Goal: Task Accomplishment & Management: Manage account settings

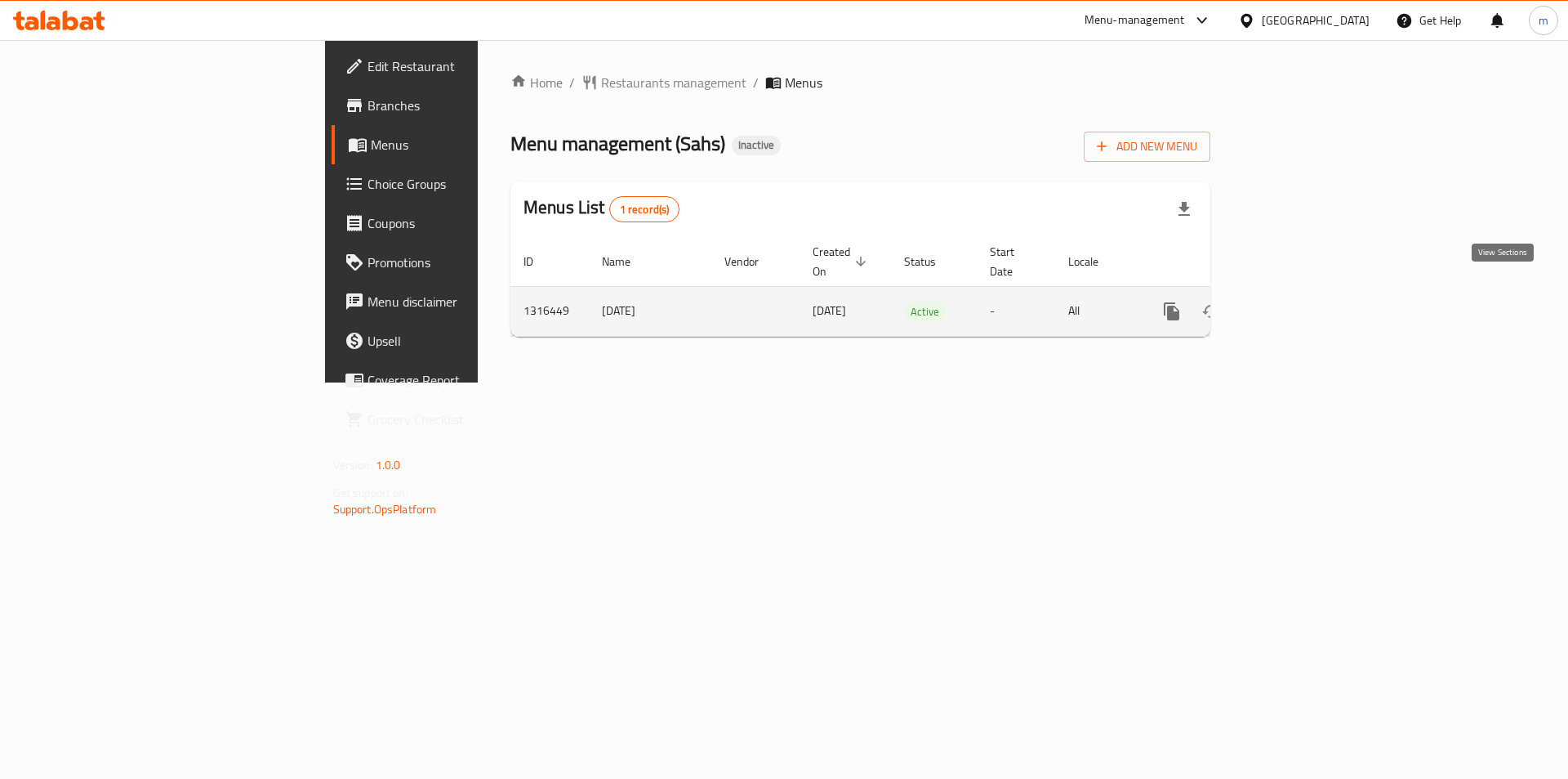
click at [1299, 302] on icon "enhanced table" at bounding box center [1289, 312] width 20 height 20
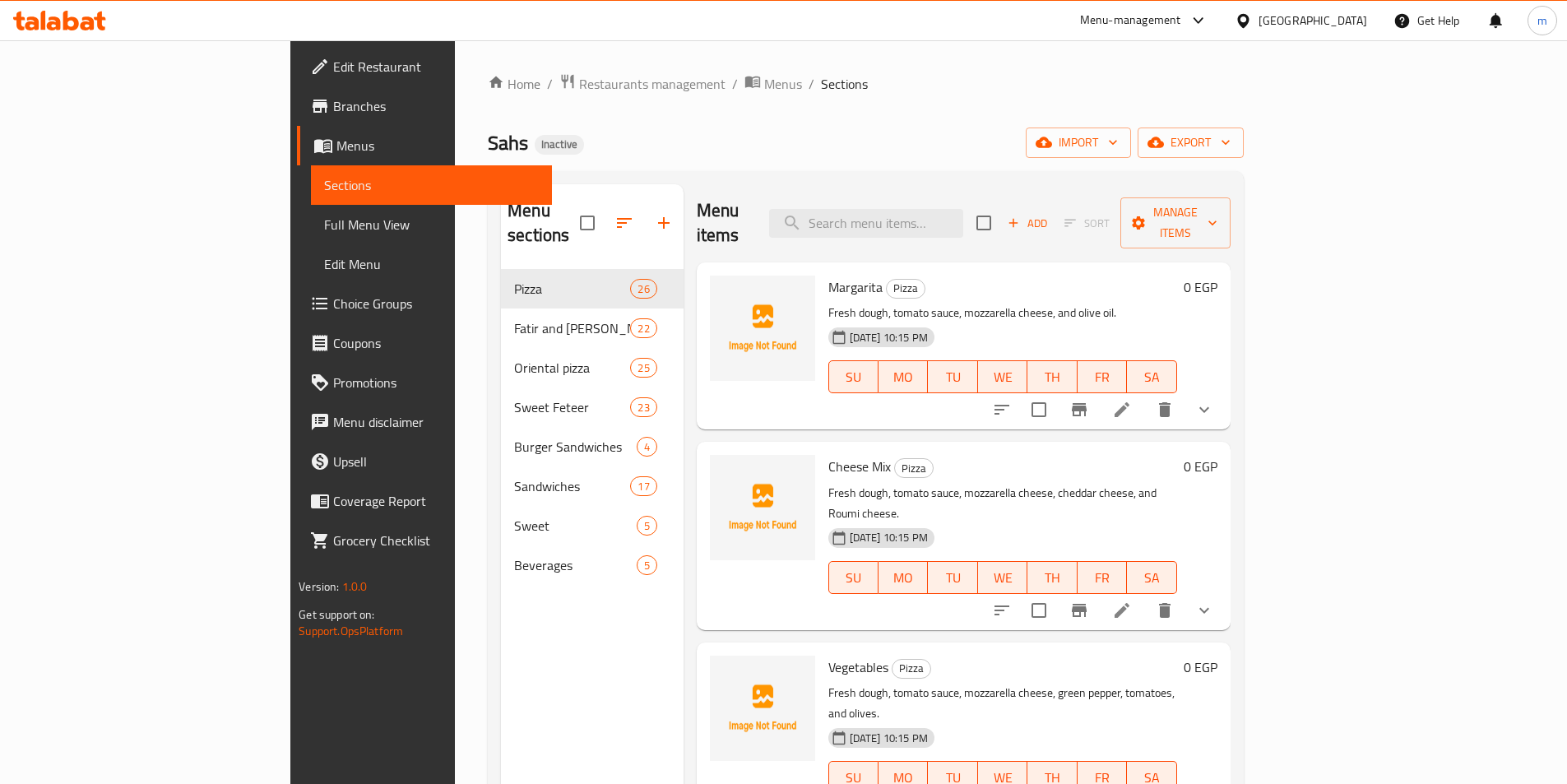
click at [1106, 110] on div "Home / Restaurants management / Menus / Sections Sahs Inactive import export Me…" at bounding box center [865, 526] width 757 height 908
click at [1121, 146] on icon "button" at bounding box center [1113, 142] width 17 height 17
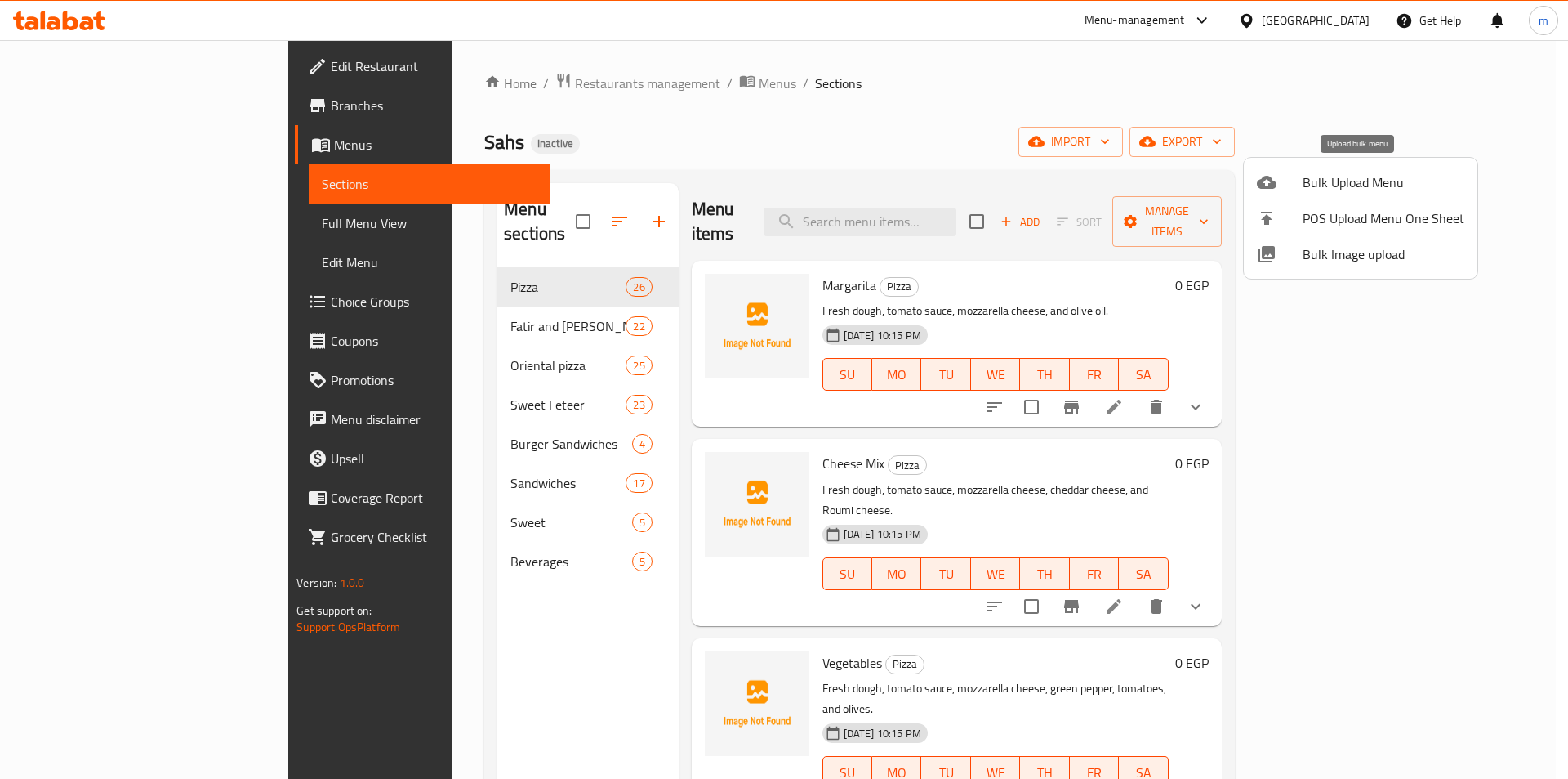
click at [1290, 183] on div at bounding box center [1279, 182] width 46 height 20
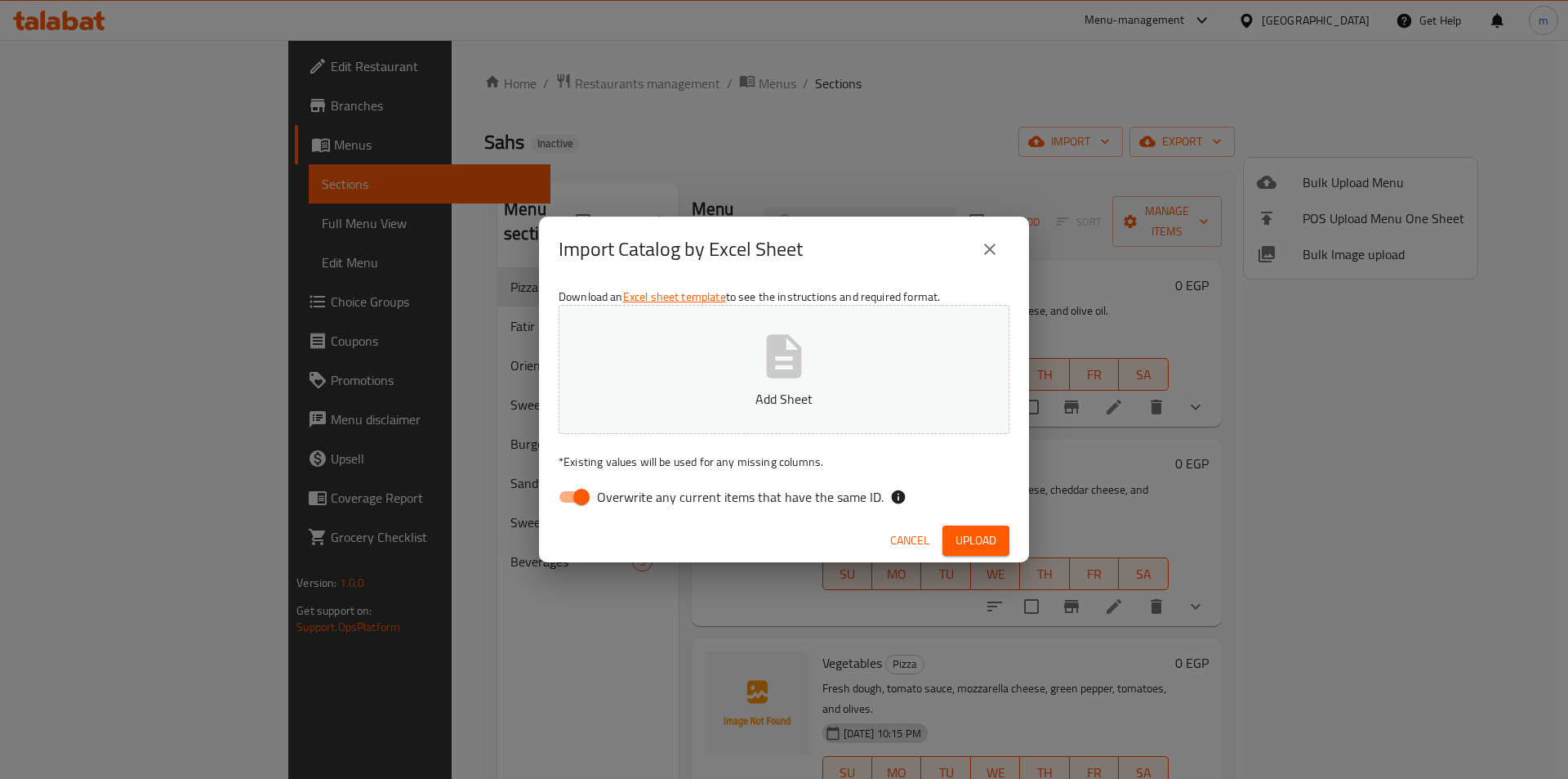
click at [746, 507] on span "Overwrite any current items that have the same ID." at bounding box center [740, 497] width 287 height 20
click at [628, 508] on input "Overwrite any current items that have the same ID." at bounding box center [582, 496] width 93 height 31
checkbox input "false"
click at [762, 382] on button "Add Sheet" at bounding box center [784, 369] width 451 height 129
click at [982, 532] on span "Upload" at bounding box center [975, 540] width 41 height 21
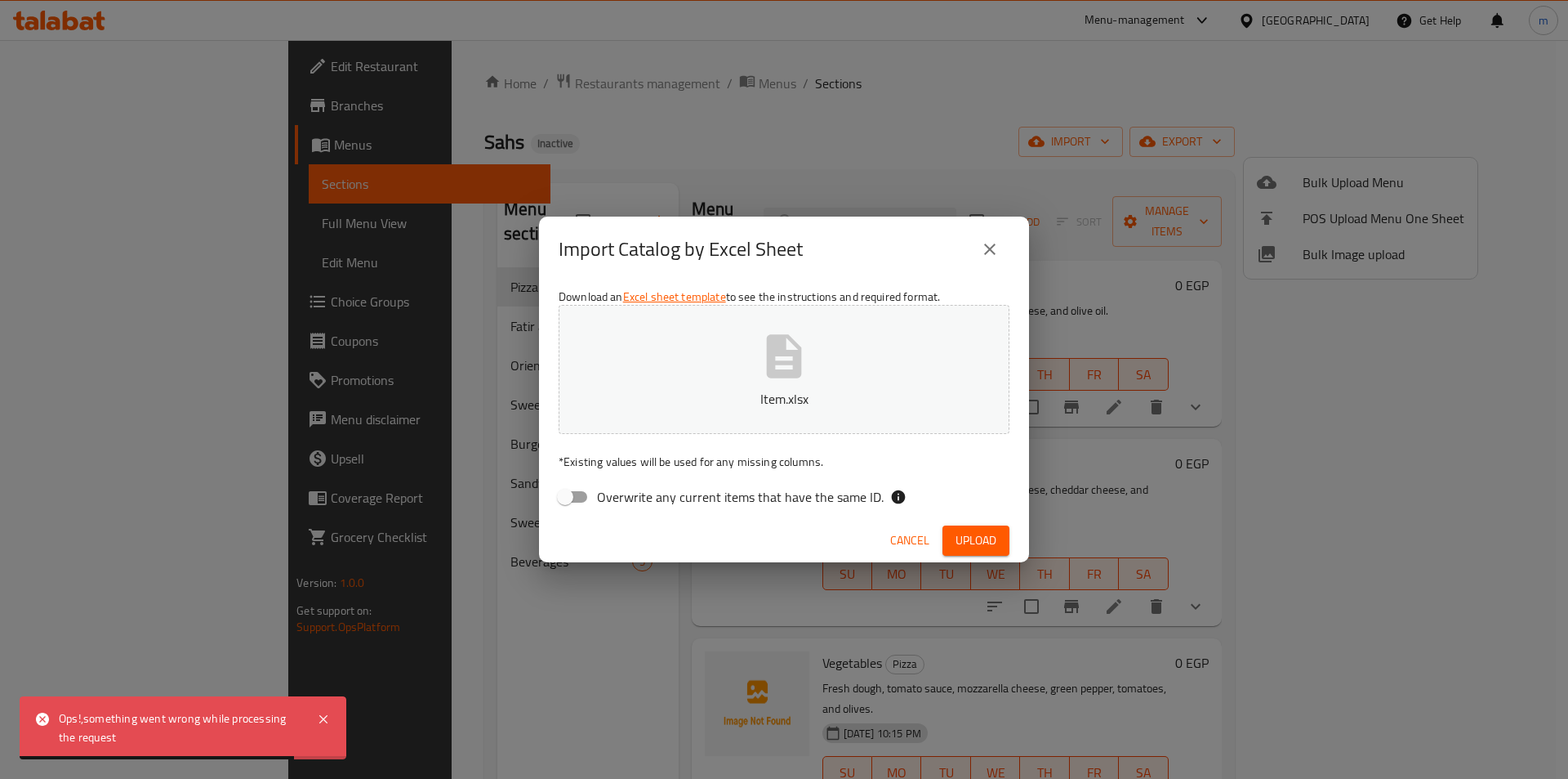
click at [986, 251] on icon "close" at bounding box center [990, 249] width 12 height 12
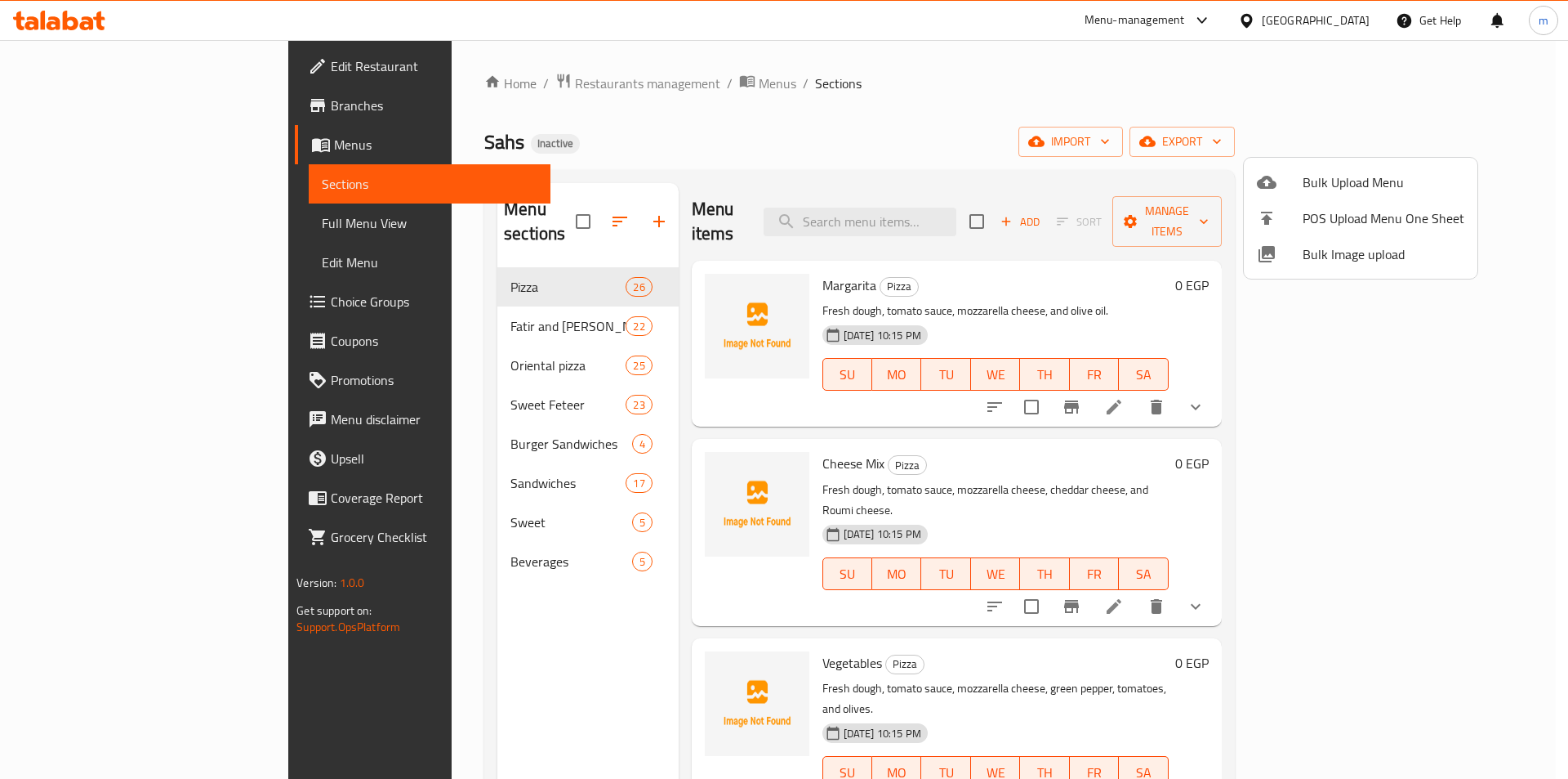
click at [1326, 169] on li "Bulk Upload Menu" at bounding box center [1360, 182] width 233 height 36
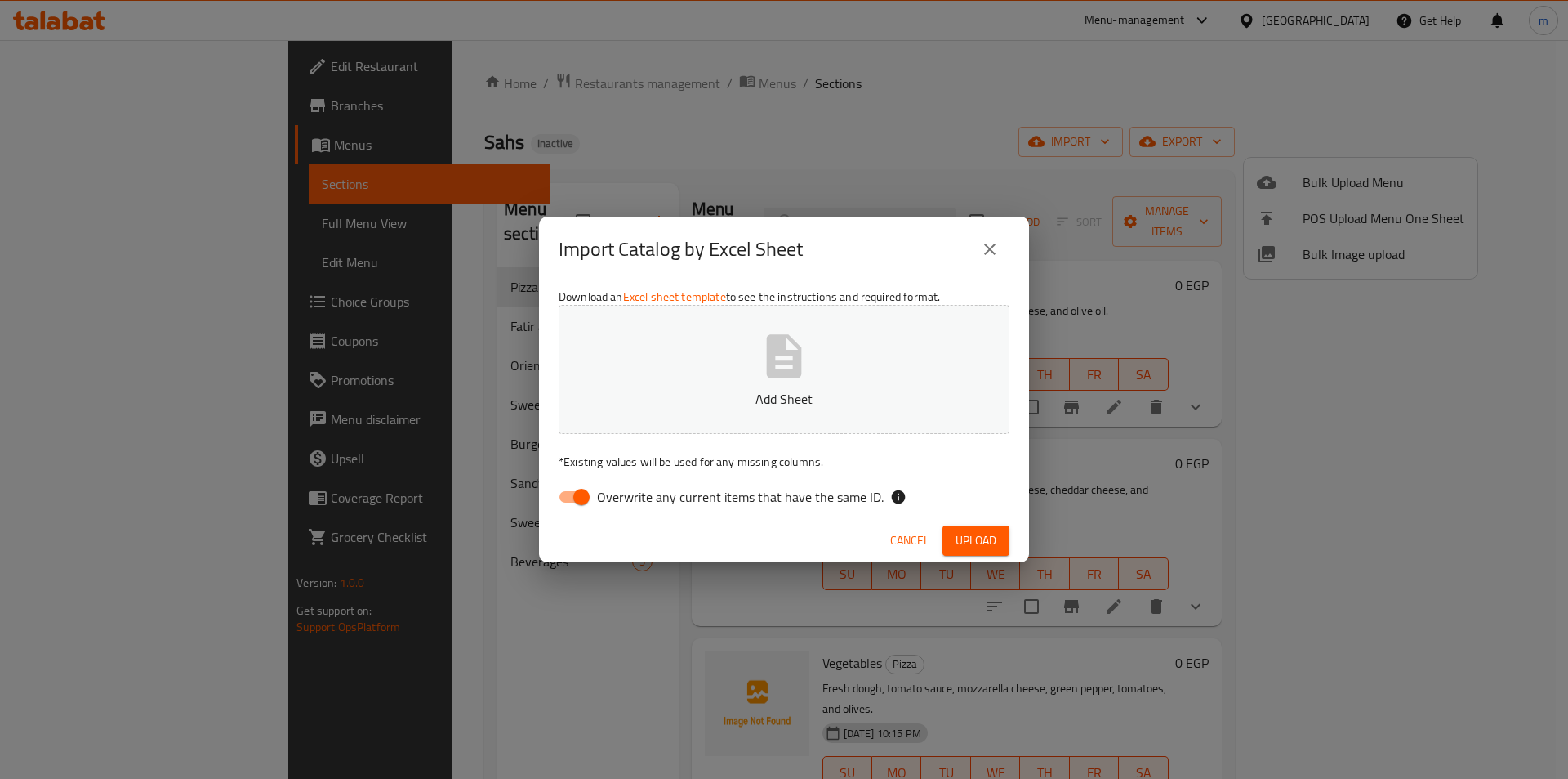
click at [702, 487] on span "Overwrite any current items that have the same ID." at bounding box center [740, 497] width 287 height 20
click at [628, 485] on input "Overwrite any current items that have the same ID." at bounding box center [582, 496] width 93 height 31
checkbox input "false"
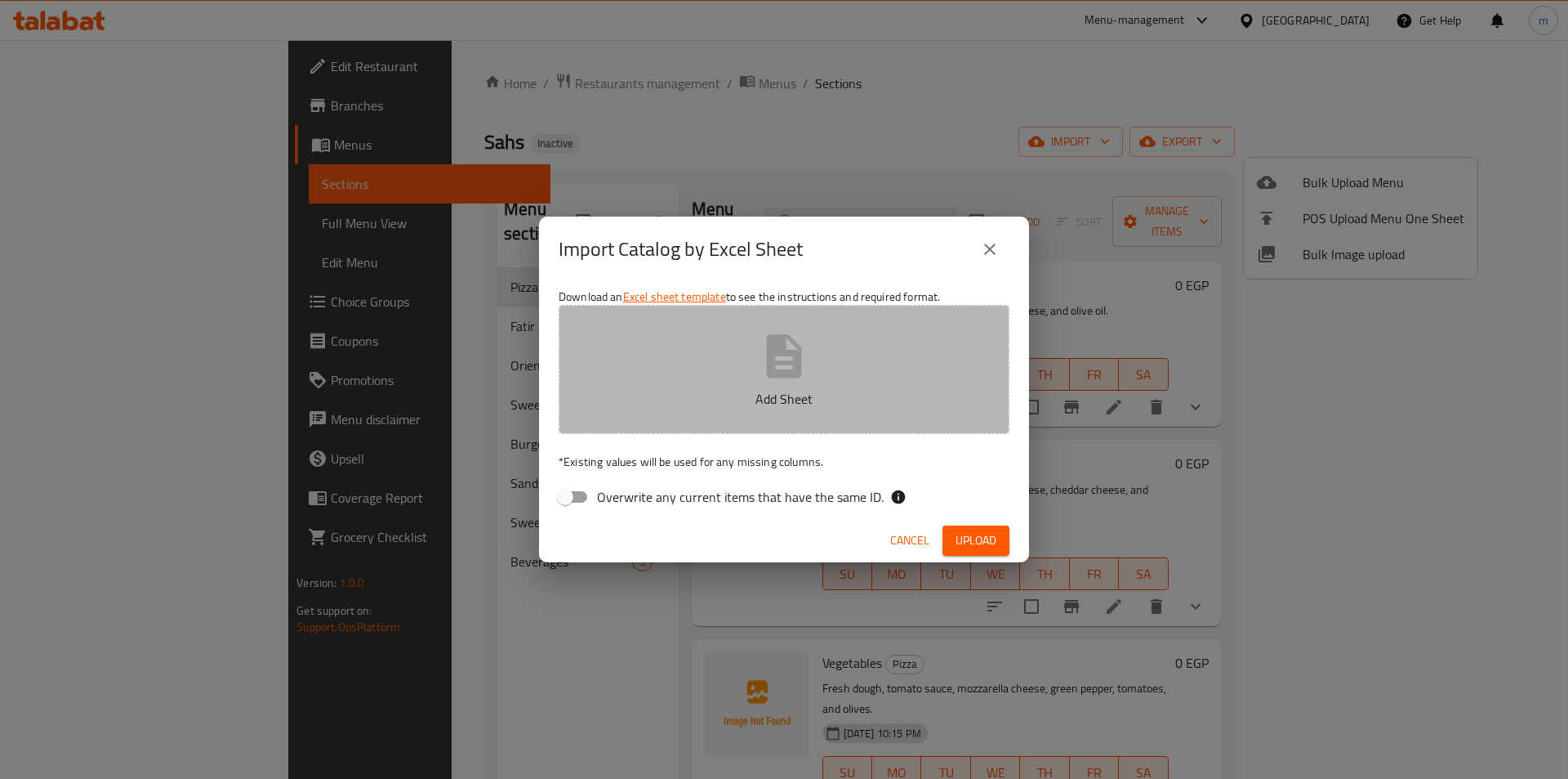
click at [740, 369] on button "Add Sheet" at bounding box center [784, 369] width 451 height 129
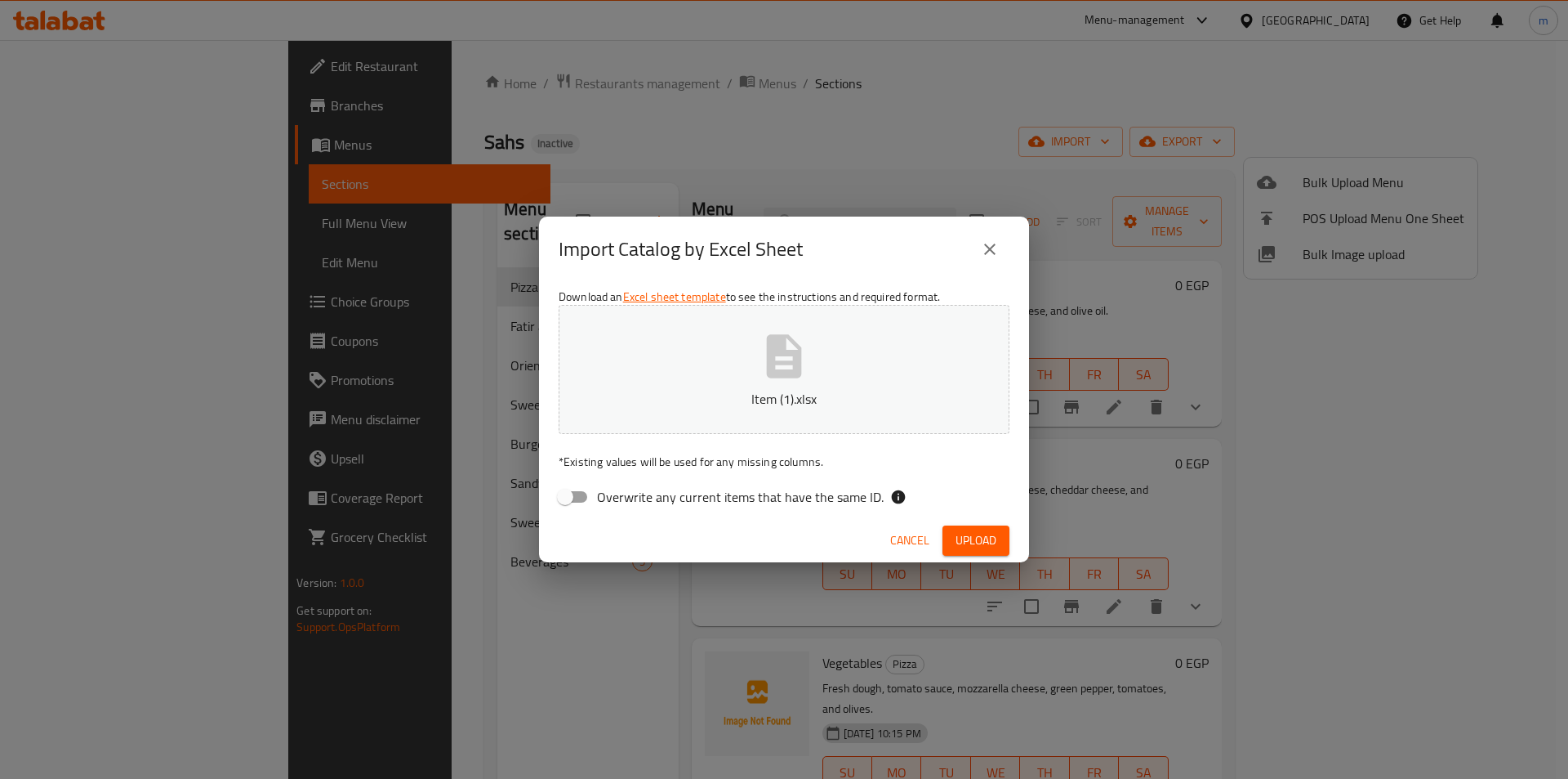
click at [970, 556] on div "Cancel Upload" at bounding box center [784, 540] width 490 height 44
click at [975, 545] on span "Upload" at bounding box center [975, 540] width 41 height 21
click at [897, 362] on button "Item (1).xlsx" at bounding box center [784, 369] width 451 height 129
click at [948, 535] on button "Upload" at bounding box center [976, 540] width 67 height 31
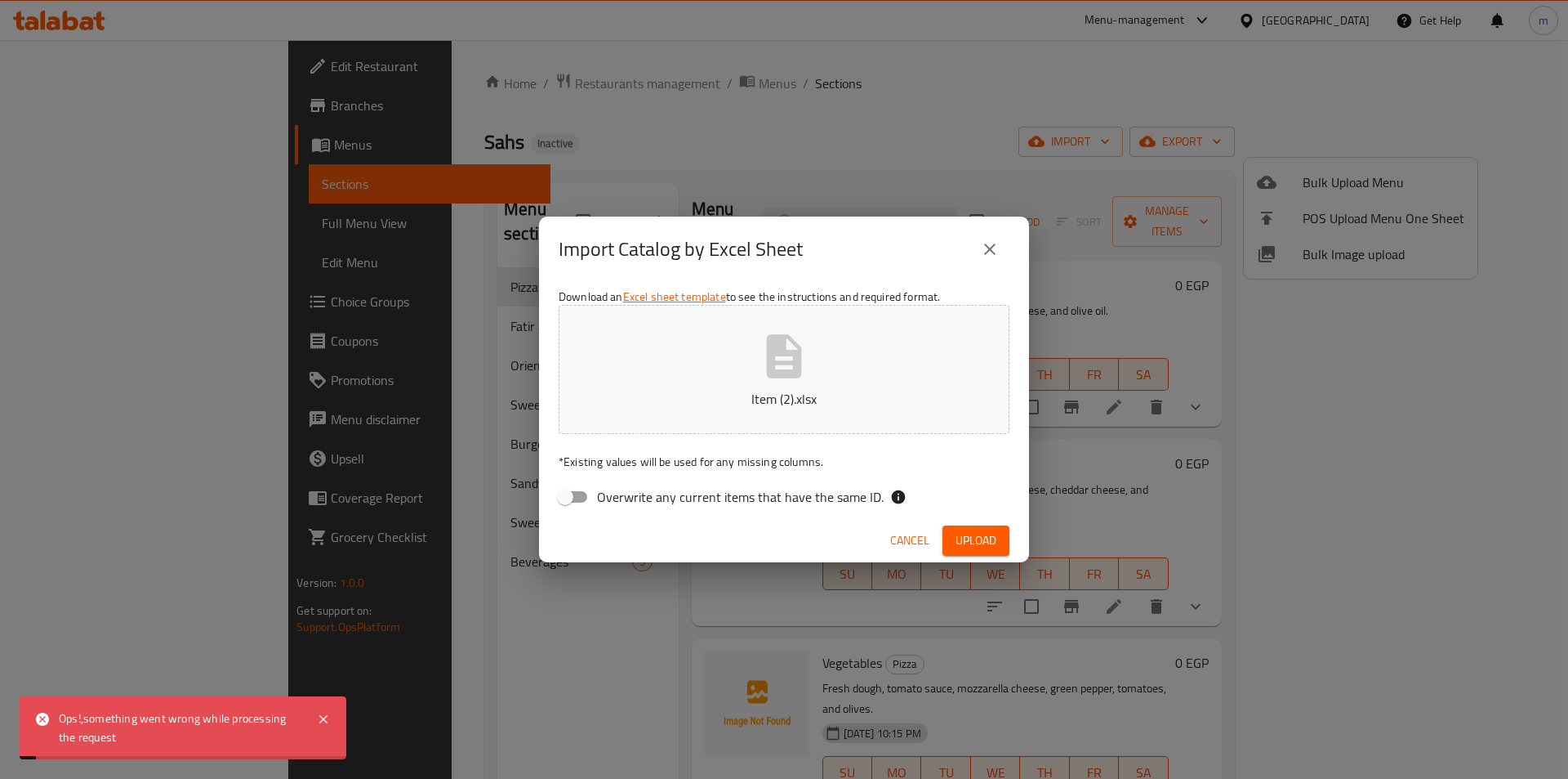
click at [986, 247] on icon "close" at bounding box center [990, 249] width 20 height 20
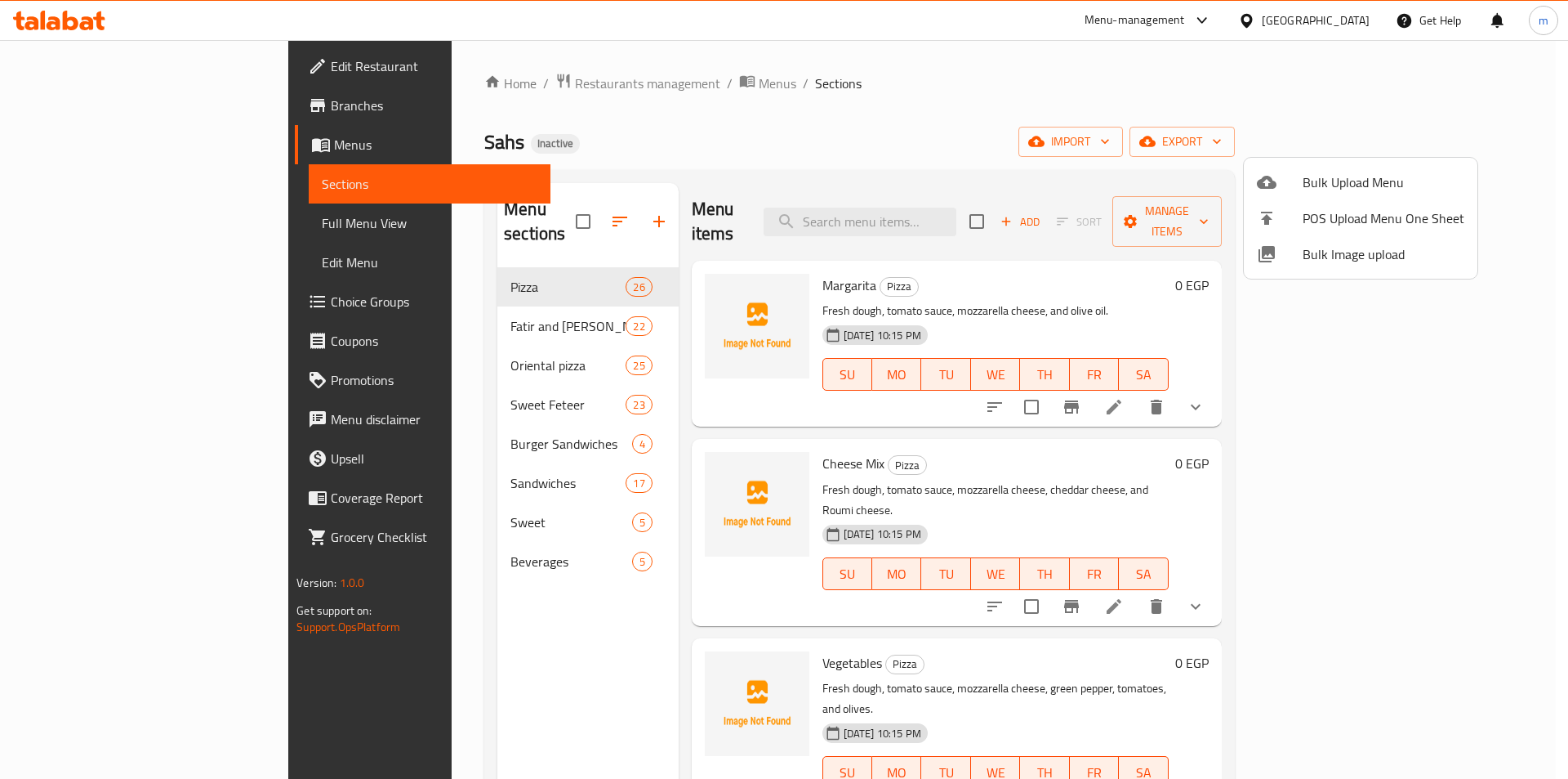
click at [1337, 174] on span "Bulk Upload Menu" at bounding box center [1383, 182] width 161 height 20
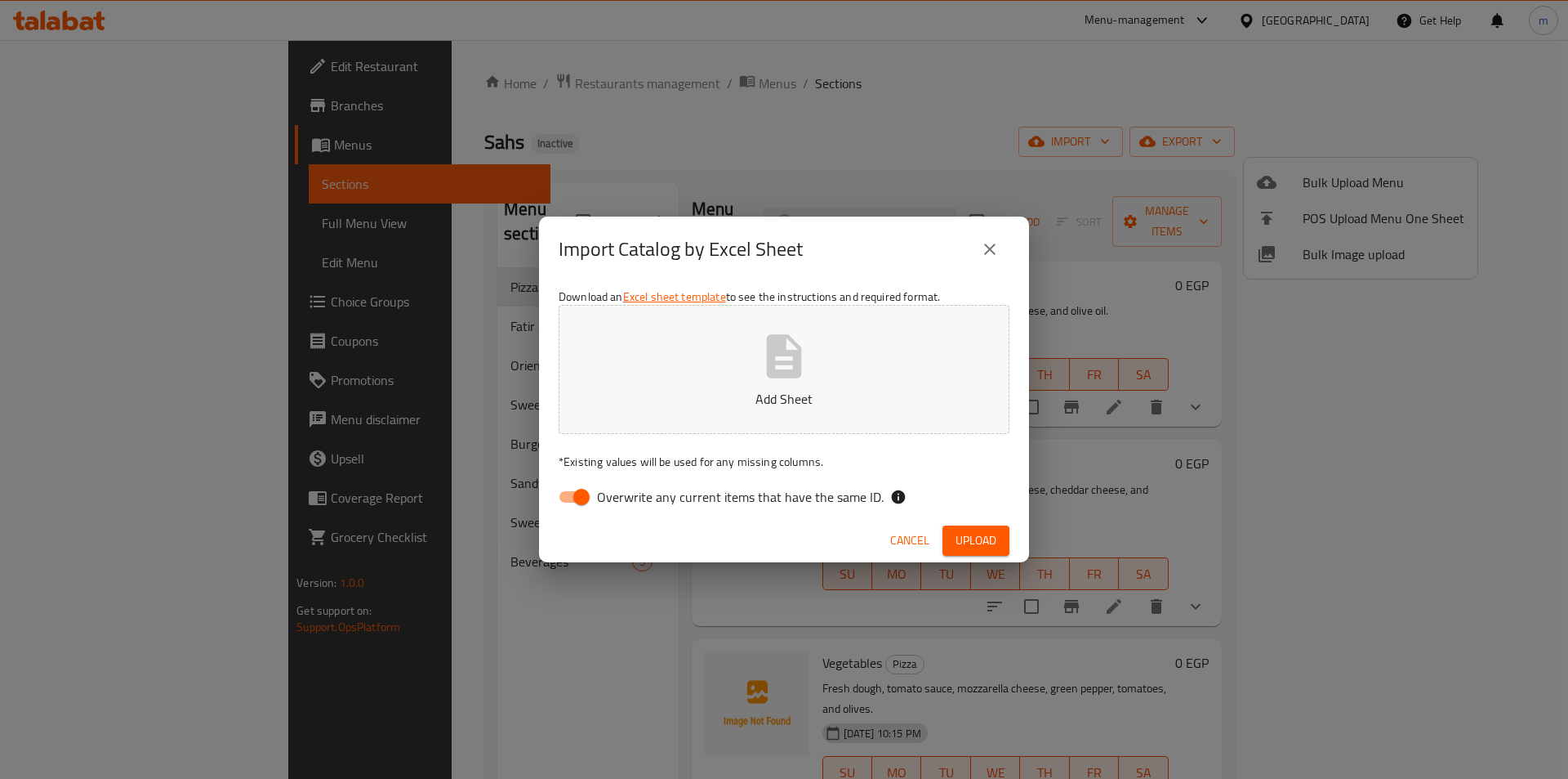
click at [643, 496] on span "Overwrite any current items that have the same ID." at bounding box center [740, 497] width 287 height 20
click at [628, 496] on input "Overwrite any current items that have the same ID." at bounding box center [582, 496] width 93 height 31
checkbox input "false"
click at [694, 376] on button "Add Sheet" at bounding box center [784, 369] width 451 height 129
click at [968, 544] on span "Upload" at bounding box center [975, 540] width 41 height 21
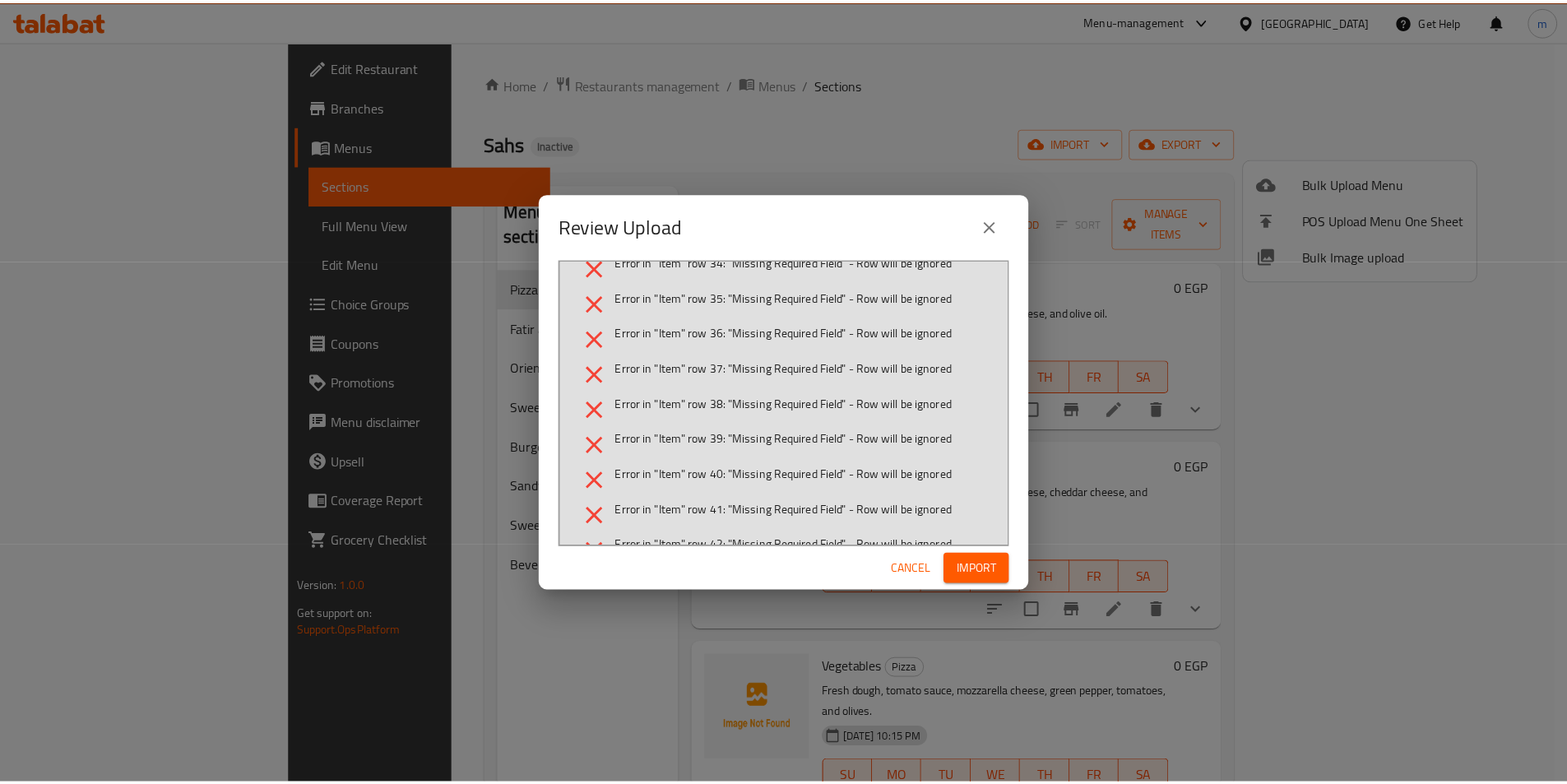
scroll to position [1291, 0]
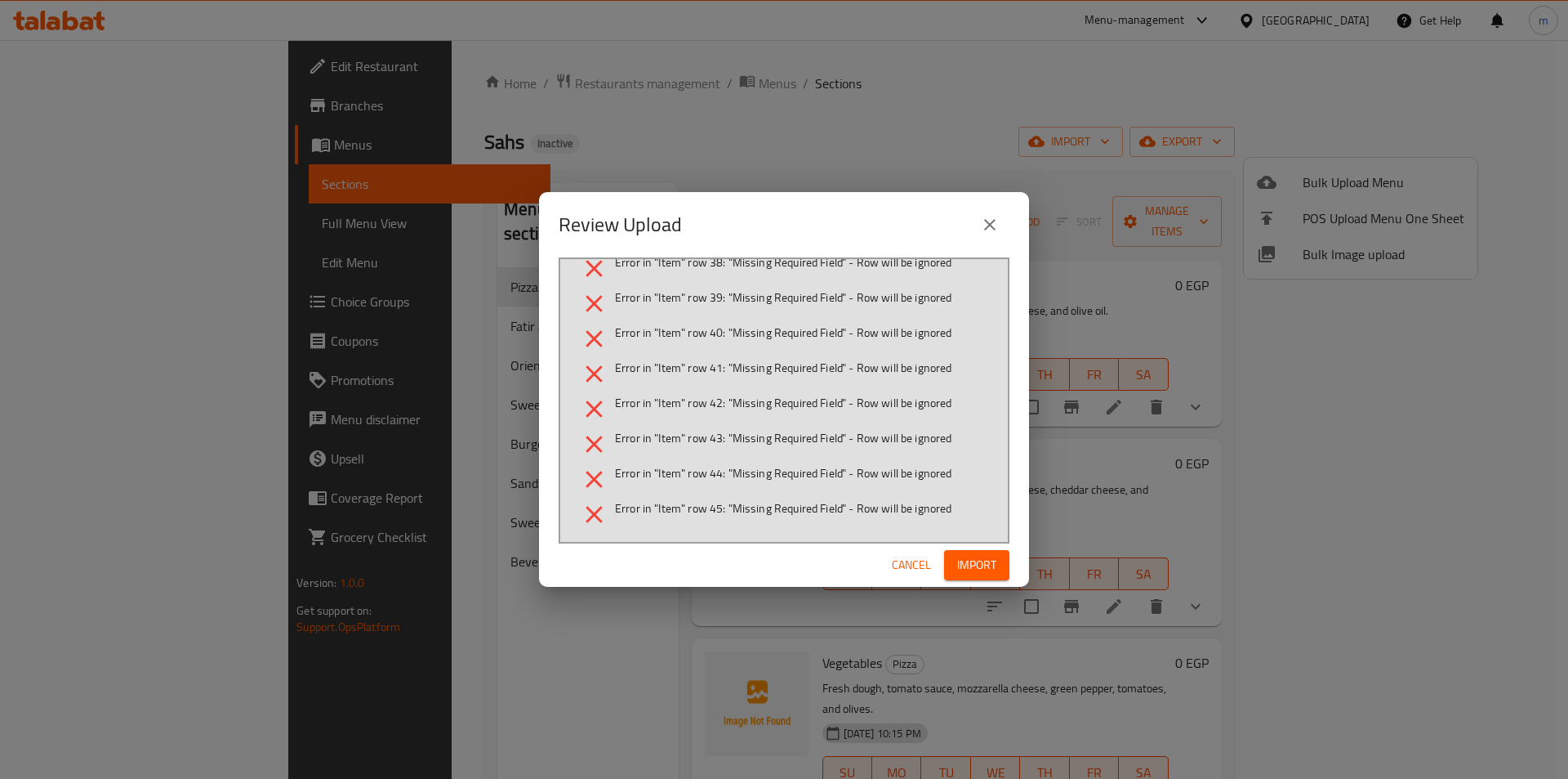
click at [1004, 217] on button "close" at bounding box center [990, 225] width 40 height 40
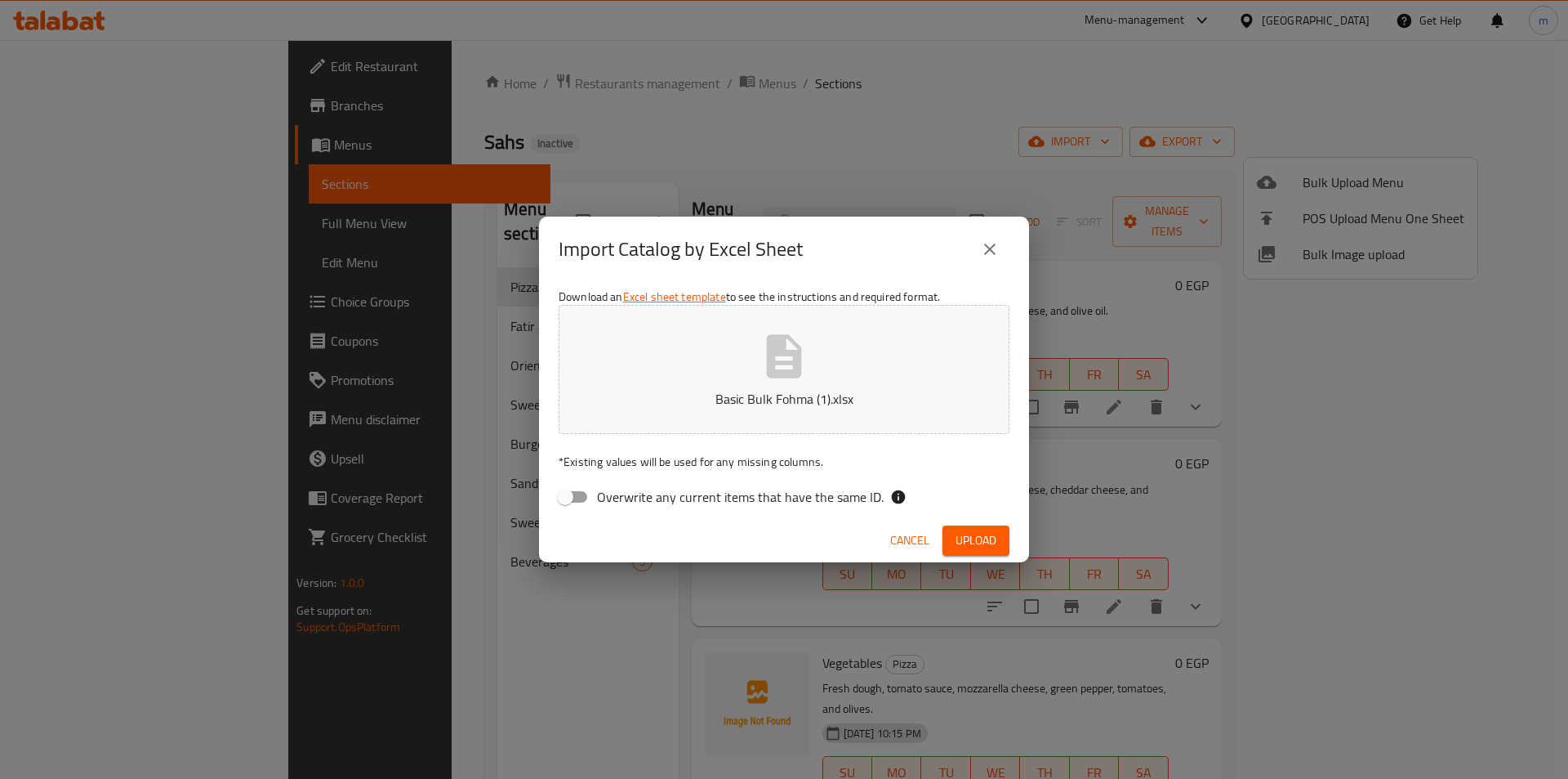
click at [977, 260] on button "close" at bounding box center [990, 249] width 40 height 40
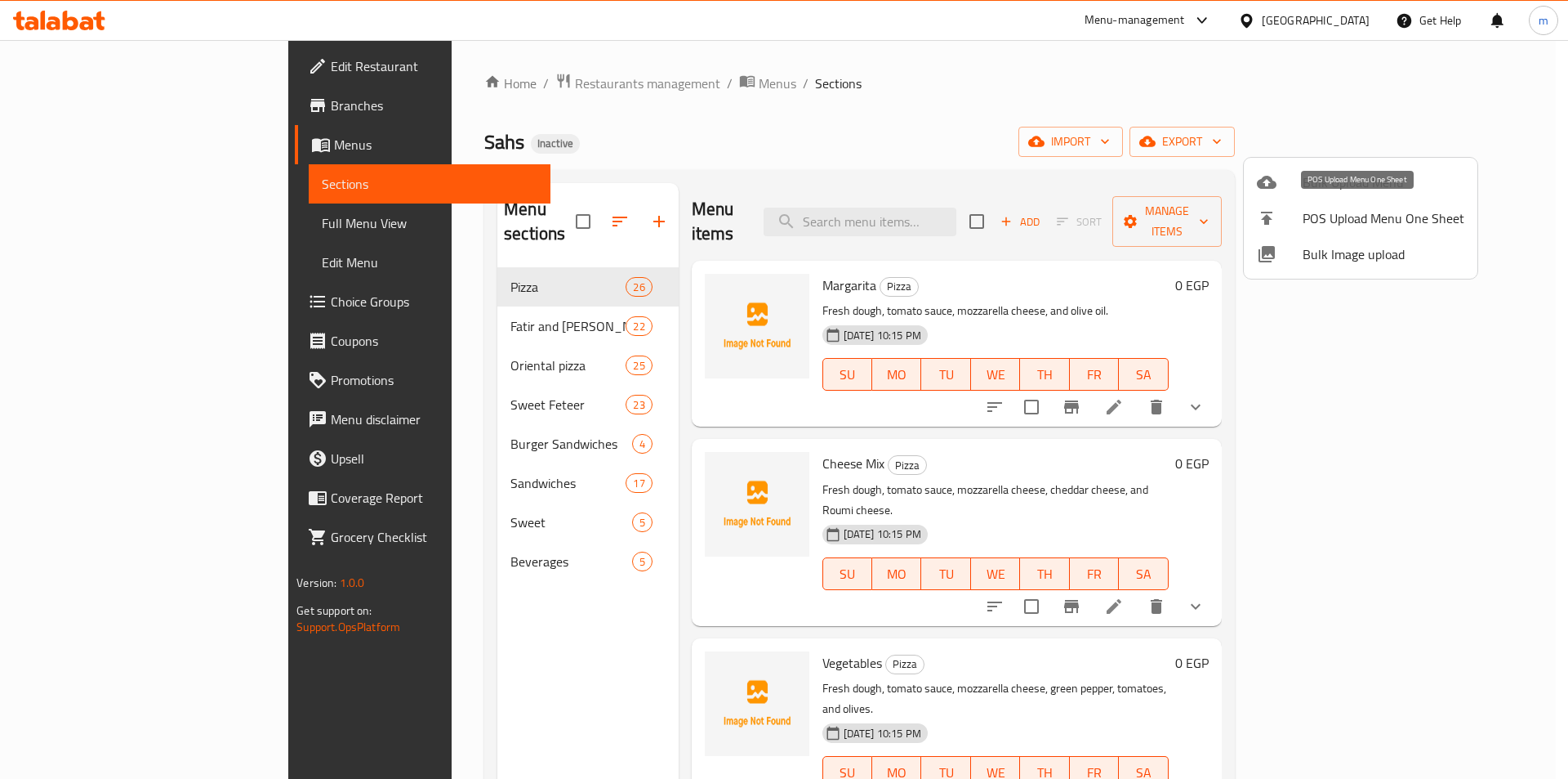
click at [1269, 194] on li "Bulk Upload Menu" at bounding box center [1360, 182] width 233 height 36
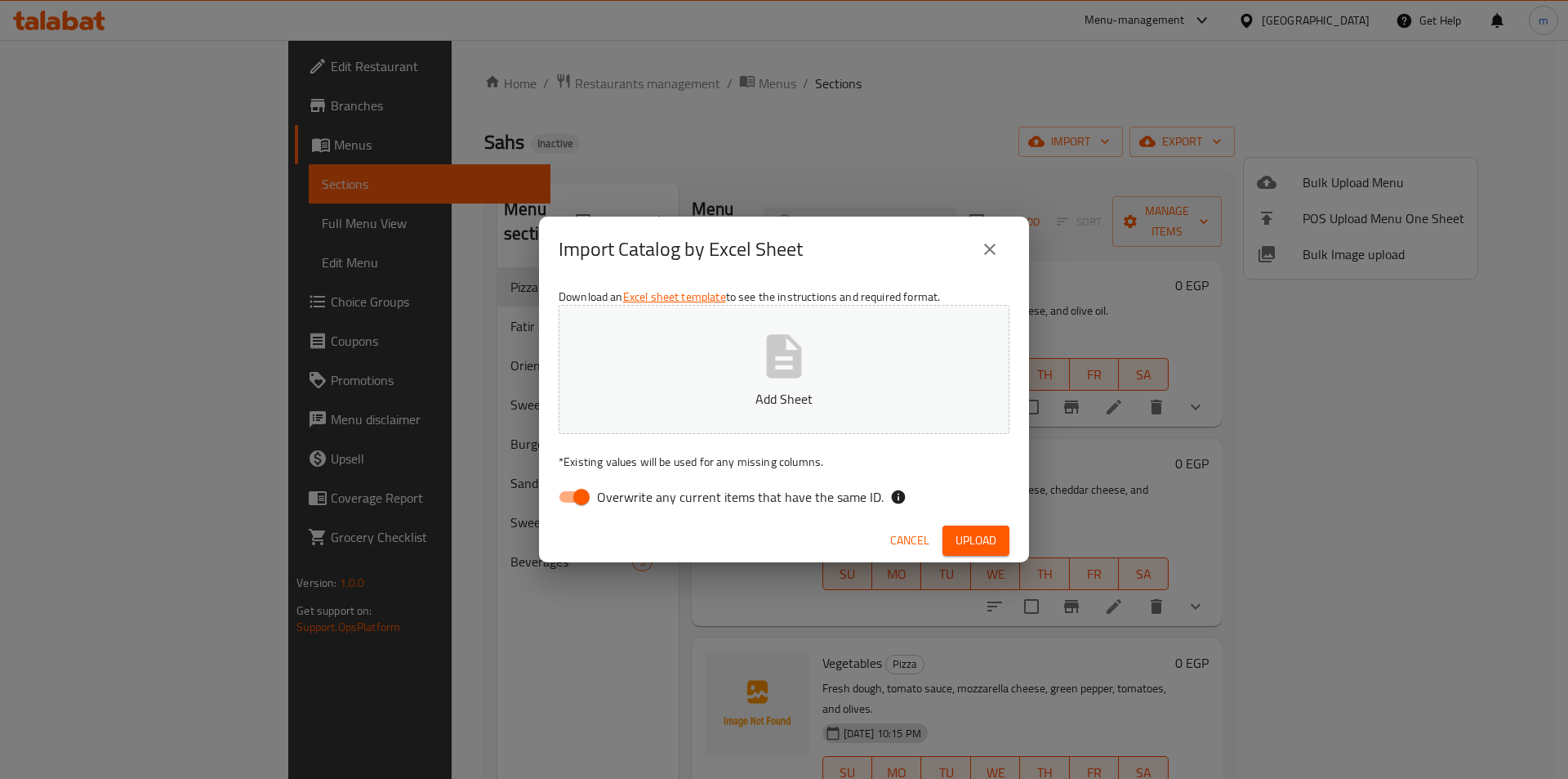
click at [733, 493] on span "Overwrite any current items that have the same ID." at bounding box center [740, 497] width 287 height 20
click at [628, 493] on input "Overwrite any current items that have the same ID." at bounding box center [582, 496] width 93 height 31
checkbox input "false"
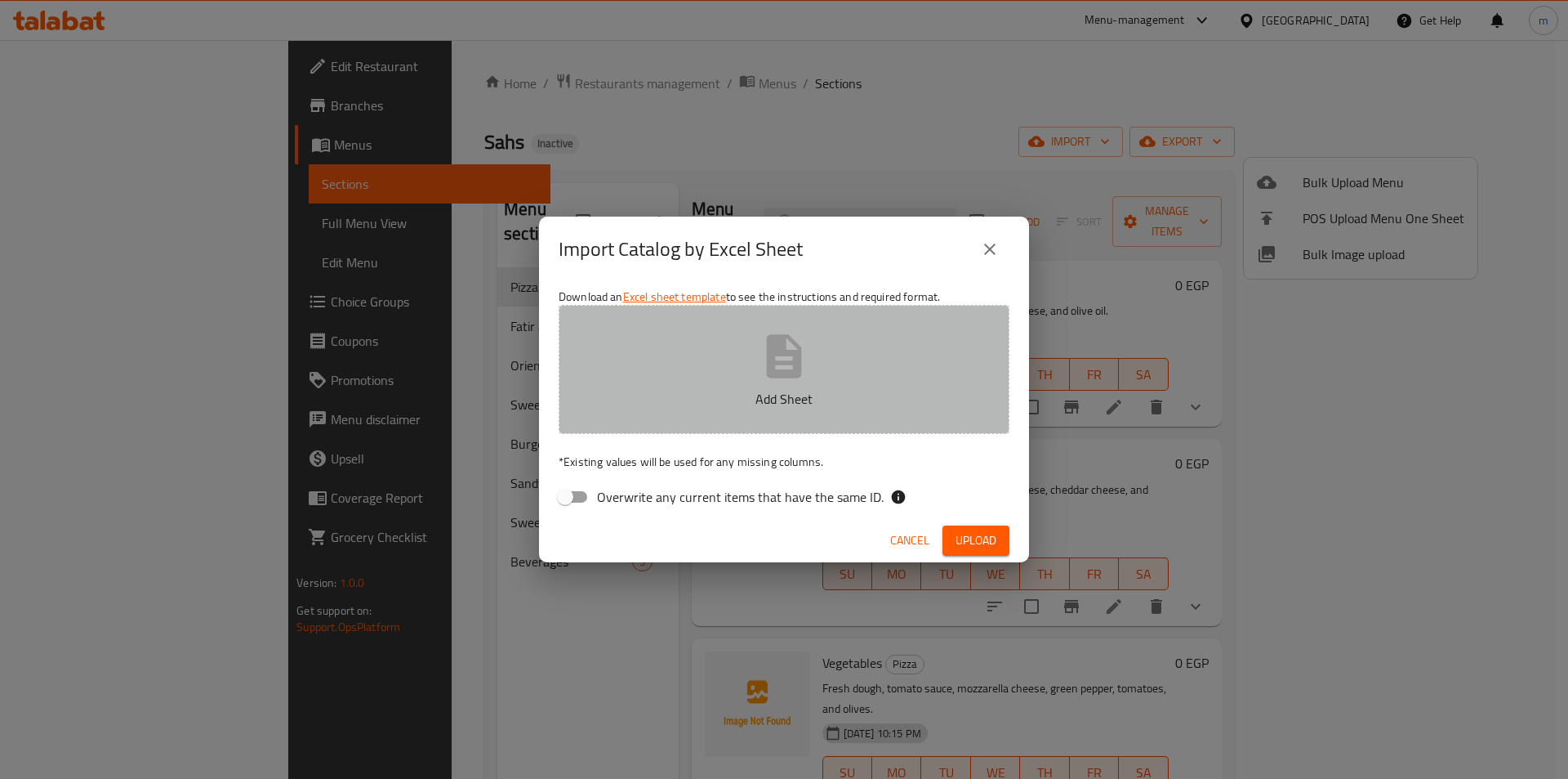
click at [796, 320] on button "Add Sheet" at bounding box center [784, 369] width 451 height 129
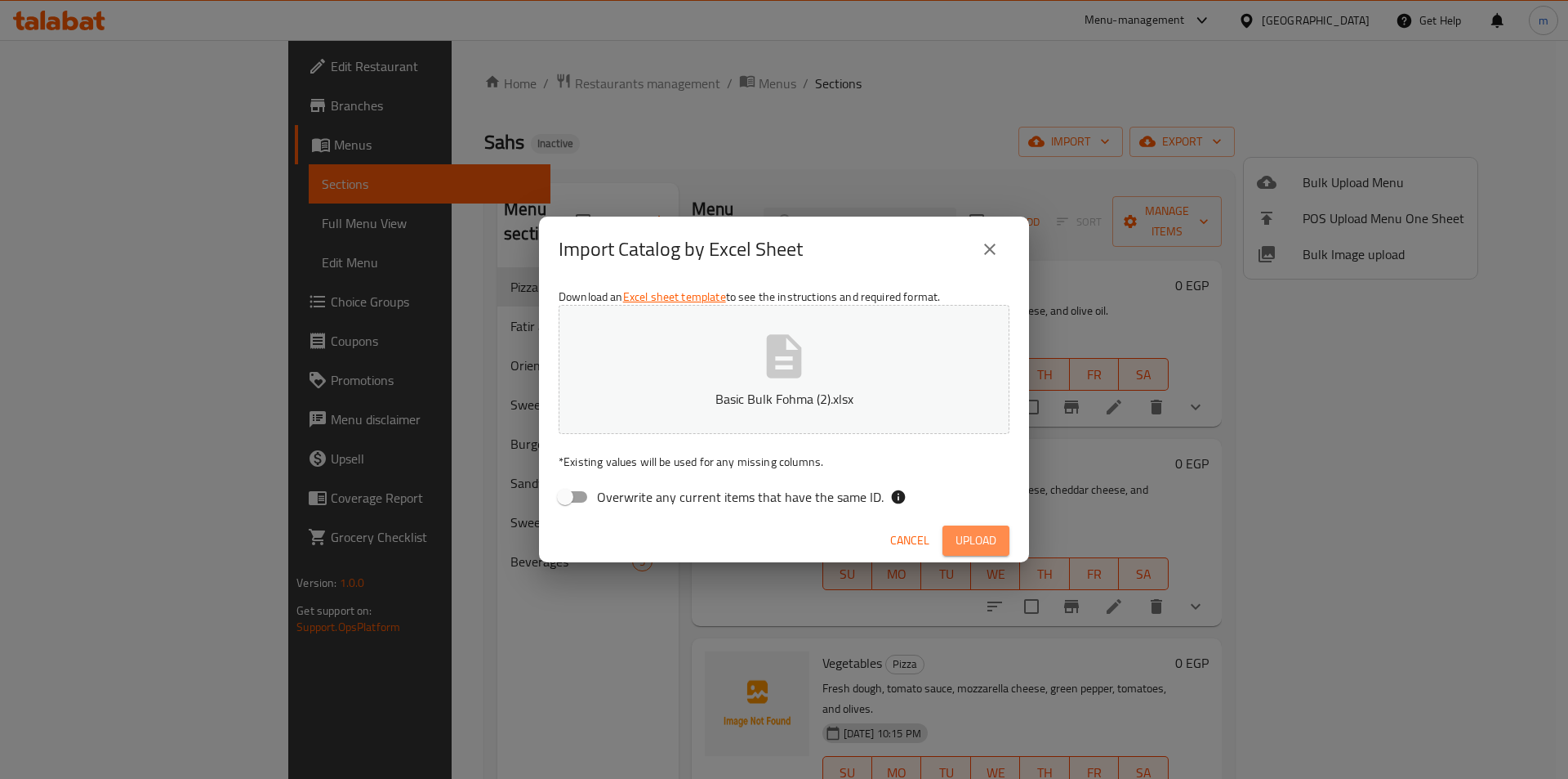
click at [957, 527] on button "Upload" at bounding box center [976, 540] width 67 height 31
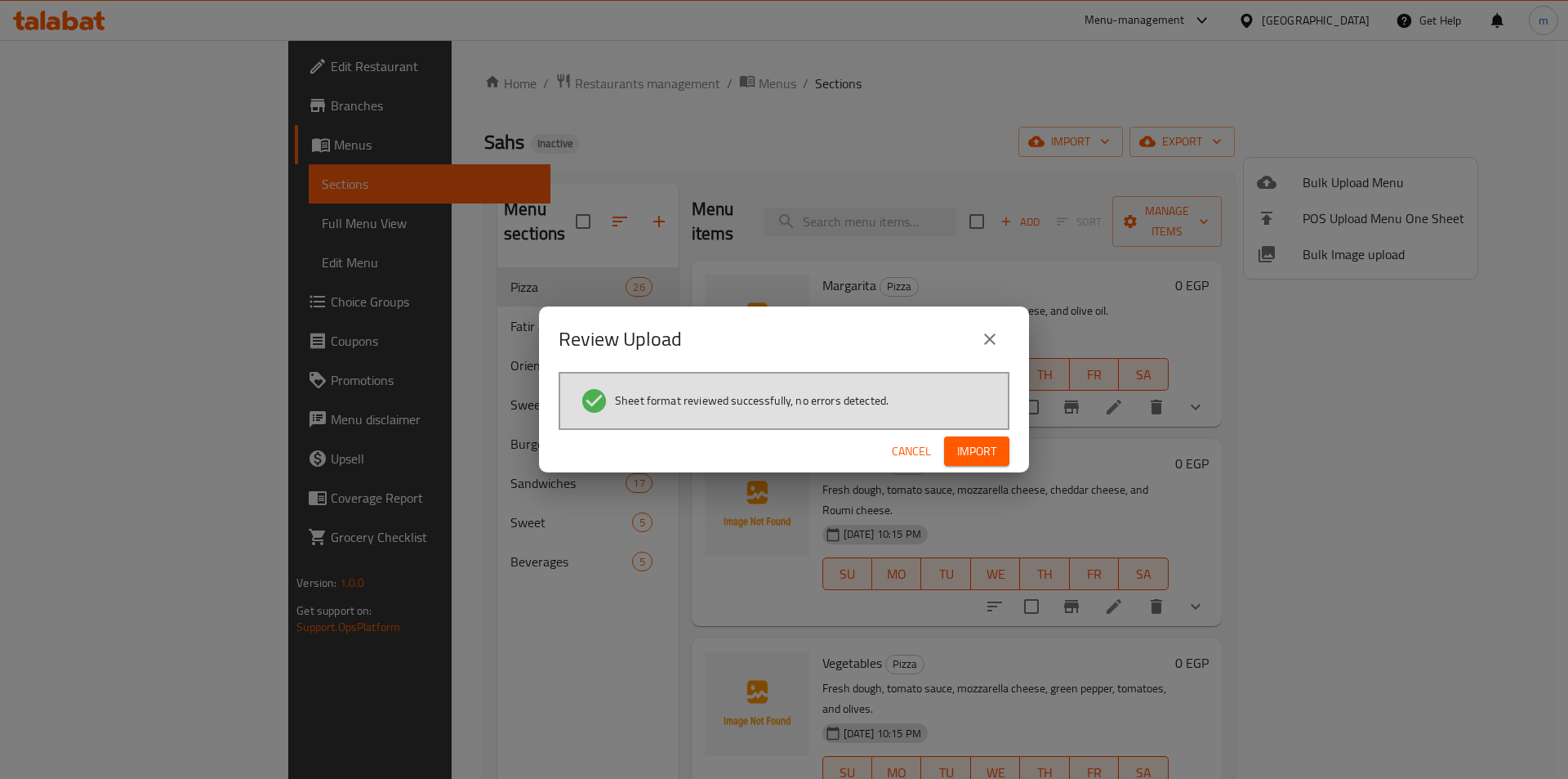
click at [980, 456] on span "Import" at bounding box center [976, 451] width 40 height 21
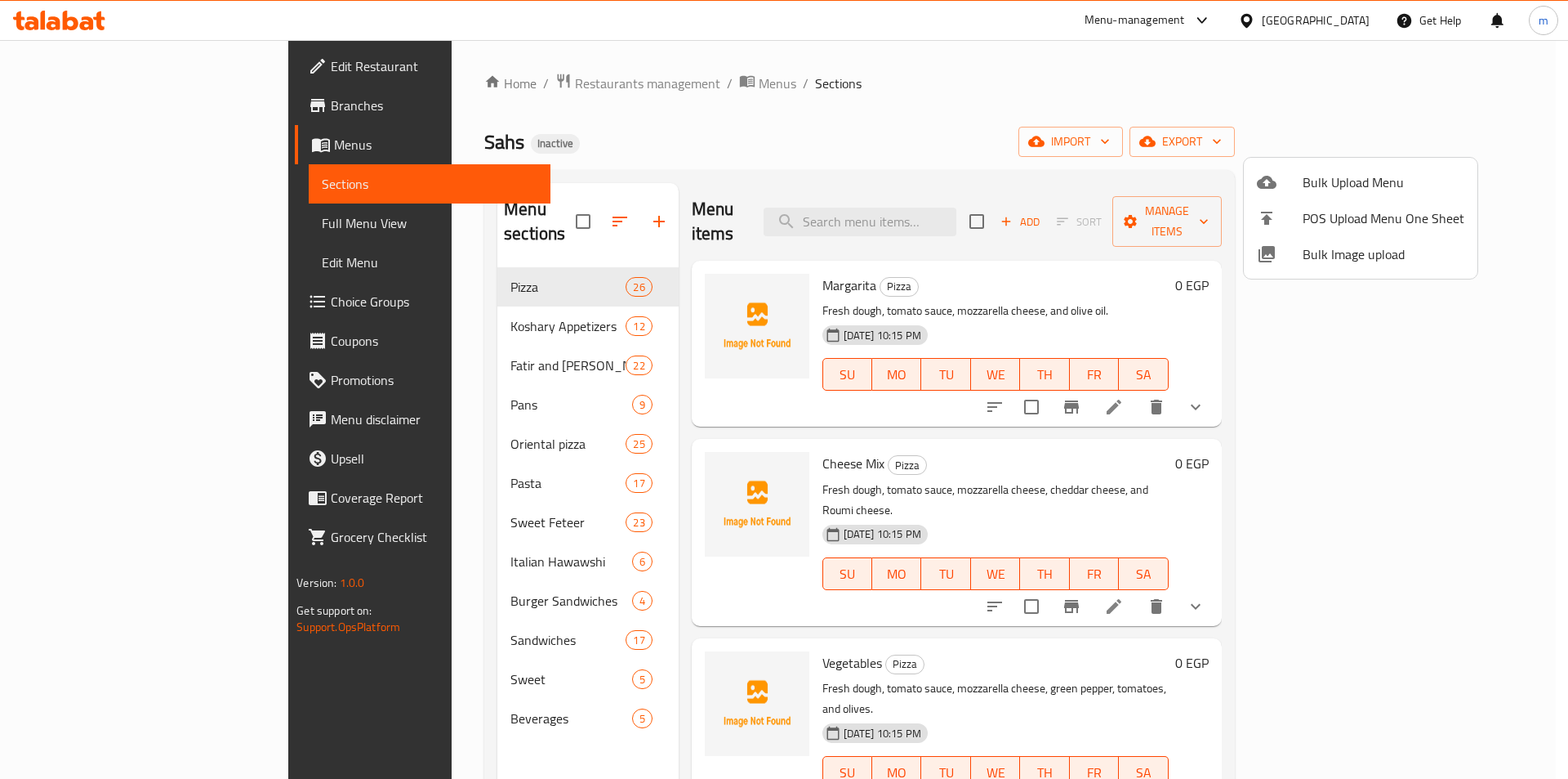
click at [133, 221] on div at bounding box center [784, 389] width 1568 height 779
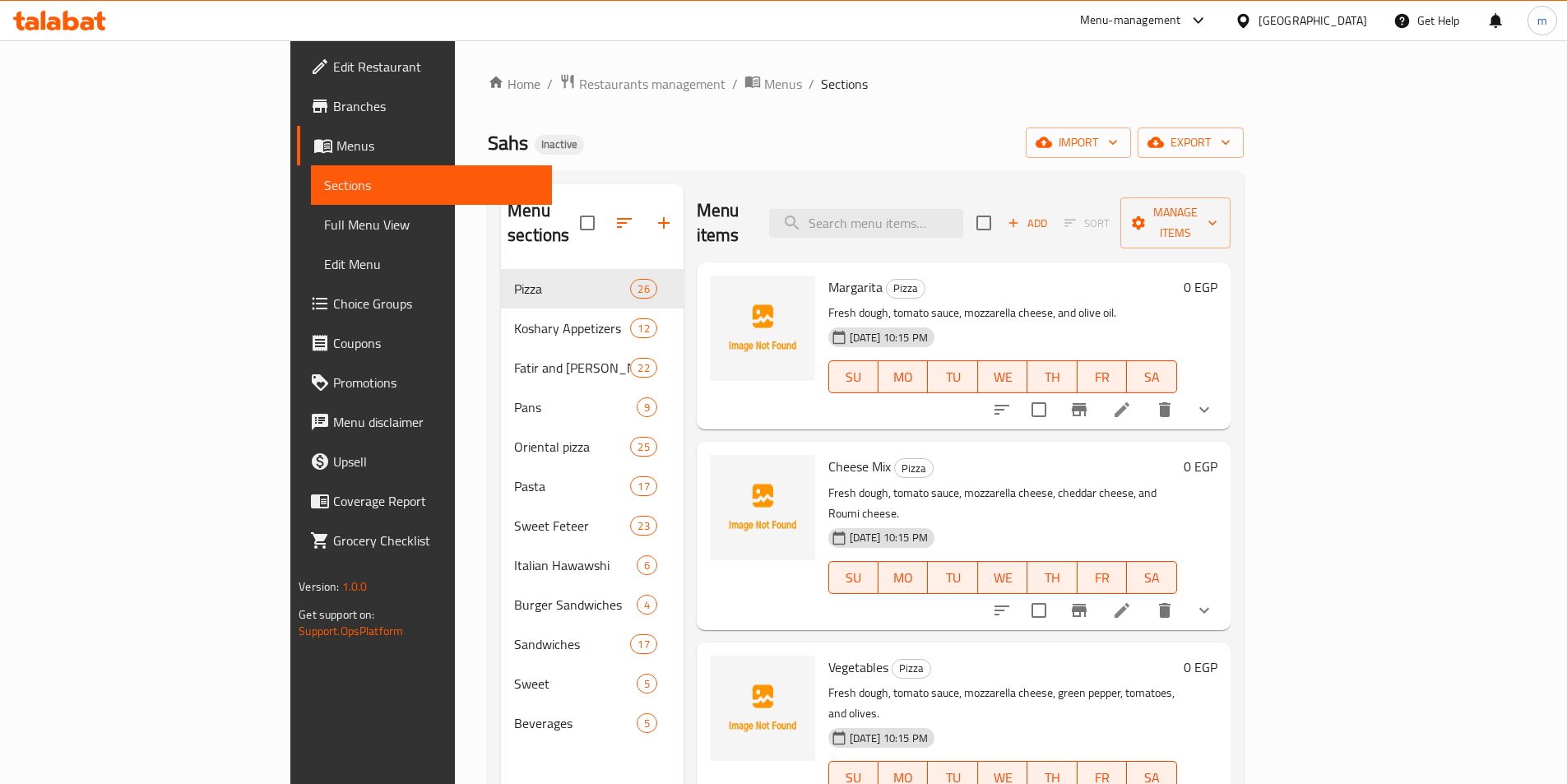
click at [311, 238] on link "Full Menu View" at bounding box center [432, 225] width 241 height 40
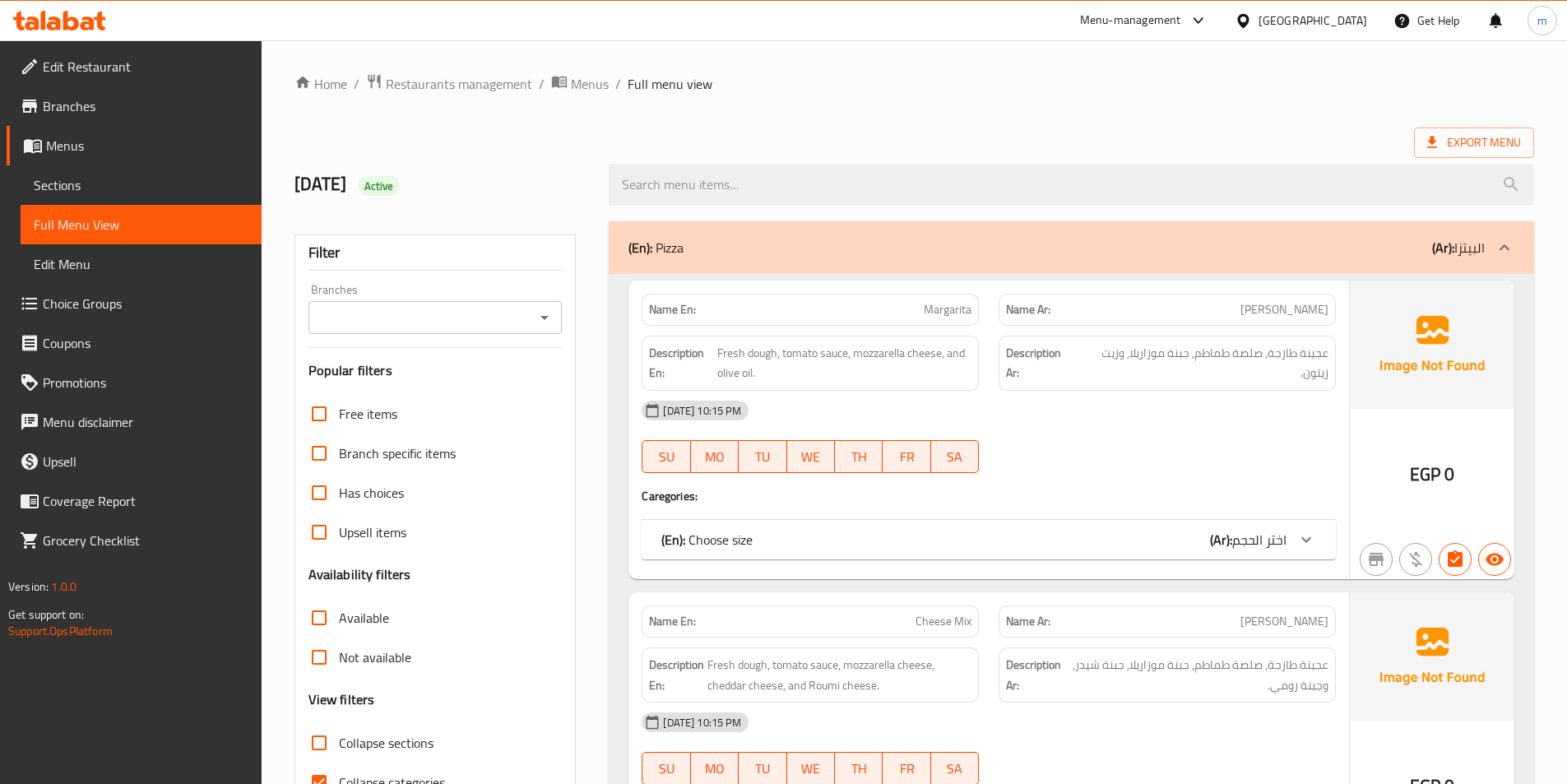
click at [1011, 241] on div "(En): Pizza (Ar): البيتزا" at bounding box center [1057, 248] width 856 height 20
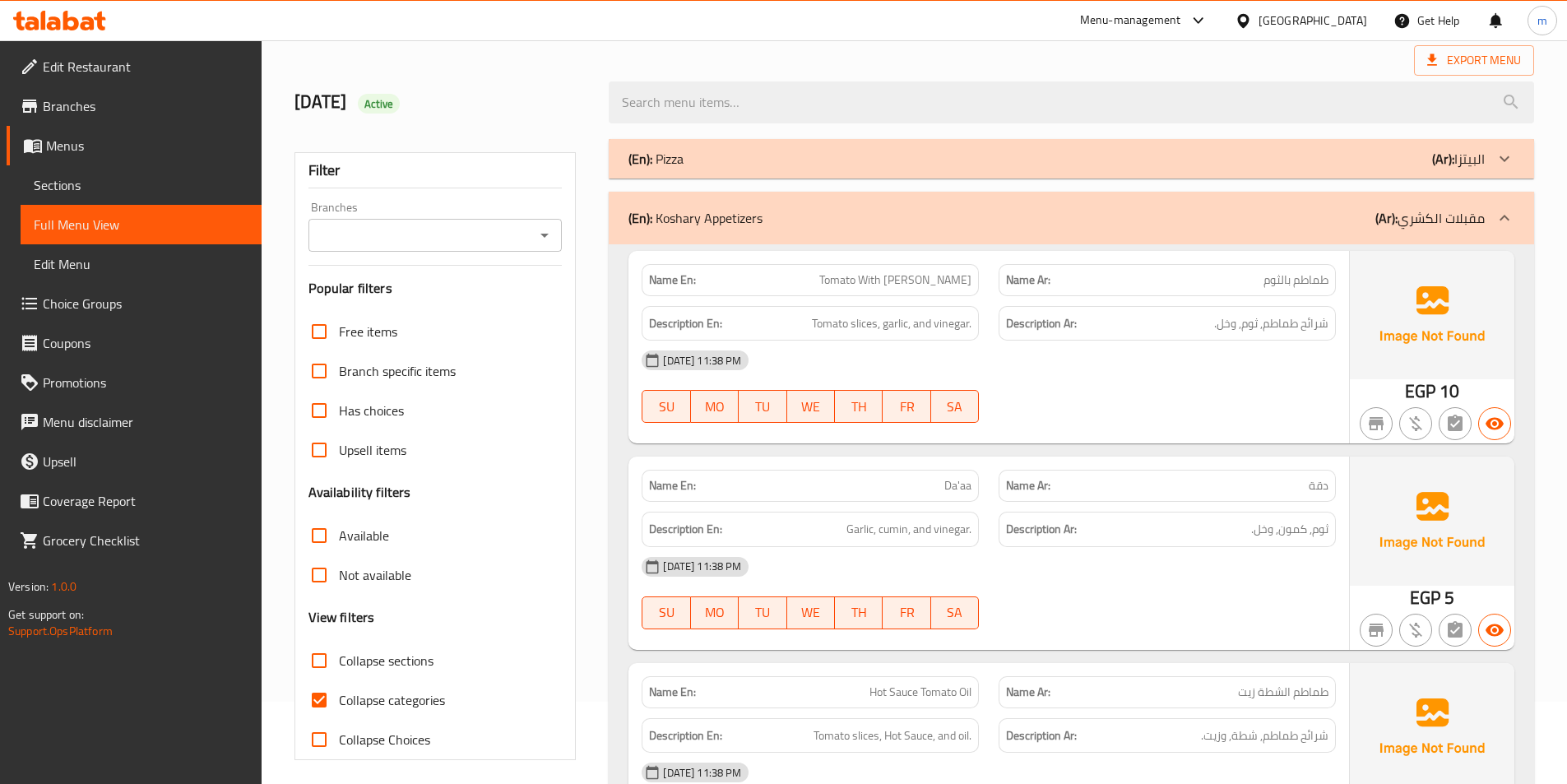
scroll to position [657, 0]
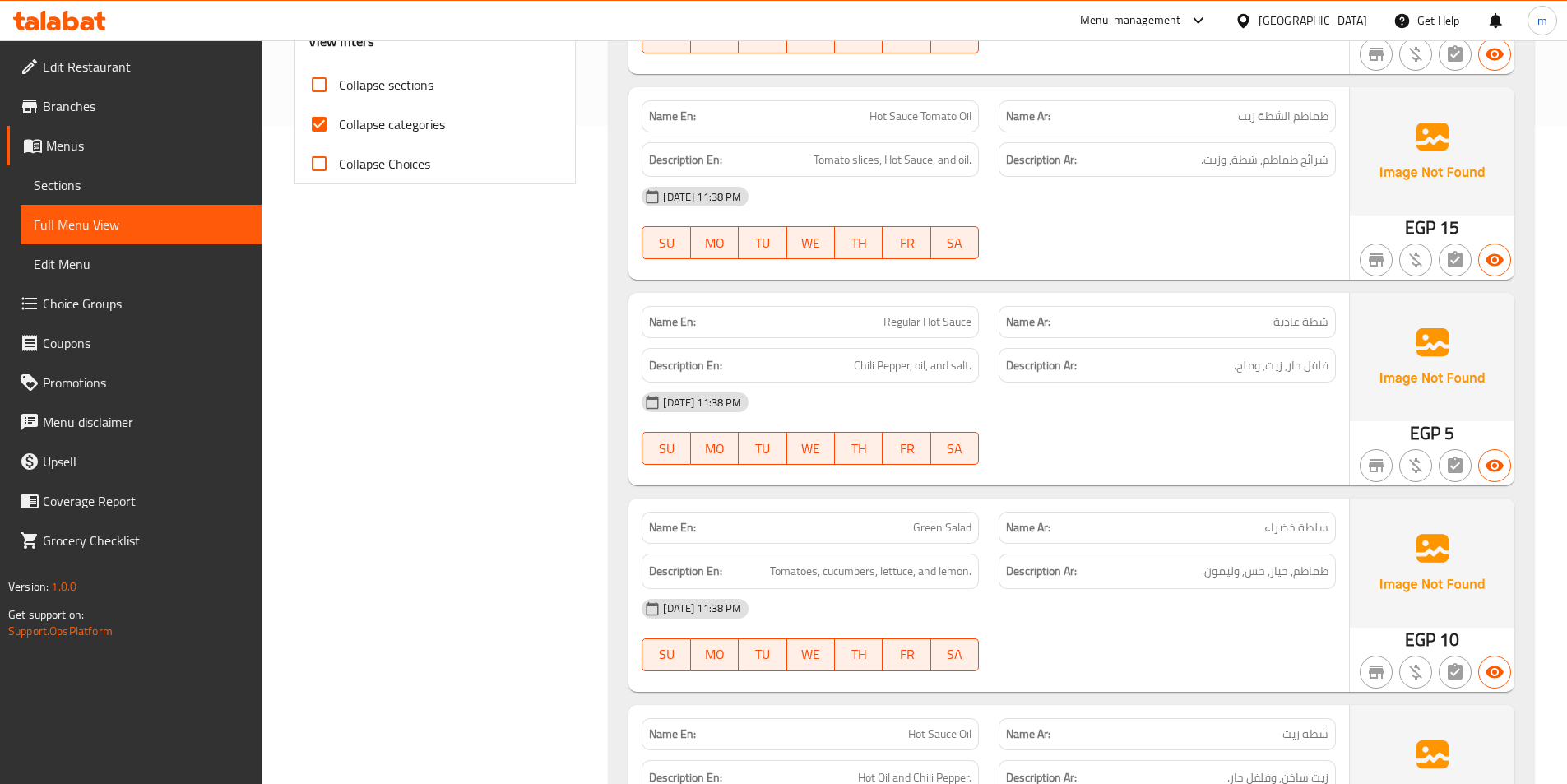
click at [339, 130] on span "Collapse categories" at bounding box center [392, 125] width 106 height 20
click at [339, 130] on input "Collapse categories" at bounding box center [319, 125] width 40 height 40
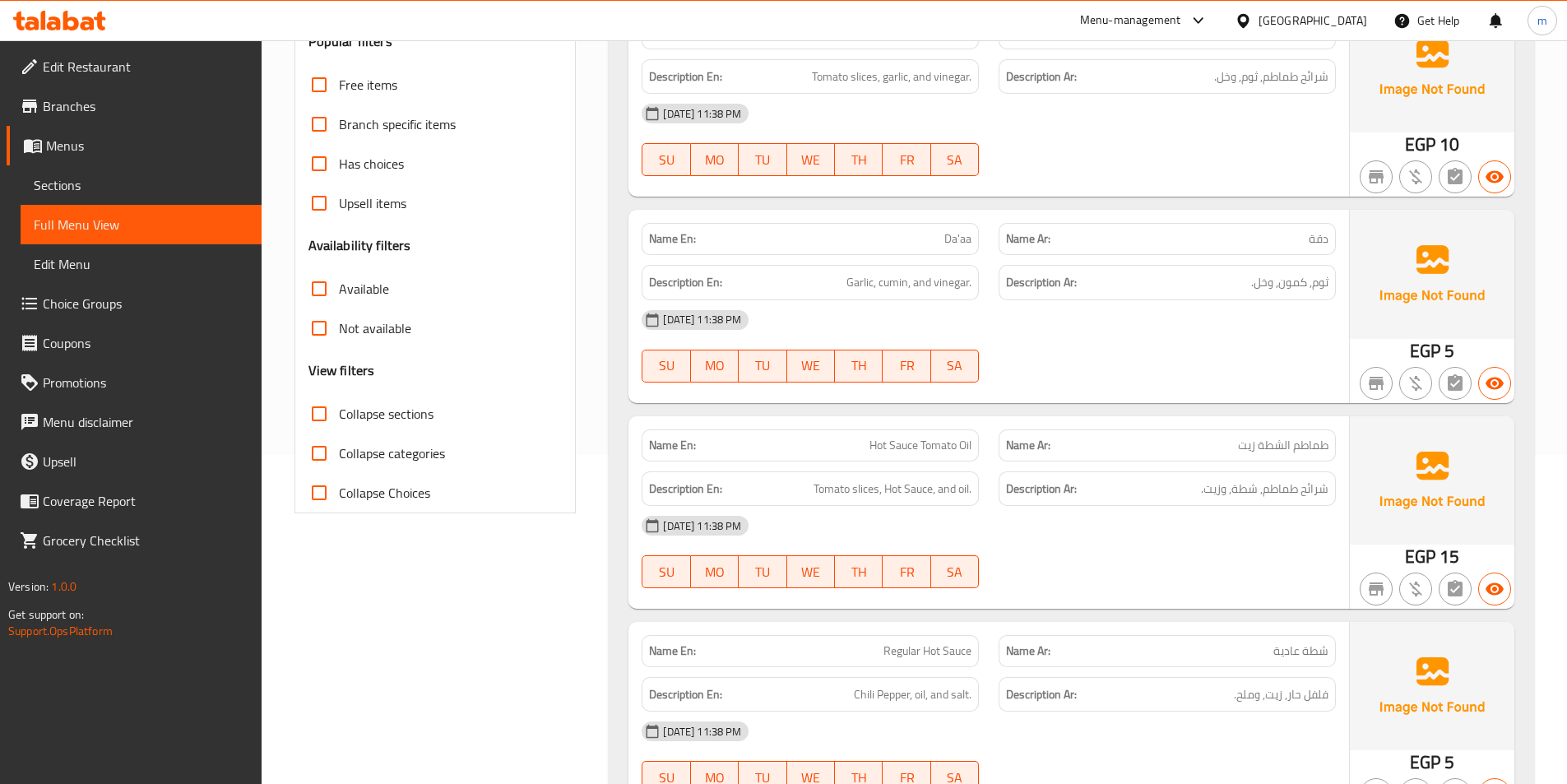
click at [424, 449] on span "Collapse categories" at bounding box center [392, 453] width 106 height 20
click at [339, 449] on input "Collapse categories" at bounding box center [319, 453] width 40 height 40
checkbox input "true"
click at [427, 418] on span "Collapse sections" at bounding box center [386, 413] width 95 height 20
click at [339, 418] on input "Collapse sections" at bounding box center [319, 413] width 40 height 40
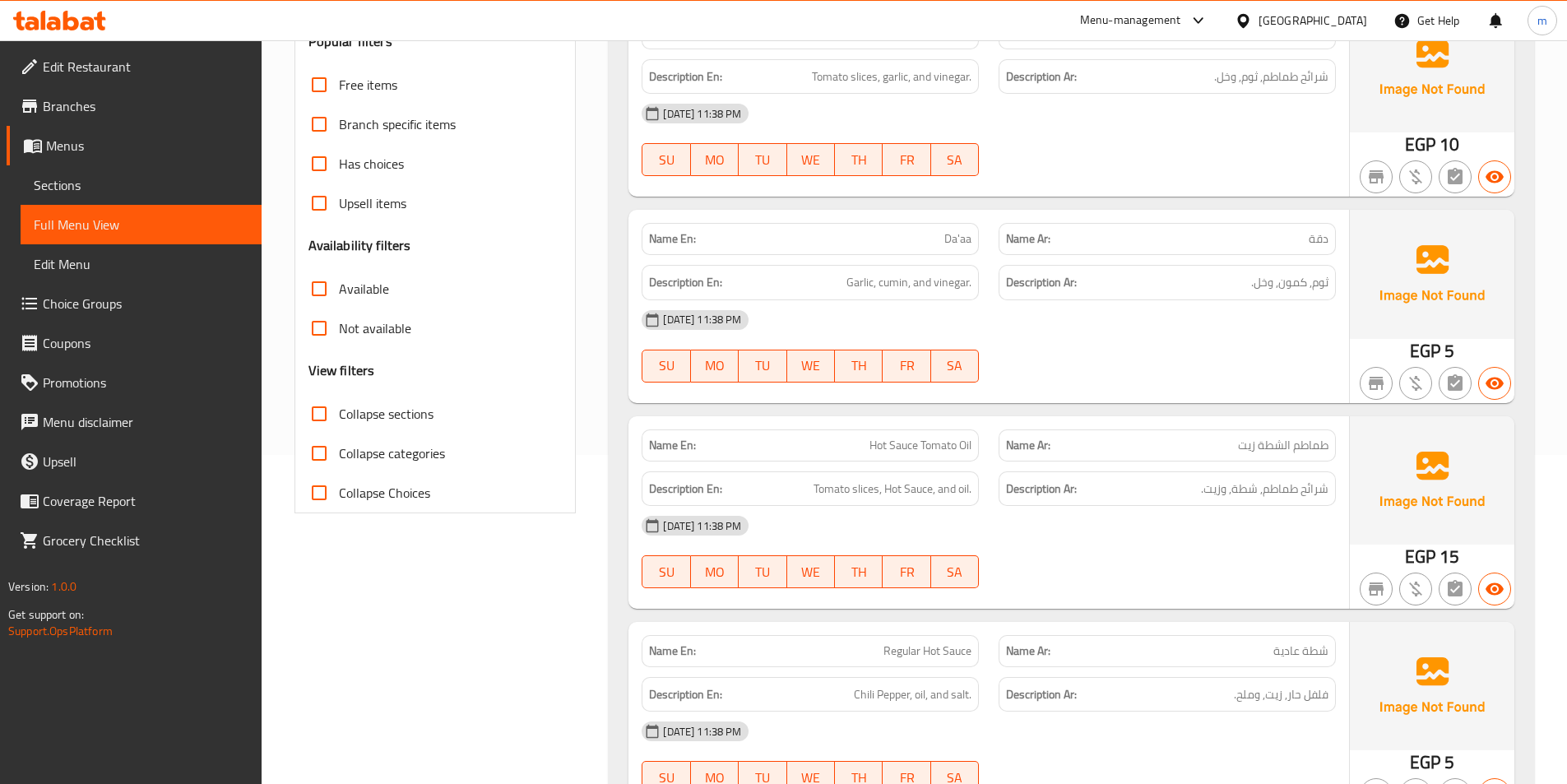
checkbox input "true"
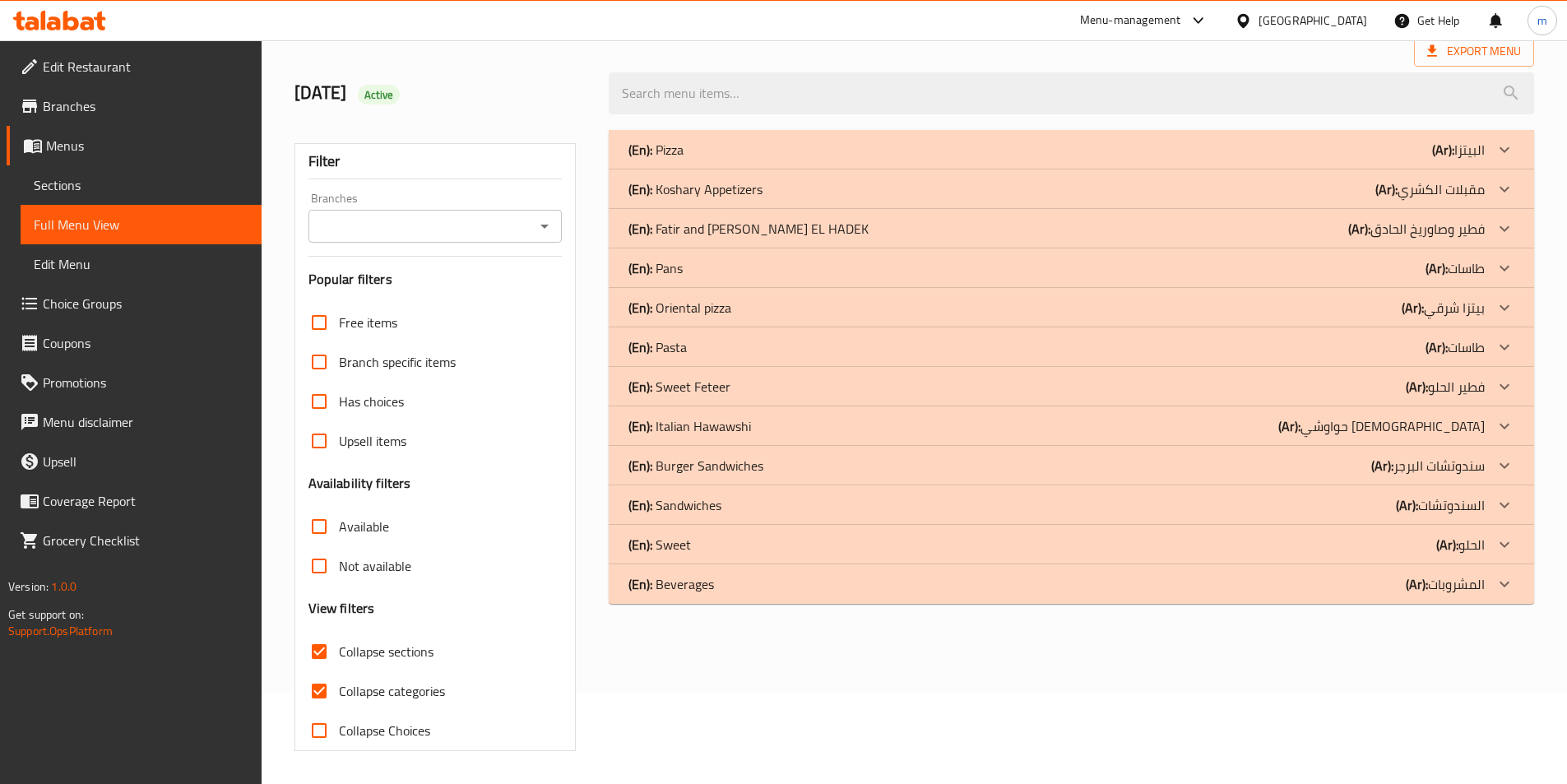
scroll to position [83, 0]
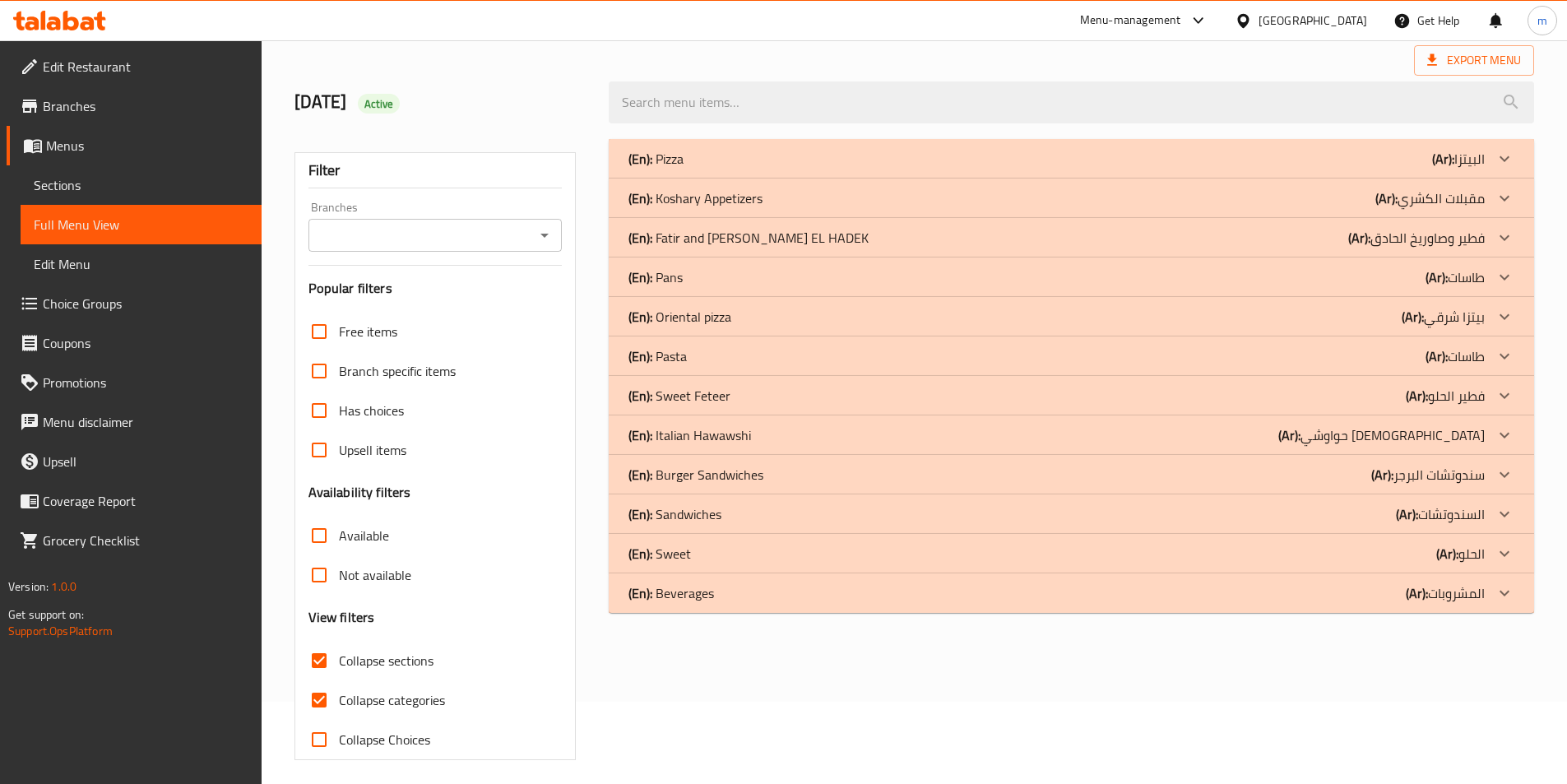
click at [1367, 432] on div "(En): Italian Hawawshi (Ar): حواوشي [DEMOGRAPHIC_DATA]" at bounding box center [1057, 435] width 856 height 20
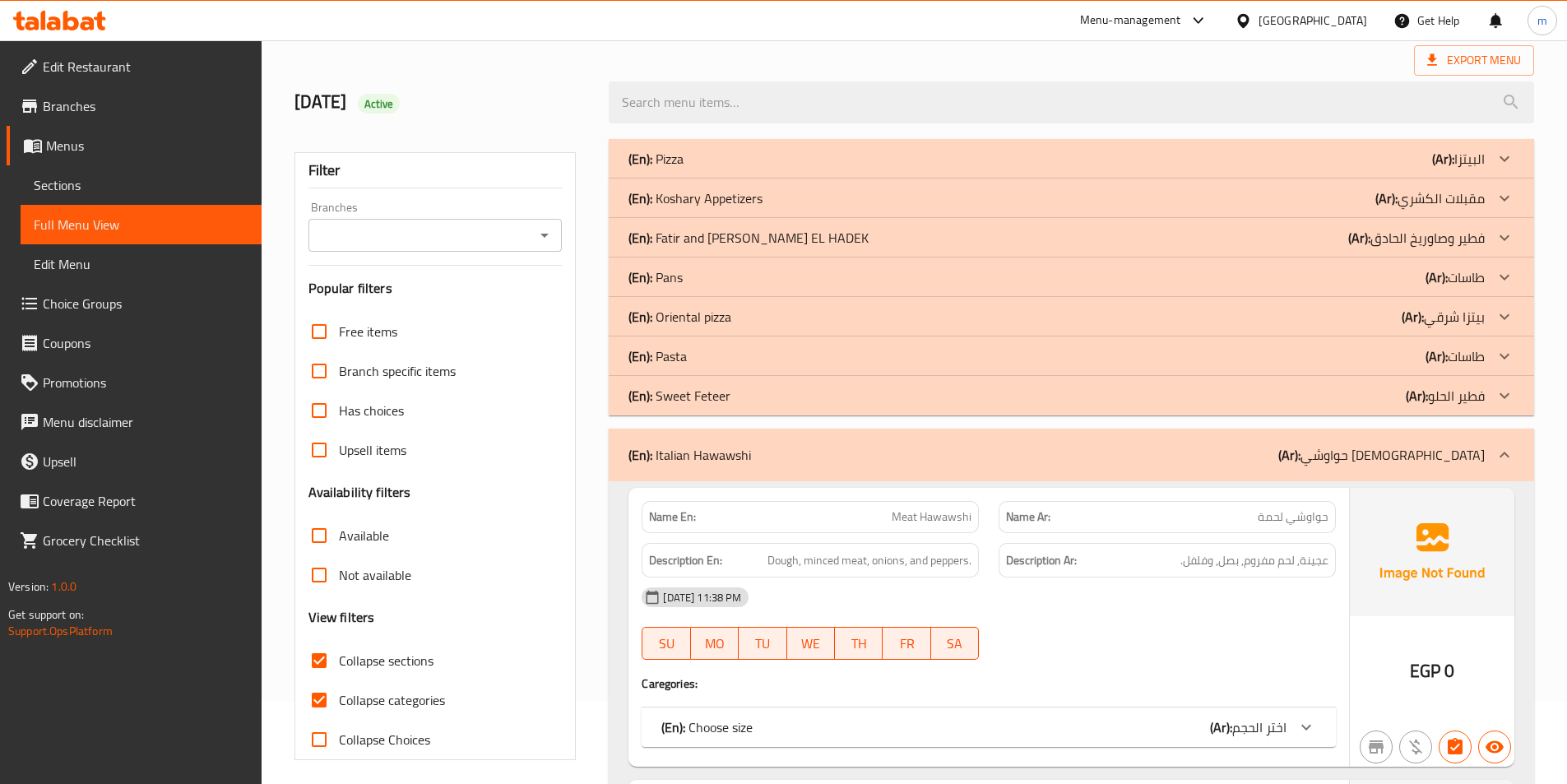
click at [1386, 355] on div "(En): Pasta (Ar): طاسات" at bounding box center [1057, 357] width 856 height 20
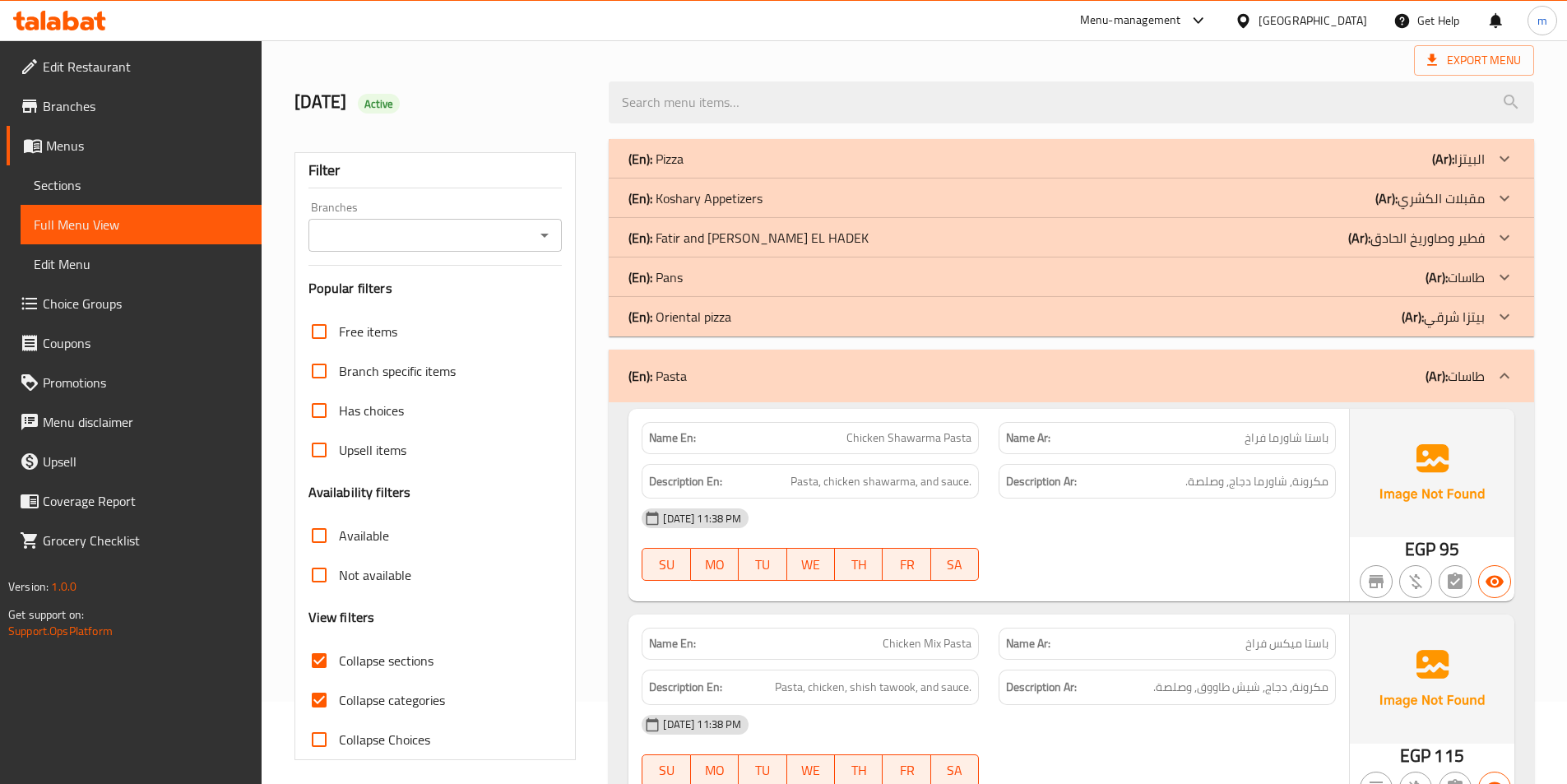
click at [1386, 355] on div "(En): Pasta (Ar): طاسات" at bounding box center [1072, 376] width 926 height 53
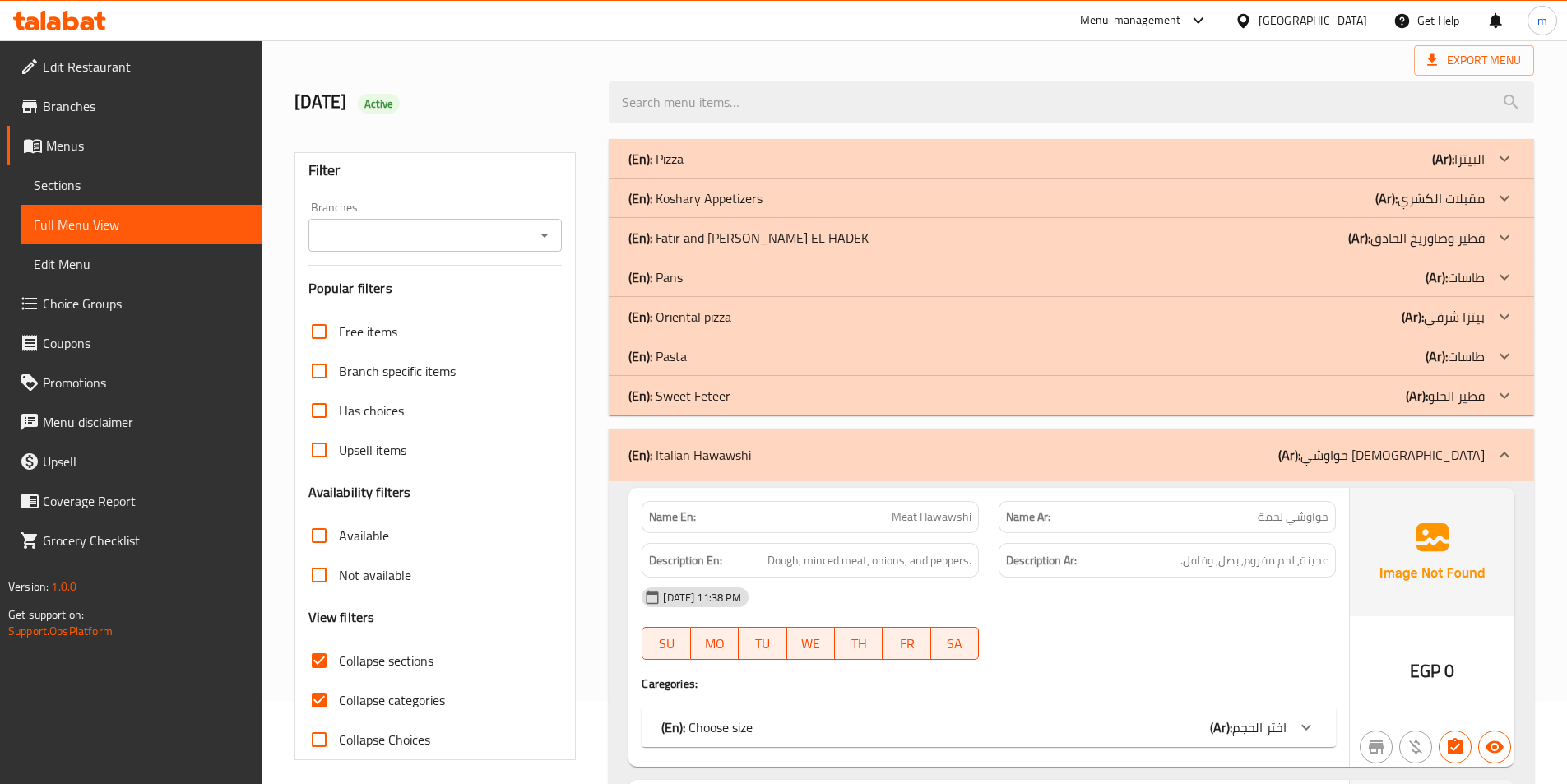
click at [1383, 261] on div "(En): Pans (Ar): طاسات" at bounding box center [1072, 277] width 926 height 40
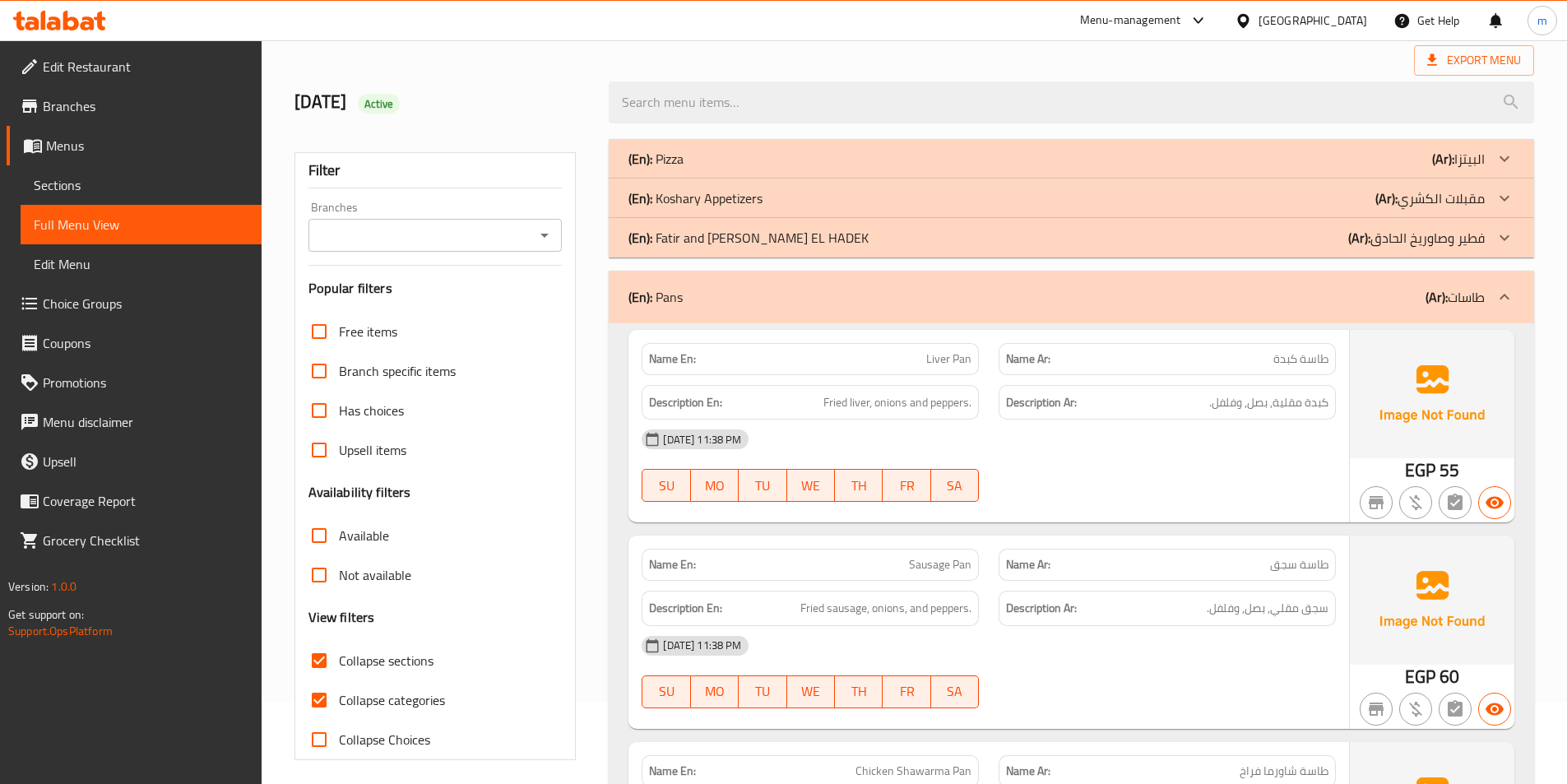
click at [1388, 274] on div "(En): Pans (Ar): طاسات" at bounding box center [1072, 297] width 926 height 53
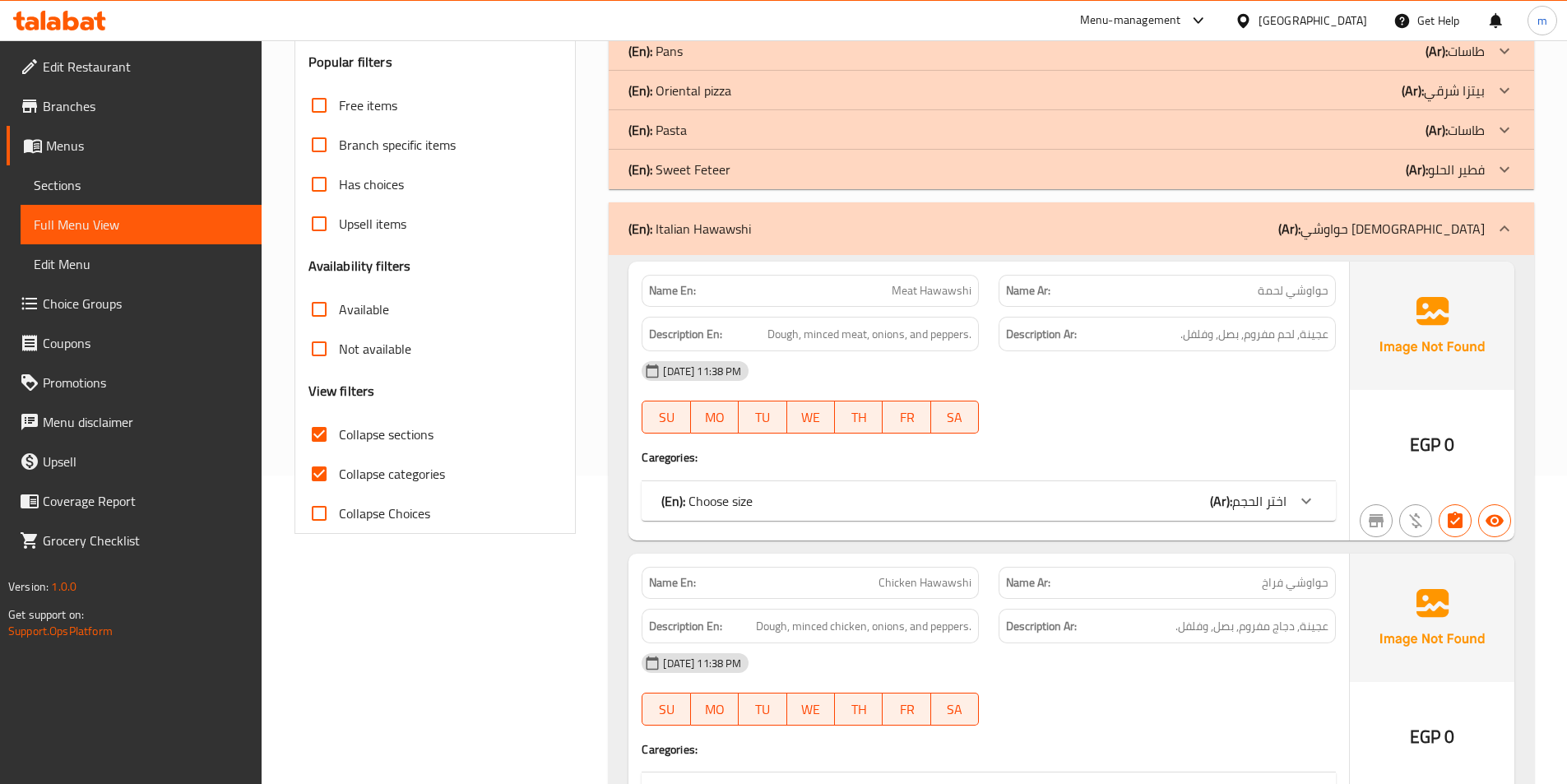
scroll to position [247, 0]
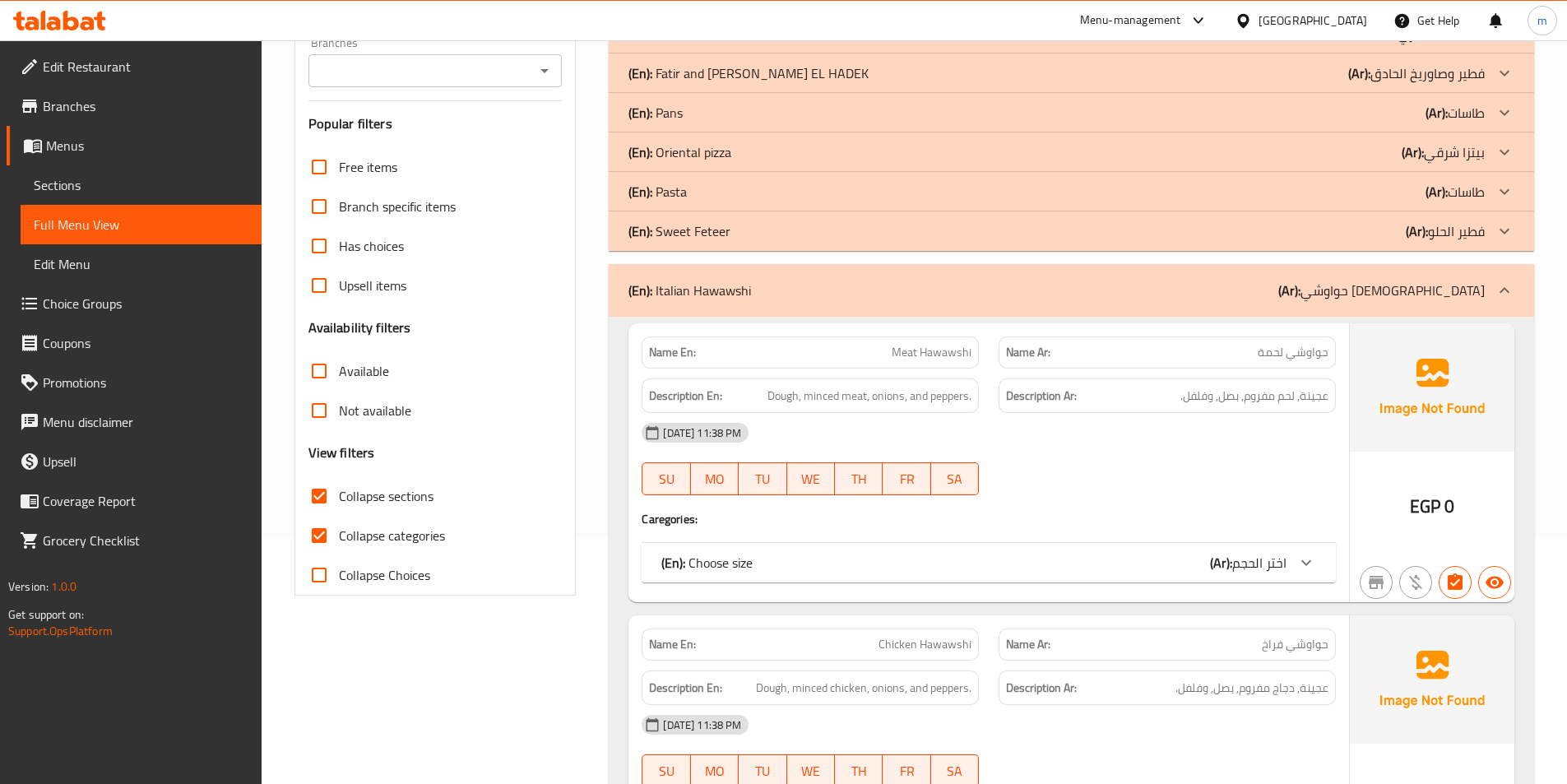
click at [1394, 314] on div "(En): Italian Hawawshi (Ar): حواوشي [DEMOGRAPHIC_DATA]" at bounding box center [1072, 290] width 926 height 53
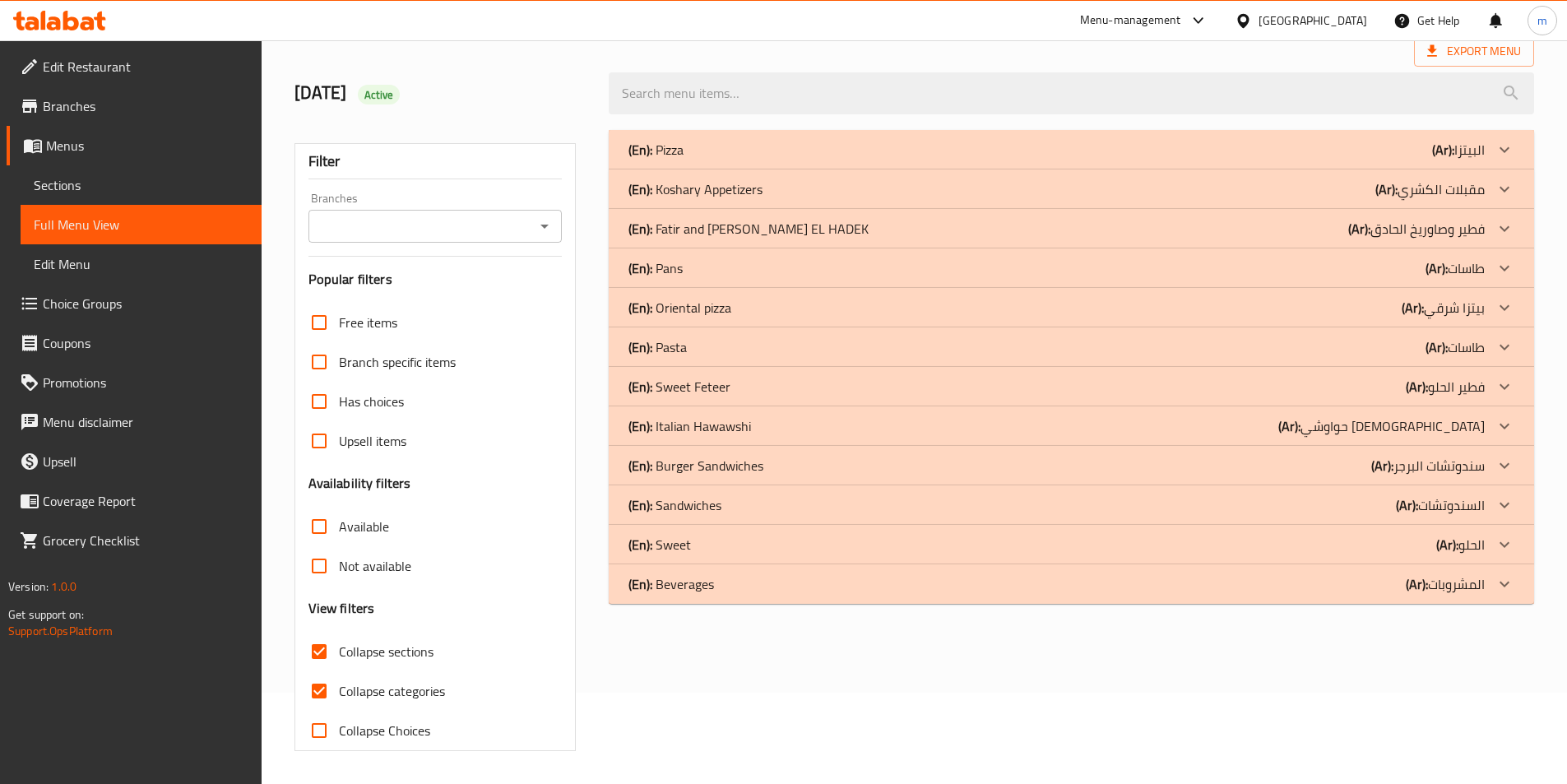
scroll to position [92, 0]
click at [1441, 352] on b "(Ar):" at bounding box center [1436, 347] width 22 height 25
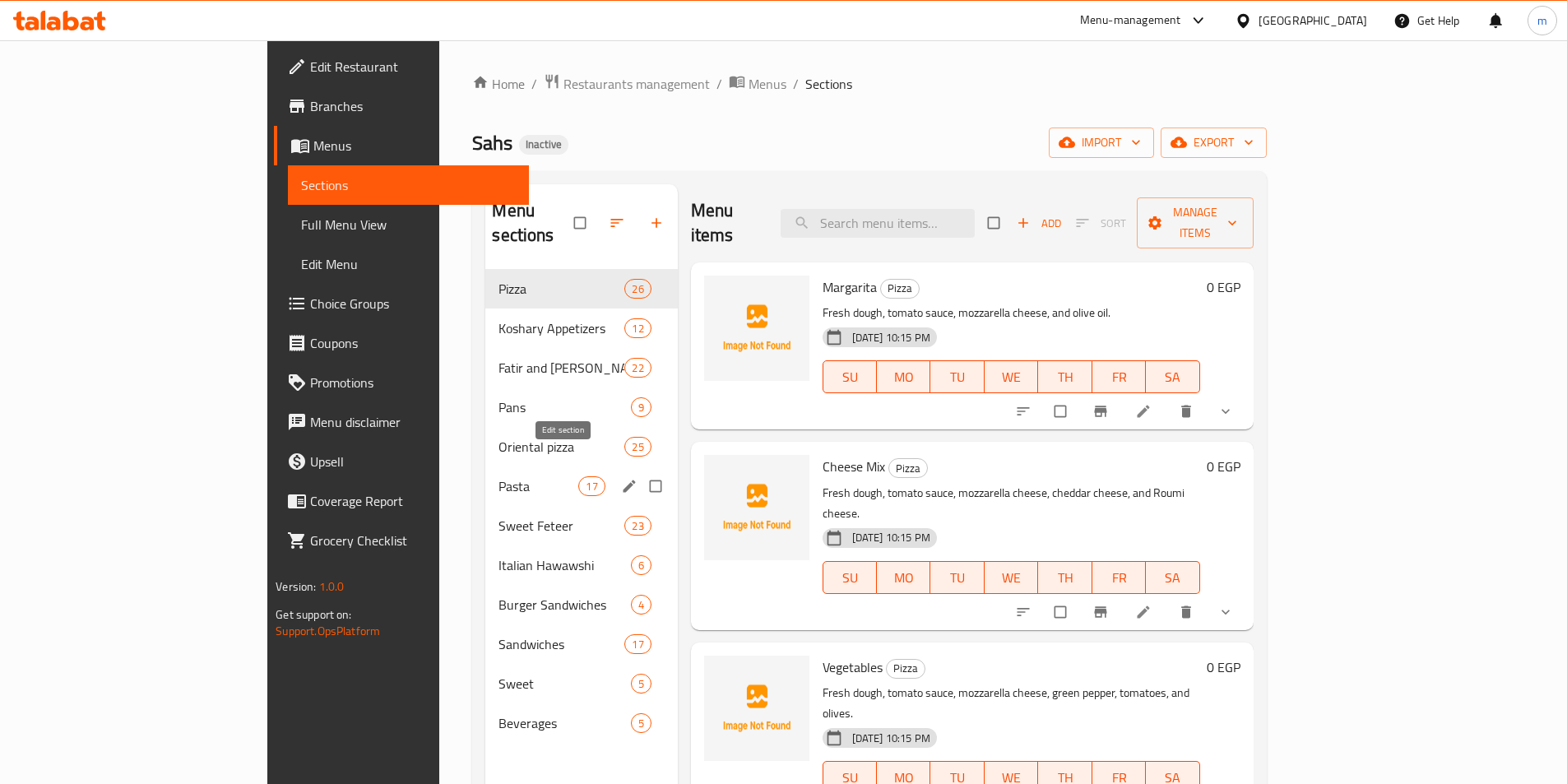
click at [621, 478] on icon "edit" at bounding box center [629, 486] width 17 height 17
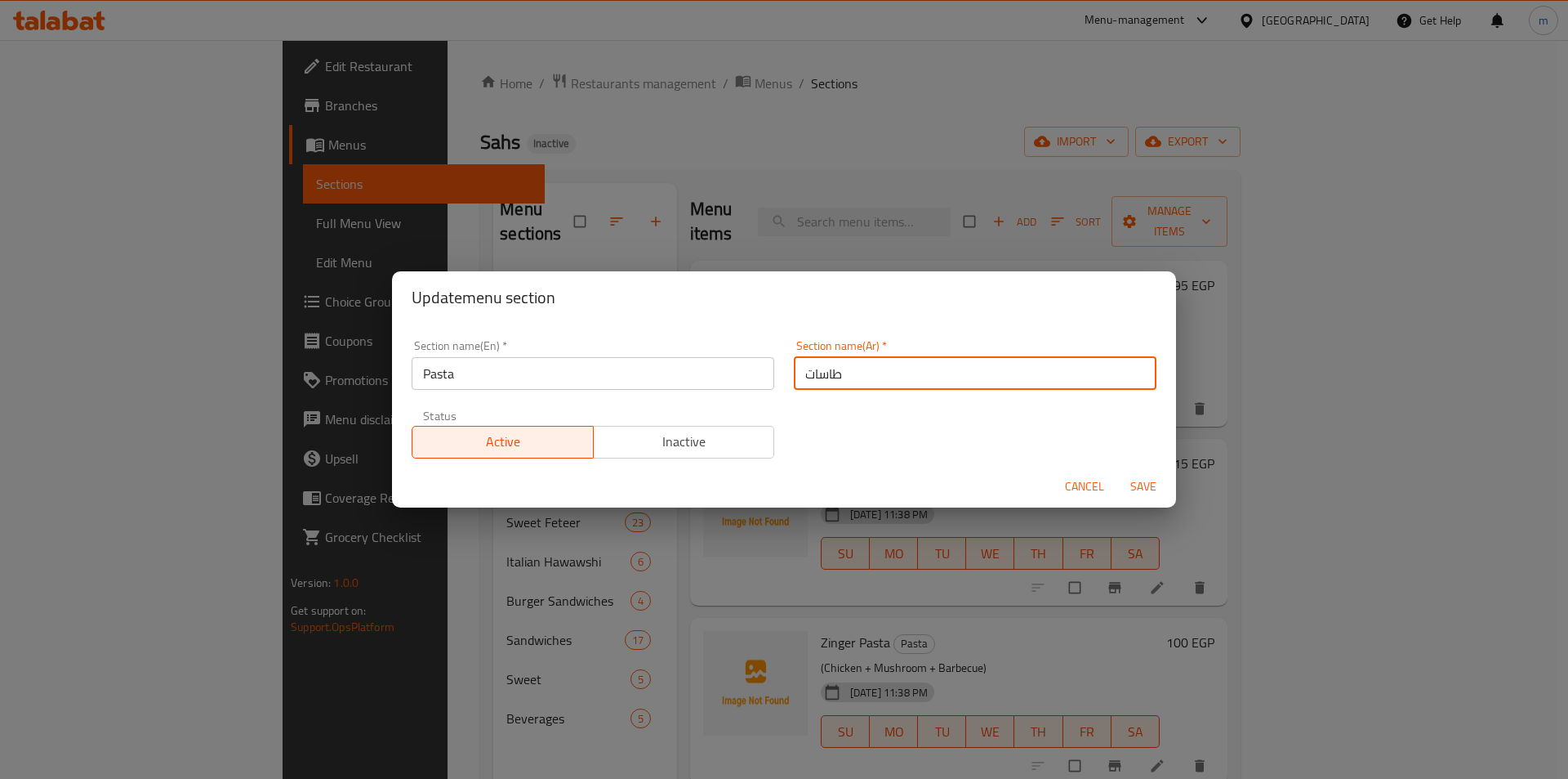
drag, startPoint x: 861, startPoint y: 366, endPoint x: 779, endPoint y: 373, distance: 82.3
click at [784, 373] on div "Section name(Ar)   * طاسات Section name(Ar) *" at bounding box center [974, 364] width 382 height 69
type input "ي"
type input "باستا"
click at [1137, 476] on span "Save" at bounding box center [1144, 486] width 40 height 21
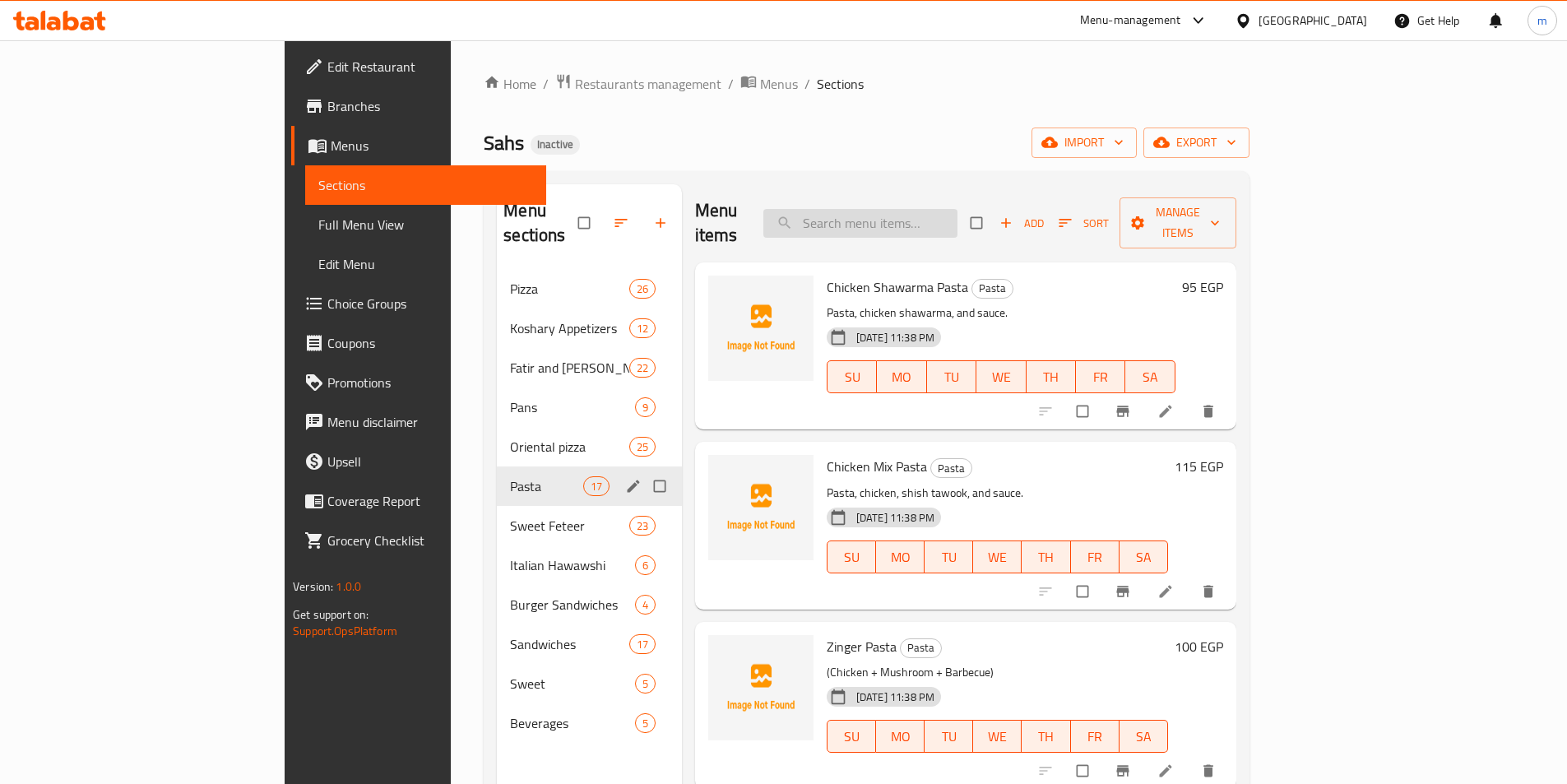
click at [958, 209] on input "search" at bounding box center [860, 223] width 194 height 29
paste input "pickle"
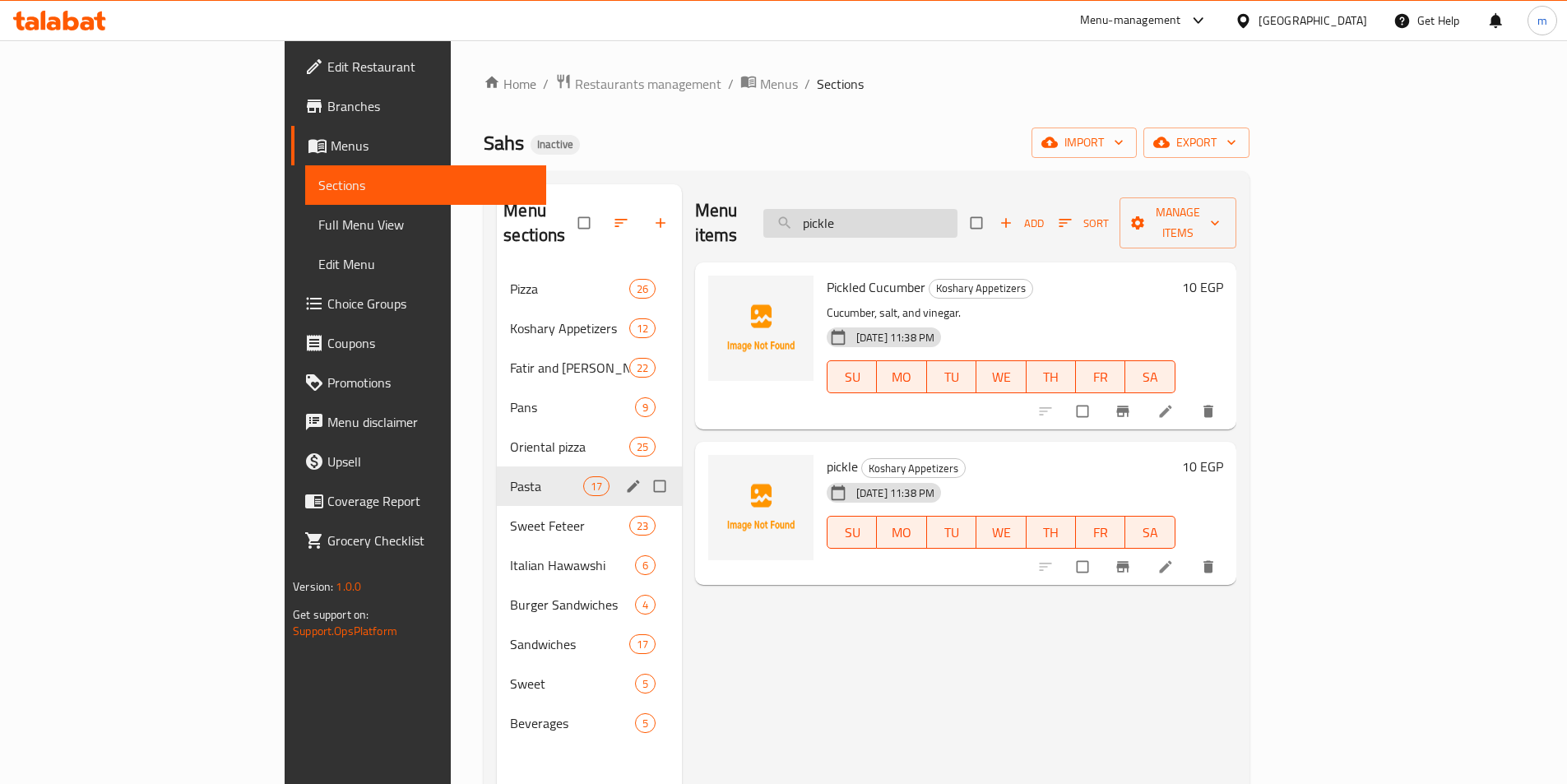
click at [957, 219] on input "pickle" at bounding box center [860, 223] width 194 height 29
paste input "Lentils / Hummus / Onions"
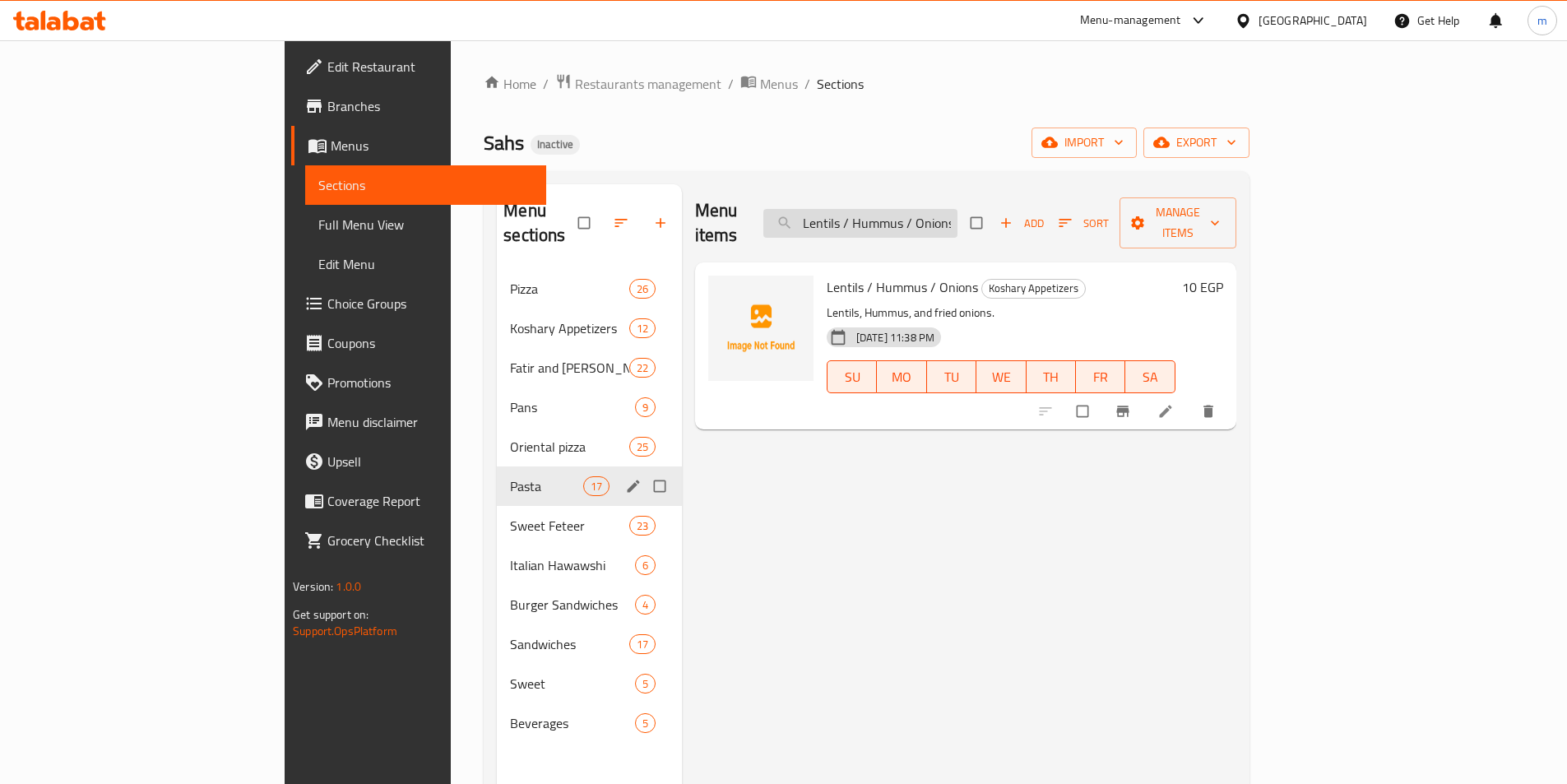
click at [958, 209] on input "Lentils / Hummus / Onions" at bounding box center [860, 223] width 194 height 29
paste input "Zinger Pasta"
click at [958, 209] on input "Zinger Pasta" at bounding box center [860, 223] width 194 height 29
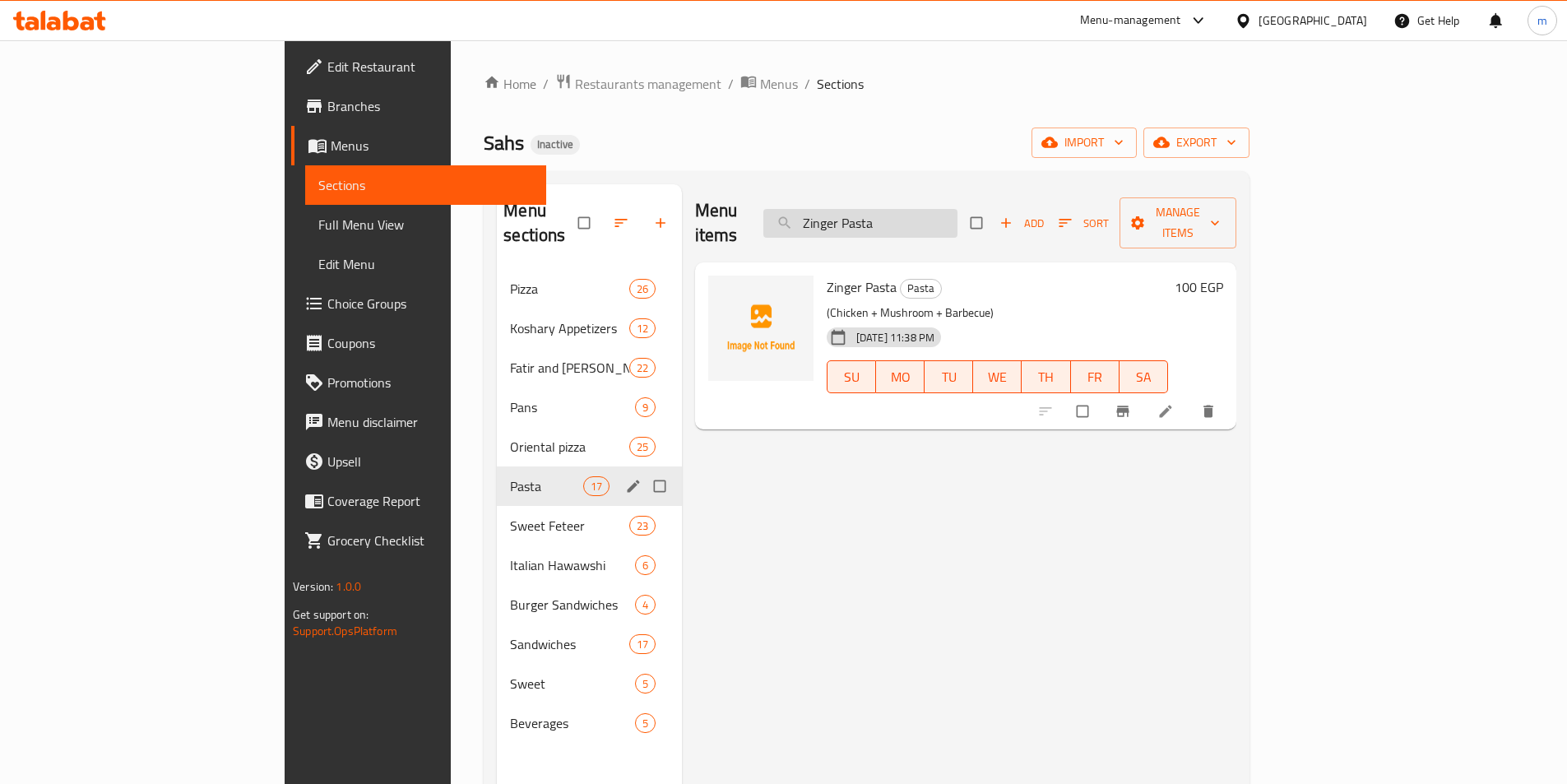
click at [958, 209] on input "Zinger Pasta" at bounding box center [860, 223] width 194 height 29
paste input "Chicken Fajita"
click at [958, 223] on input "Chicken Fajita Pasta" at bounding box center [860, 223] width 194 height 29
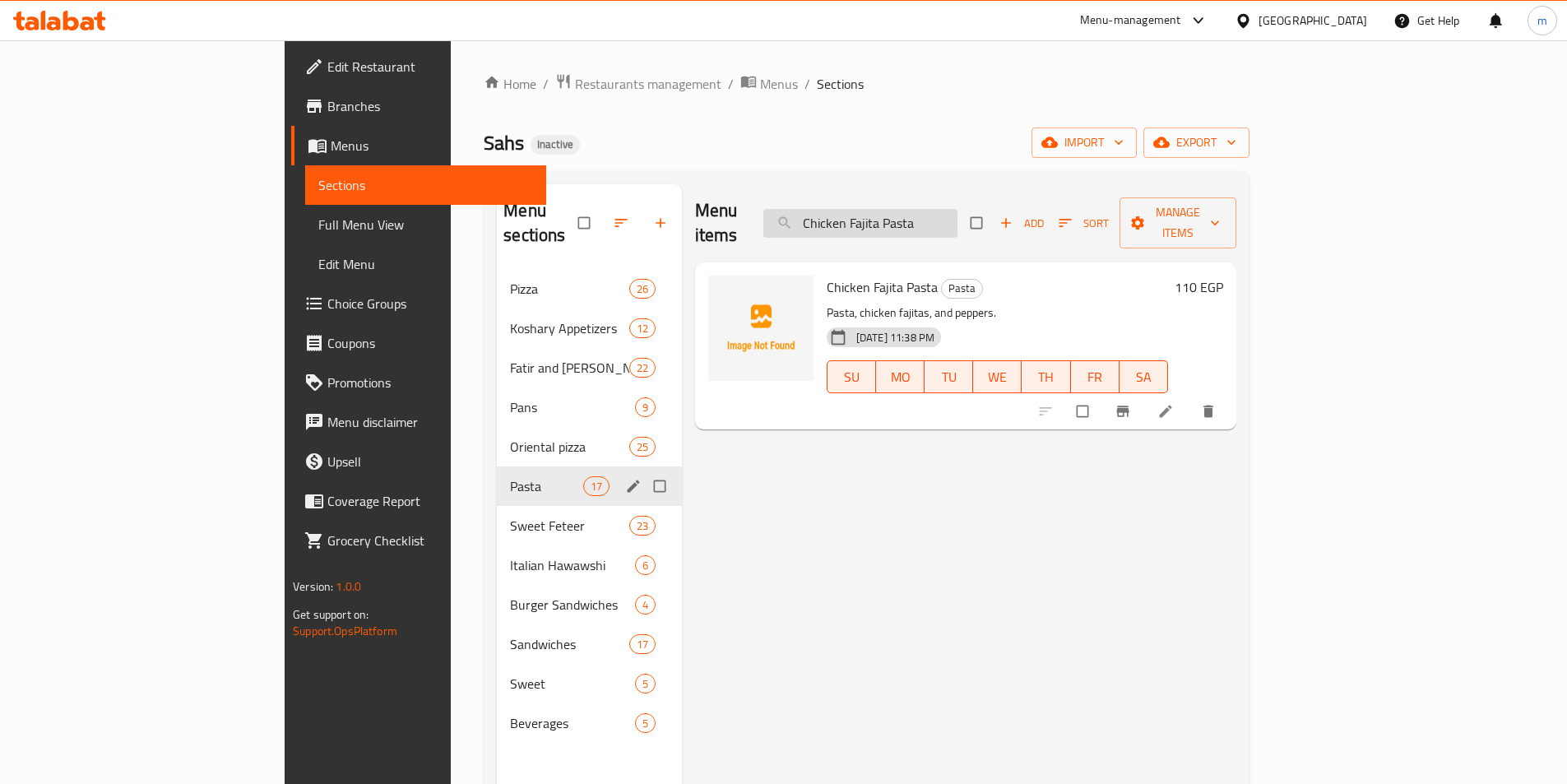
click at [958, 223] on input "Chicken Fajita Pasta" at bounding box center [860, 223] width 194 height 29
paste input "Pasta with Minced Meat"
click at [921, 224] on input "Pasta with Minced Meat" at bounding box center [860, 223] width 194 height 29
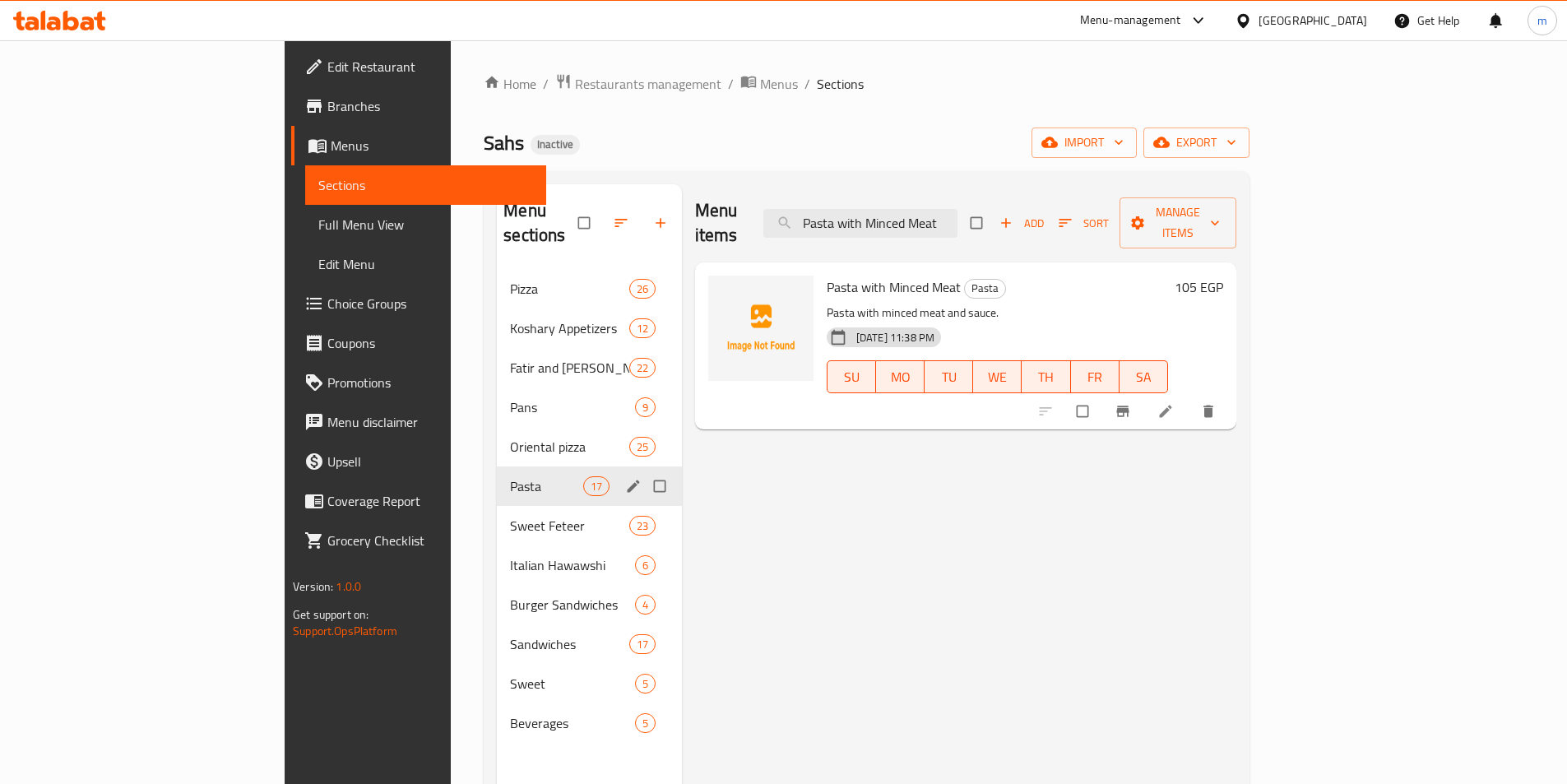
paste input "Mushroom Pasta"
click at [958, 209] on input "Mushroom Pasta" at bounding box center [860, 223] width 194 height 29
paste input "pickle"
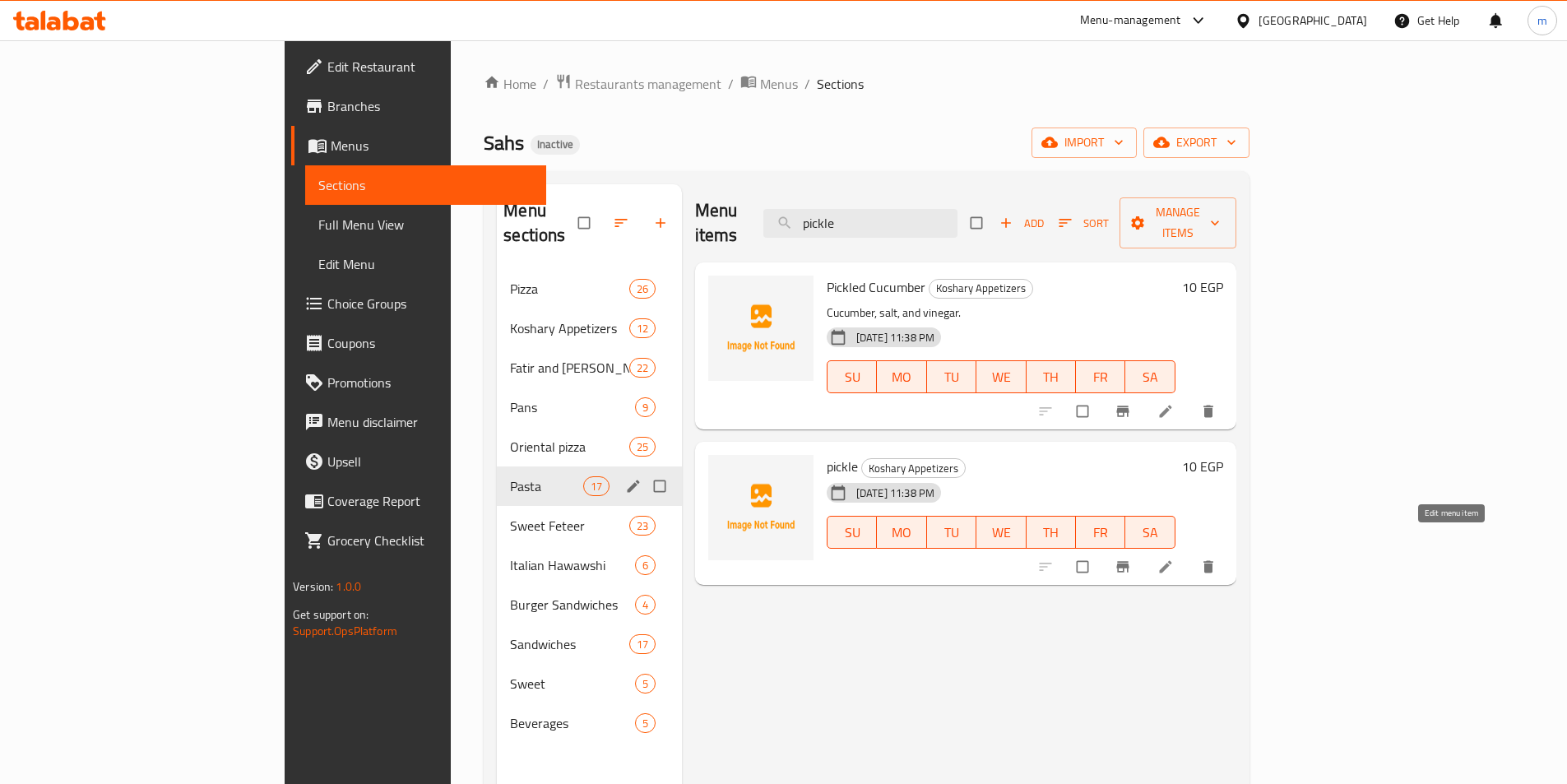
type input "pickle"
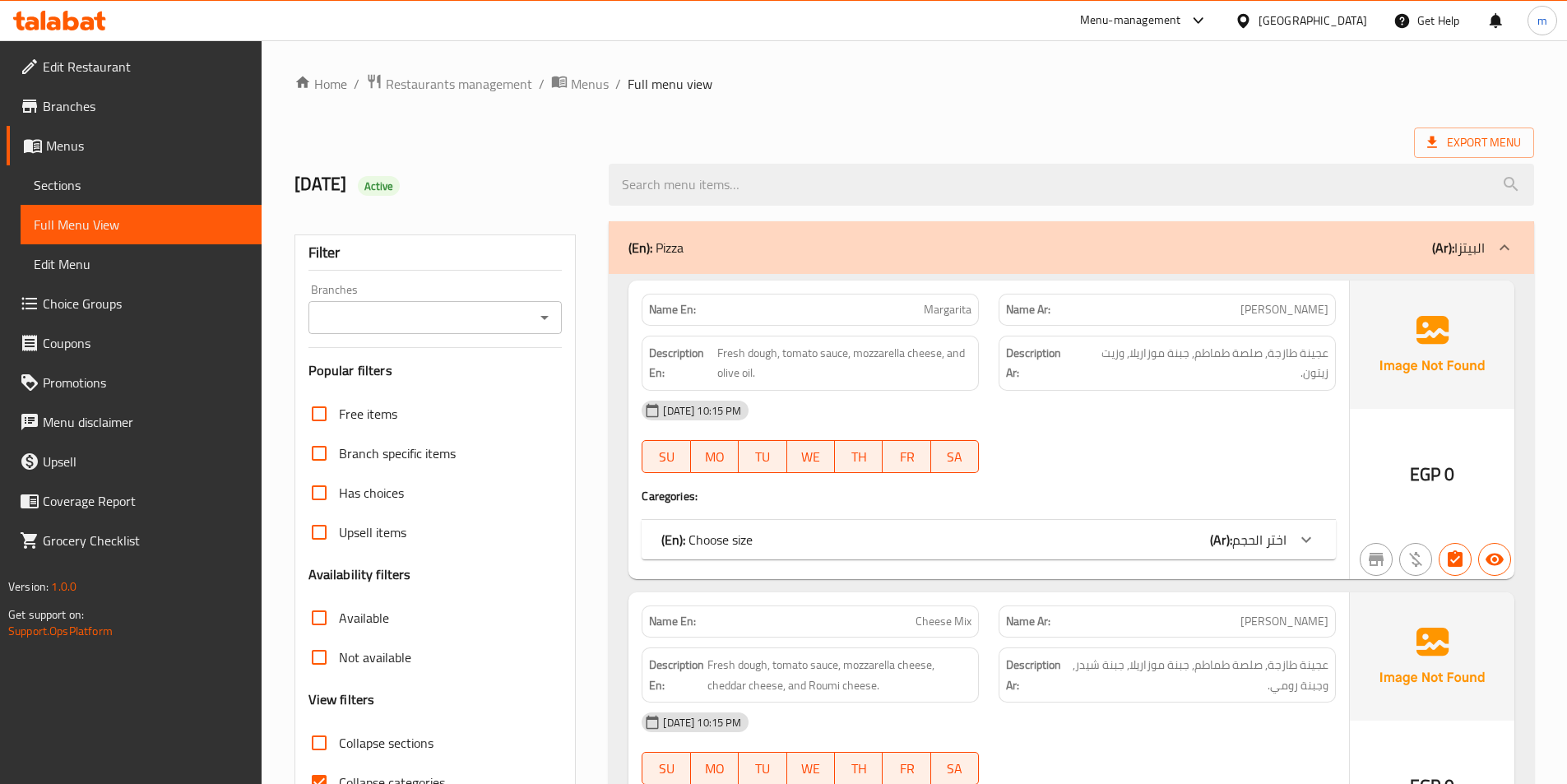
click at [411, 732] on span "Collapse sections" at bounding box center [386, 742] width 95 height 20
click at [339, 723] on input "Collapse sections" at bounding box center [319, 743] width 40 height 40
checkbox input "true"
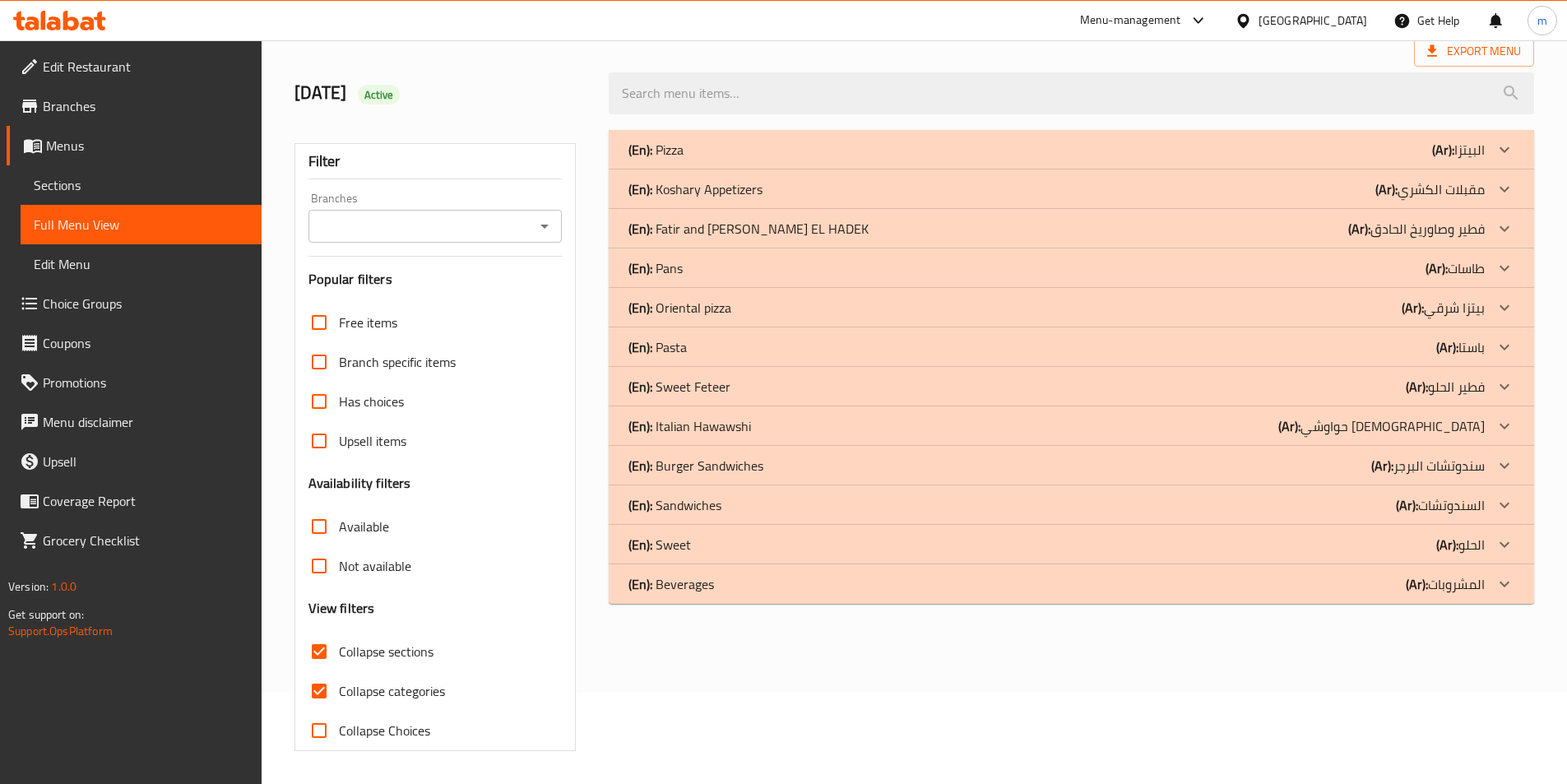
scroll to position [92, 0]
click at [1438, 428] on p "(Ar): حواوشي إيطالي" at bounding box center [1382, 426] width 206 height 20
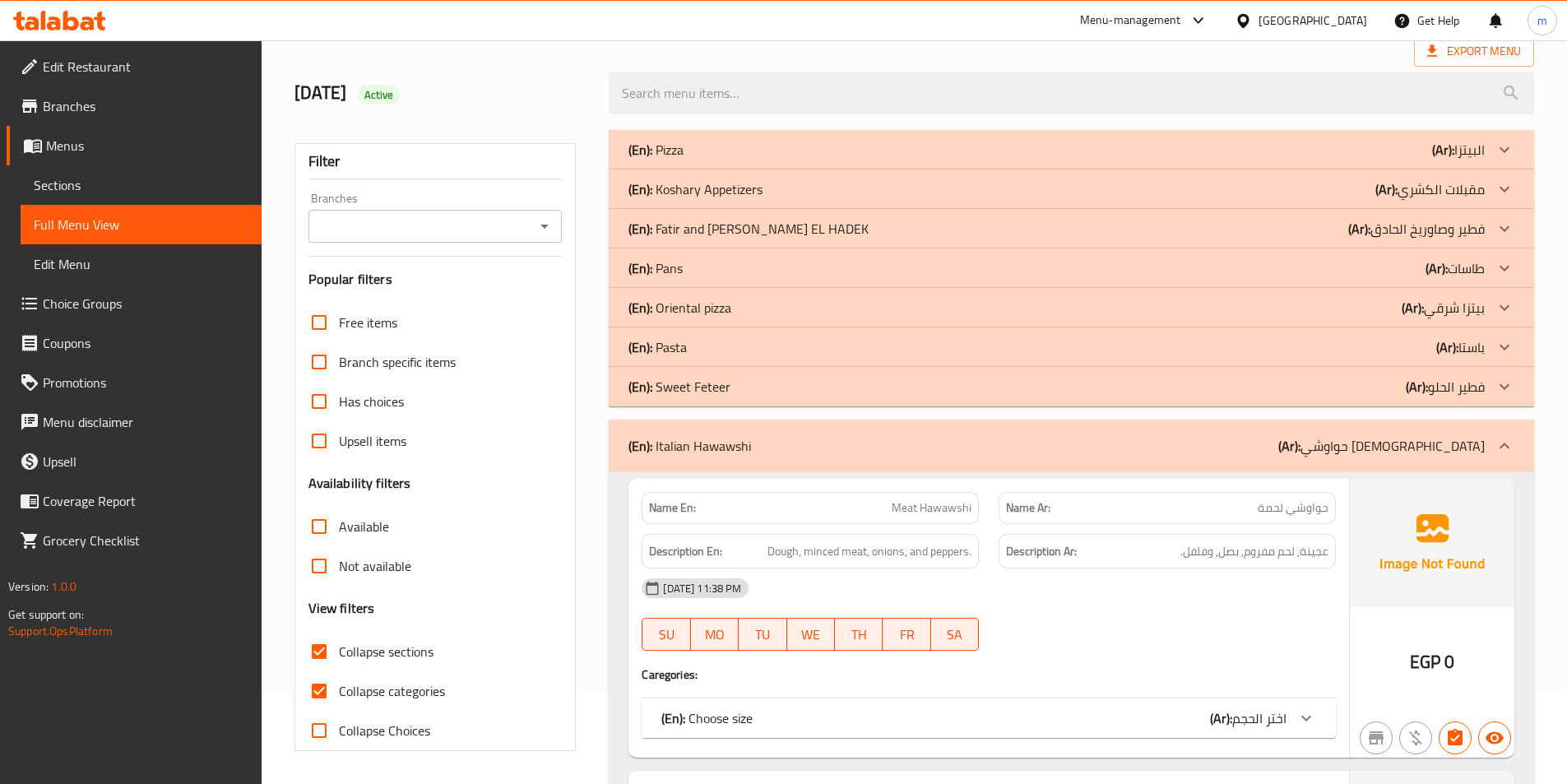
click at [1461, 342] on p "(Ar): باستا" at bounding box center [1460, 347] width 49 height 20
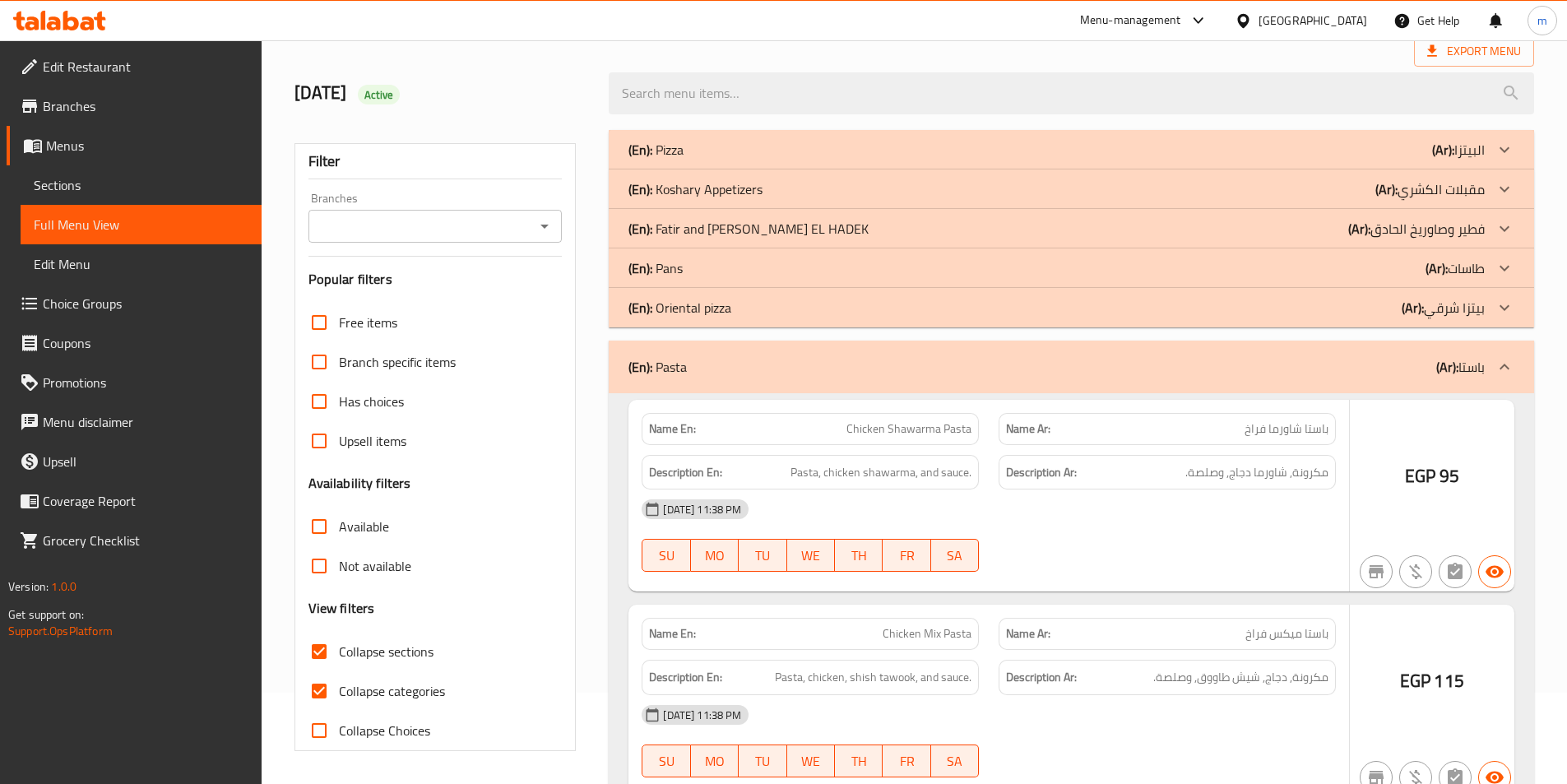
click at [1462, 267] on p "(Ar): طاسات" at bounding box center [1454, 268] width 59 height 20
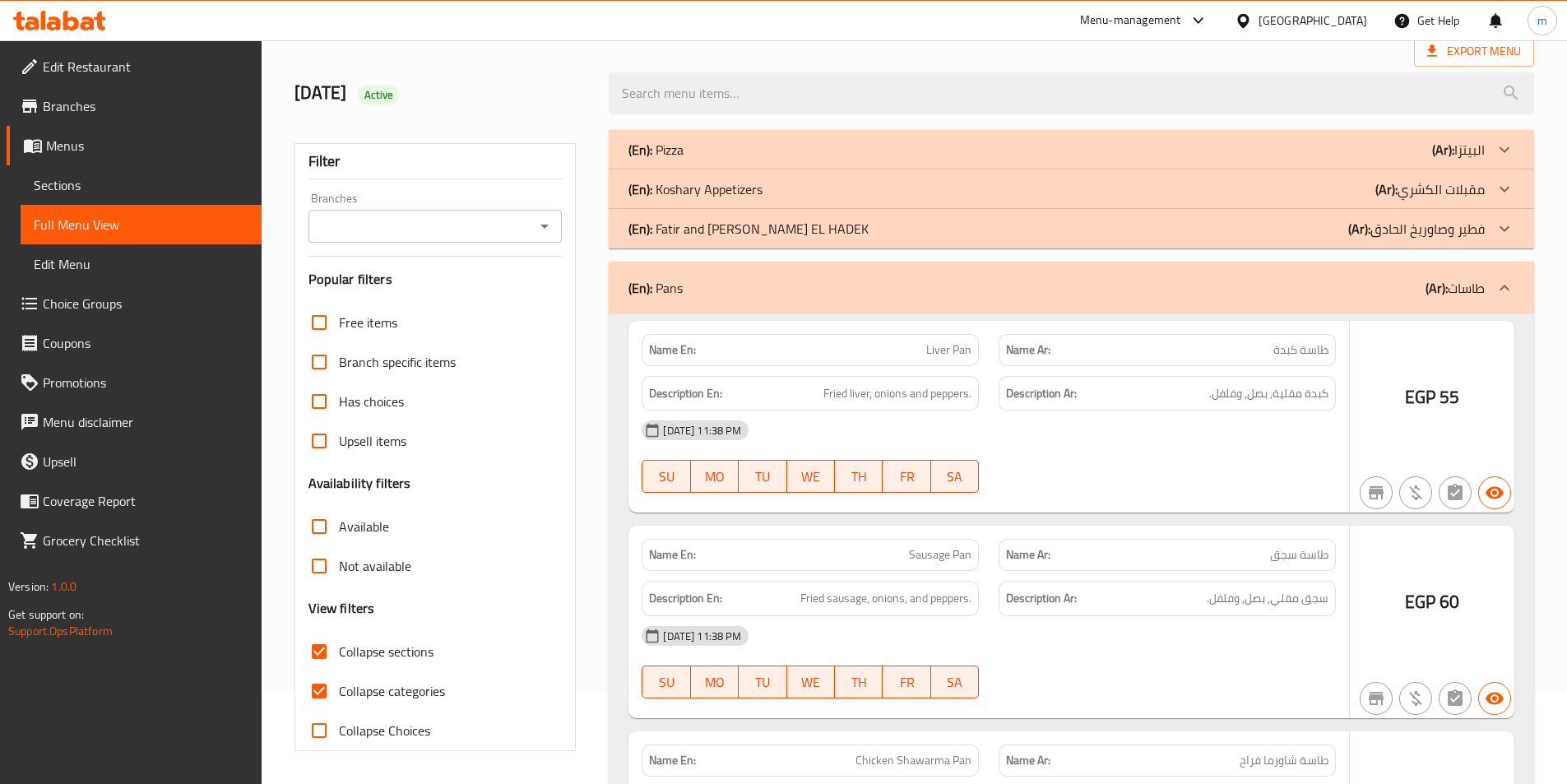
click at [1460, 187] on p "(Ar): مقبلات الكشري" at bounding box center [1430, 189] width 110 height 20
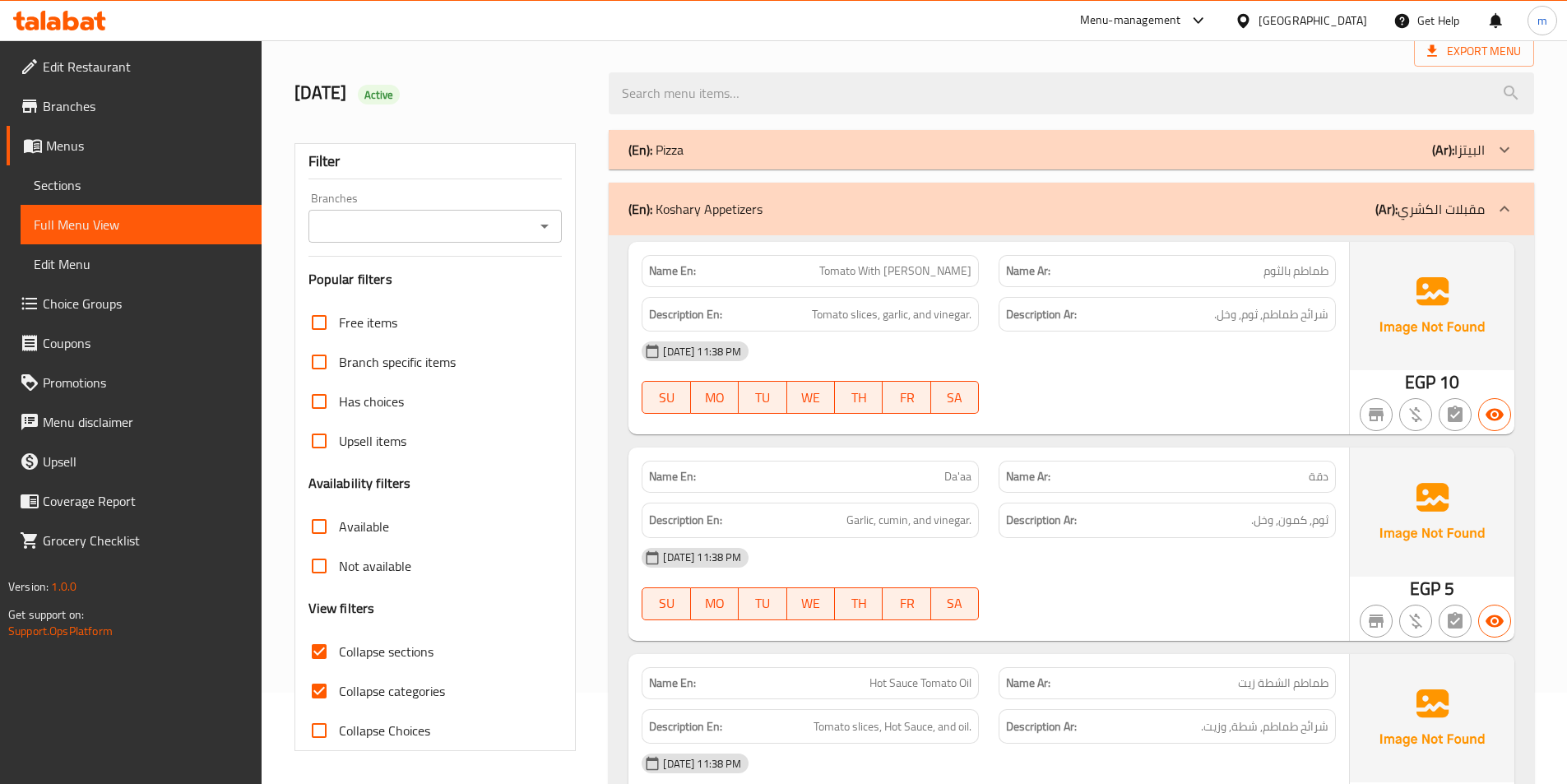
click at [367, 693] on span "Collapse categories" at bounding box center [392, 690] width 106 height 20
click at [339, 693] on input "Collapse categories" at bounding box center [319, 691] width 40 height 40
checkbox input "false"
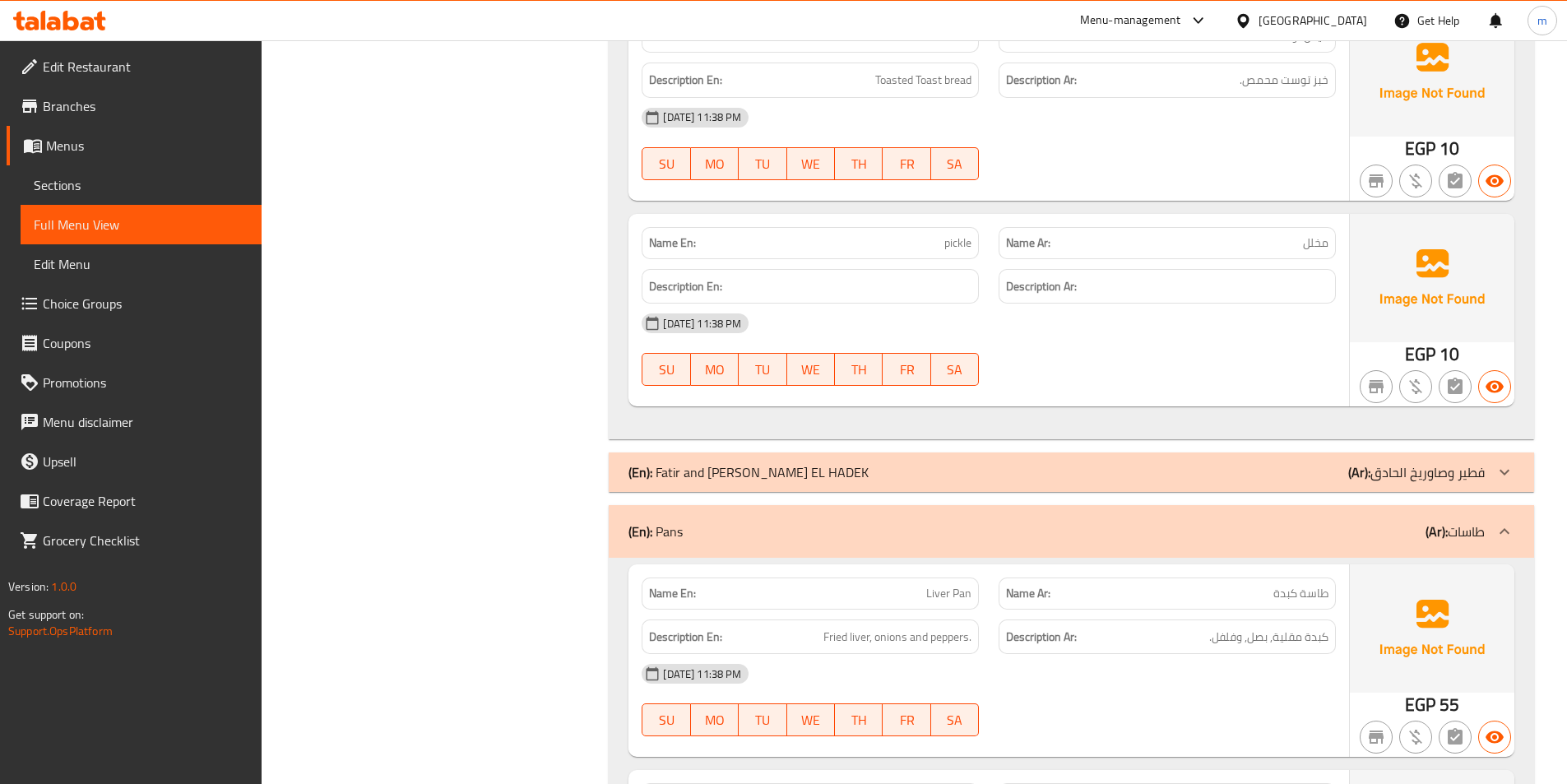
scroll to position [2385, 0]
click at [1327, 243] on span "مخلل" at bounding box center [1316, 241] width 26 height 17
copy span "مخلل"
click at [954, 243] on span "pickle" at bounding box center [958, 241] width 27 height 17
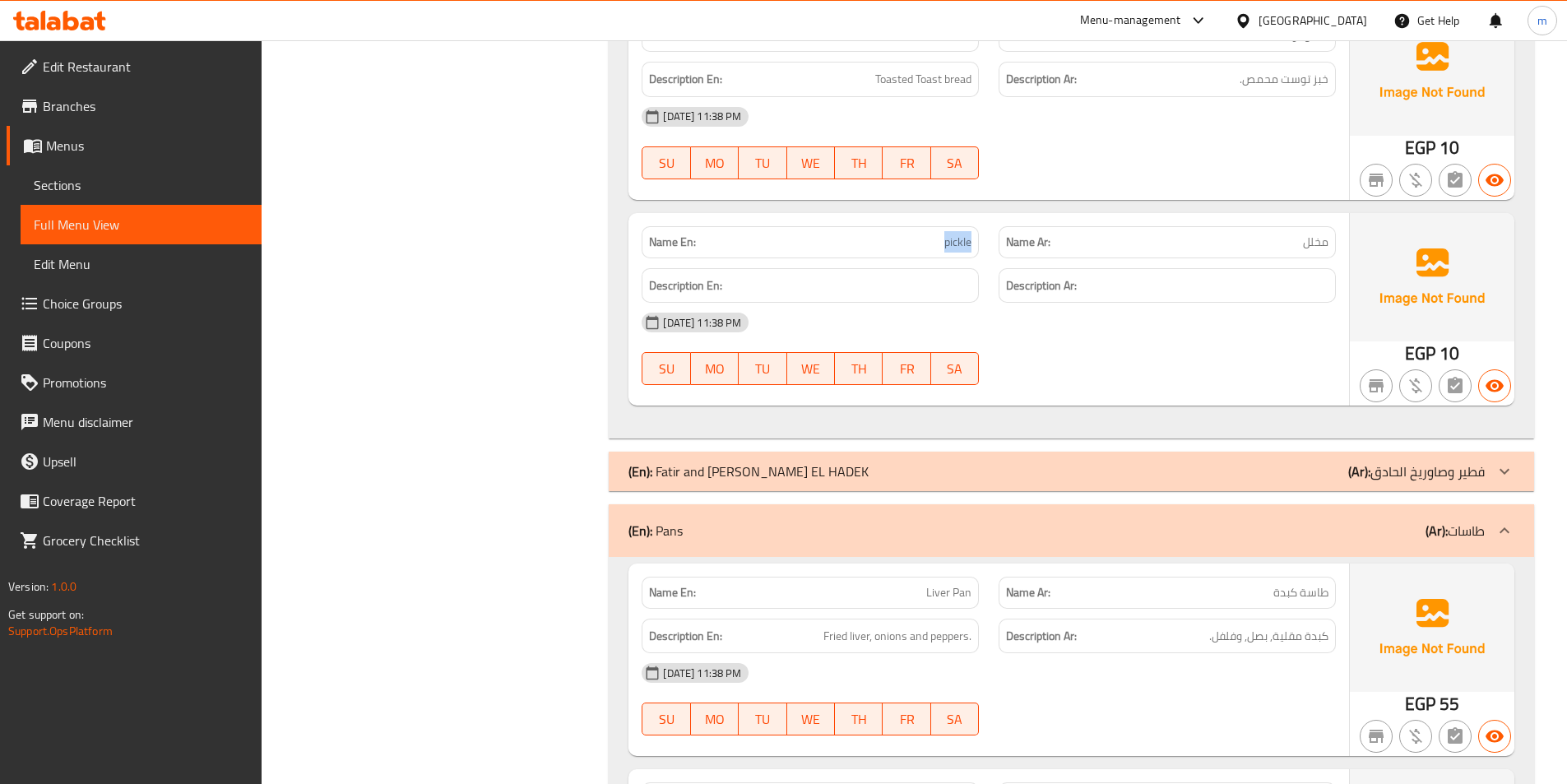
click at [954, 243] on span "pickle" at bounding box center [958, 241] width 27 height 17
copy span "pickle"
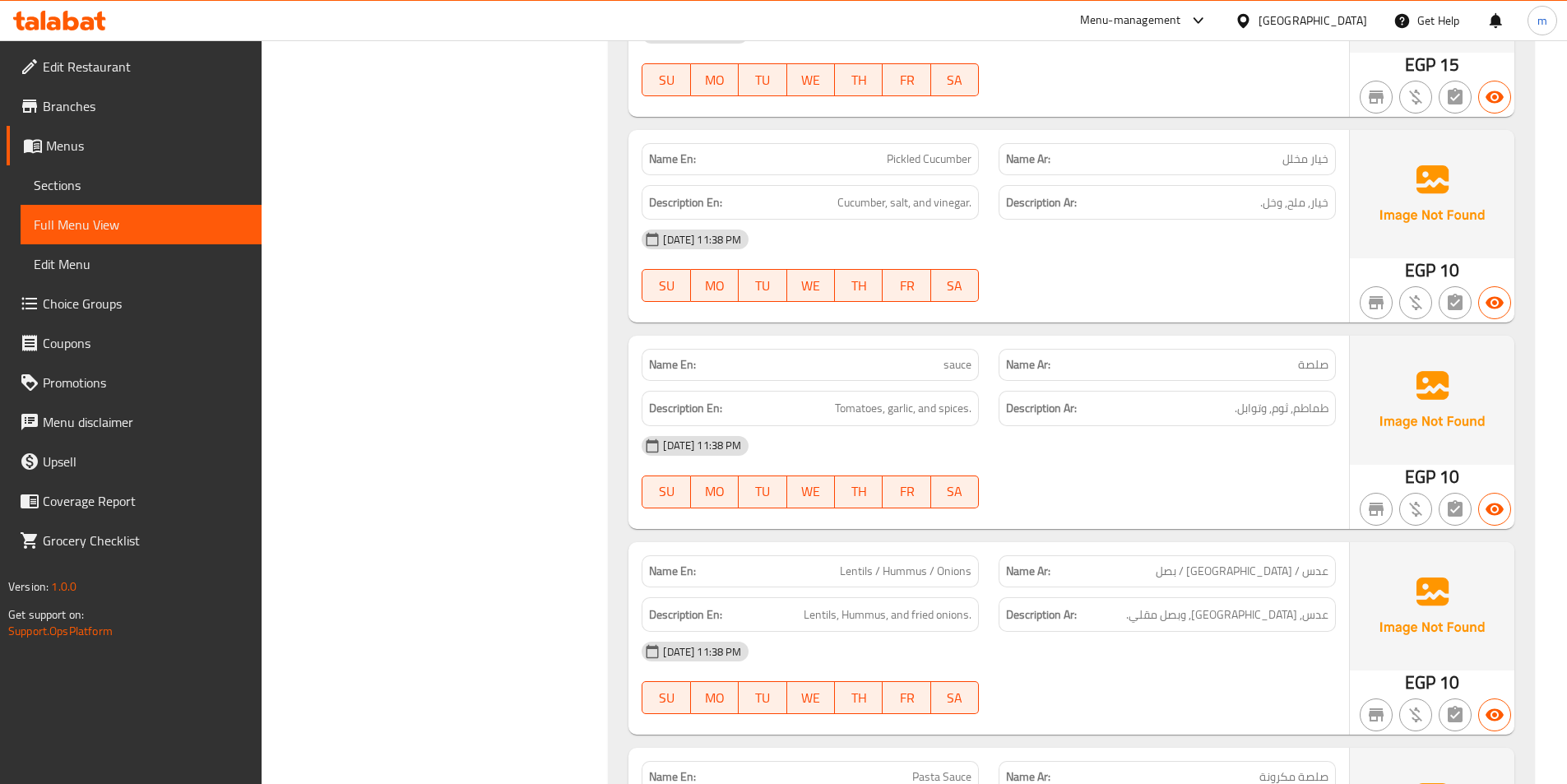
scroll to position [1480, 0]
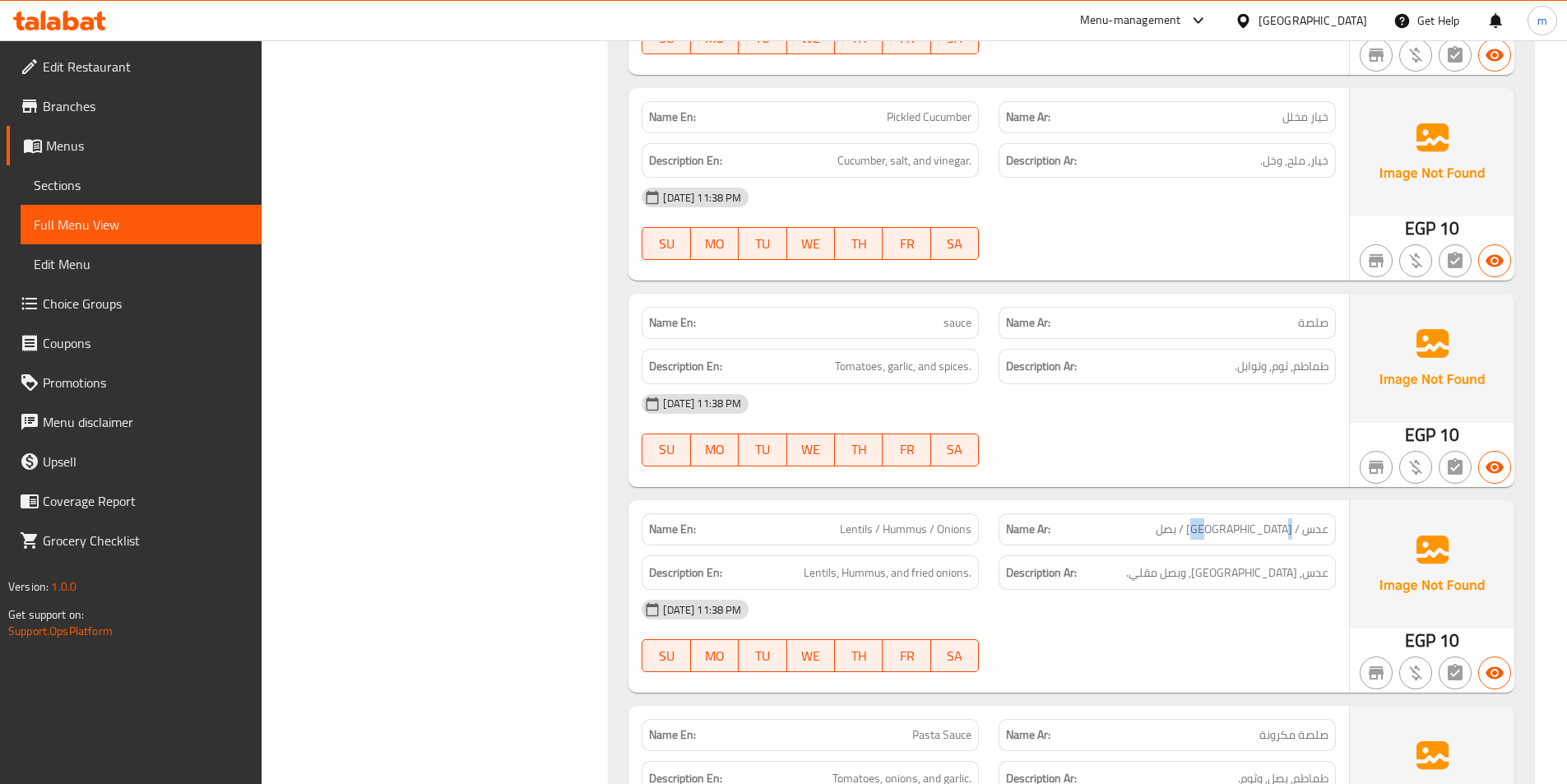
drag, startPoint x: 1267, startPoint y: 531, endPoint x: 1293, endPoint y: 529, distance: 26.1
click at [1293, 529] on span "عدس / [GEOGRAPHIC_DATA] / بصل" at bounding box center [1242, 529] width 172 height 17
copy span "حمص"
click at [948, 522] on span "Lentils / Hummus / Onions" at bounding box center [906, 529] width 132 height 17
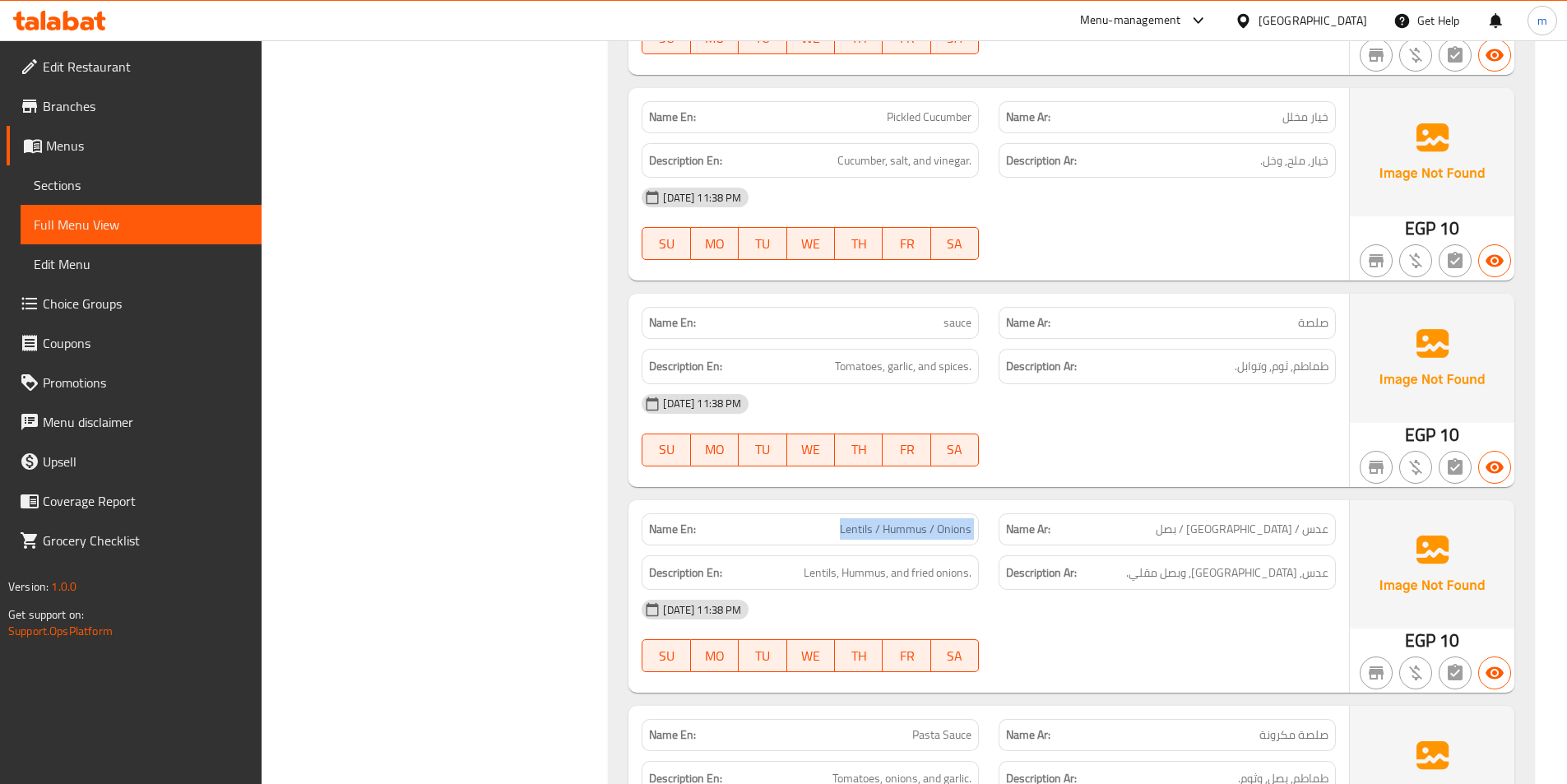
click at [948, 522] on span "Lentils / Hummus / Onions" at bounding box center [906, 529] width 132 height 17
copy span "Lentils / Hummus / Onions"
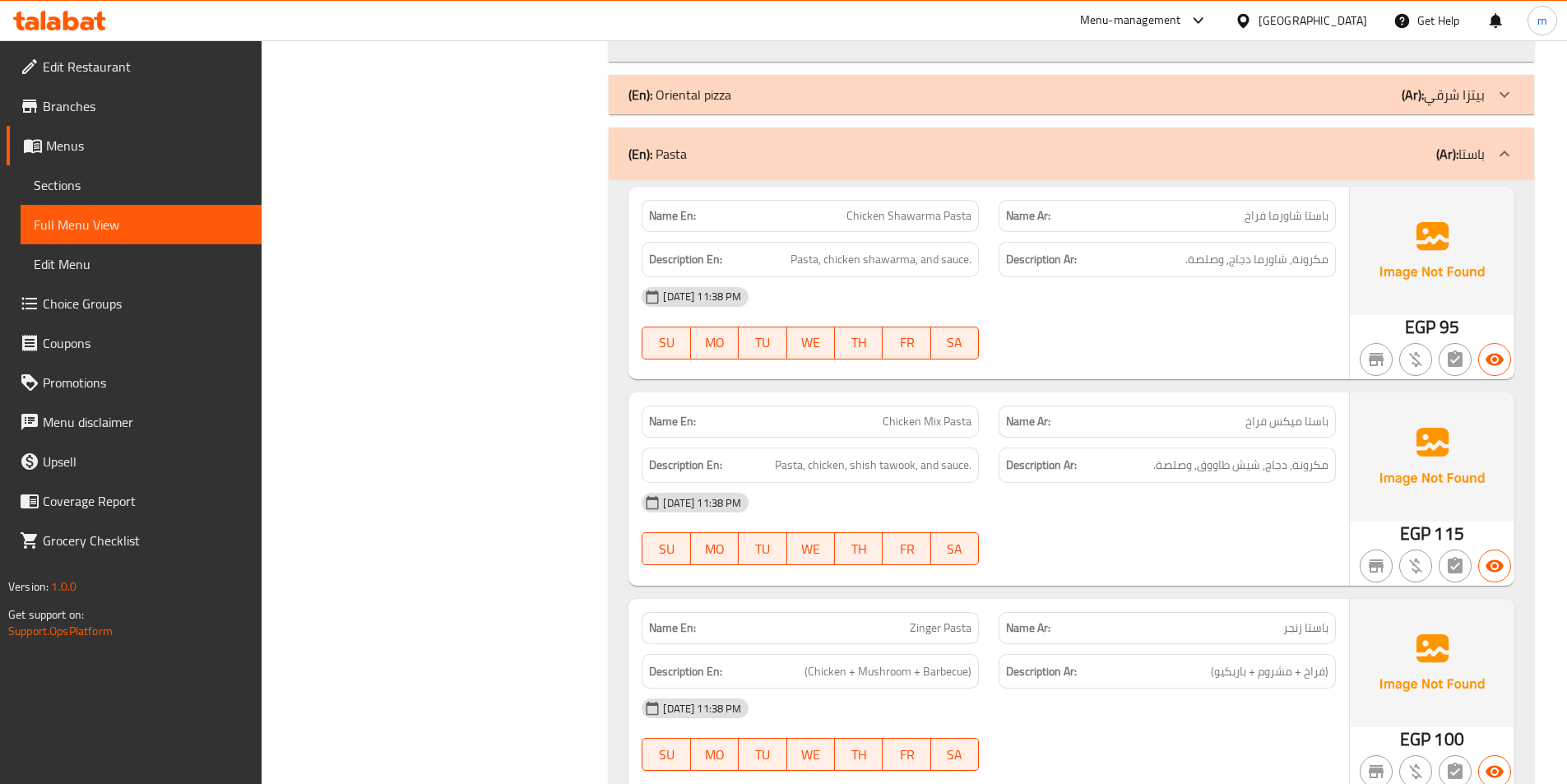
scroll to position [5098, 0]
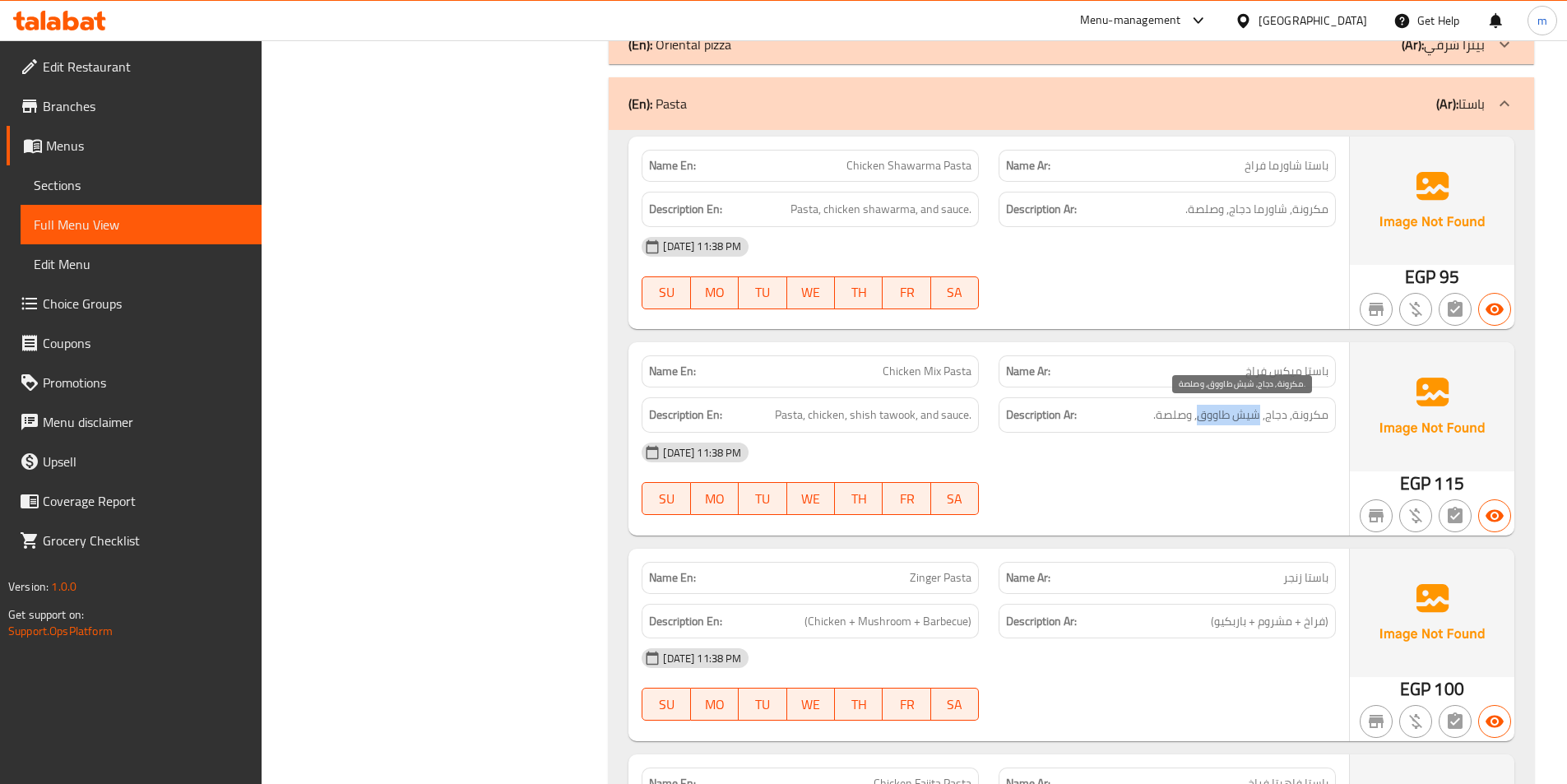
drag, startPoint x: 1197, startPoint y: 412, endPoint x: 1261, endPoint y: 417, distance: 64.2
click at [1261, 417] on span "مكرونة, دجاج, شيش طاووق, وصلصة." at bounding box center [1241, 414] width 175 height 21
copy span "شيش طاووق"
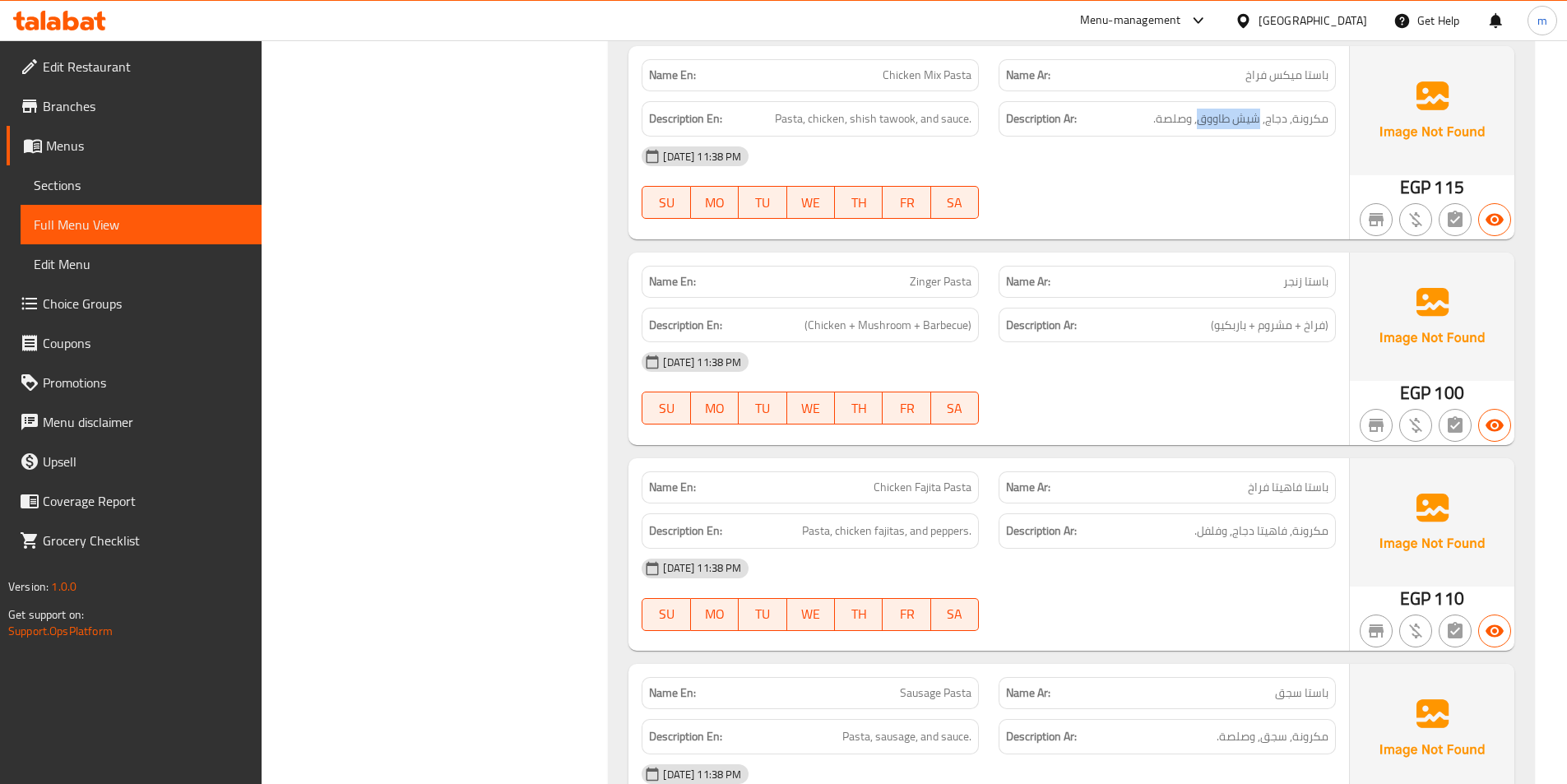
scroll to position [5427, 0]
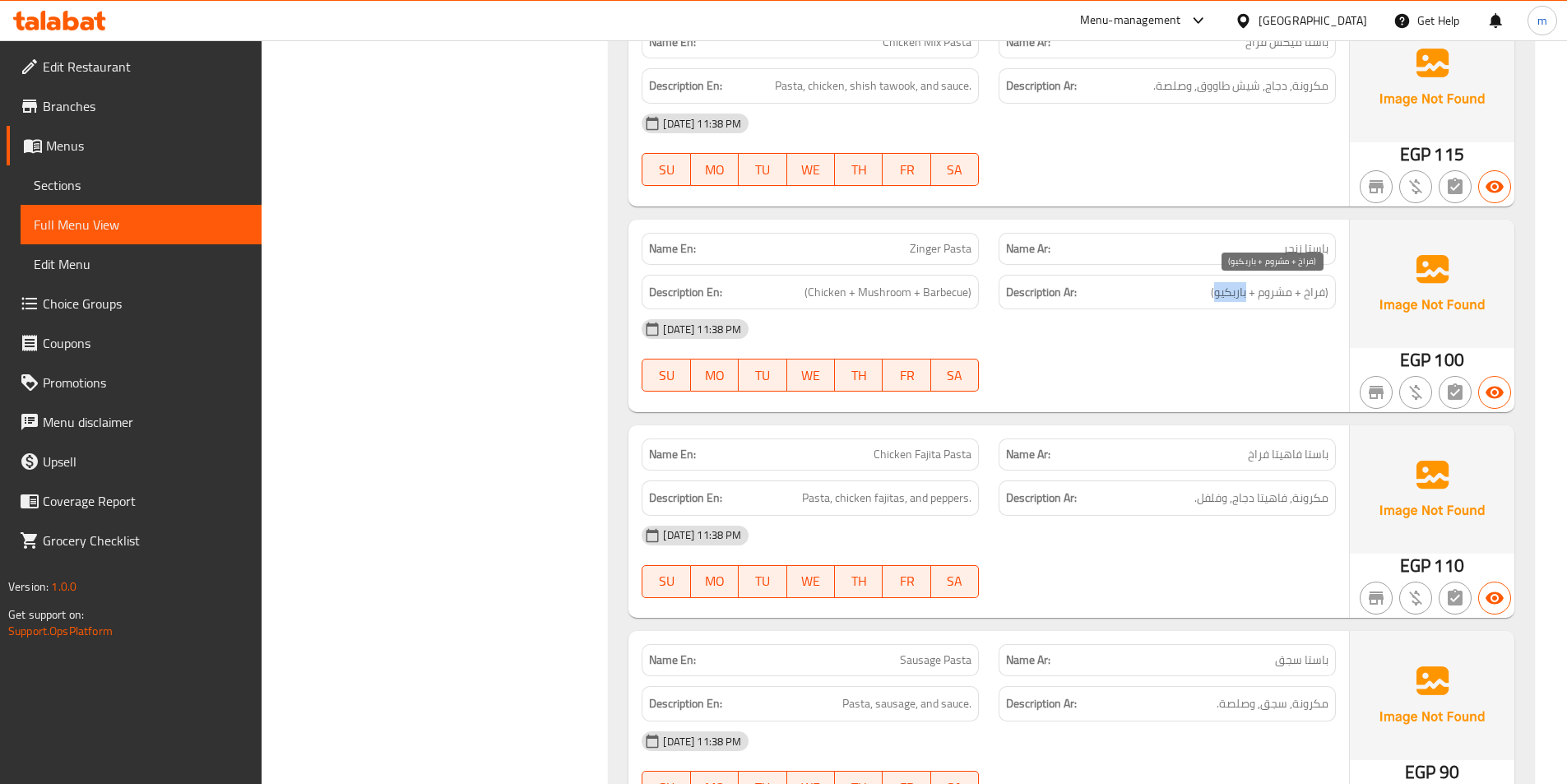
drag, startPoint x: 1247, startPoint y: 290, endPoint x: 1214, endPoint y: 293, distance: 33.1
click at [1214, 293] on span "(فراخ + مشروم + باربكيو)" at bounding box center [1270, 292] width 118 height 21
copy span "باربكيو"
click at [912, 254] on span "Zinger Pasta" at bounding box center [941, 248] width 62 height 17
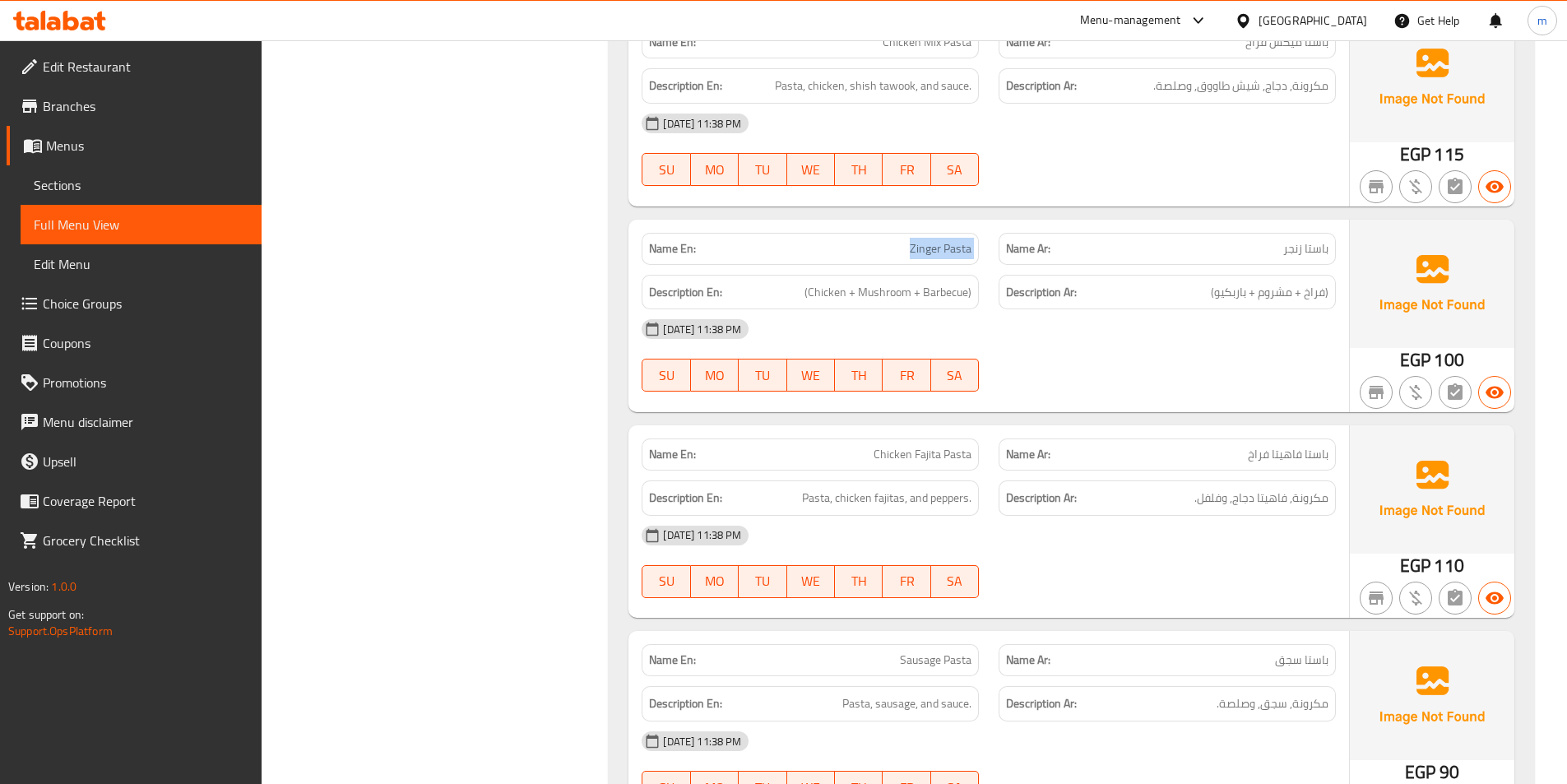
click at [912, 254] on span "Zinger Pasta" at bounding box center [941, 248] width 62 height 17
copy span "Zinger Pasta"
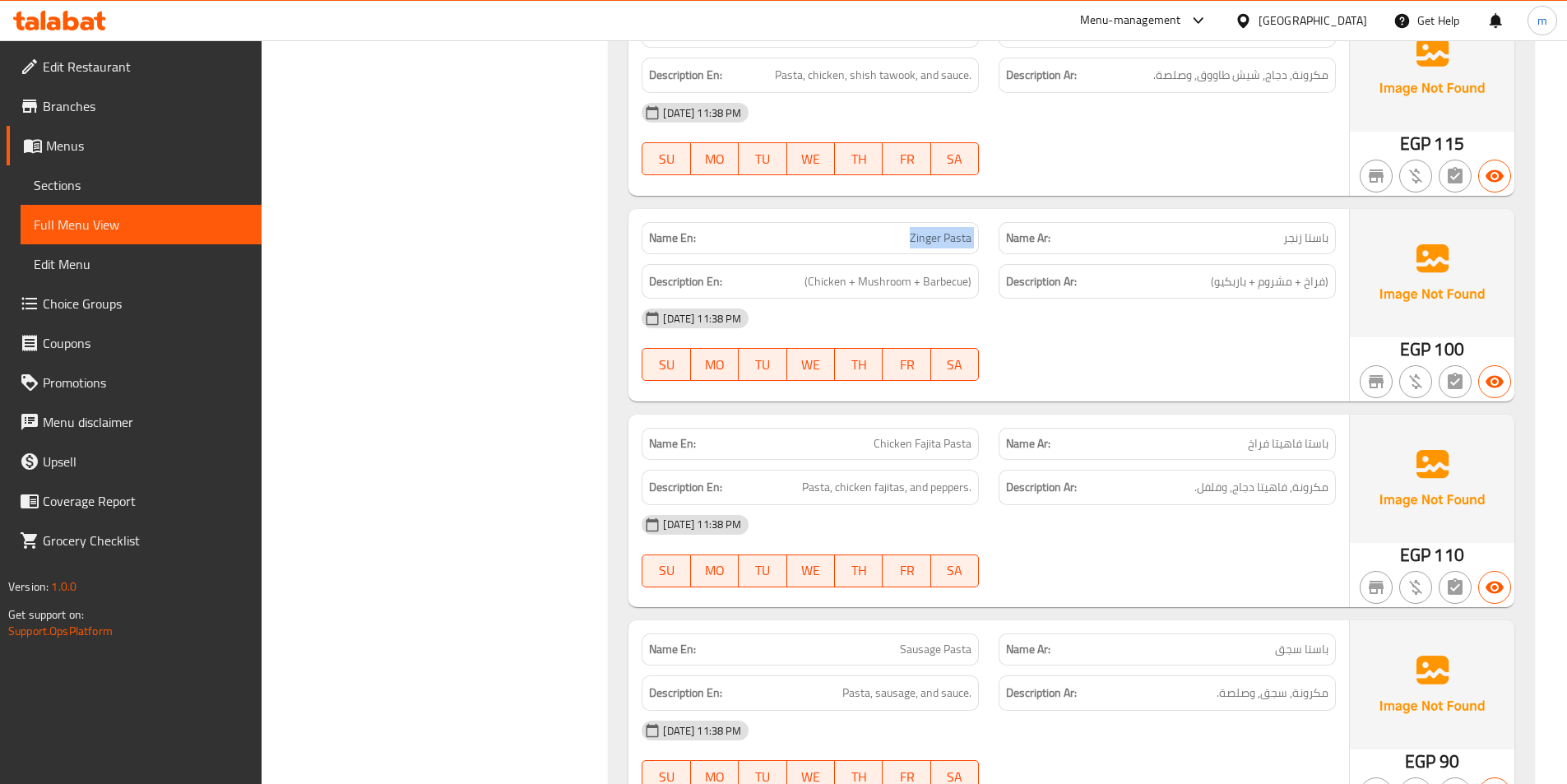
scroll to position [5509, 0]
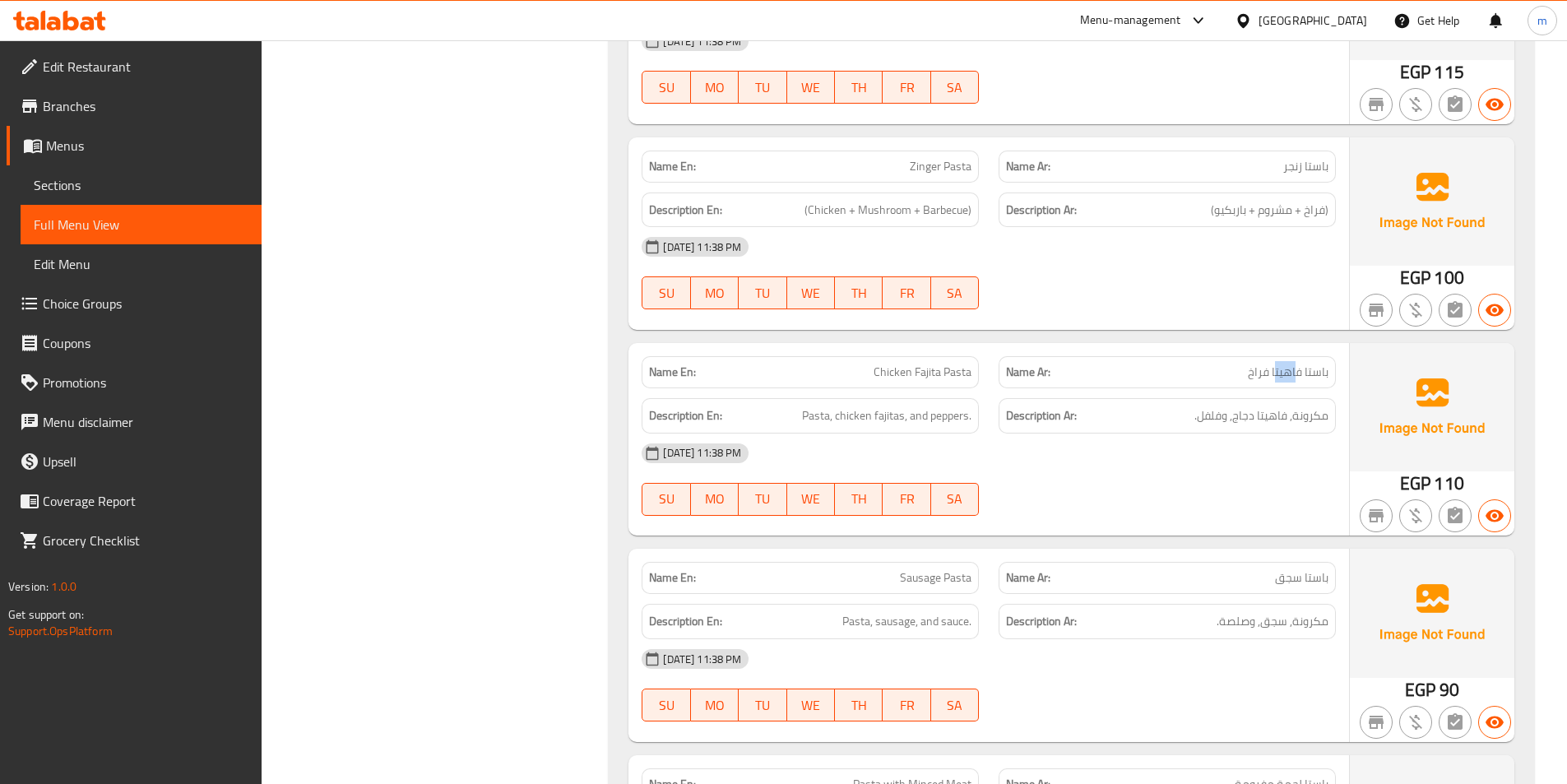
drag, startPoint x: 1277, startPoint y: 373, endPoint x: 1298, endPoint y: 371, distance: 21.1
click at [1298, 371] on span "باستا فاهيتا فراخ" at bounding box center [1288, 372] width 81 height 17
drag, startPoint x: 1271, startPoint y: 370, endPoint x: 1301, endPoint y: 368, distance: 30.1
click at [1301, 368] on span "باستا فاهيتا فراخ" at bounding box center [1288, 372] width 81 height 17
copy span "فاهيتا"
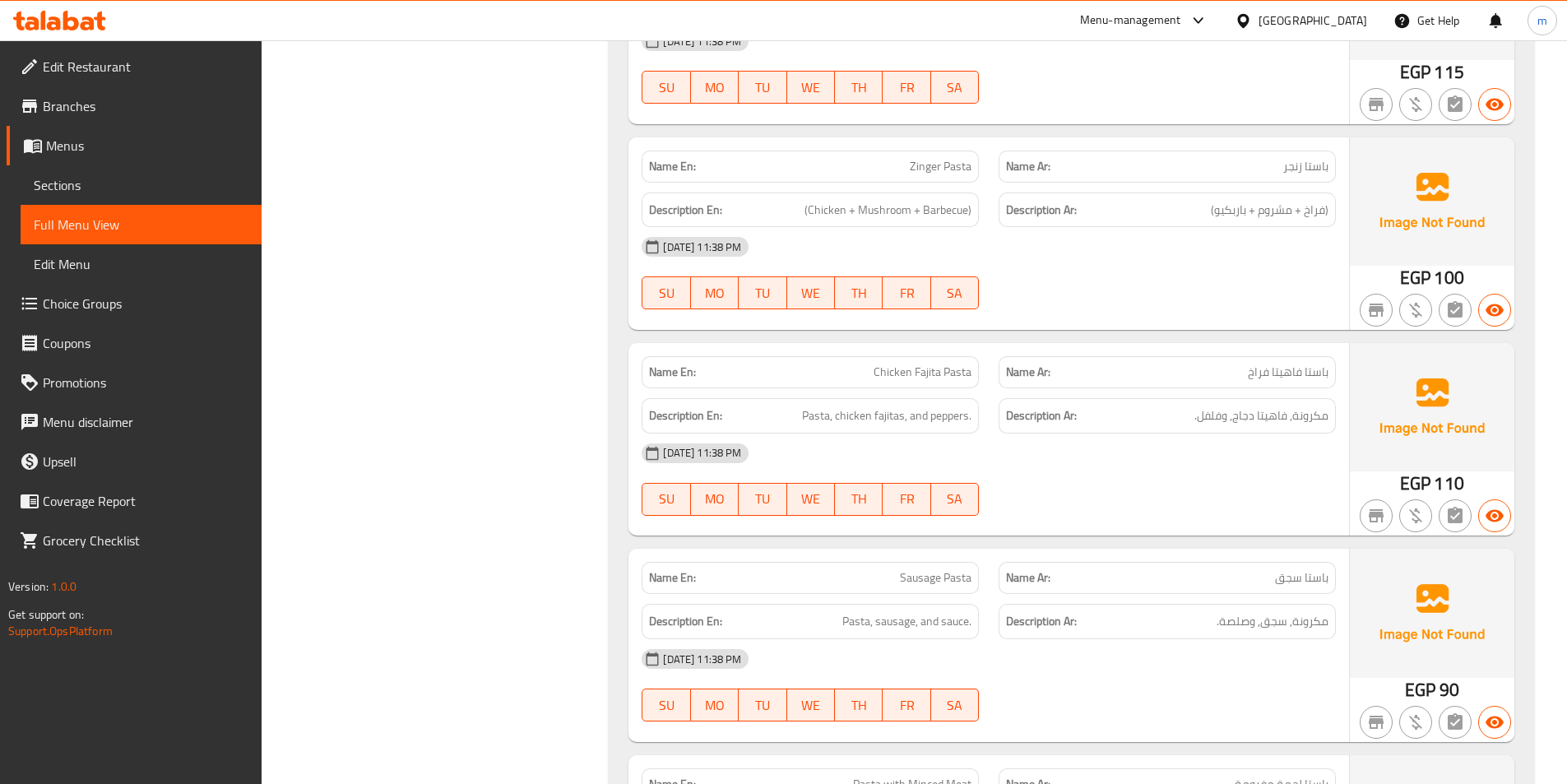
click at [931, 376] on span "Chicken Fajita Pasta" at bounding box center [923, 372] width 98 height 17
copy span "Chicken Fajita Pasta"
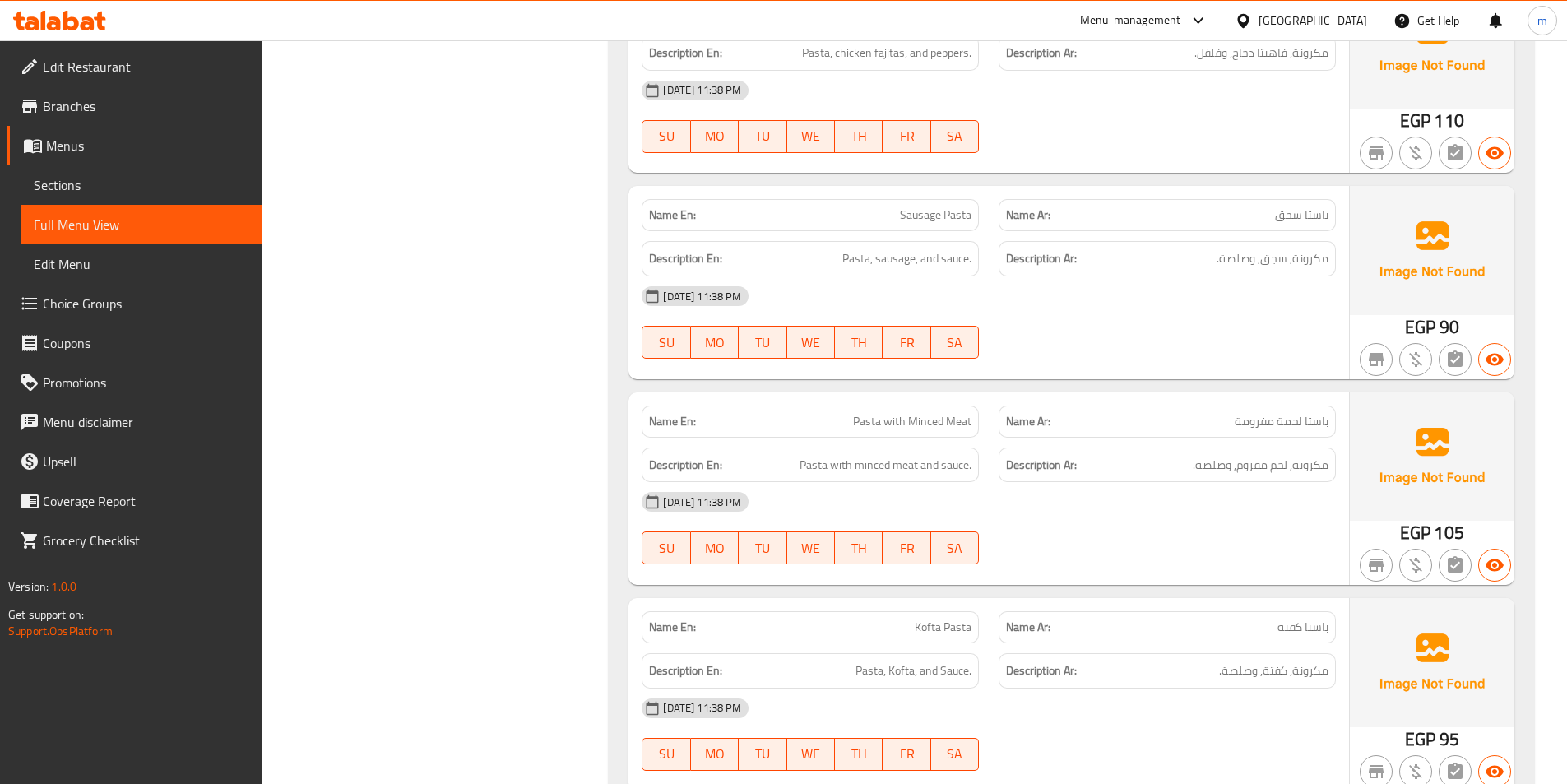
scroll to position [5920, 0]
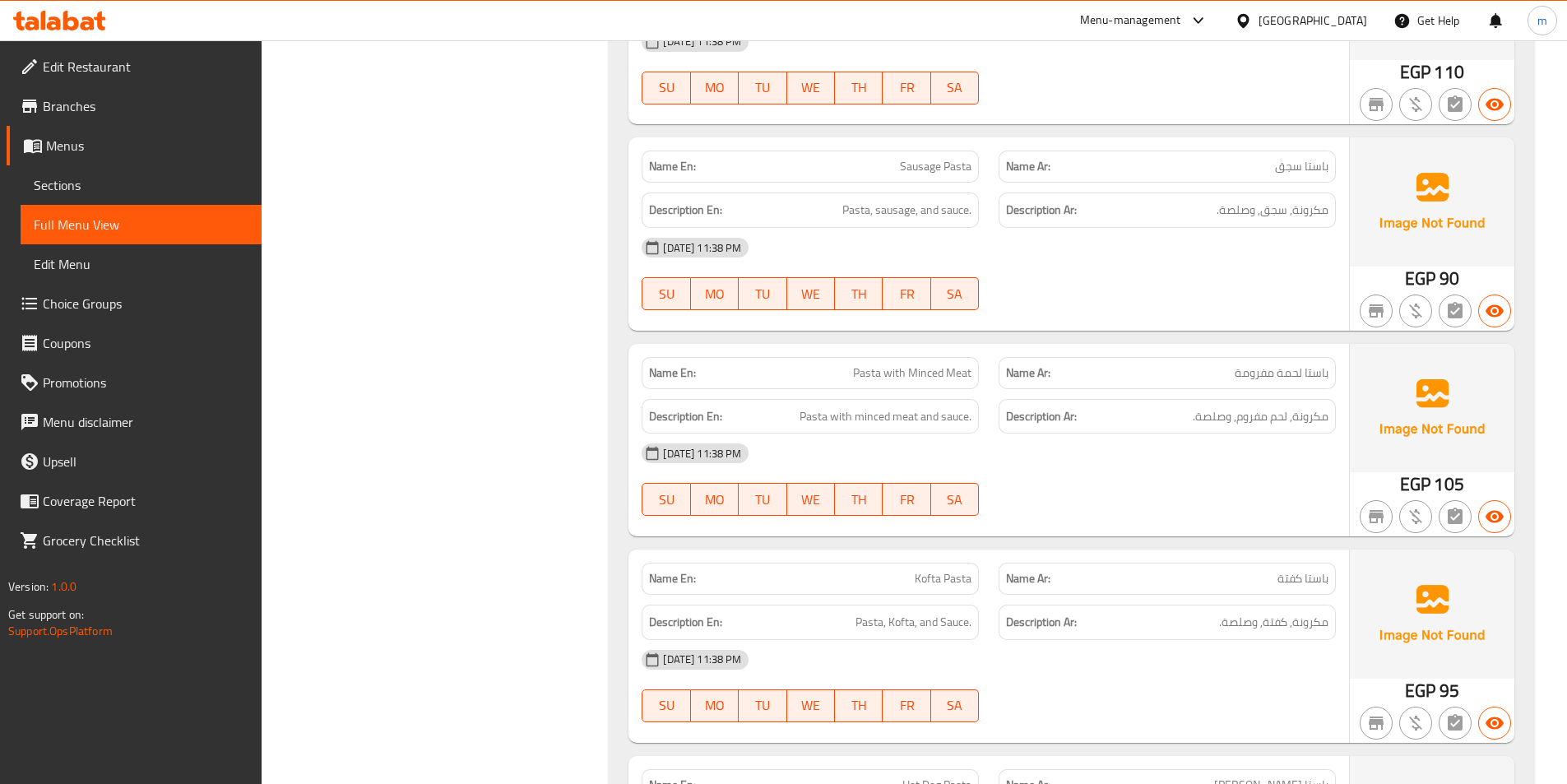
click at [926, 379] on span "Pasta with Minced Meat" at bounding box center [912, 373] width 119 height 17
copy span "Pasta with Minced Meat"
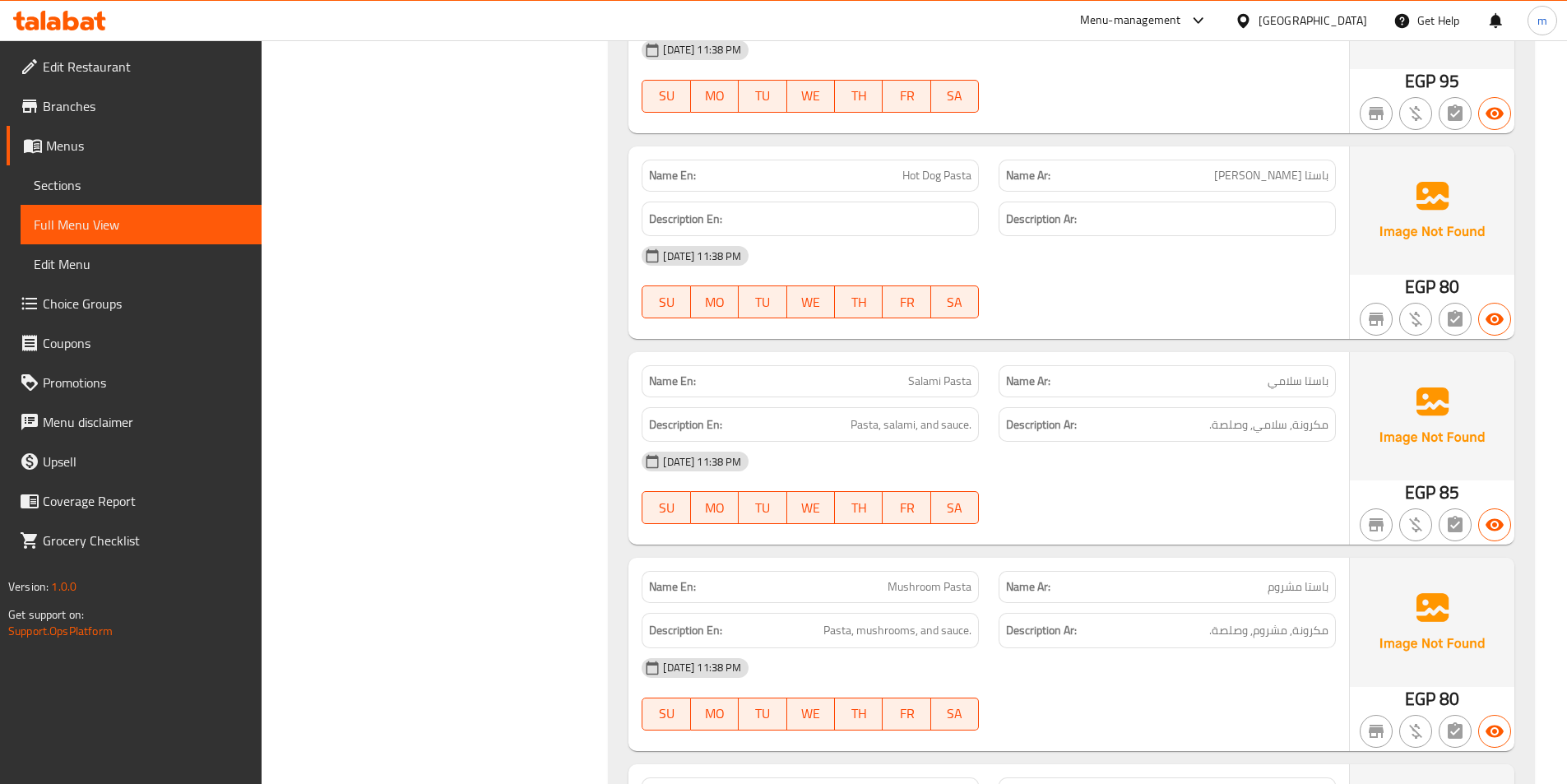
scroll to position [6579, 0]
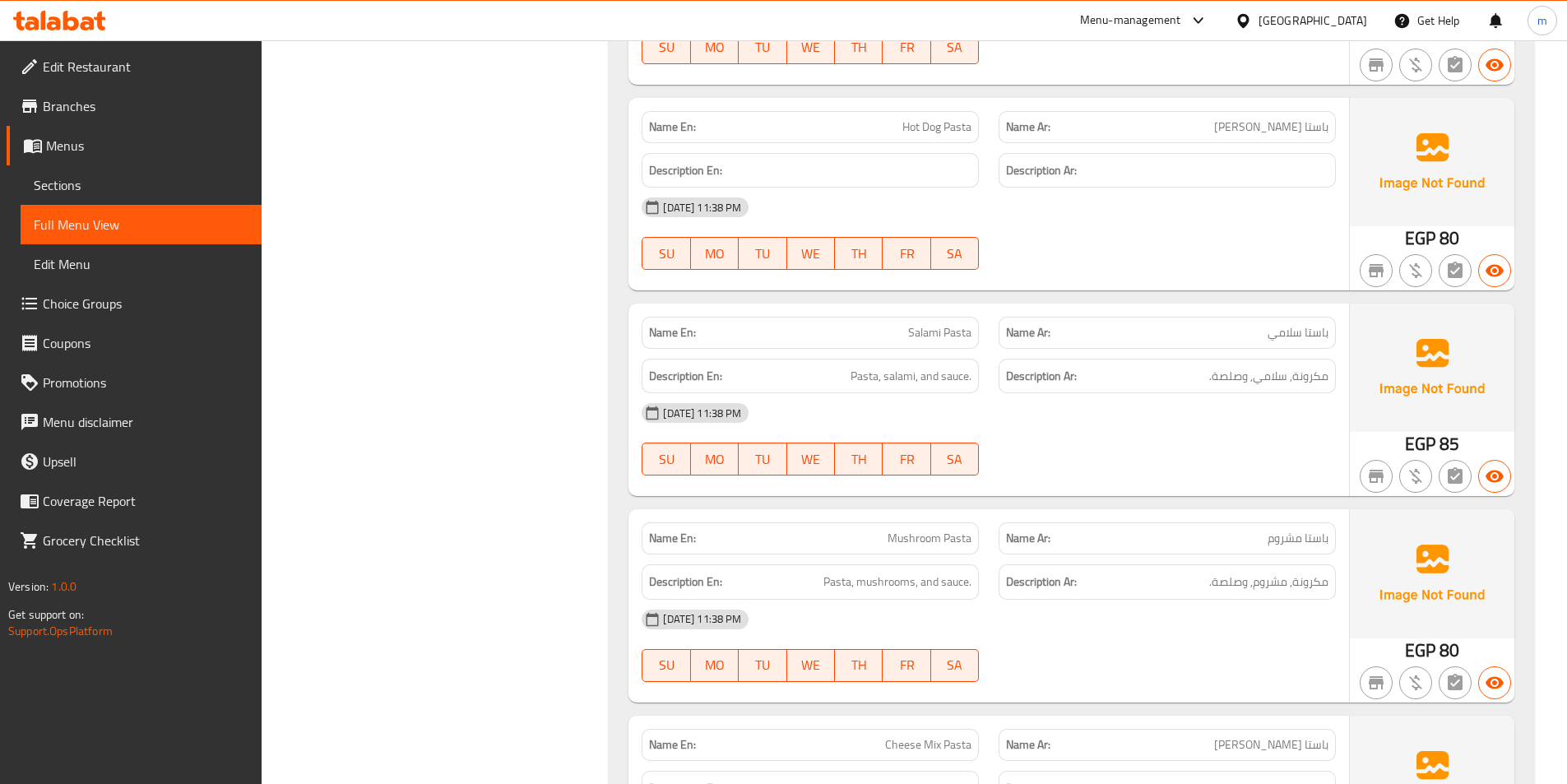
click at [960, 535] on span "Mushroom Pasta" at bounding box center [930, 538] width 84 height 17
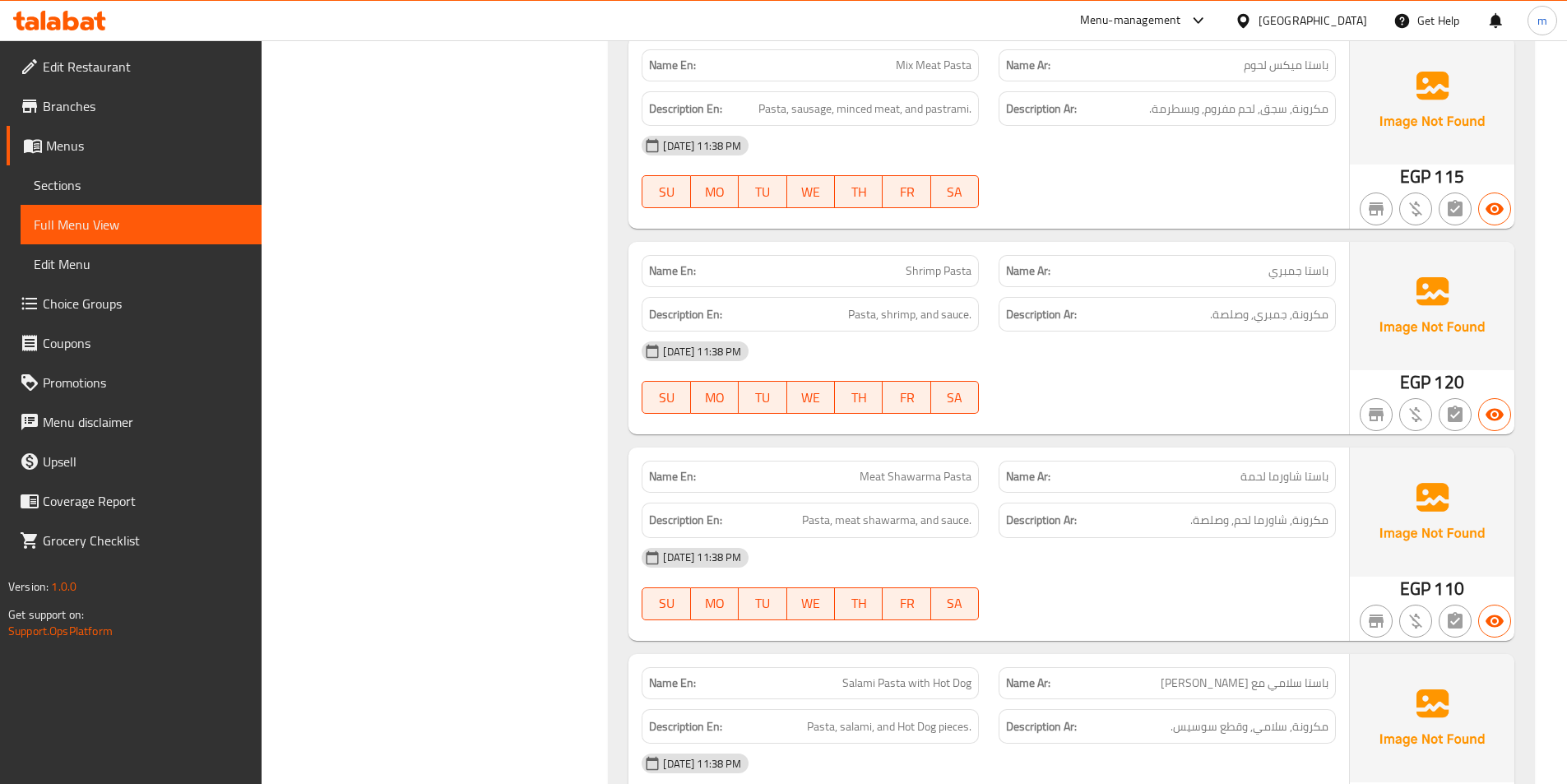
scroll to position [7236, 0]
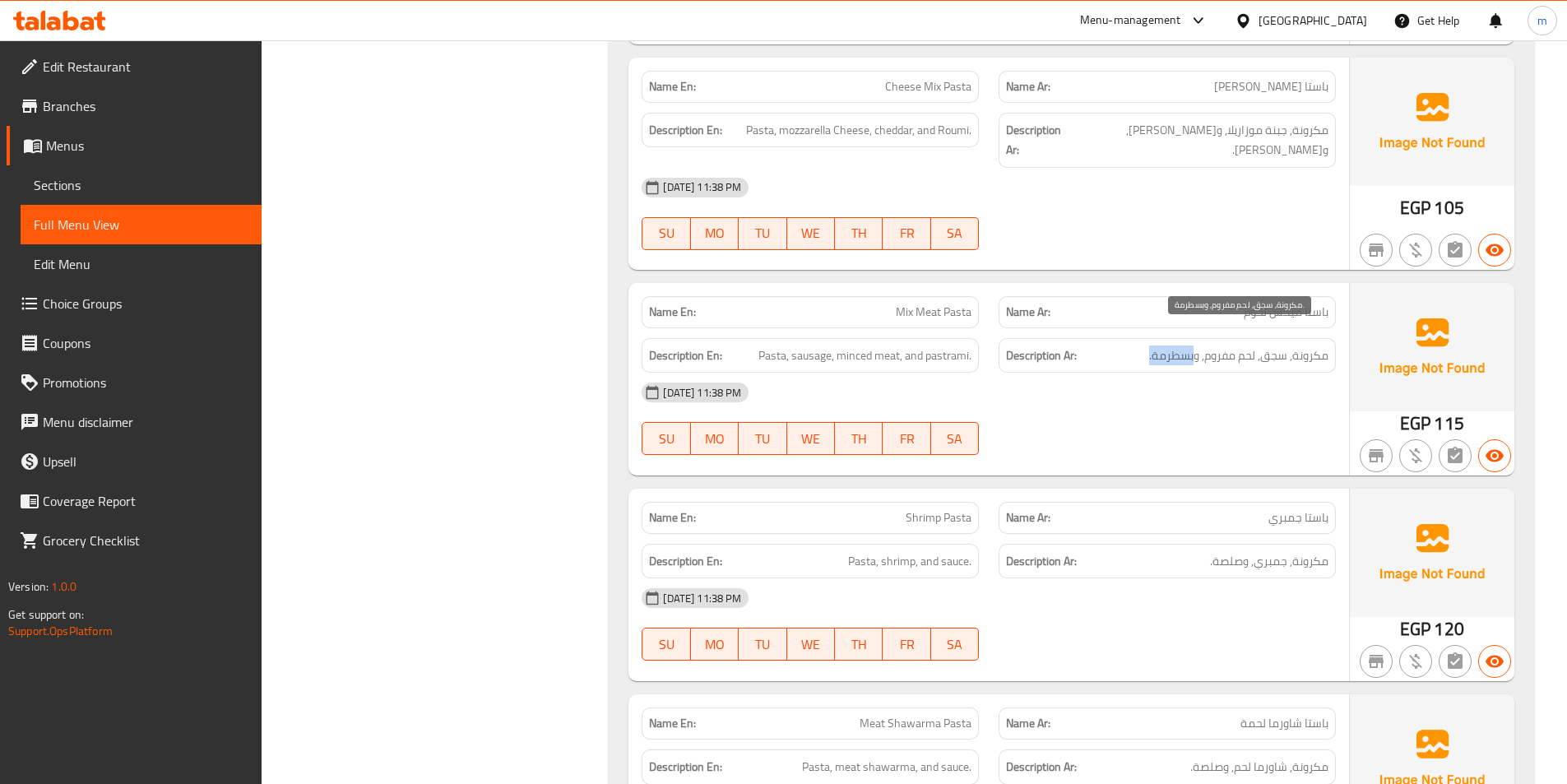
drag, startPoint x: 1150, startPoint y: 338, endPoint x: 1192, endPoint y: 338, distance: 42.0
click at [1192, 346] on span "مكرونة, سجق, لحم مفروم, وبسطرمة." at bounding box center [1239, 356] width 179 height 21
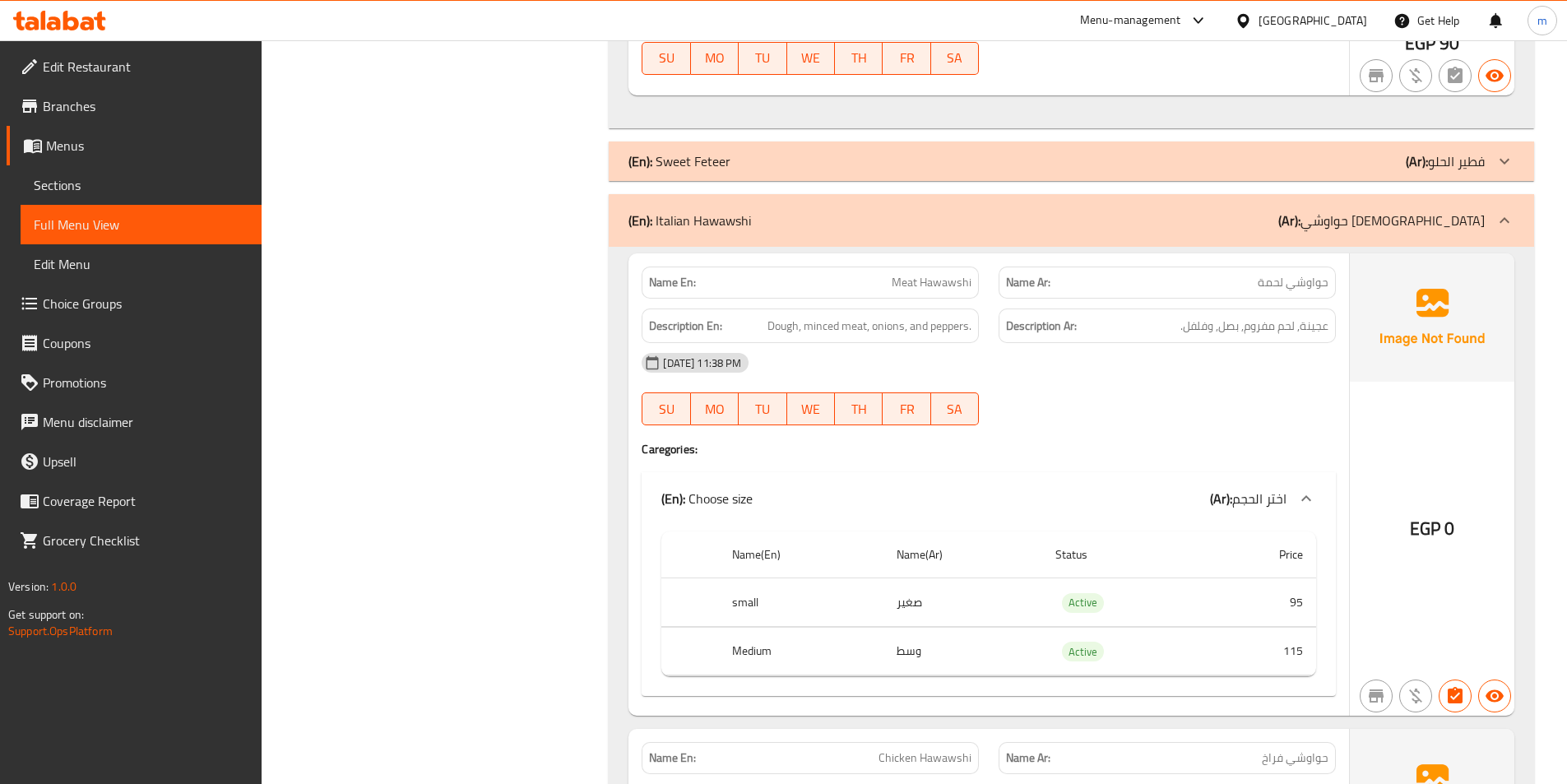
scroll to position [7906, 0]
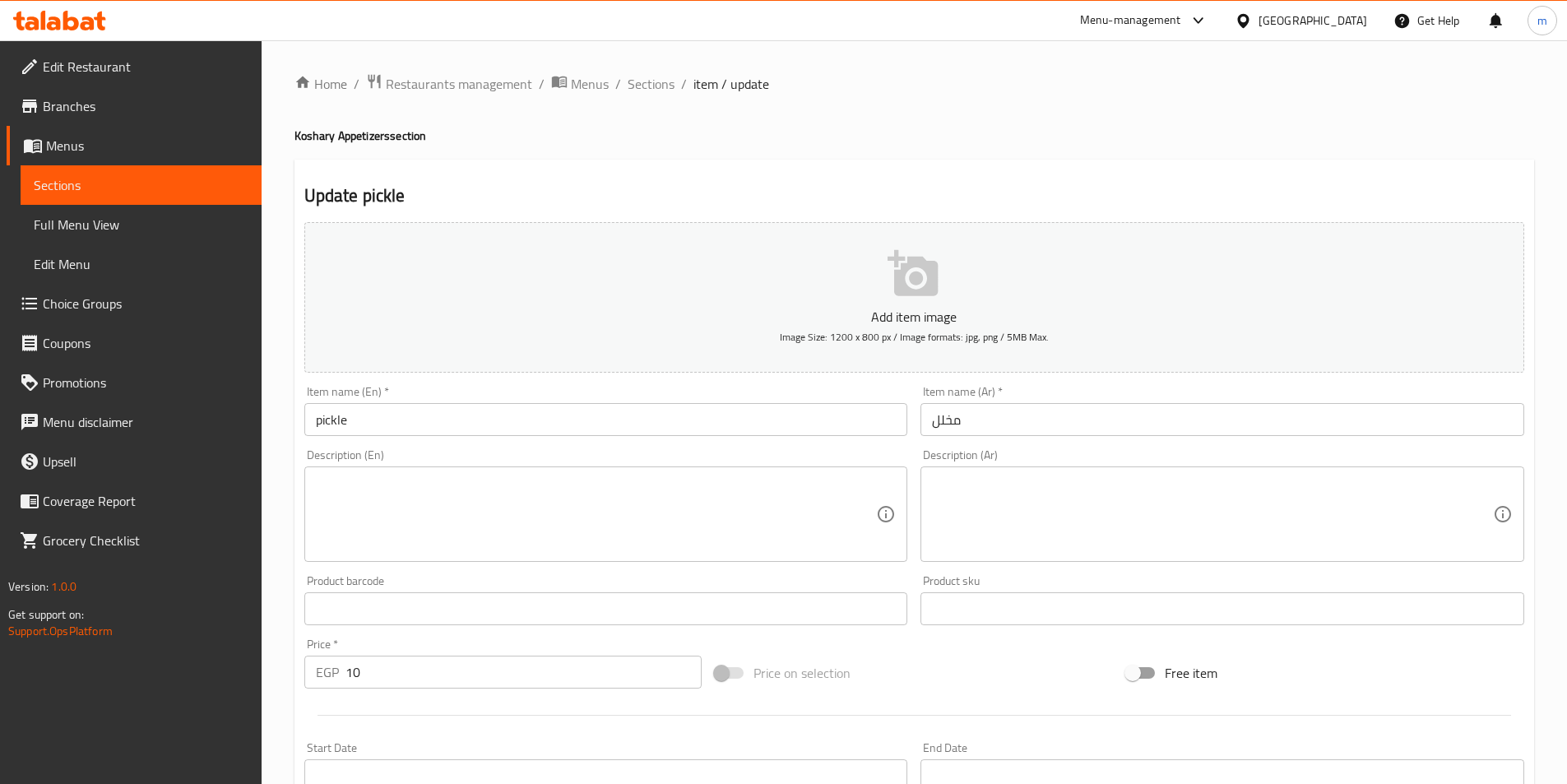
click at [1105, 516] on textarea at bounding box center [1212, 514] width 561 height 78
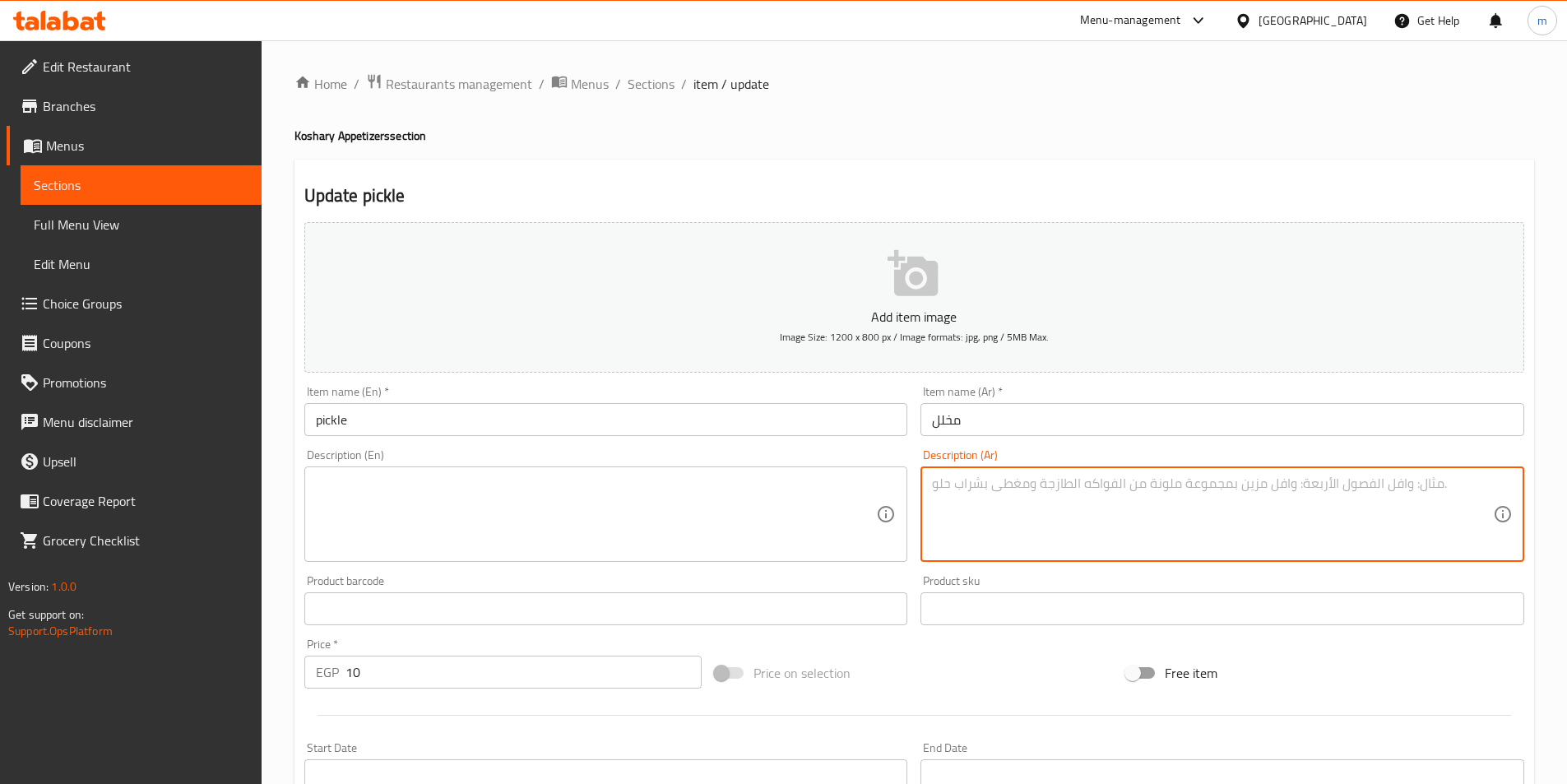
paste textarea "تشكيلة خضروات مخللة, مثل اللفت, والجزر."
type textarea "تشكيلة خضروات مخللة, مثل اللفت, والجزر."
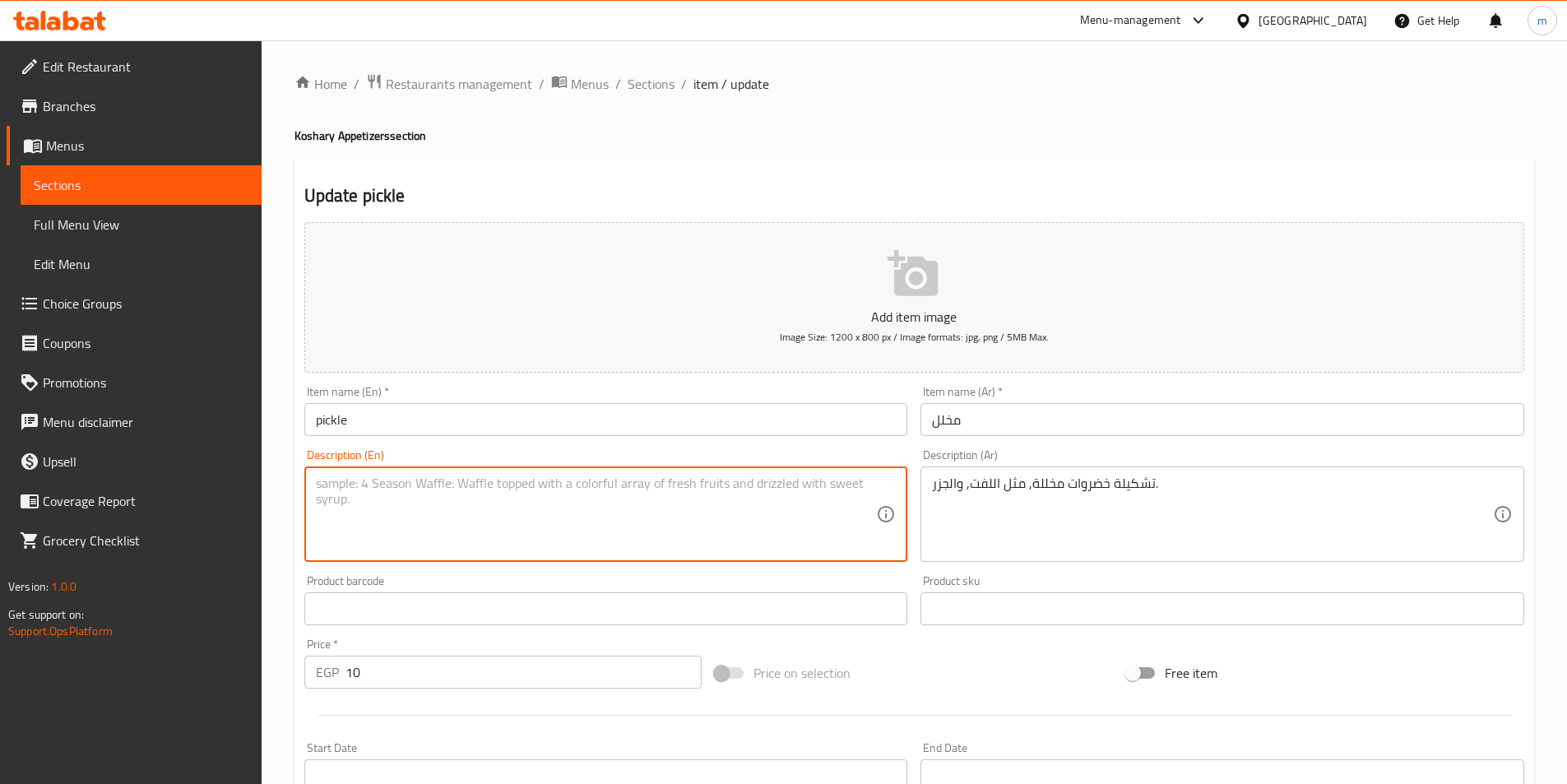
click at [761, 485] on textarea at bounding box center [596, 514] width 561 height 78
paste textarea "A selection of pickled vegetables, such as turnips and carrots."
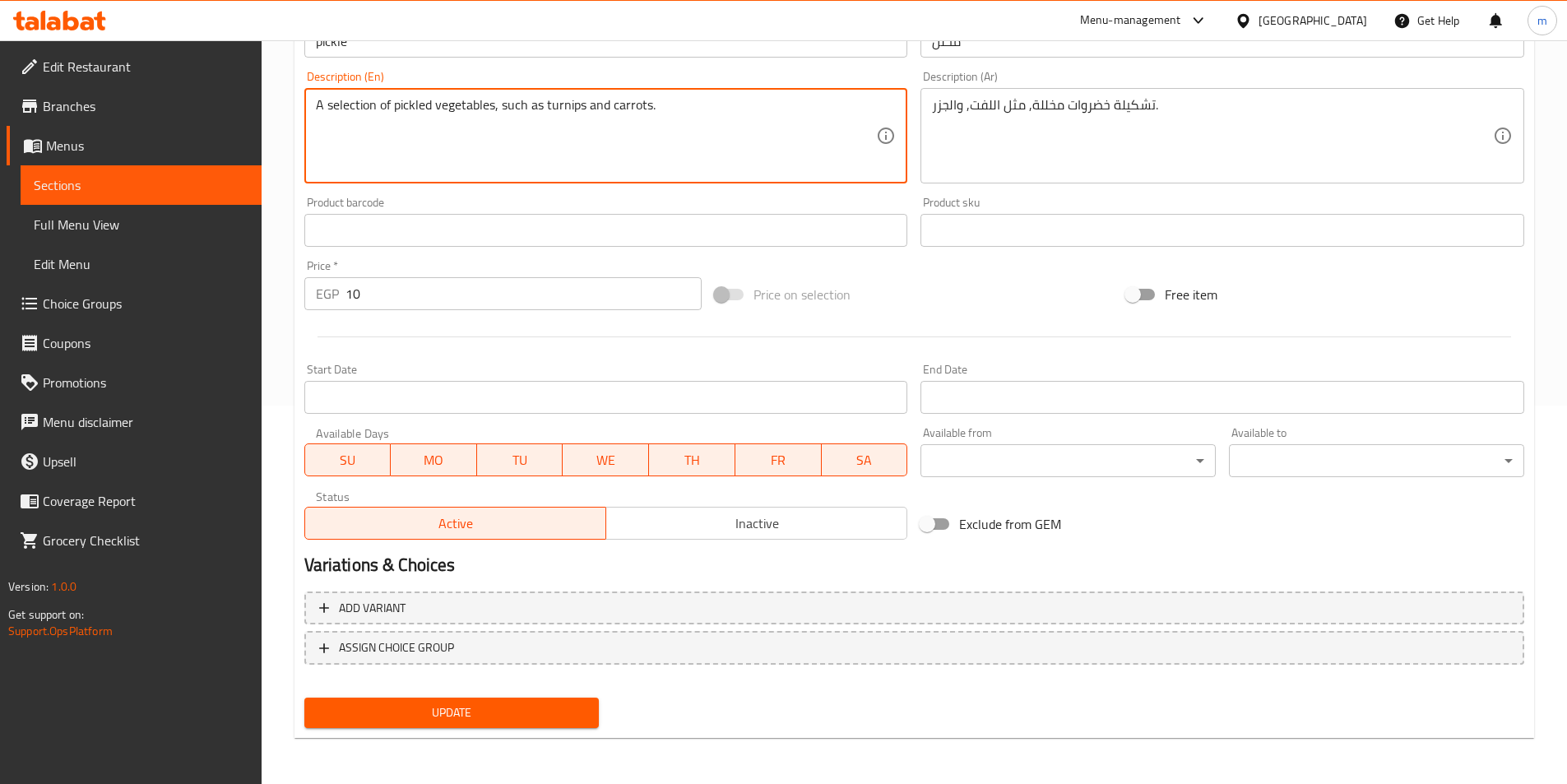
type textarea "A selection of pickled vegetables, such as turnips and carrots."
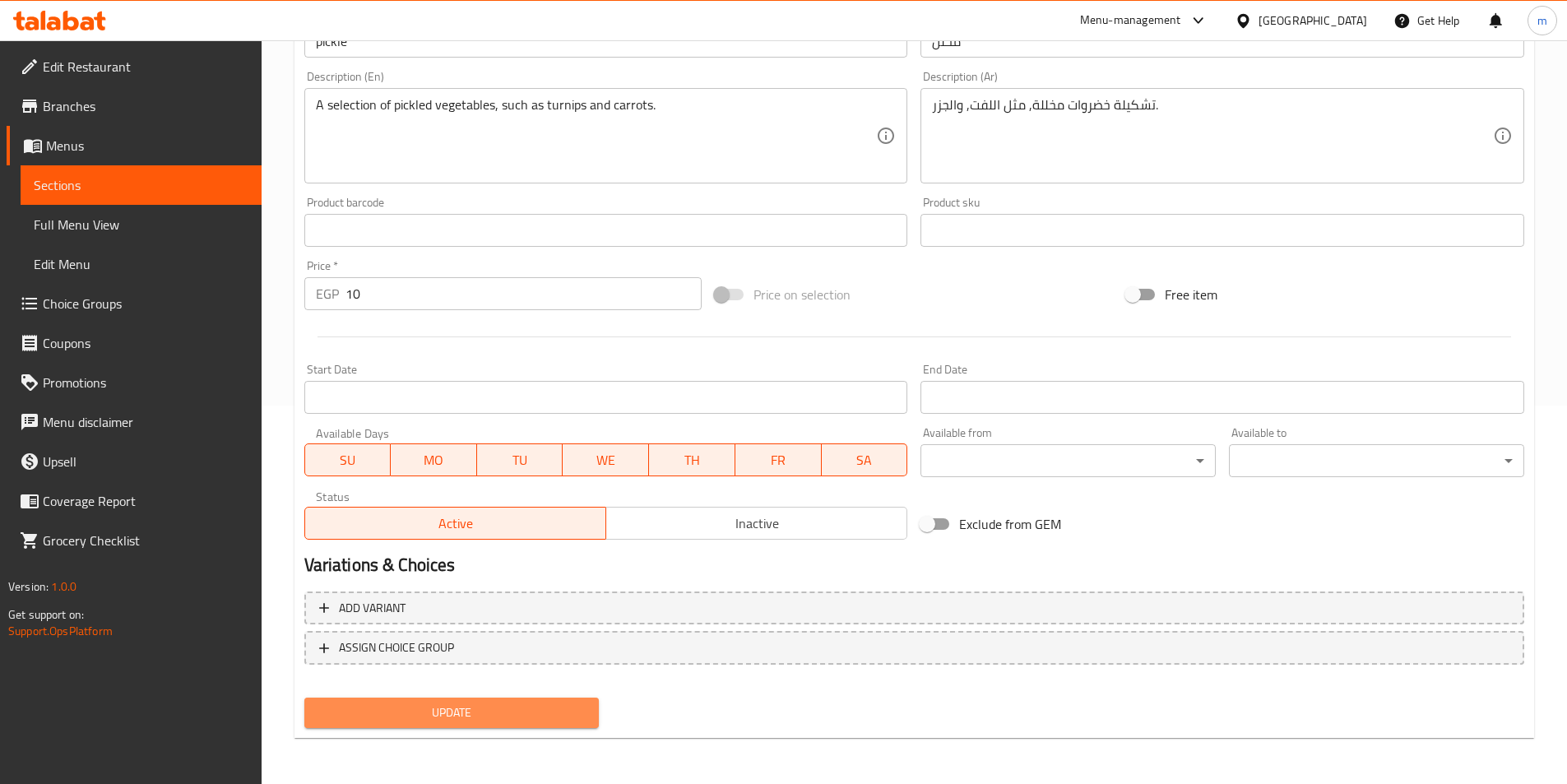
click at [536, 706] on span "Update" at bounding box center [453, 712] width 269 height 21
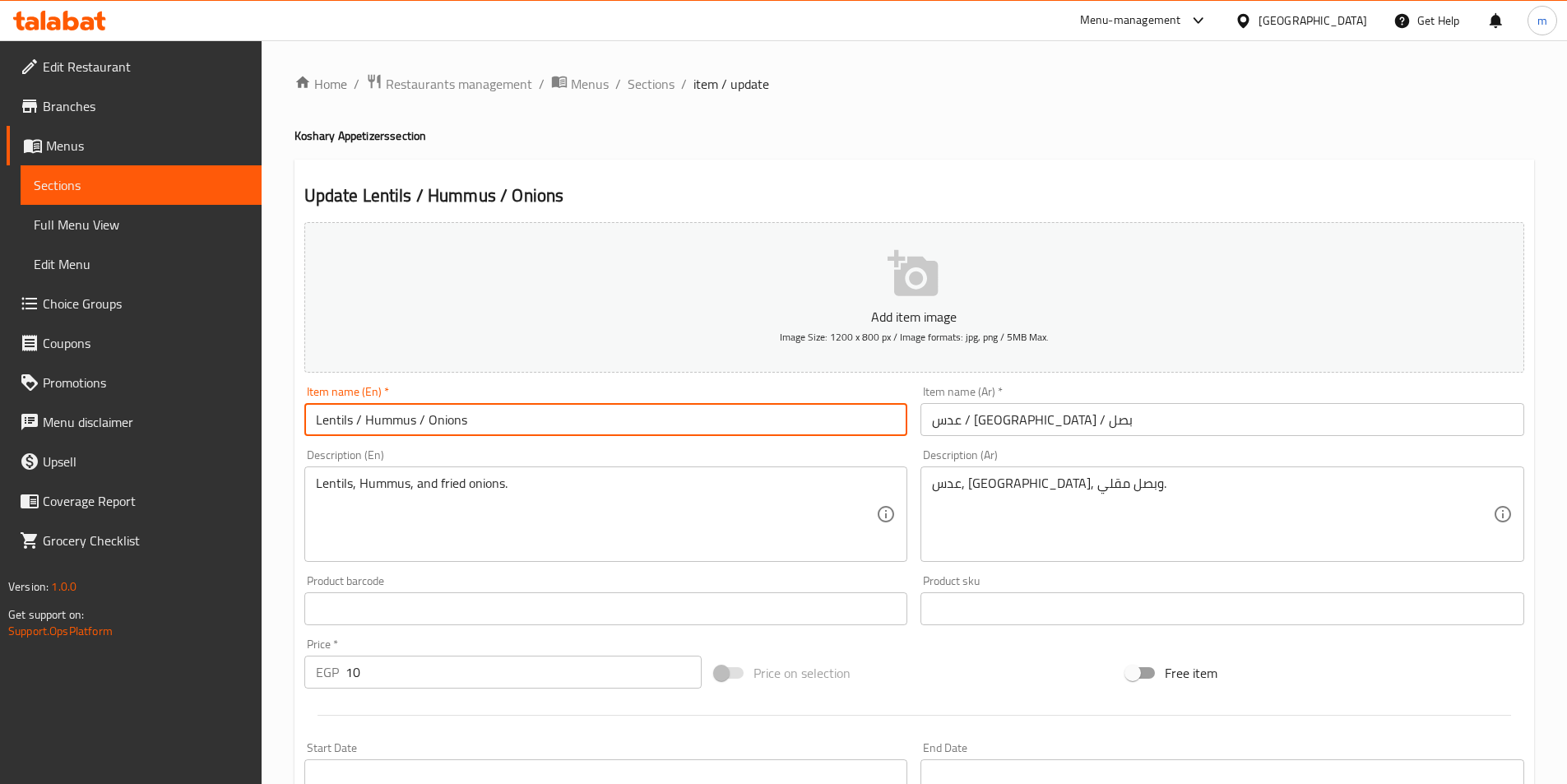
drag, startPoint x: 365, startPoint y: 416, endPoint x: 412, endPoint y: 415, distance: 47.0
click at [412, 415] on input "Lentils / Hummus / Onions" at bounding box center [606, 418] width 604 height 33
paste input "Chickpea"
type input "Lentils / Chickpeas / Onions"
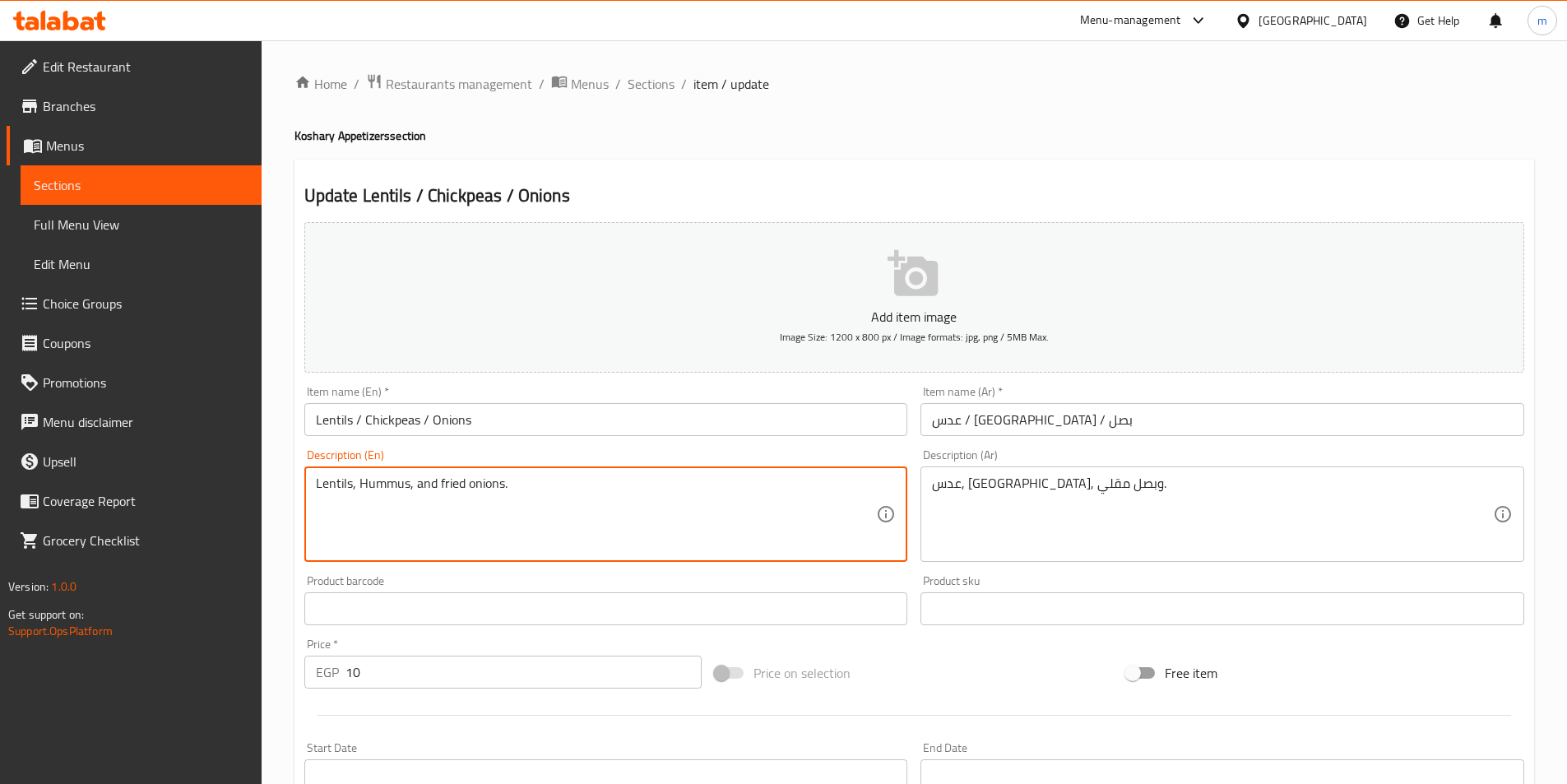
drag, startPoint x: 361, startPoint y: 482, endPoint x: 410, endPoint y: 481, distance: 49.0
paste textarea "Chickpea"
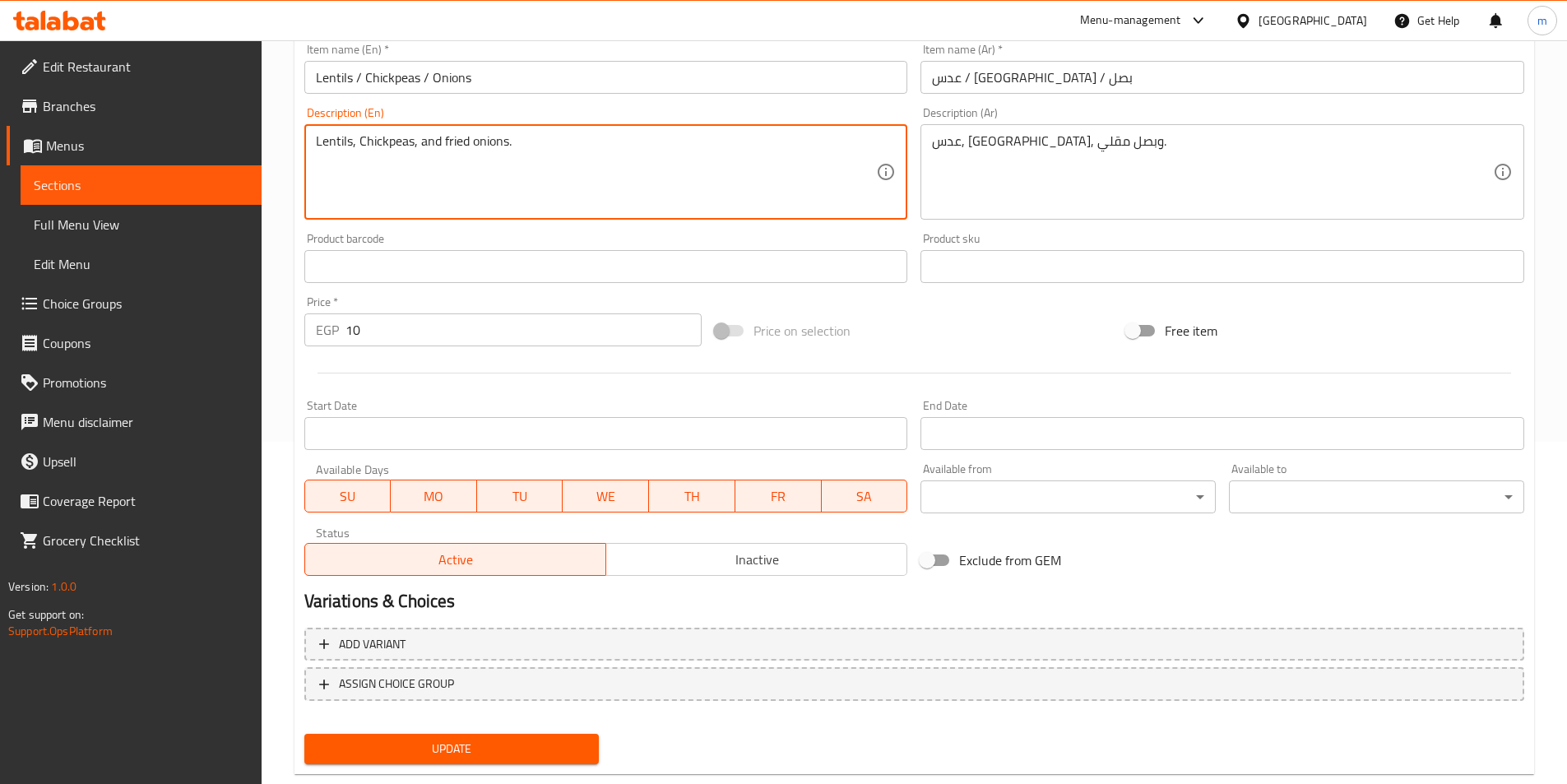
scroll to position [379, 0]
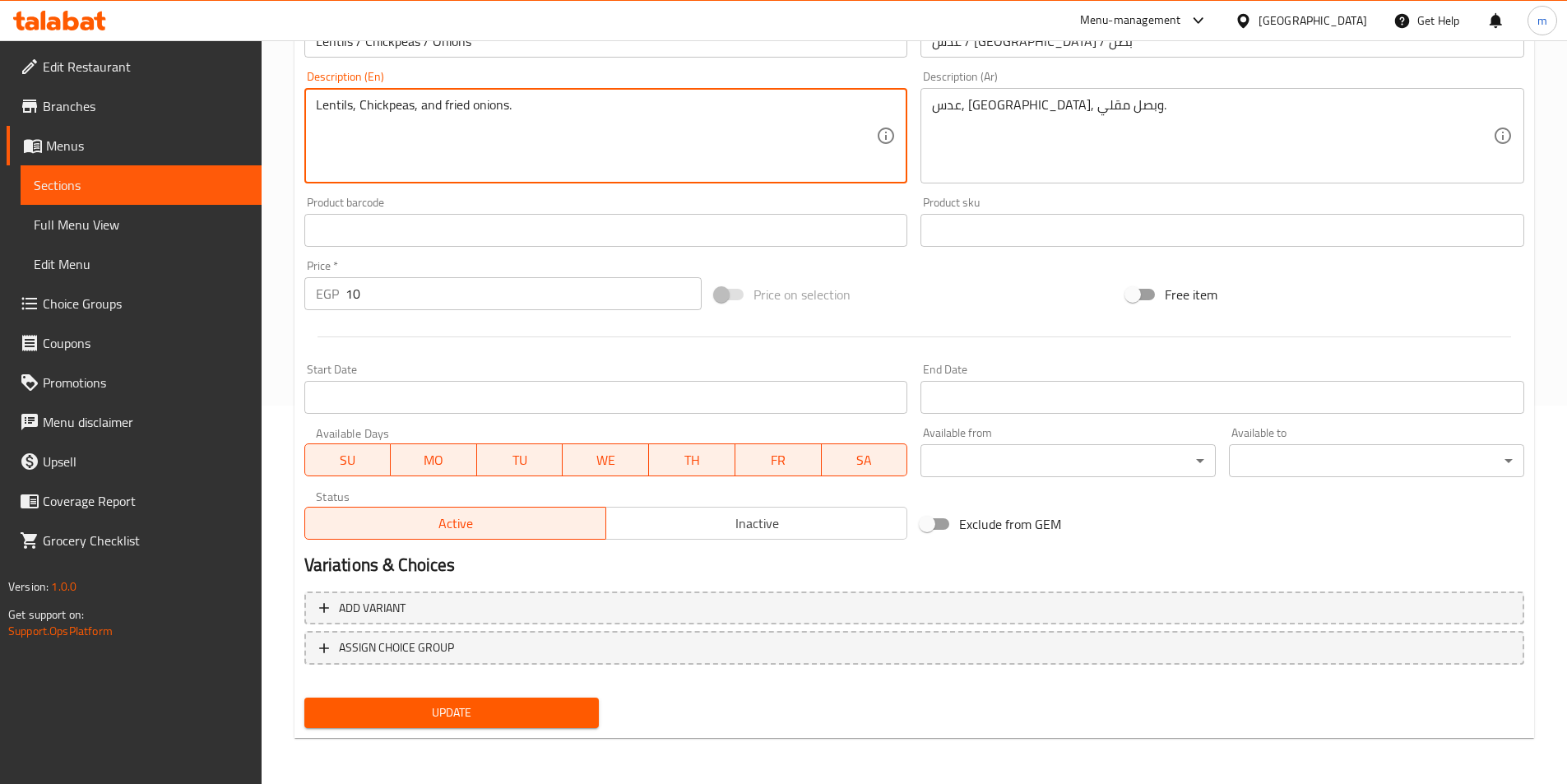
type textarea "Lentils, Chickpeas, and fried onions."
click at [486, 702] on span "Update" at bounding box center [453, 712] width 269 height 21
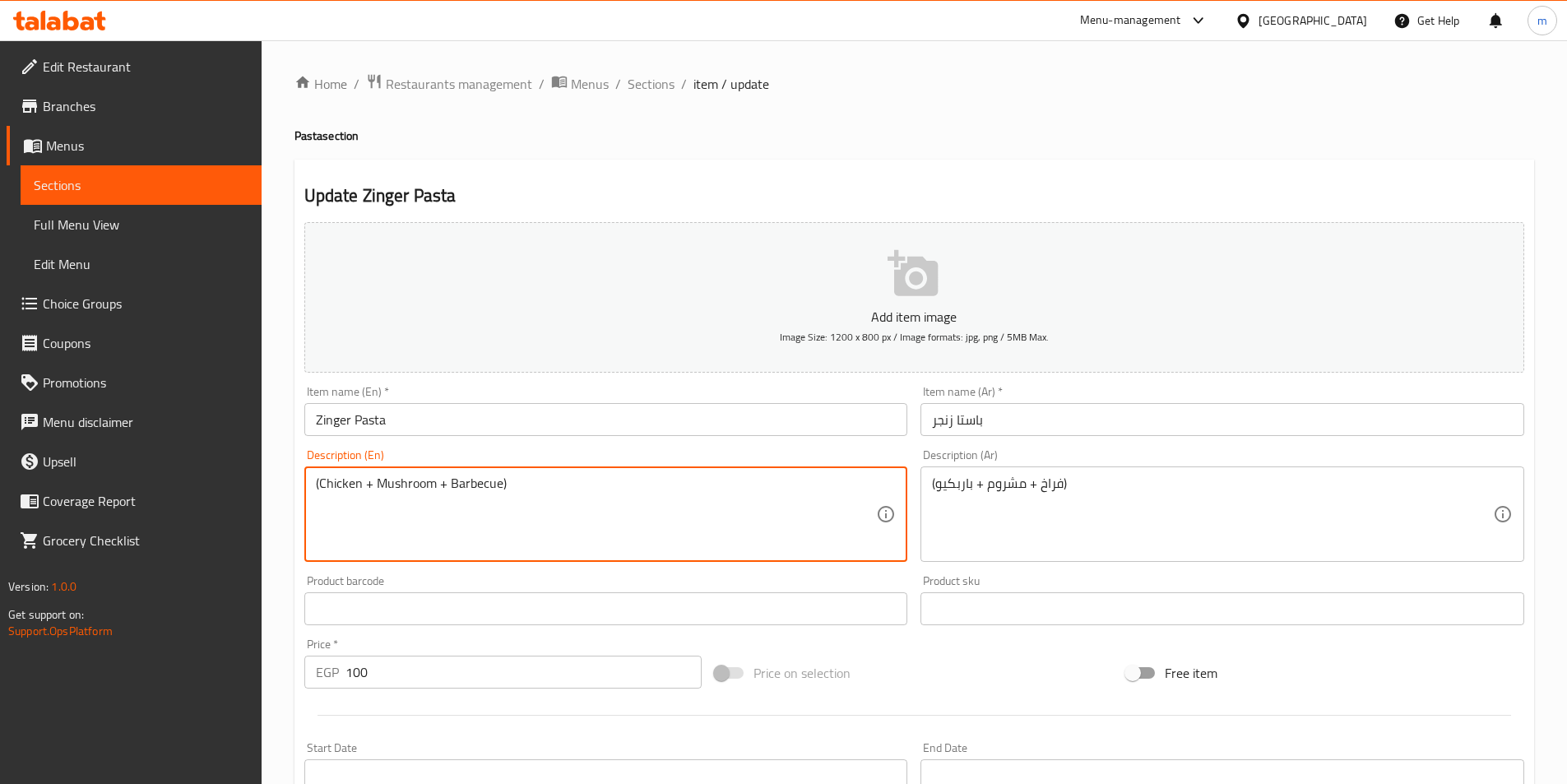
drag, startPoint x: 448, startPoint y: 480, endPoint x: 500, endPoint y: 480, distance: 52.0
paste textarea "q"
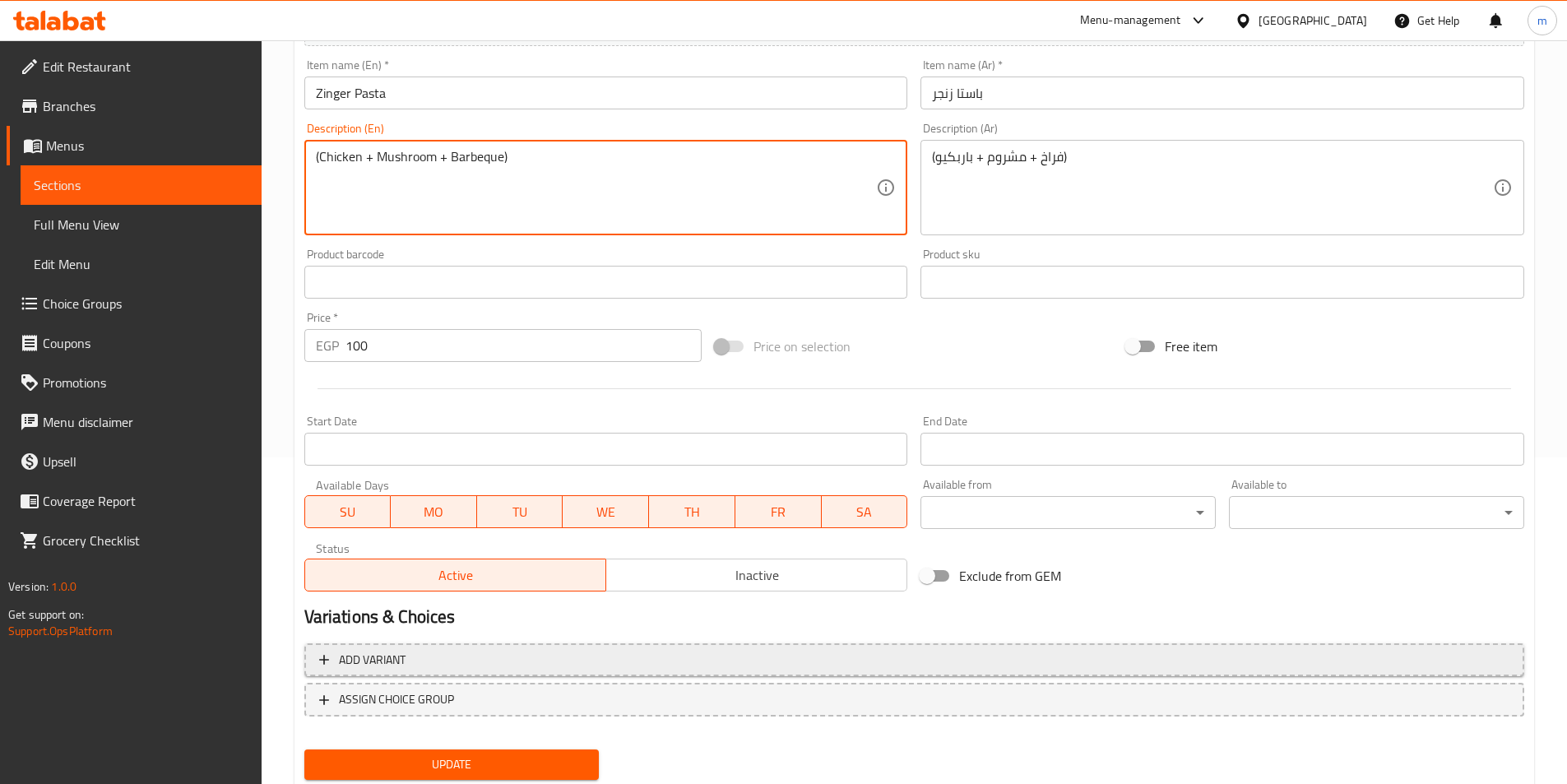
scroll to position [329, 0]
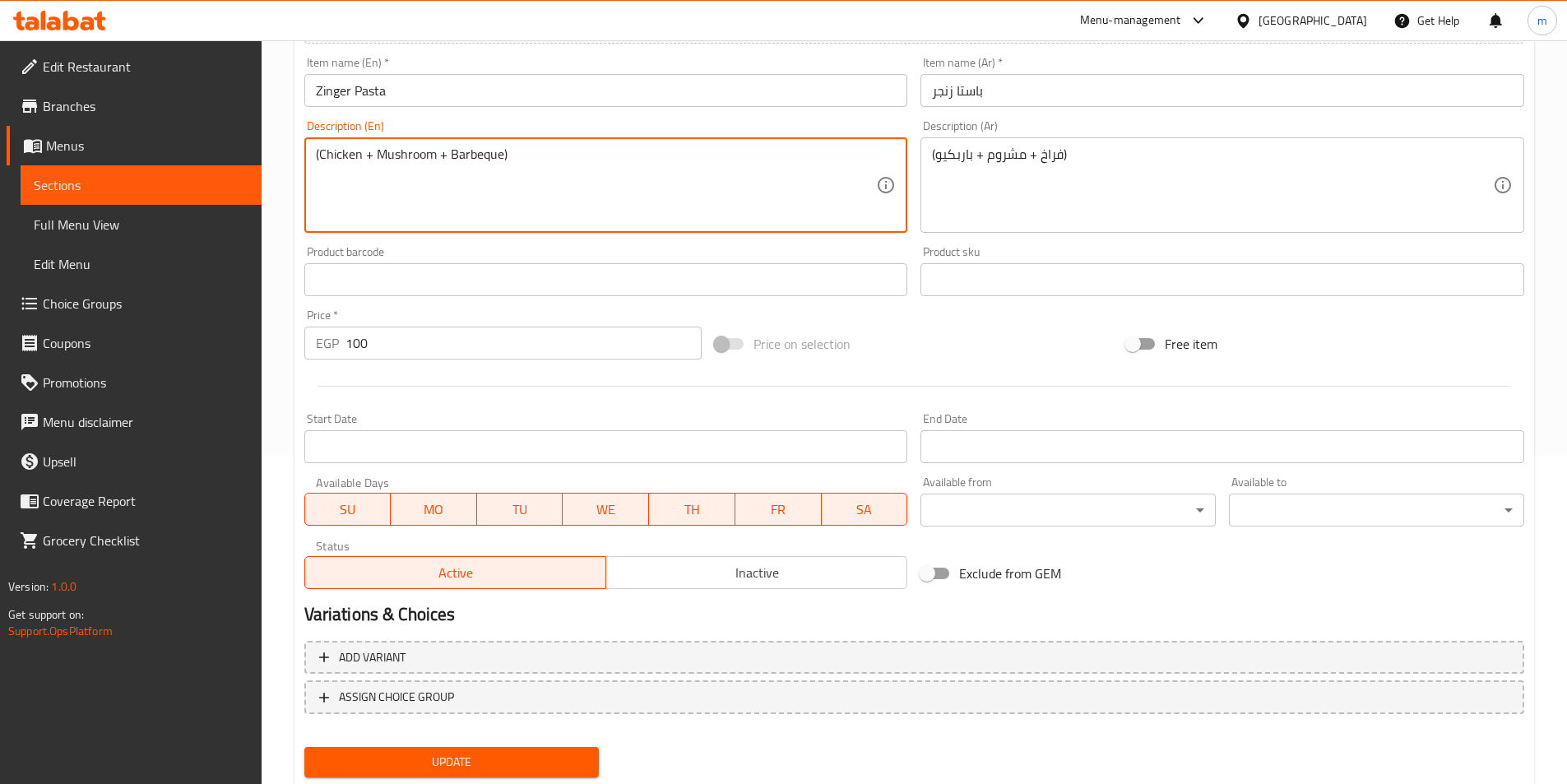
type textarea "(Chicken + Mushroom + Barbeque)"
click at [544, 758] on span "Update" at bounding box center [453, 761] width 269 height 21
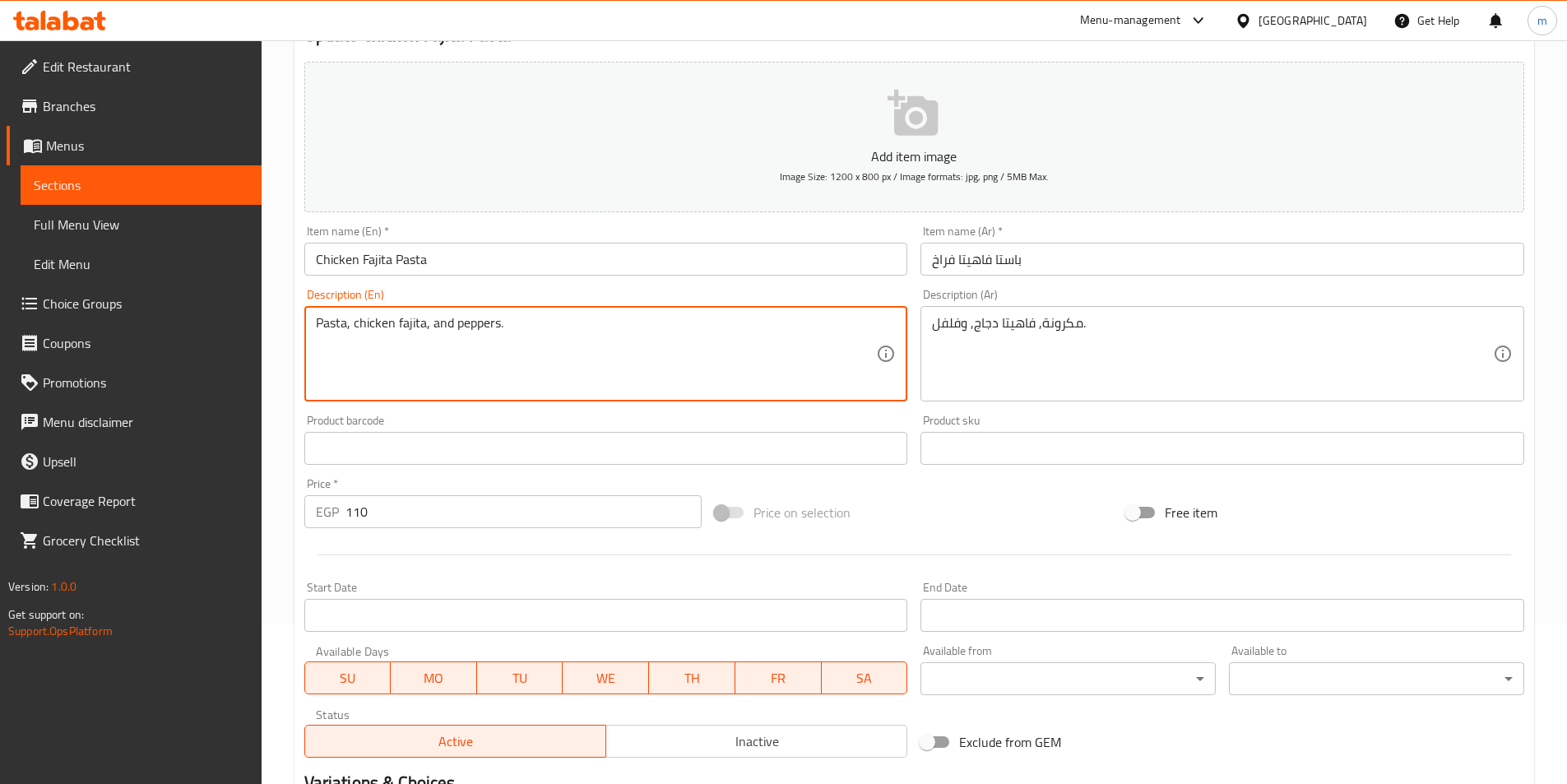
scroll to position [379, 0]
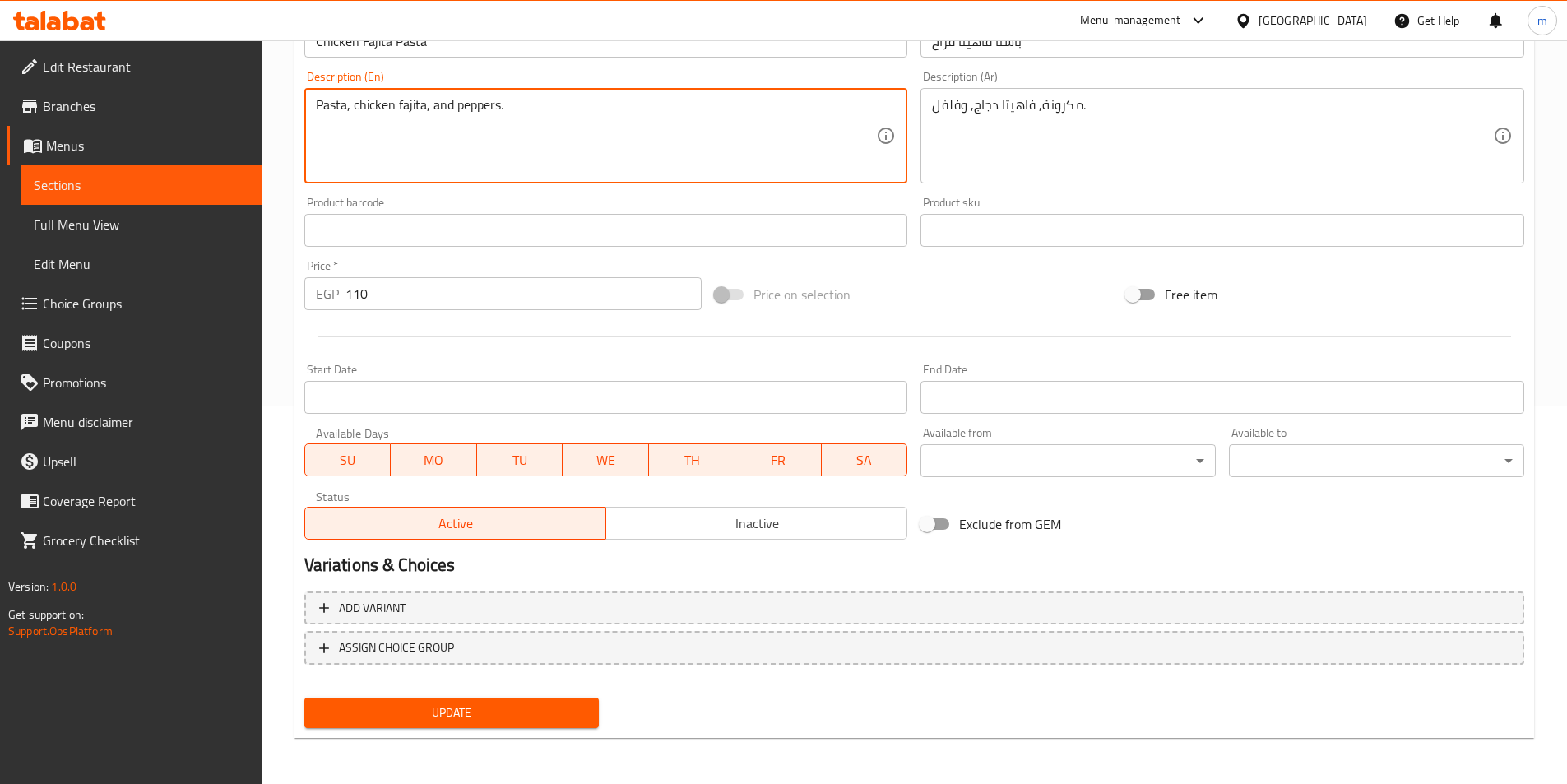
type textarea "Pasta, chicken fajita, and peppers."
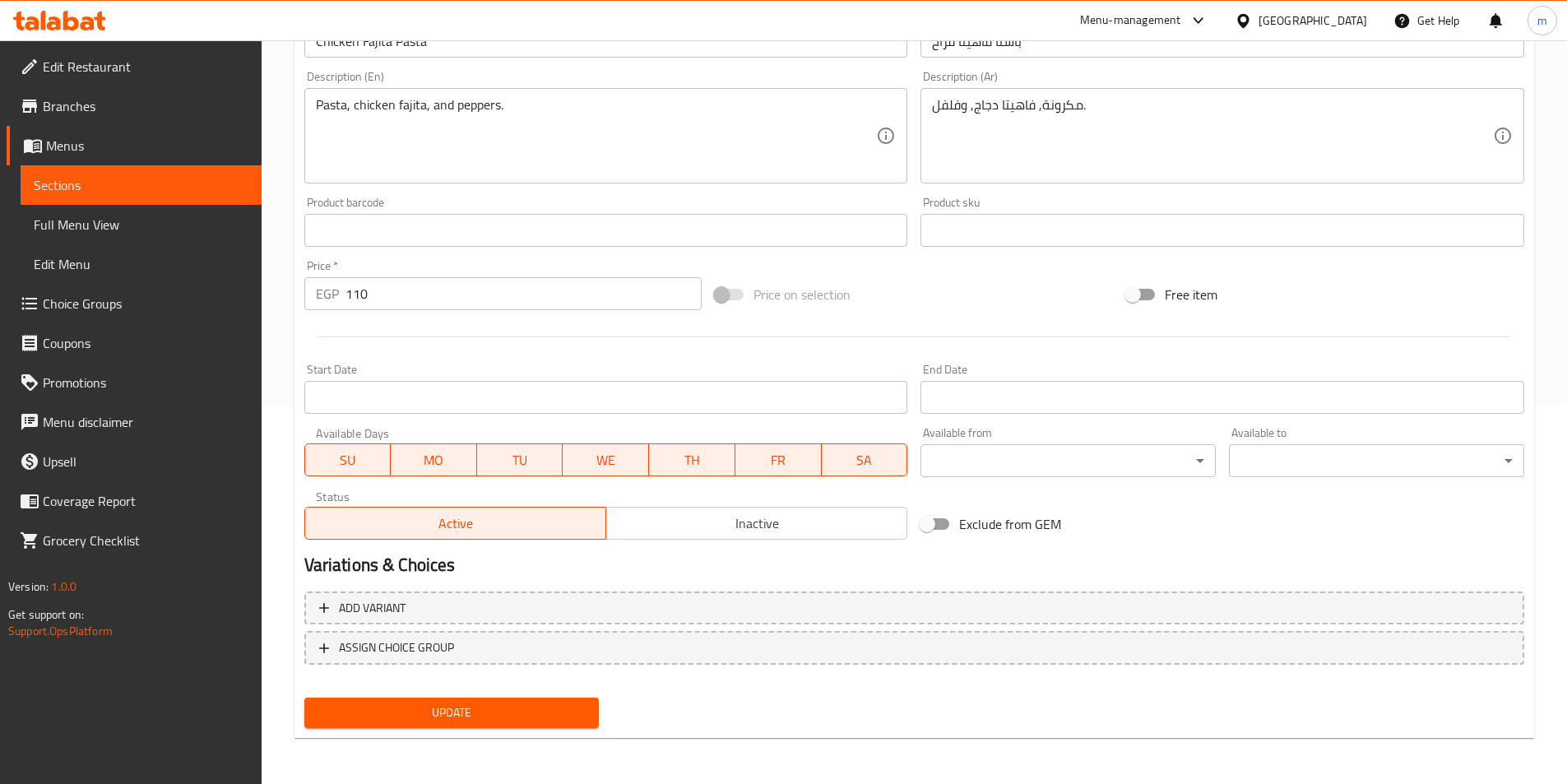
click at [557, 728] on div "Update" at bounding box center [453, 712] width 309 height 44
click at [587, 713] on button "Update" at bounding box center [452, 712] width 295 height 31
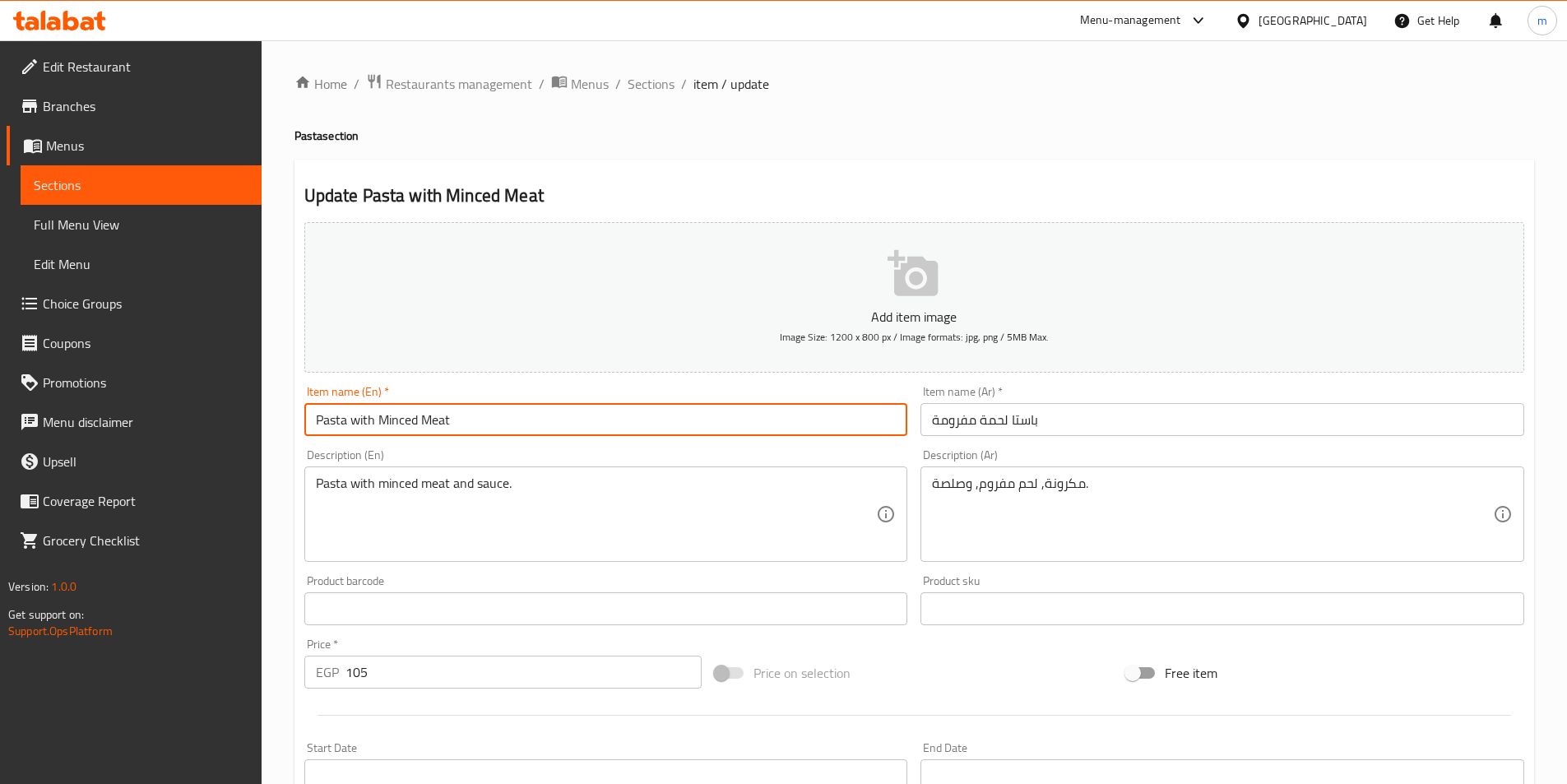
drag, startPoint x: 351, startPoint y: 421, endPoint x: 379, endPoint y: 424, distance: 28.2
click at [379, 424] on input "Pasta with Minced Meat" at bounding box center [606, 418] width 604 height 33
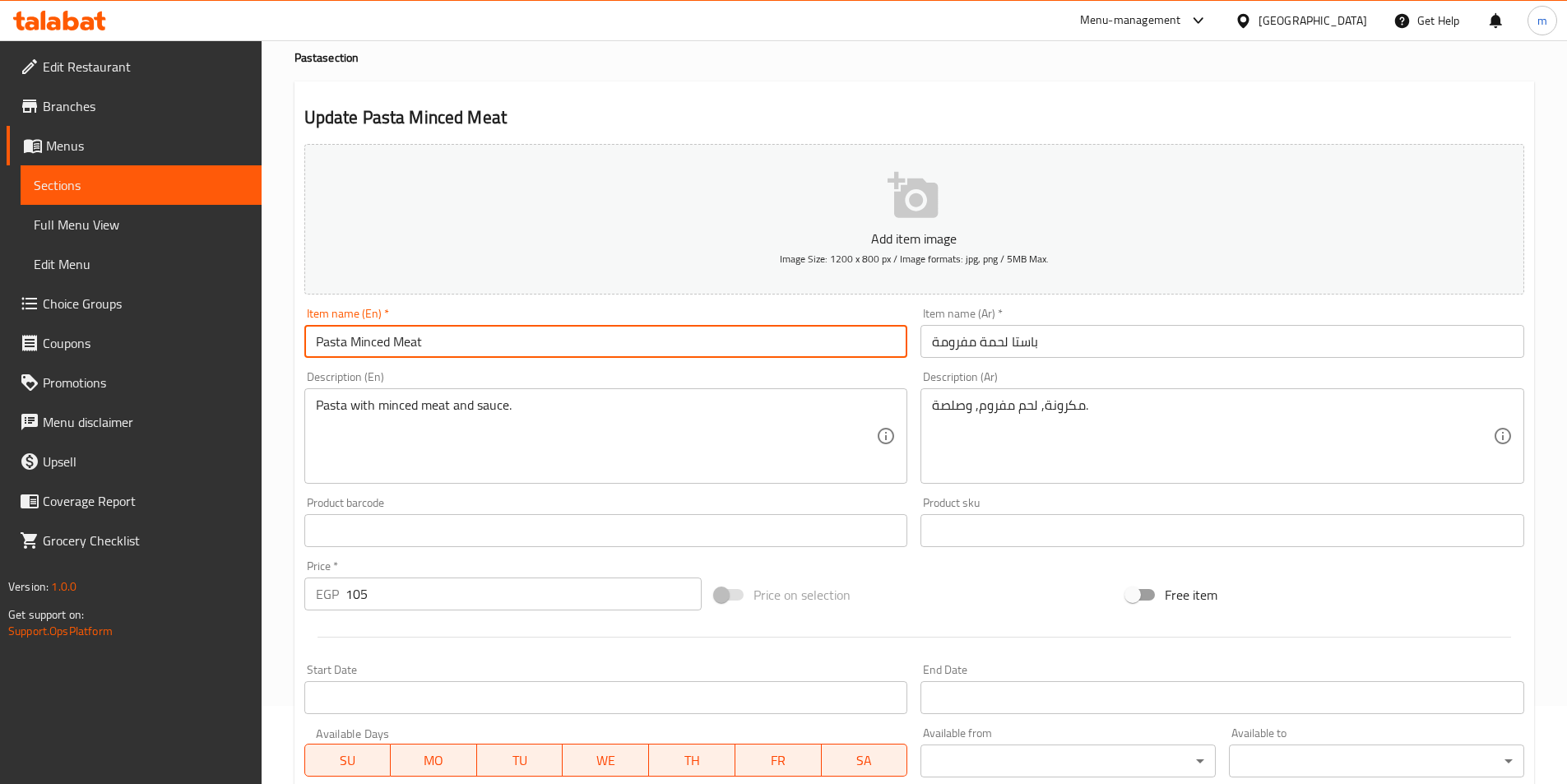
scroll to position [83, 0]
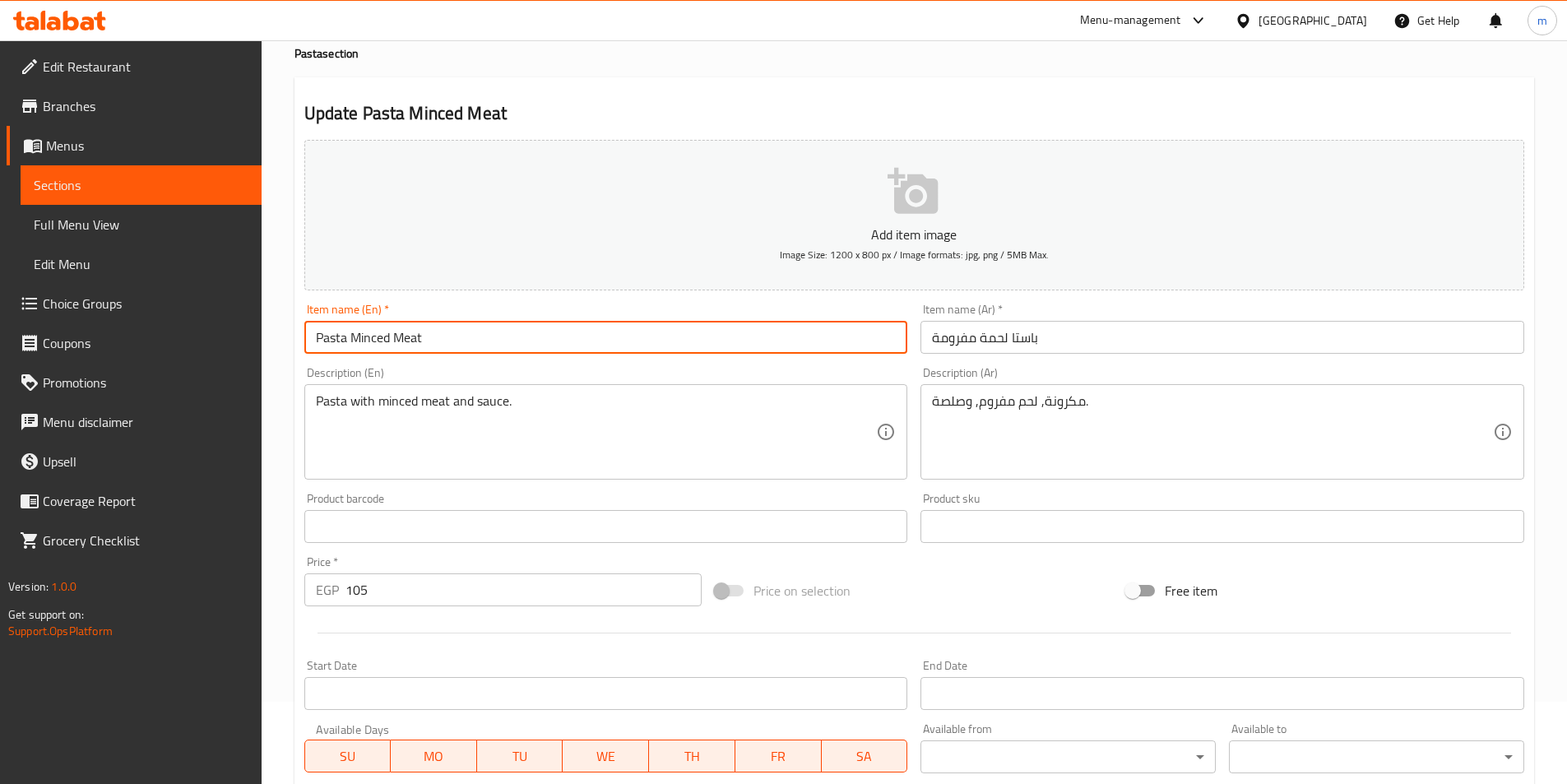
type input "Pasta Minced Meat"
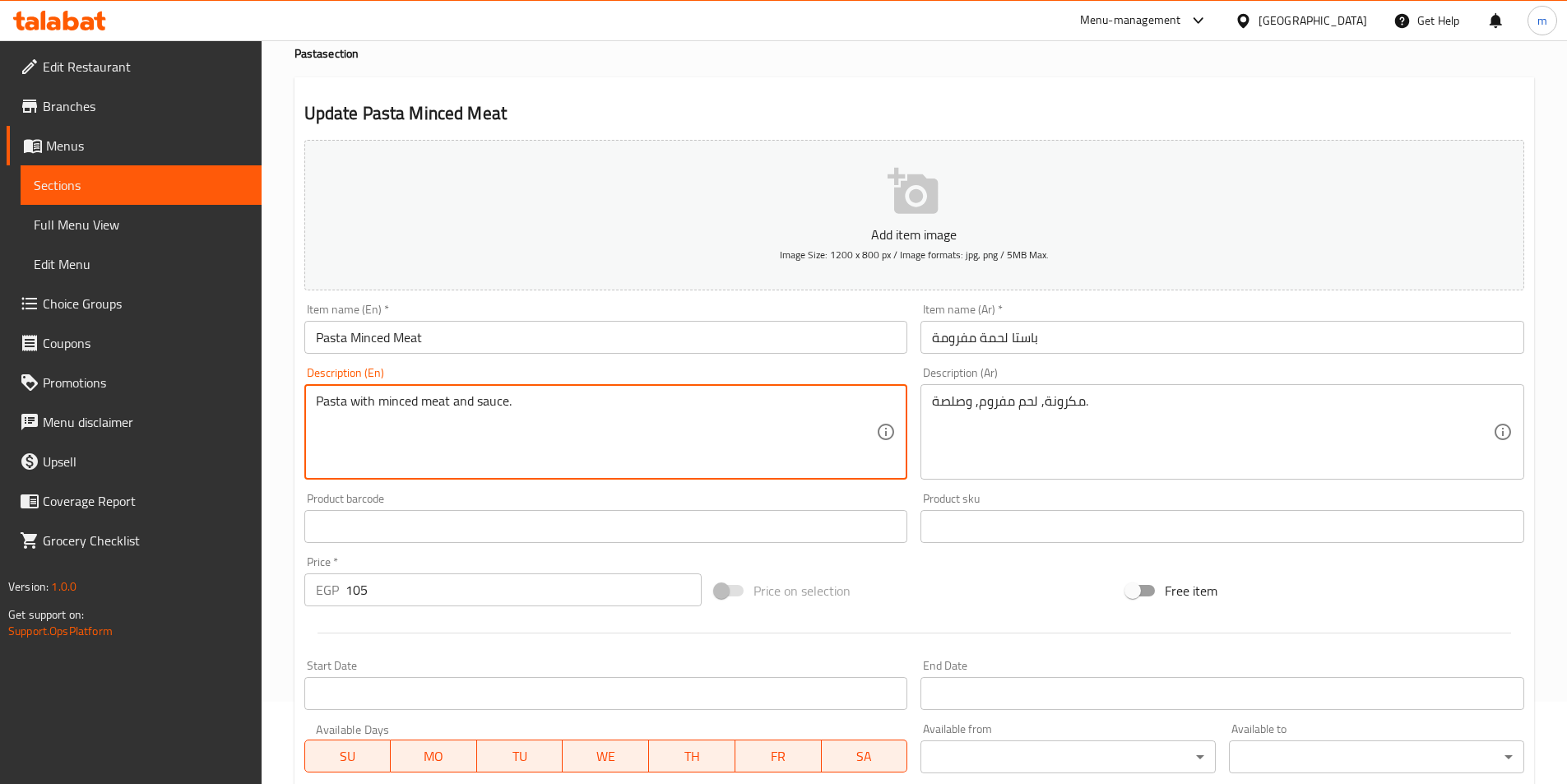
drag, startPoint x: 350, startPoint y: 400, endPoint x: 376, endPoint y: 402, distance: 26.1
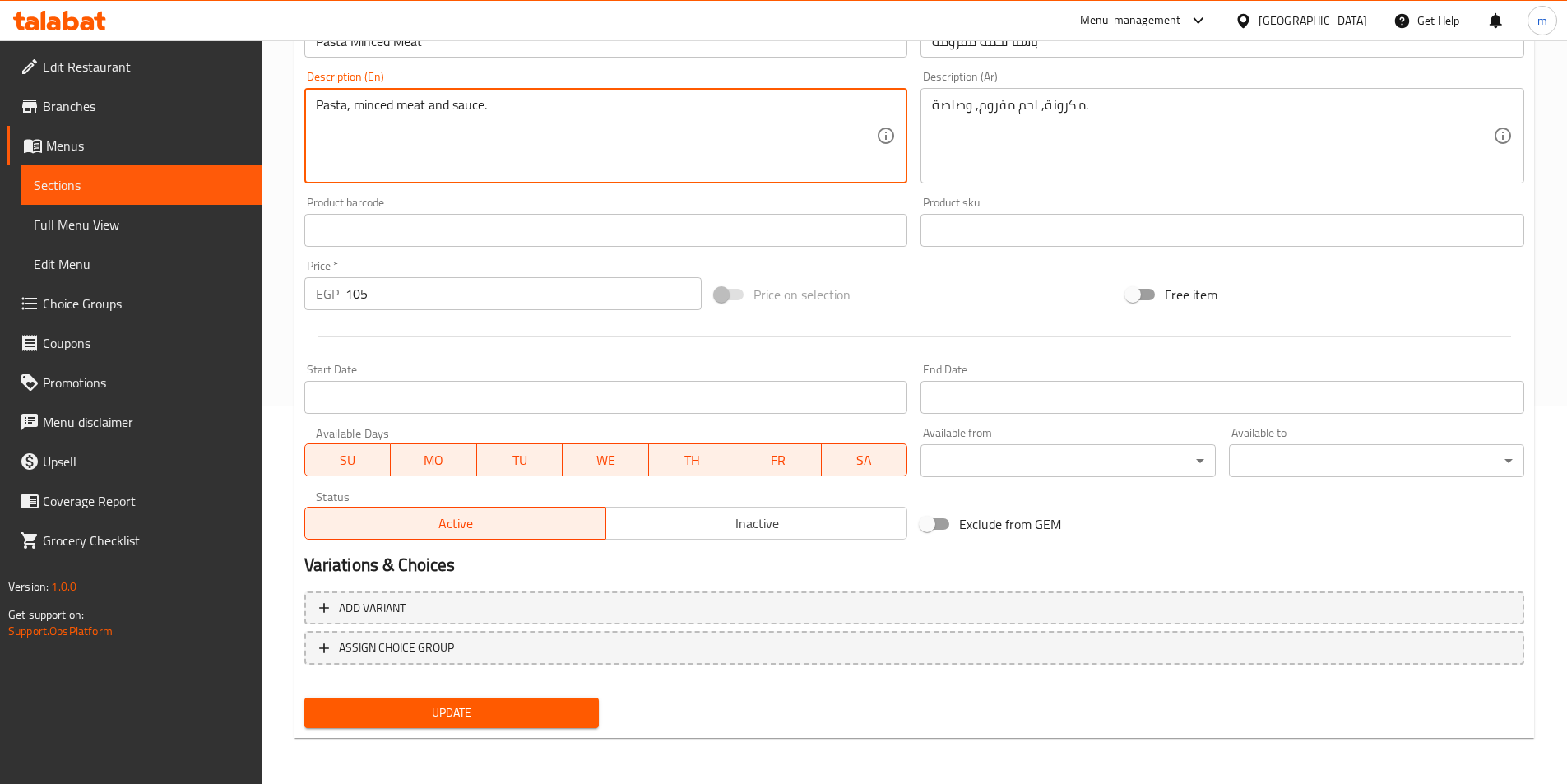
type textarea "Pasta, minced meat and sauce."
click at [503, 708] on span "Update" at bounding box center [453, 712] width 269 height 21
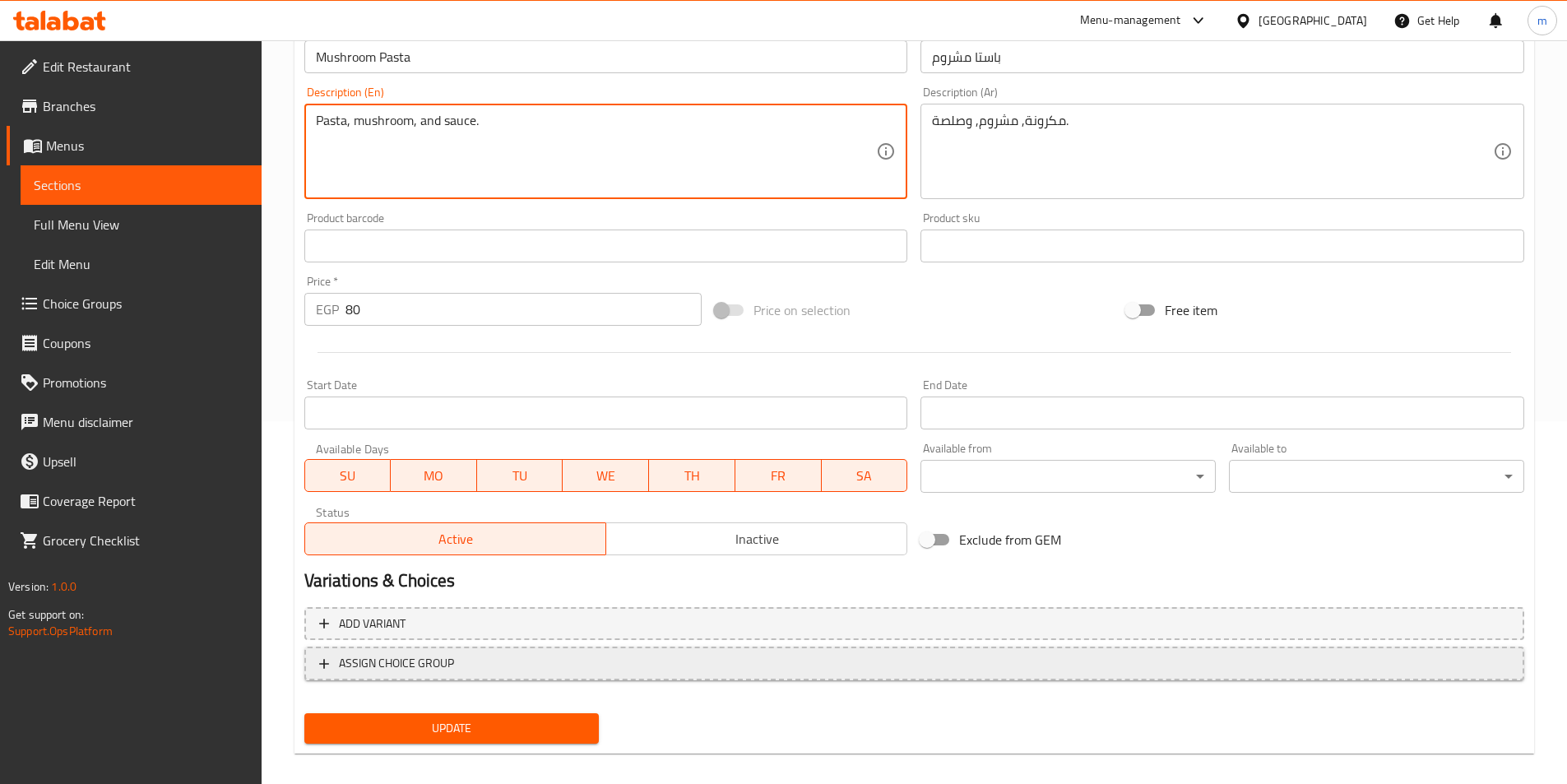
scroll to position [379, 0]
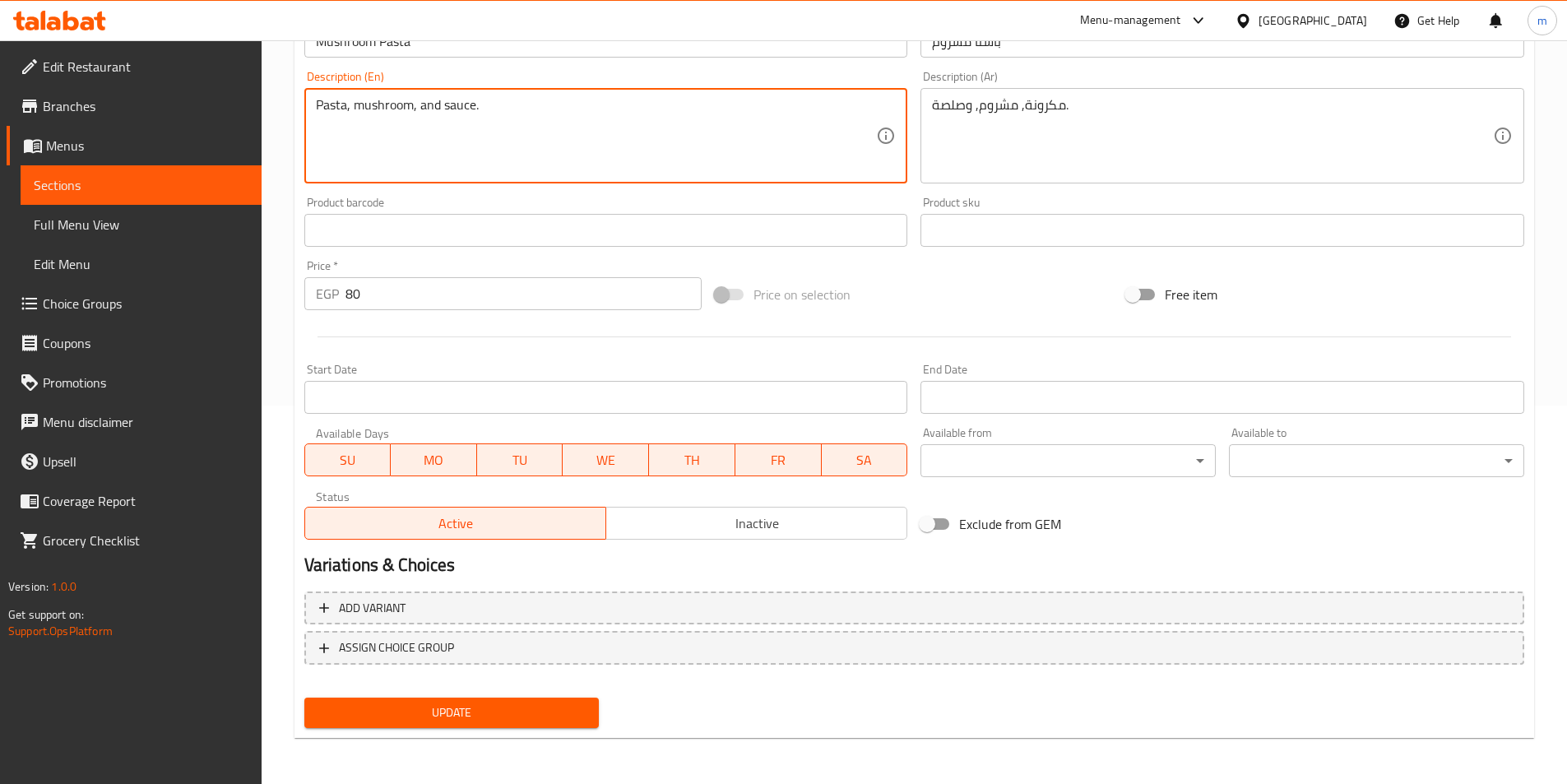
type textarea "Pasta, mushroom, and sauce."
click at [492, 682] on nav at bounding box center [914, 677] width 1220 height 13
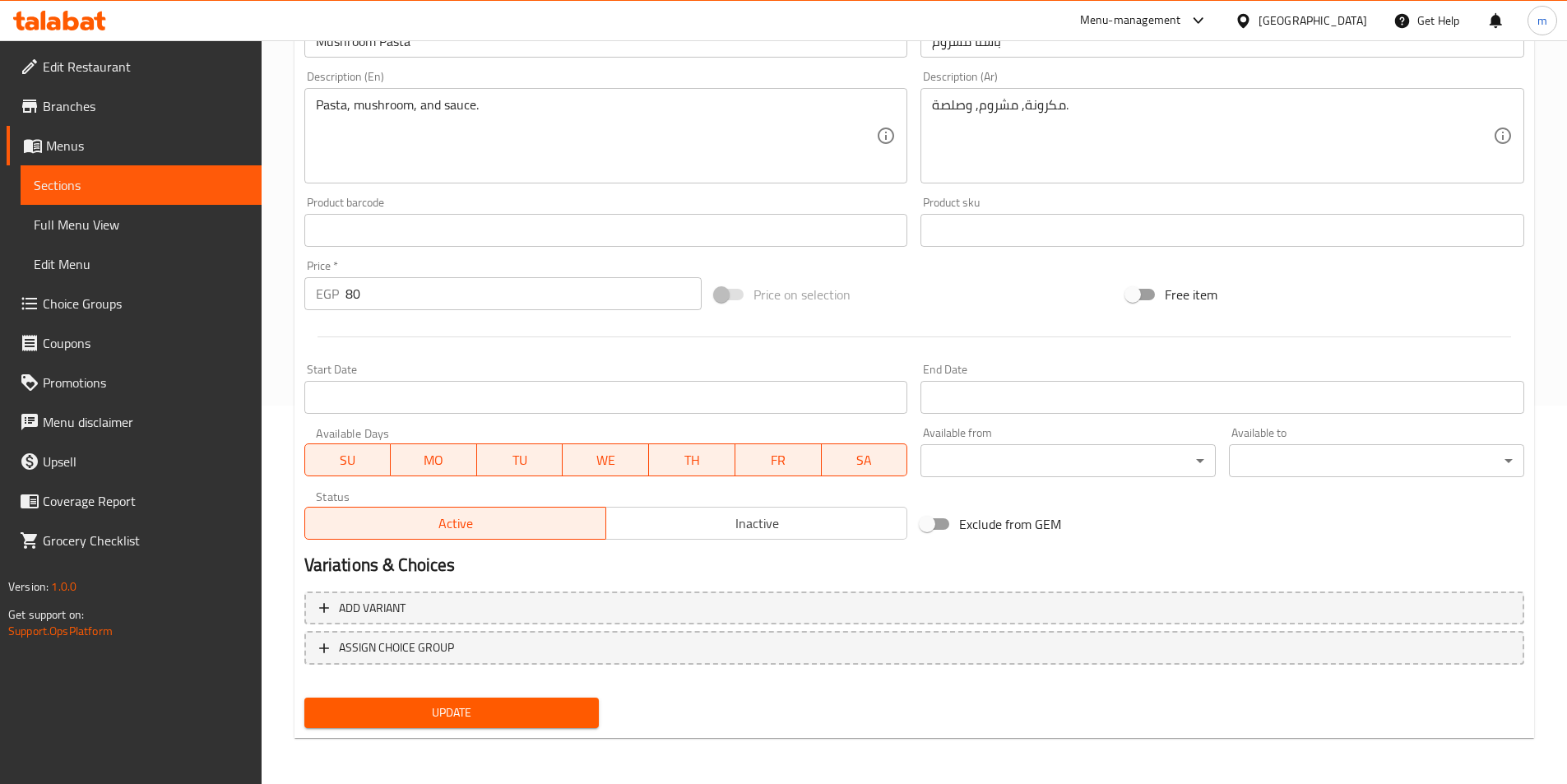
click at [498, 698] on button "Update" at bounding box center [452, 712] width 295 height 31
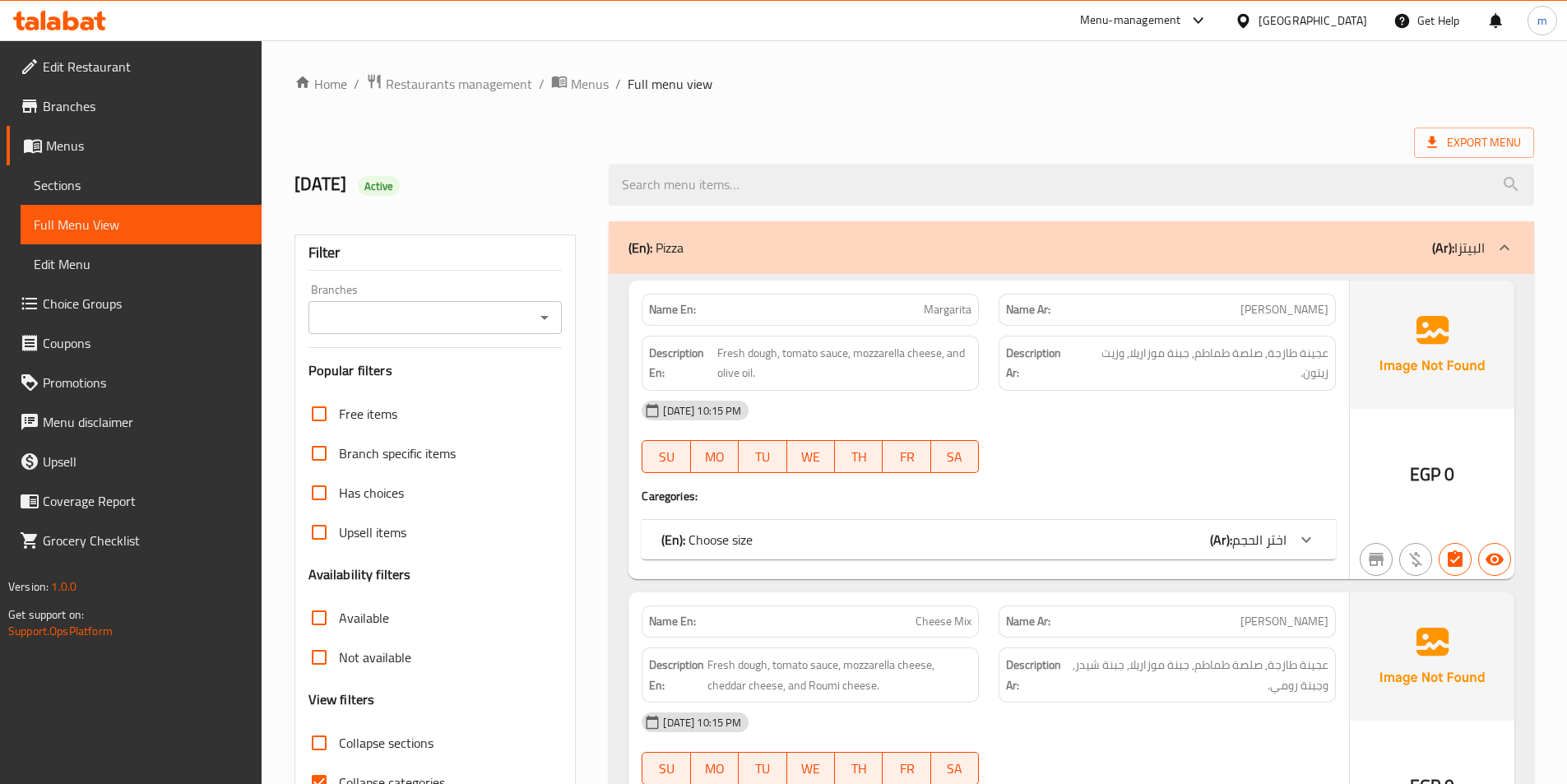
scroll to position [164, 0]
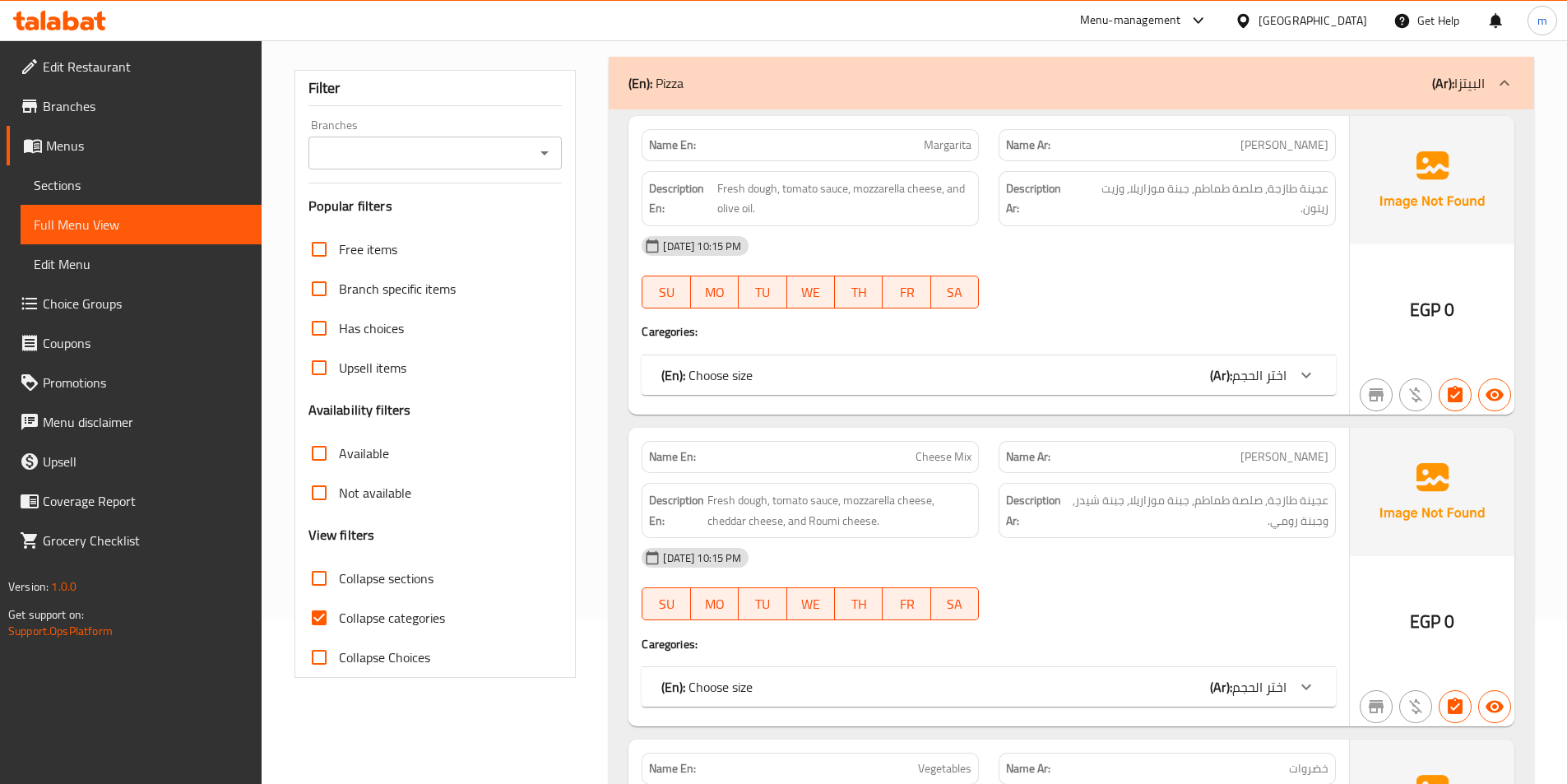
click at [382, 585] on span "Collapse sections" at bounding box center [386, 578] width 95 height 20
click at [339, 585] on input "Collapse sections" at bounding box center [319, 578] width 40 height 40
checkbox input "true"
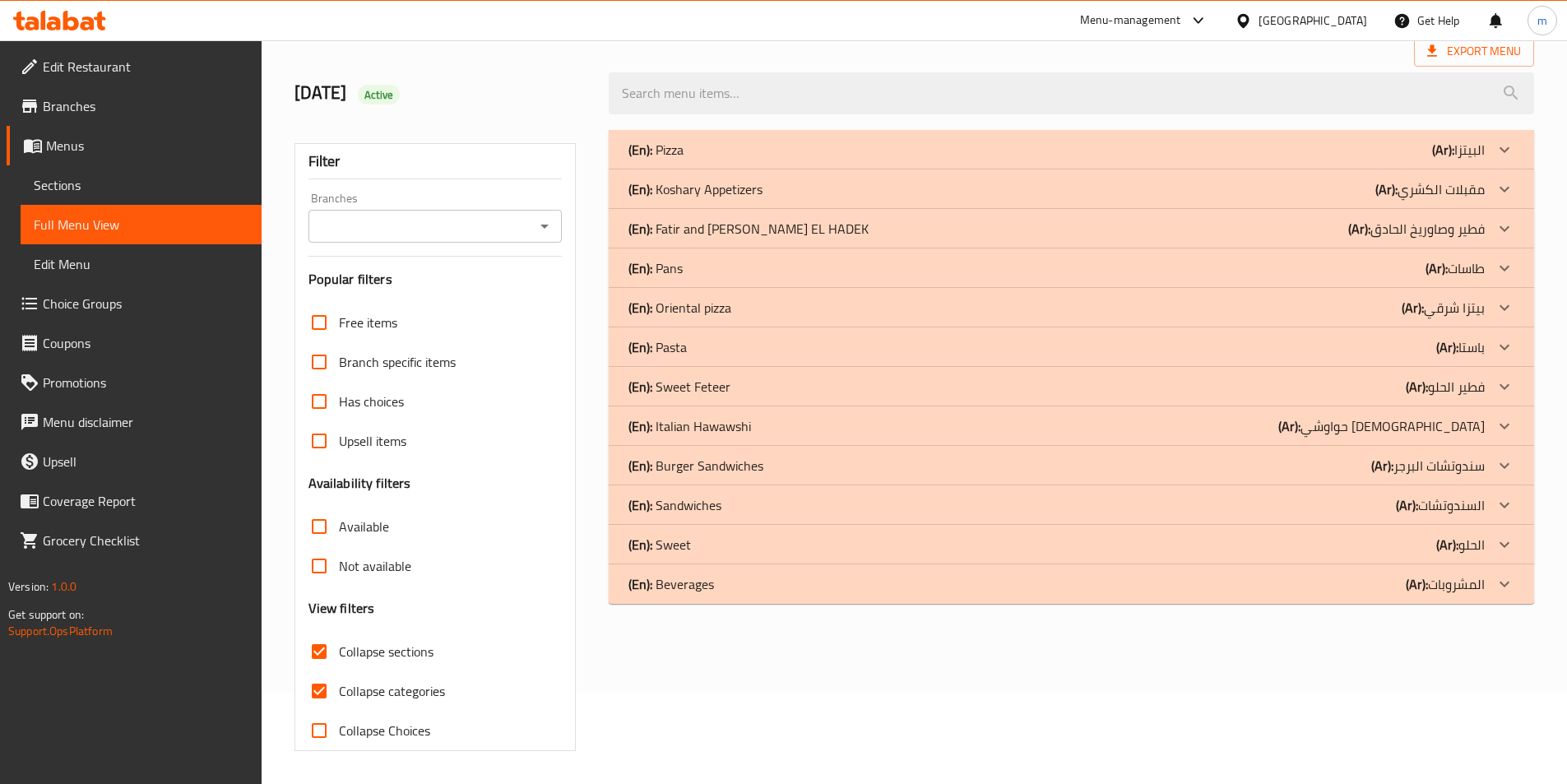
click at [382, 680] on span "Collapse categories" at bounding box center [392, 690] width 106 height 20
click at [339, 671] on input "Collapse categories" at bounding box center [319, 691] width 40 height 40
checkbox input "false"
click at [1354, 425] on div "(En): Italian Hawawshi (Ar): حواوشي [DEMOGRAPHIC_DATA]" at bounding box center [1057, 426] width 856 height 20
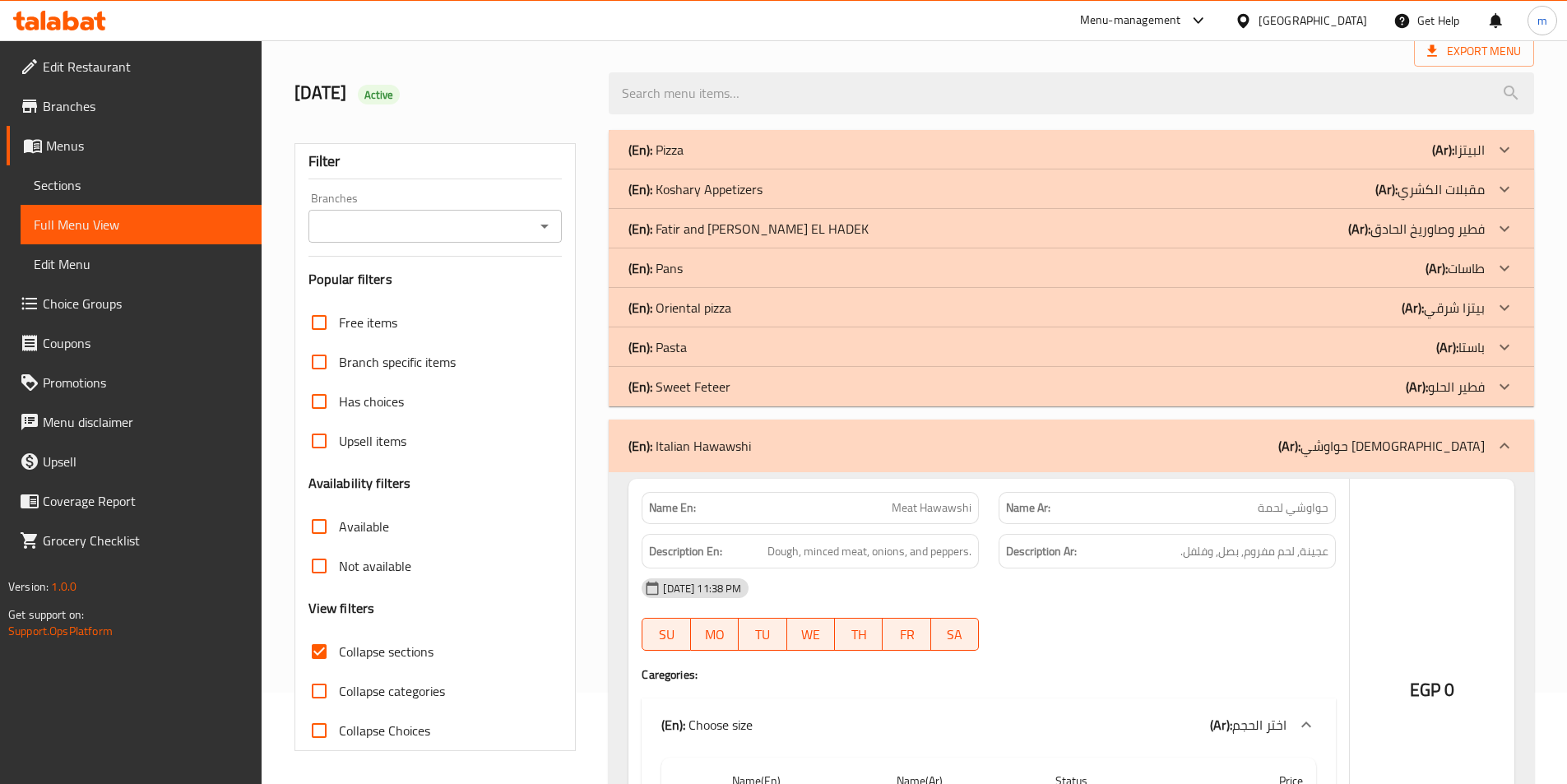
click at [1382, 339] on div "(En): Pasta (Ar): باستا" at bounding box center [1057, 347] width 856 height 20
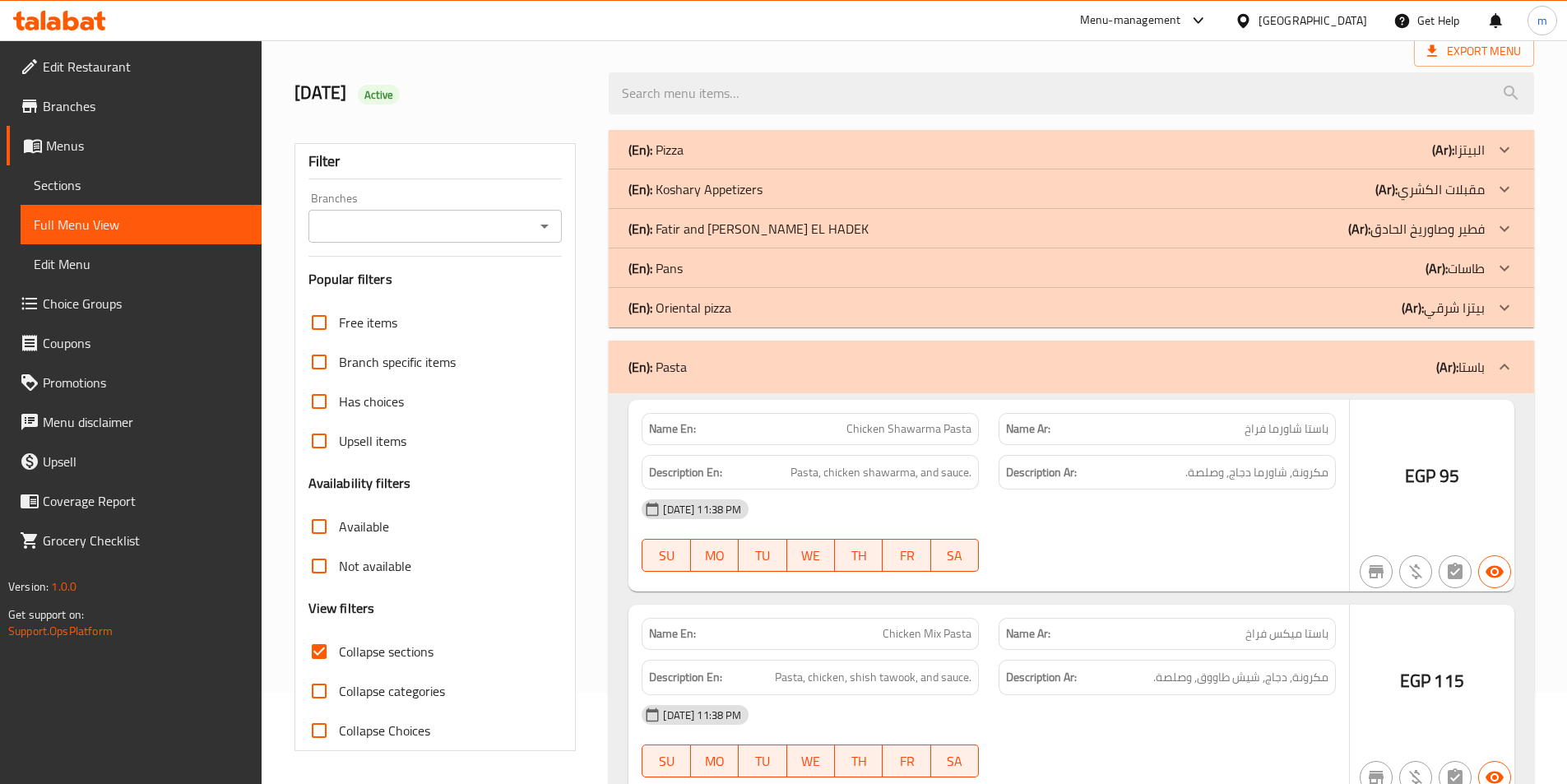
click at [1389, 266] on div "(En): Pans (Ar): طاسات" at bounding box center [1057, 268] width 856 height 20
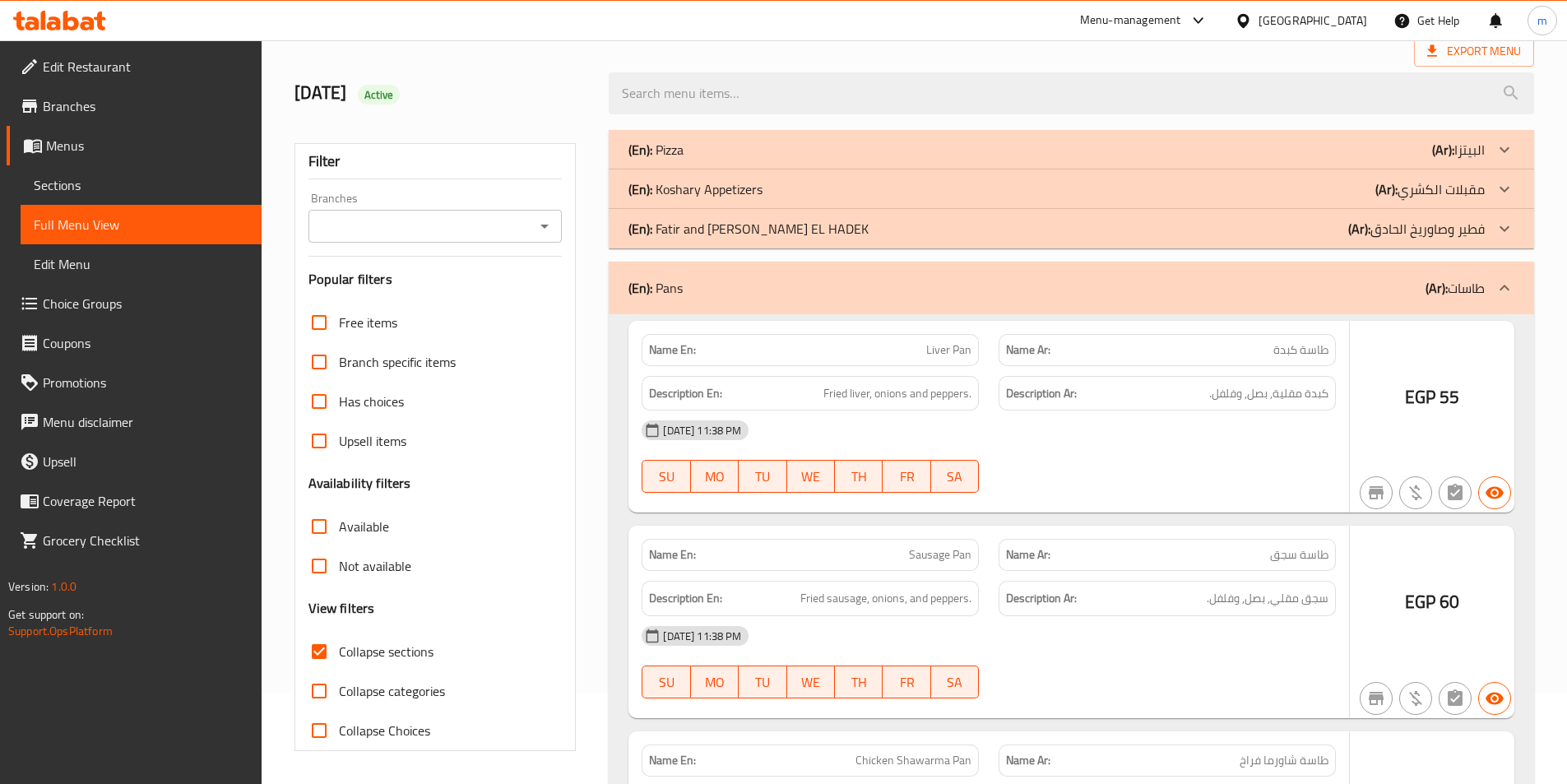
click at [1370, 186] on div "(En): Koshary Appetizers (Ar): مقبلات الكشري" at bounding box center [1057, 189] width 856 height 20
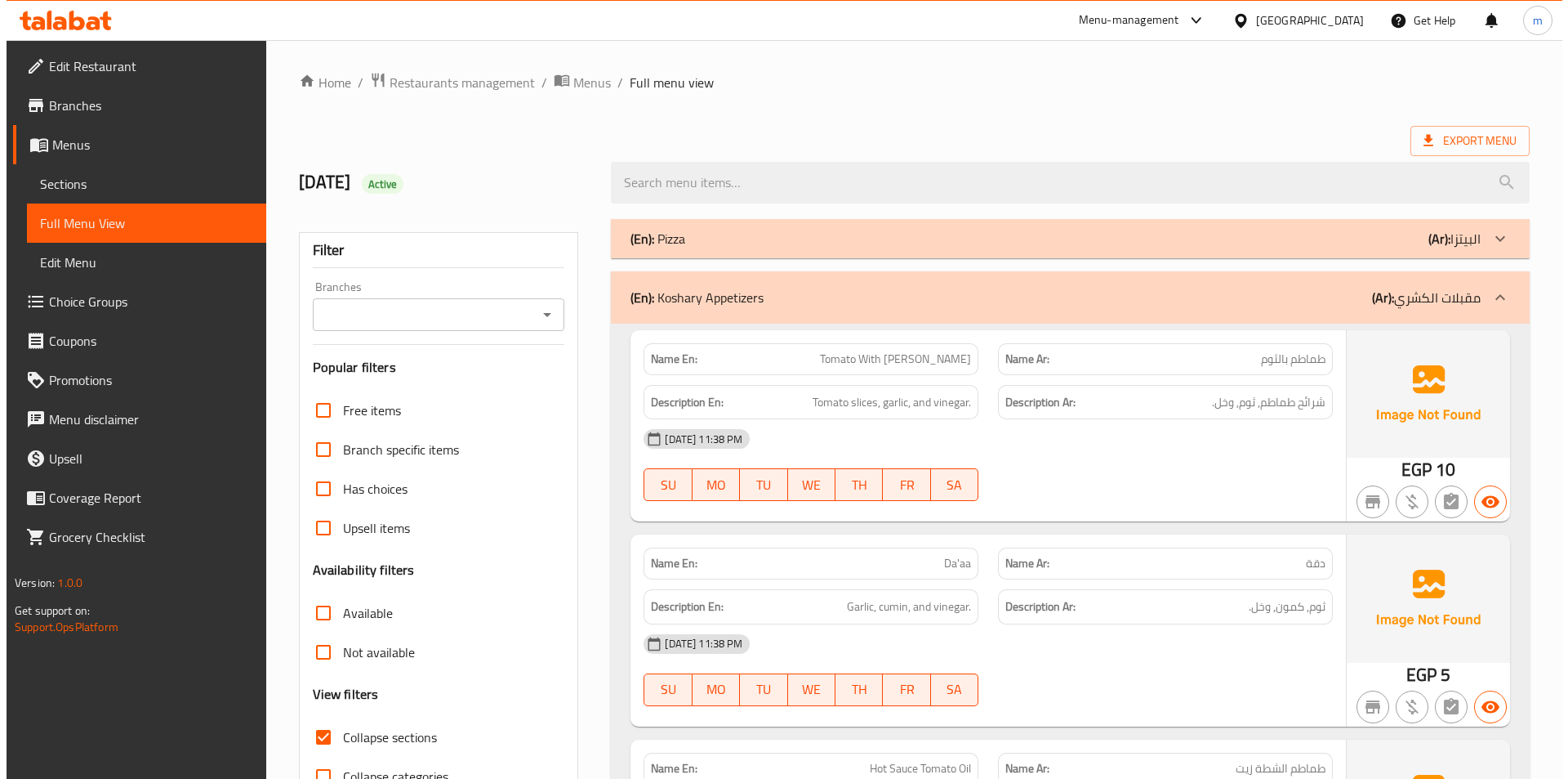
scroll to position [0, 0]
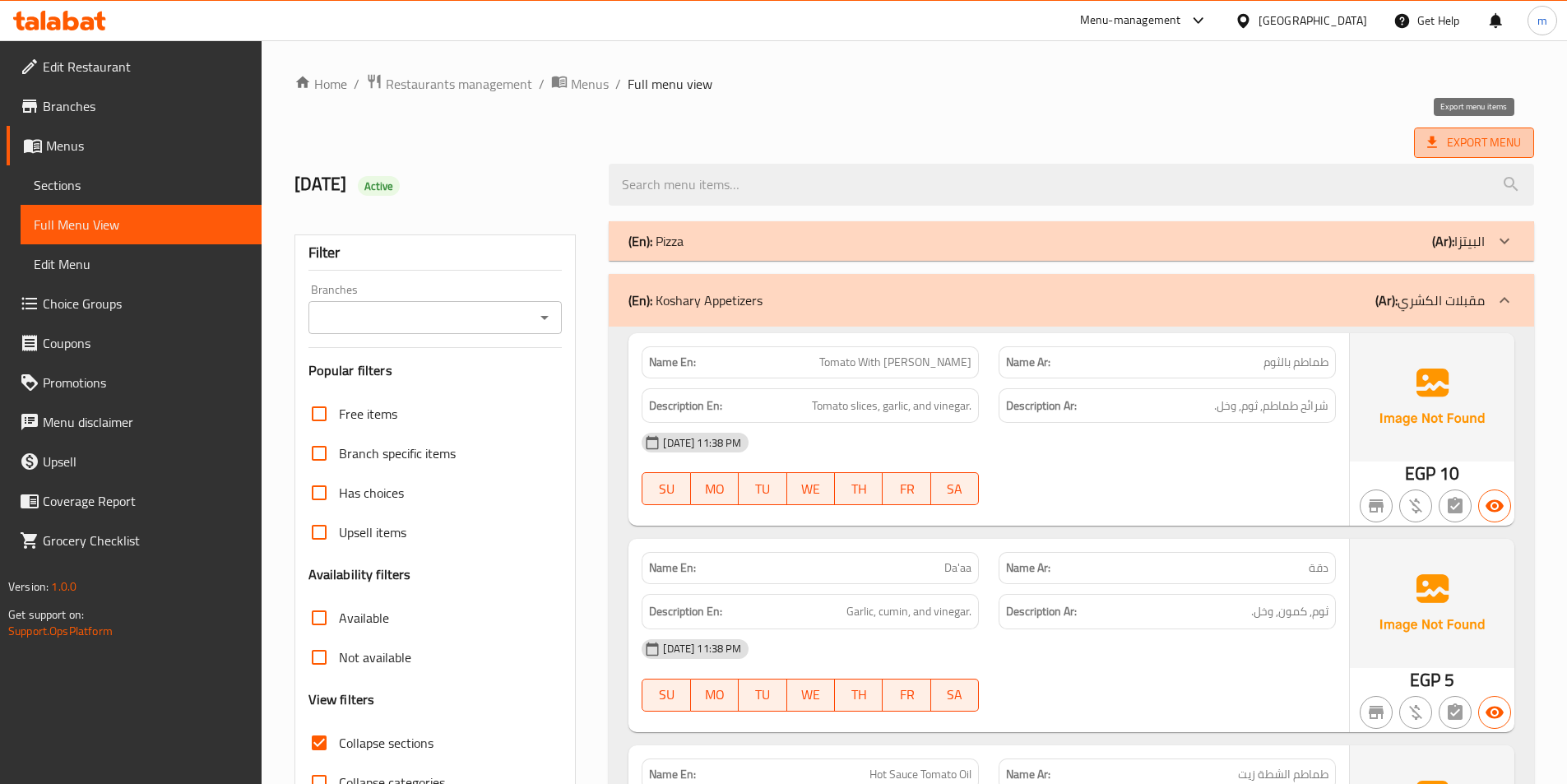
click at [1440, 139] on icon at bounding box center [1432, 142] width 17 height 17
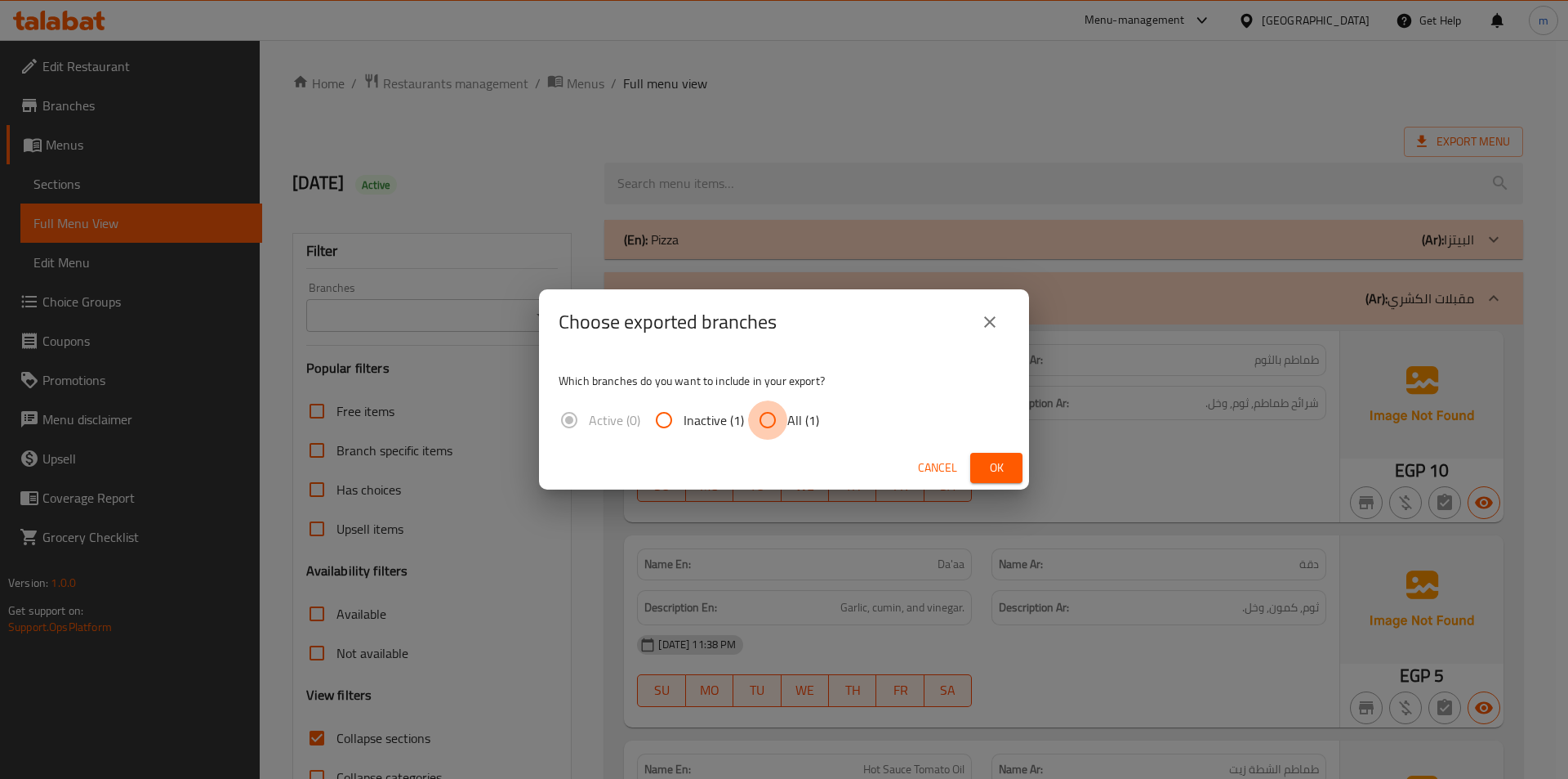
click at [779, 413] on input "All (1)" at bounding box center [768, 420] width 40 height 40
radio input "true"
click at [1014, 458] on button "Ok" at bounding box center [996, 467] width 52 height 31
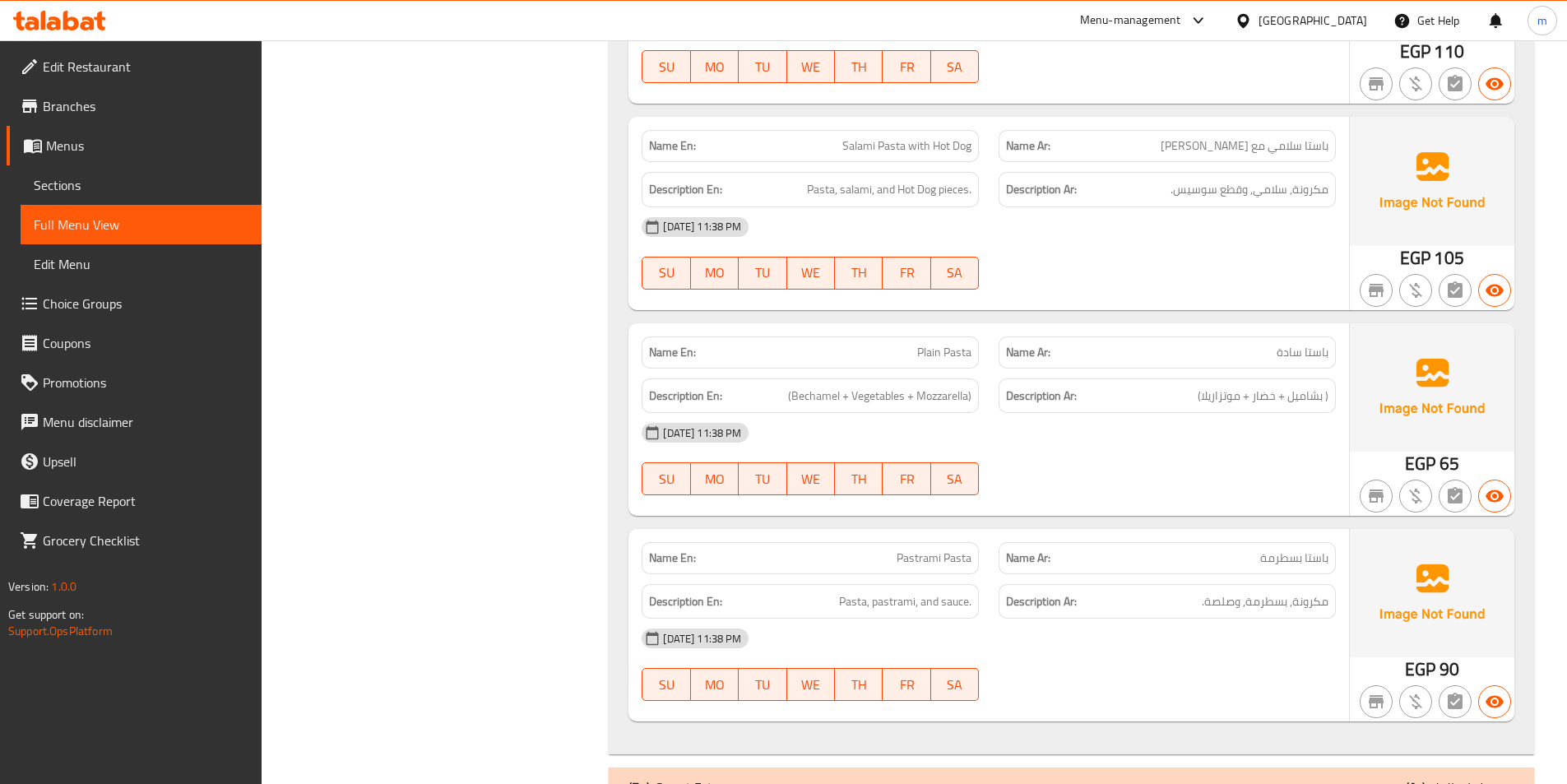
scroll to position [7679, 0]
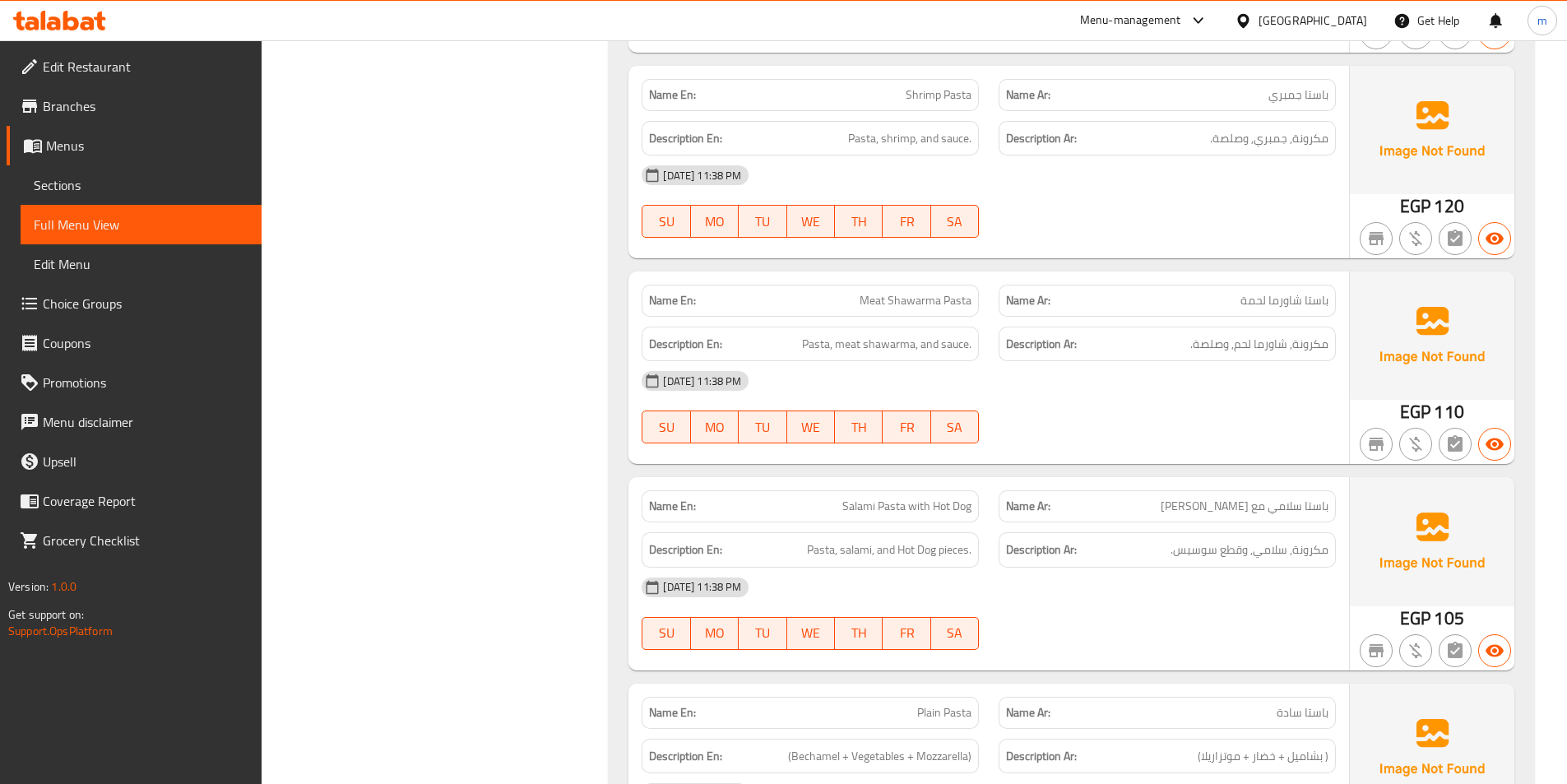
drag, startPoint x: 1563, startPoint y: 299, endPoint x: 1565, endPoint y: 258, distance: 41.0
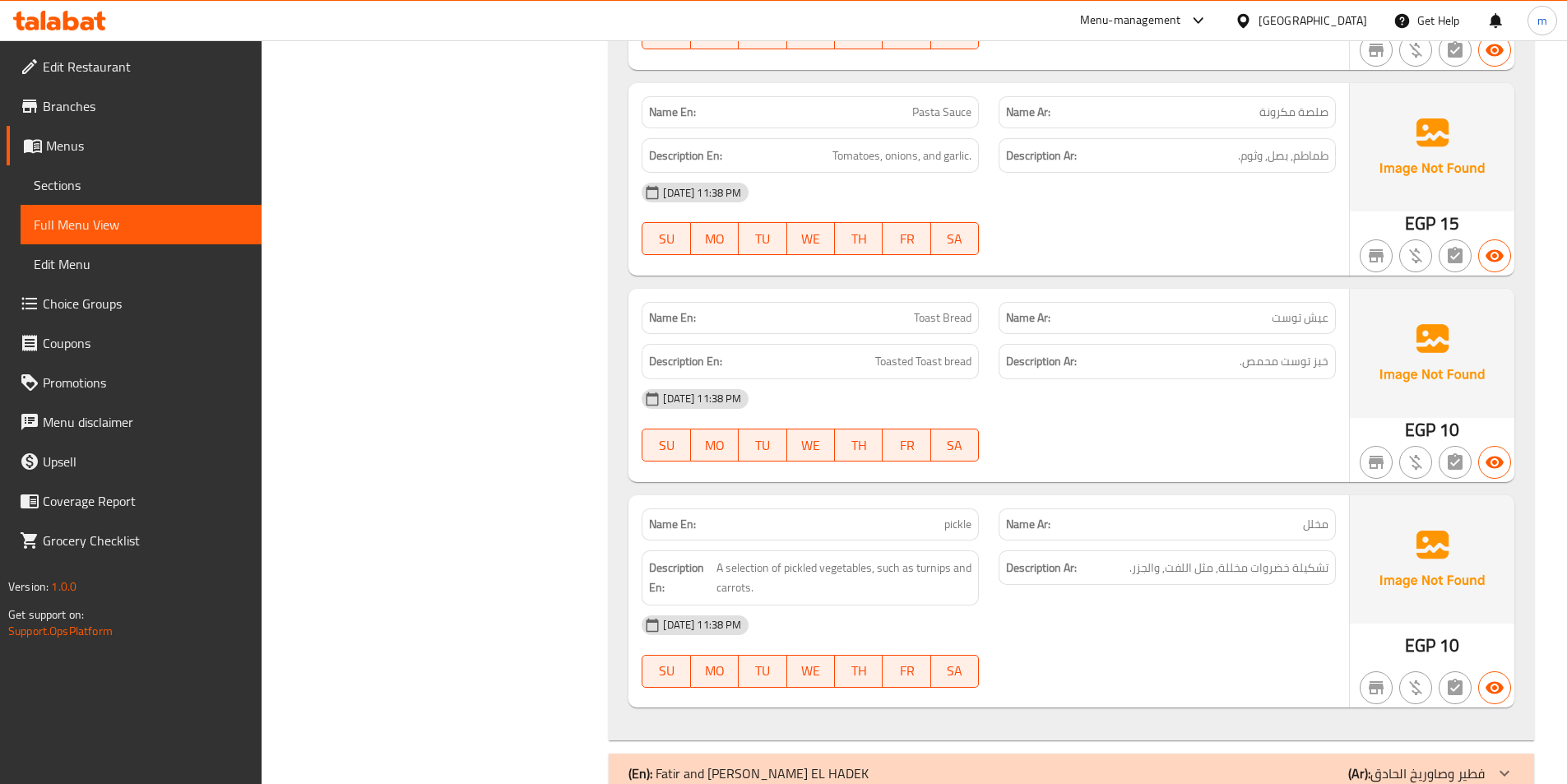
scroll to position [2202, 0]
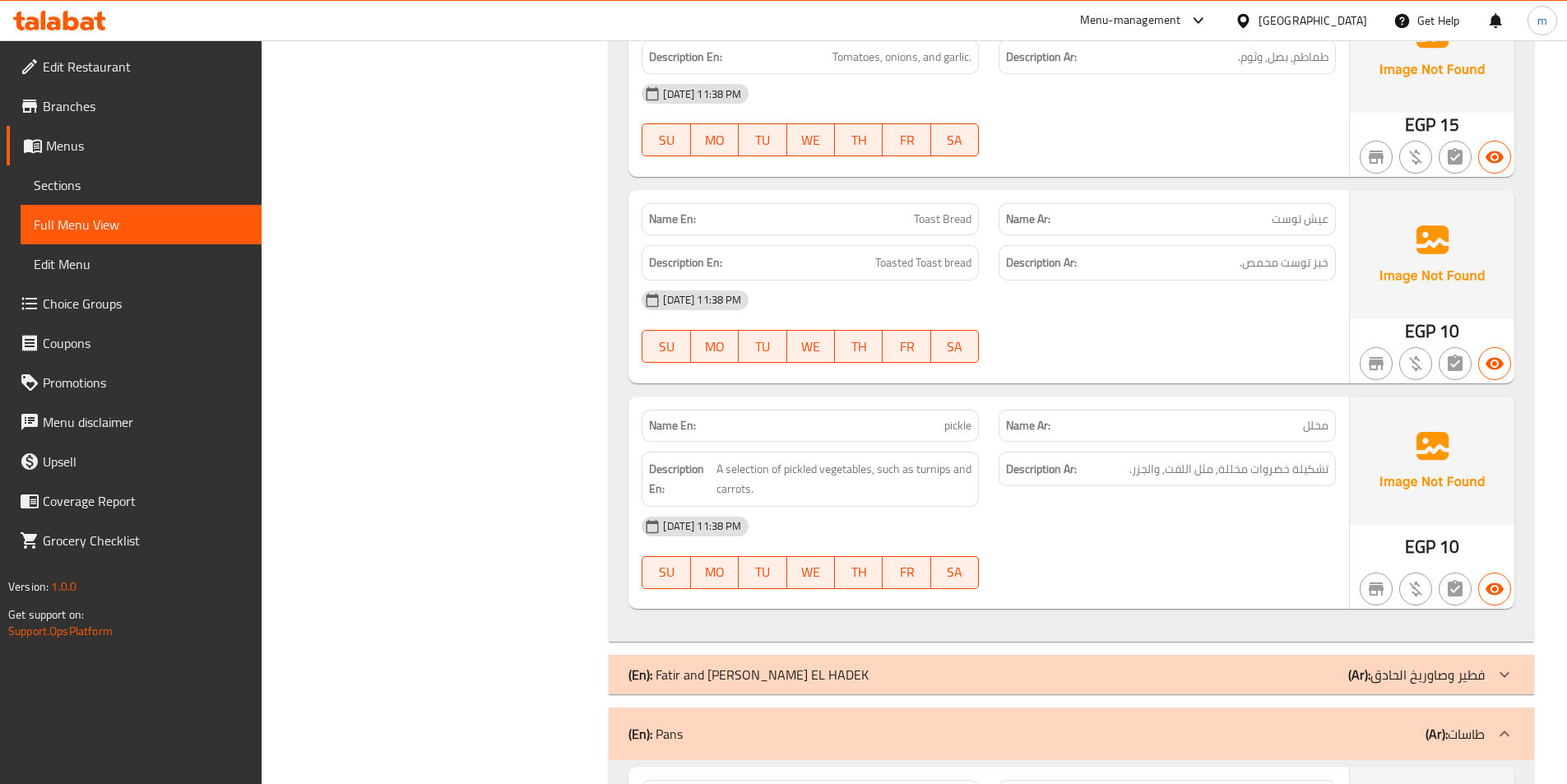
click at [955, 434] on span "pickle" at bounding box center [958, 424] width 27 height 17
copy span "pickle"
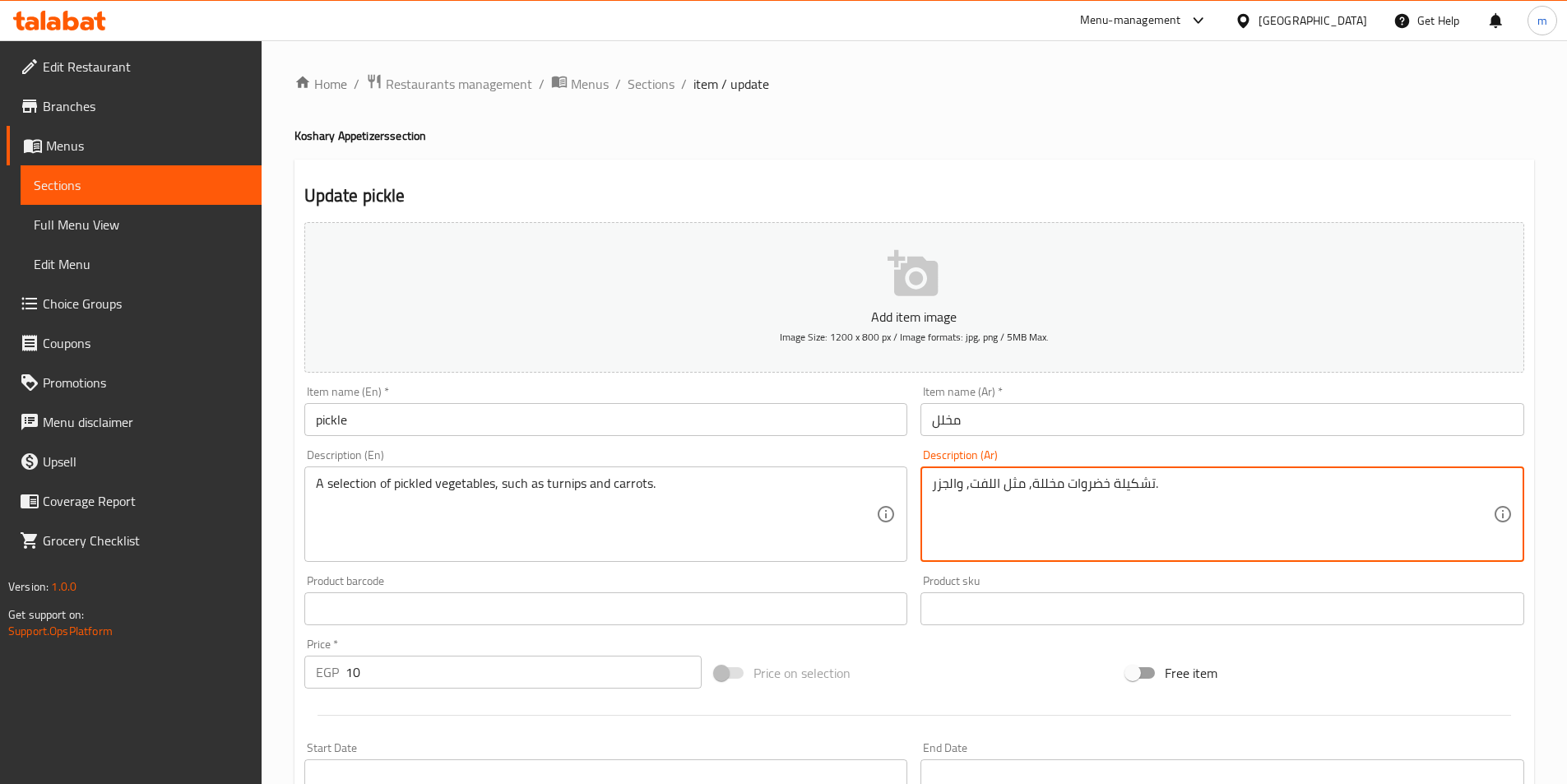
click at [1046, 494] on textarea "تشكيلة خضروات مخللة, مثل اللفت, والجزر." at bounding box center [1212, 514] width 561 height 78
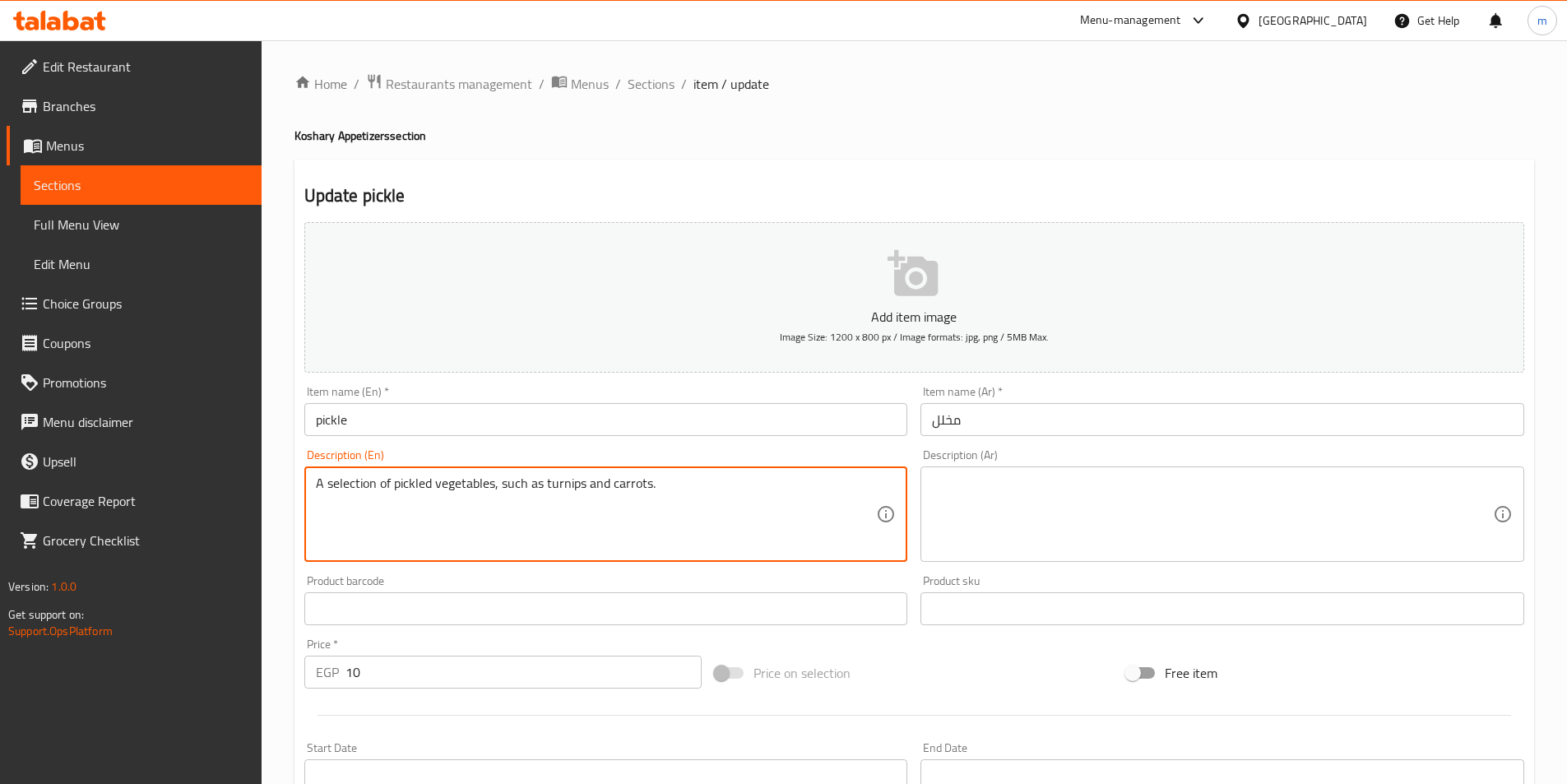
click at [764, 480] on textarea "A selection of pickled vegetables, such as turnips and carrots." at bounding box center [596, 514] width 561 height 78
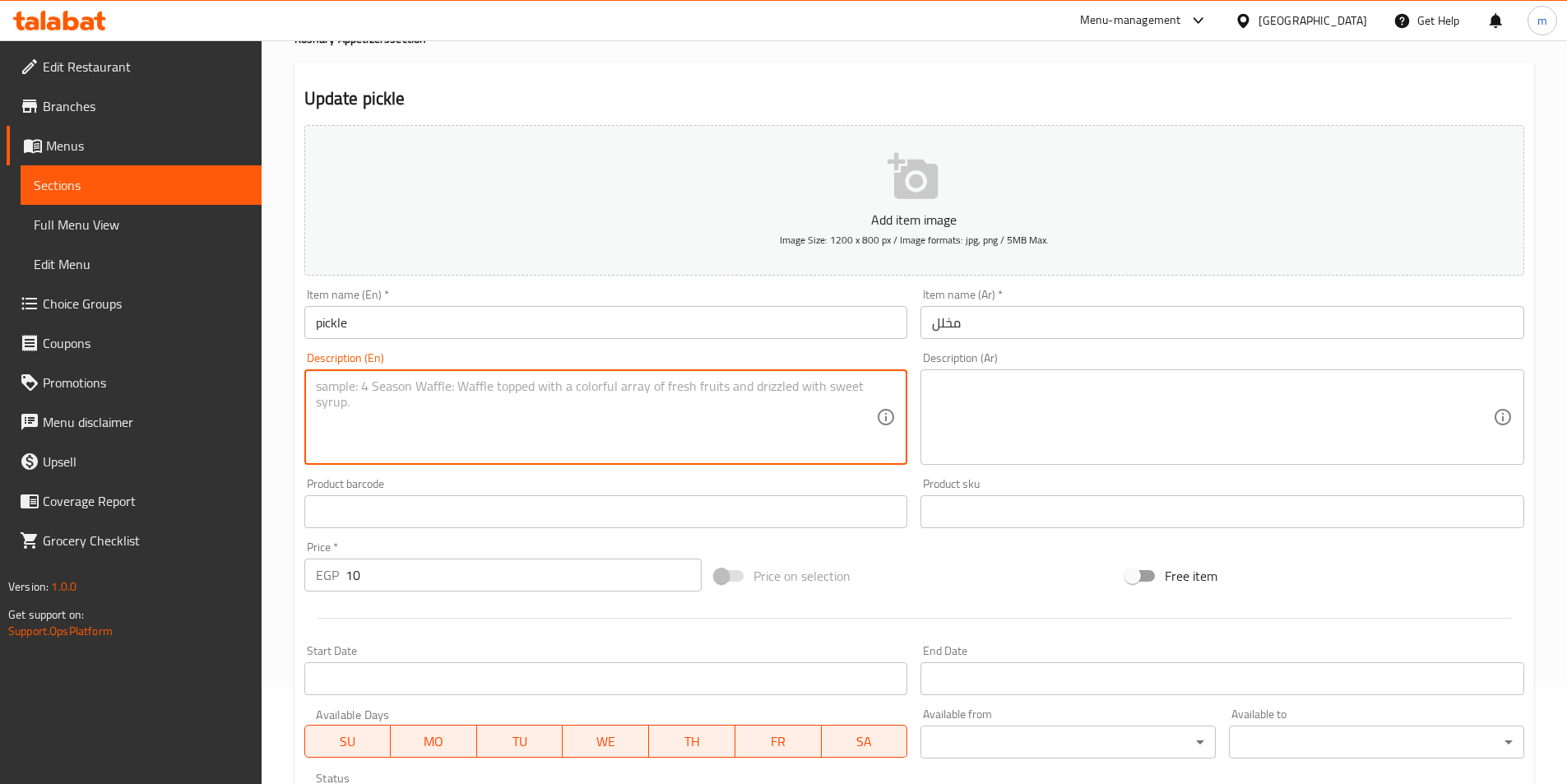
scroll to position [379, 0]
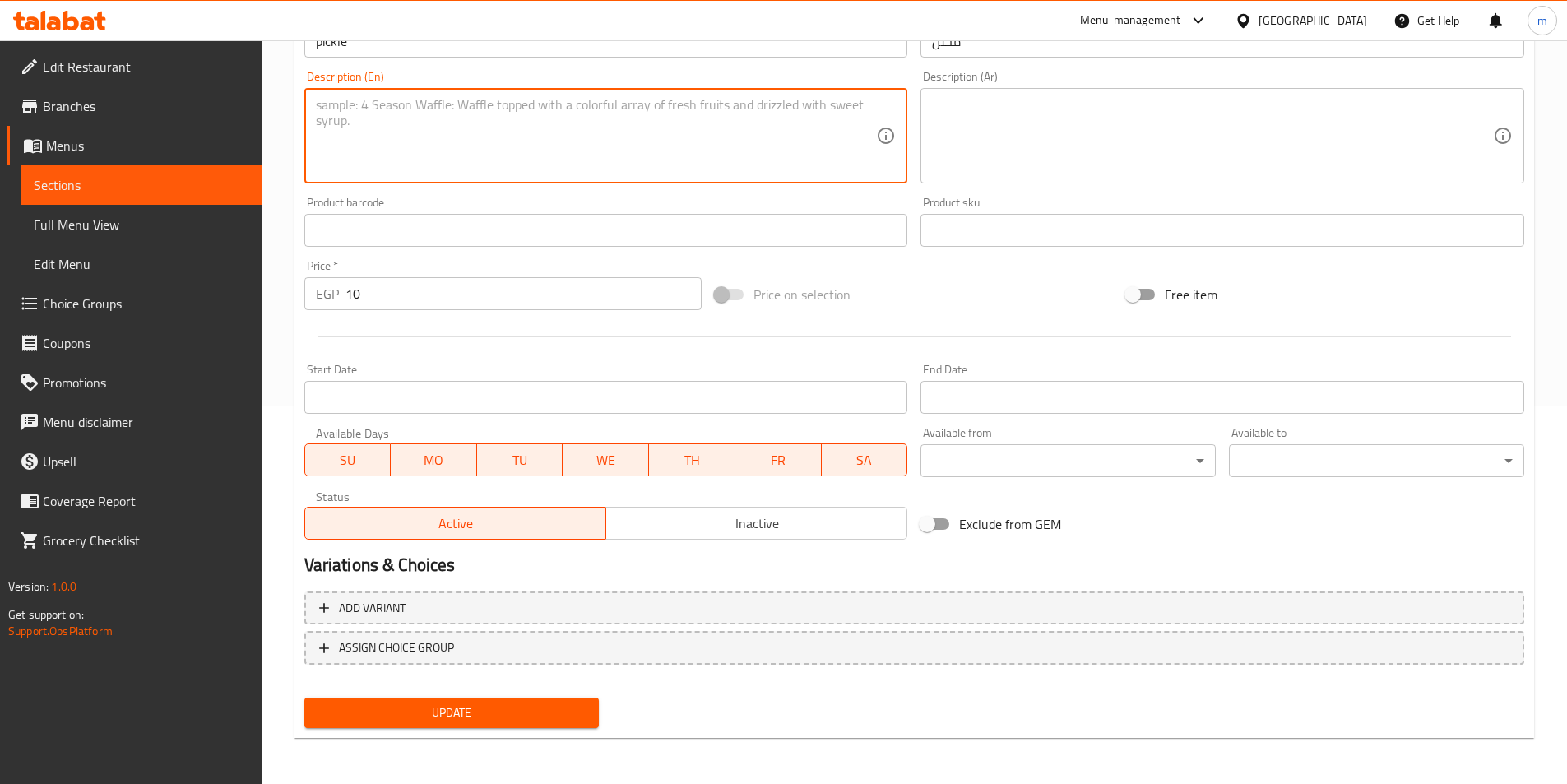
click at [554, 718] on span "Update" at bounding box center [453, 712] width 269 height 21
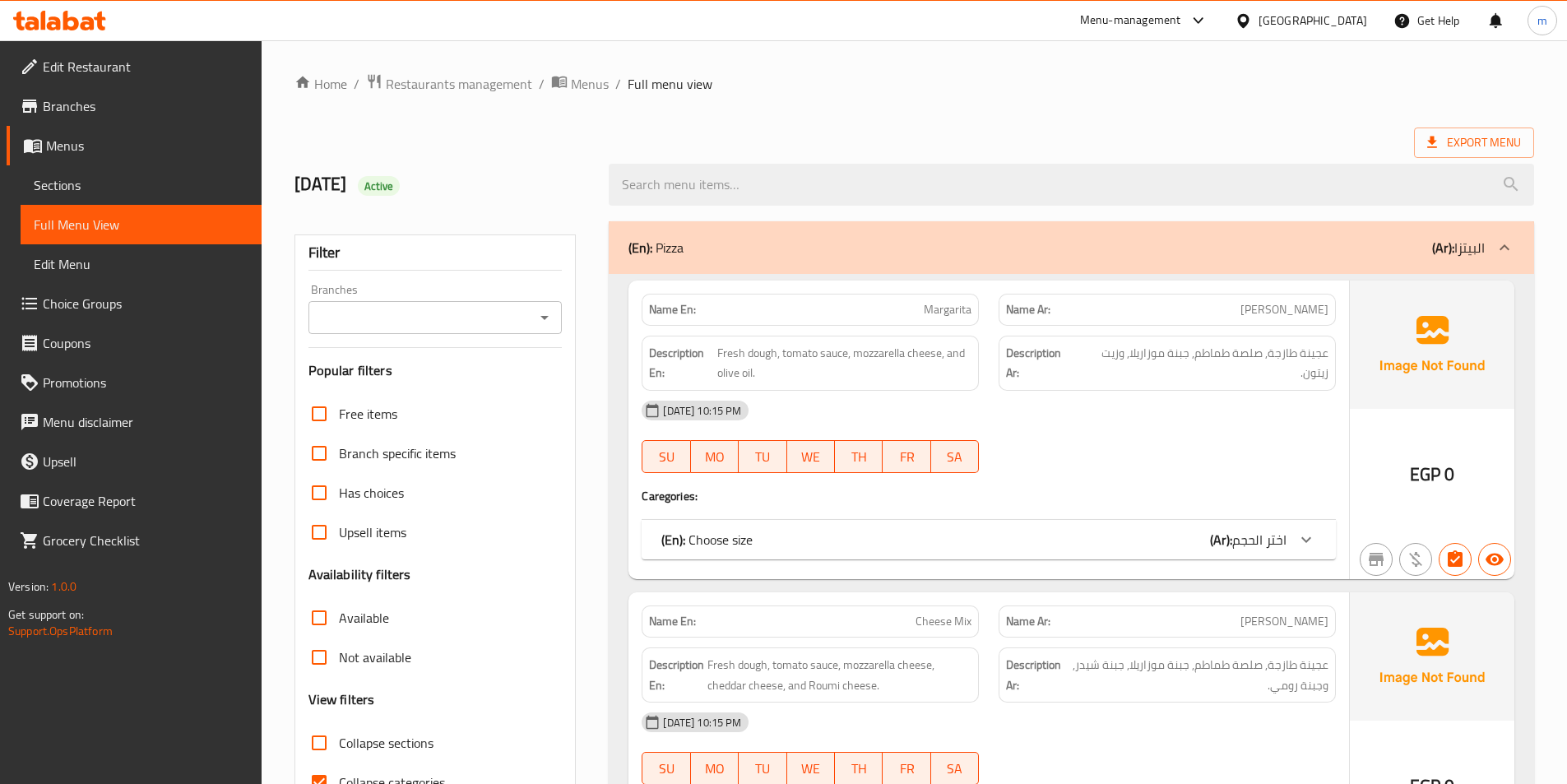
scroll to position [83, 0]
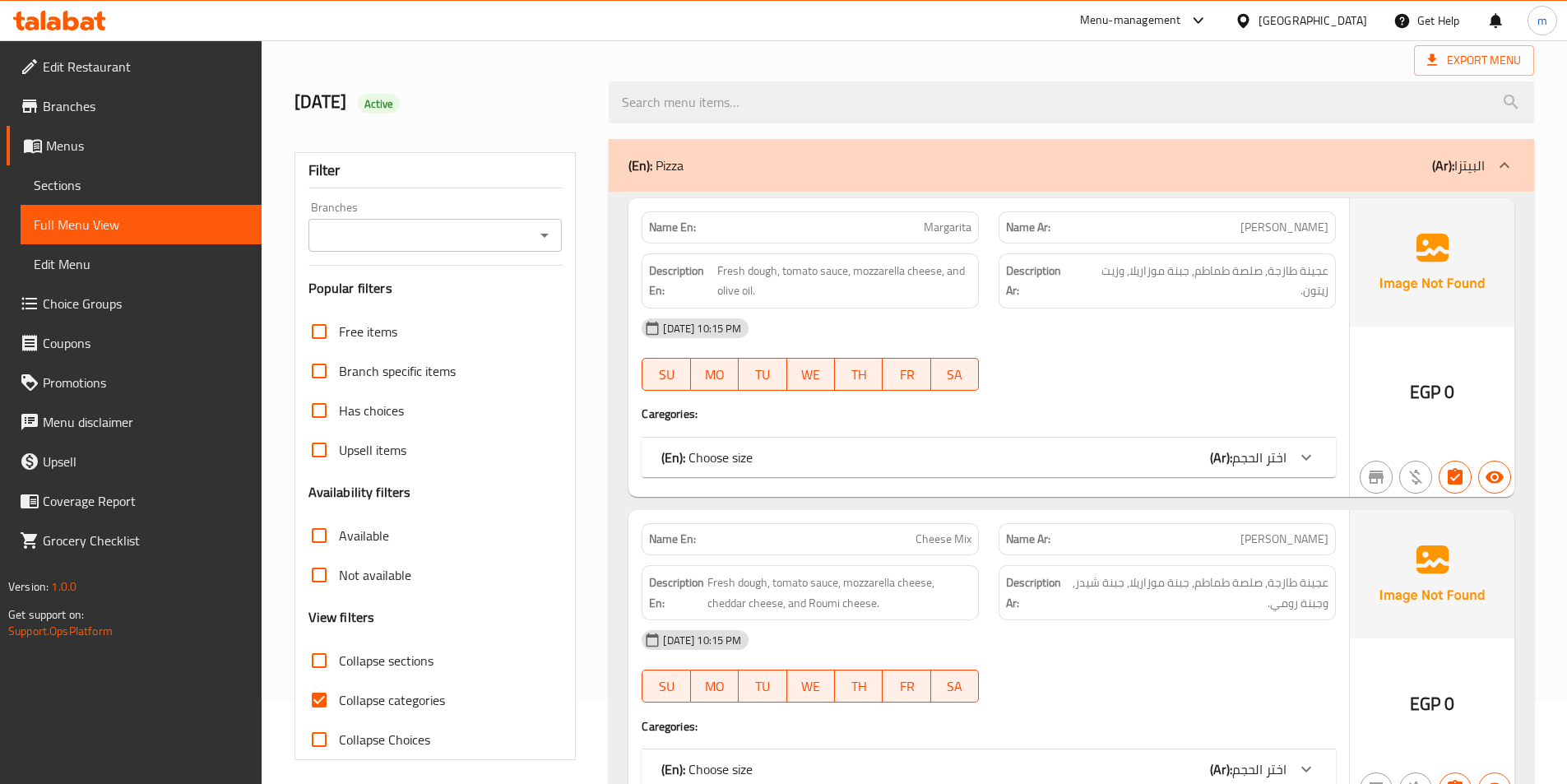
click at [370, 693] on span "Collapse categories" at bounding box center [392, 700] width 106 height 20
click at [339, 693] on input "Collapse categories" at bounding box center [319, 700] width 40 height 40
checkbox input "false"
click at [380, 661] on span "Collapse sections" at bounding box center [386, 660] width 95 height 20
click at [339, 661] on input "Collapse sections" at bounding box center [319, 660] width 40 height 40
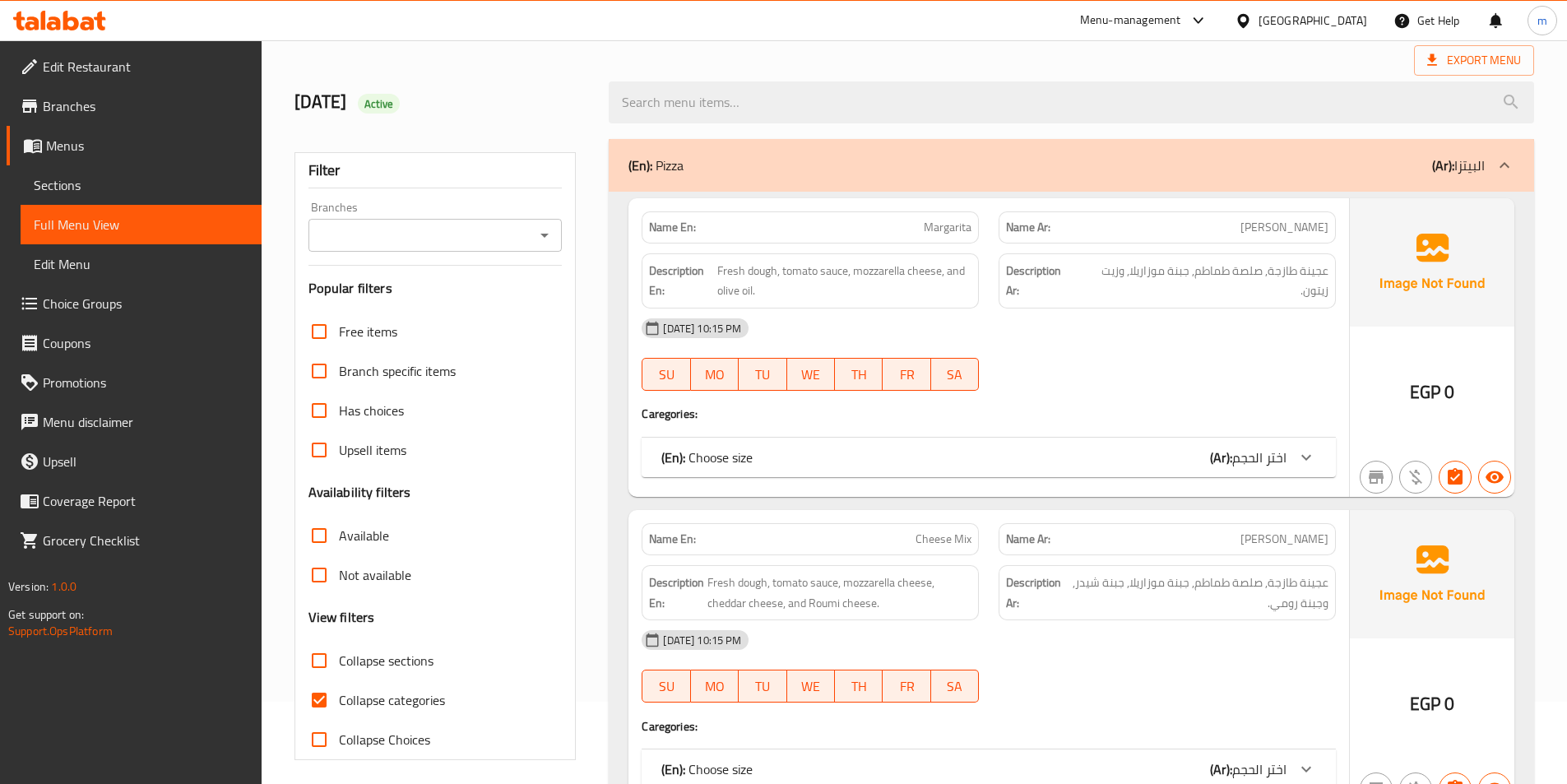
checkbox input "true"
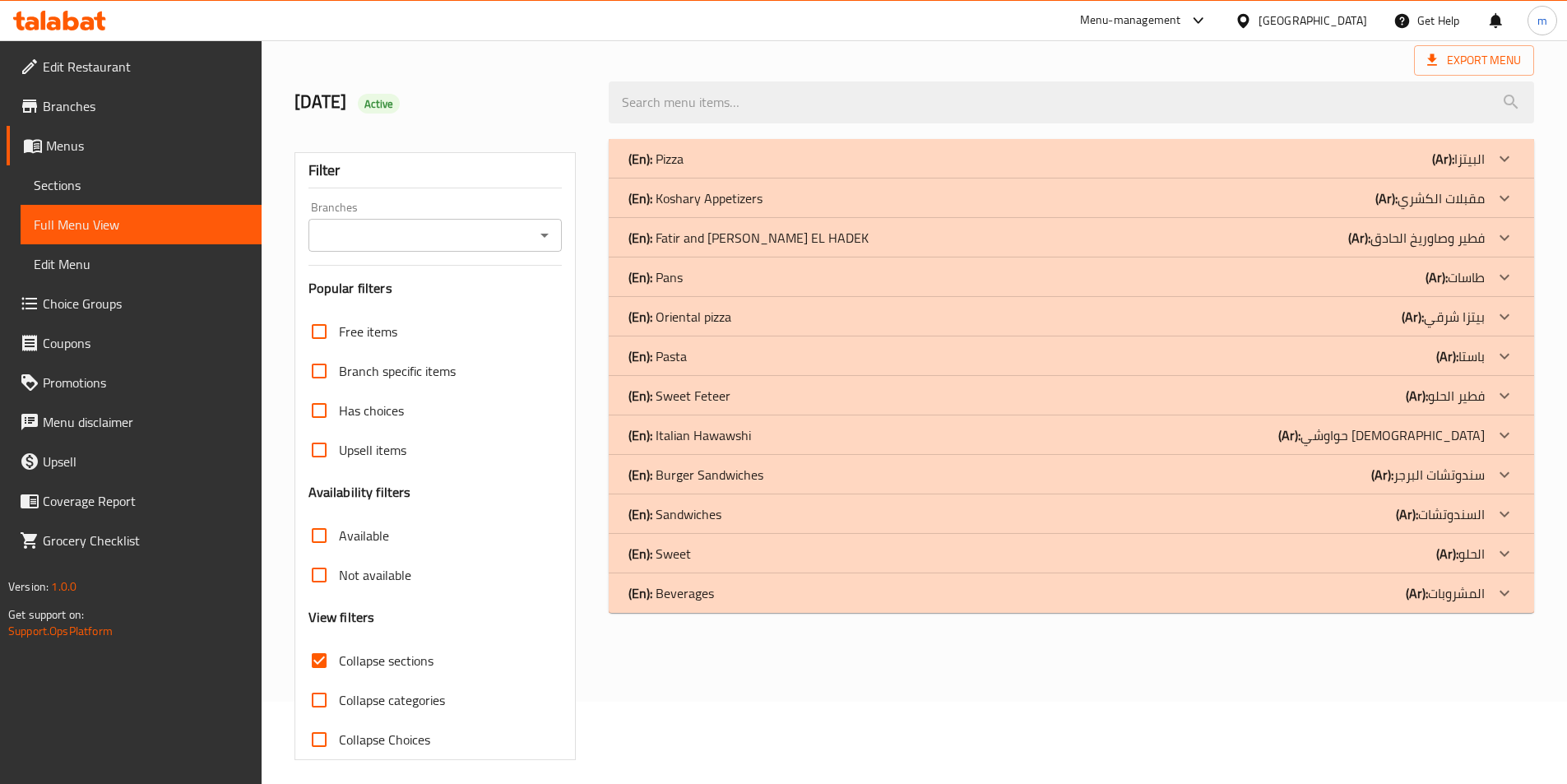
click at [1301, 436] on b "(Ar):" at bounding box center [1290, 434] width 22 height 25
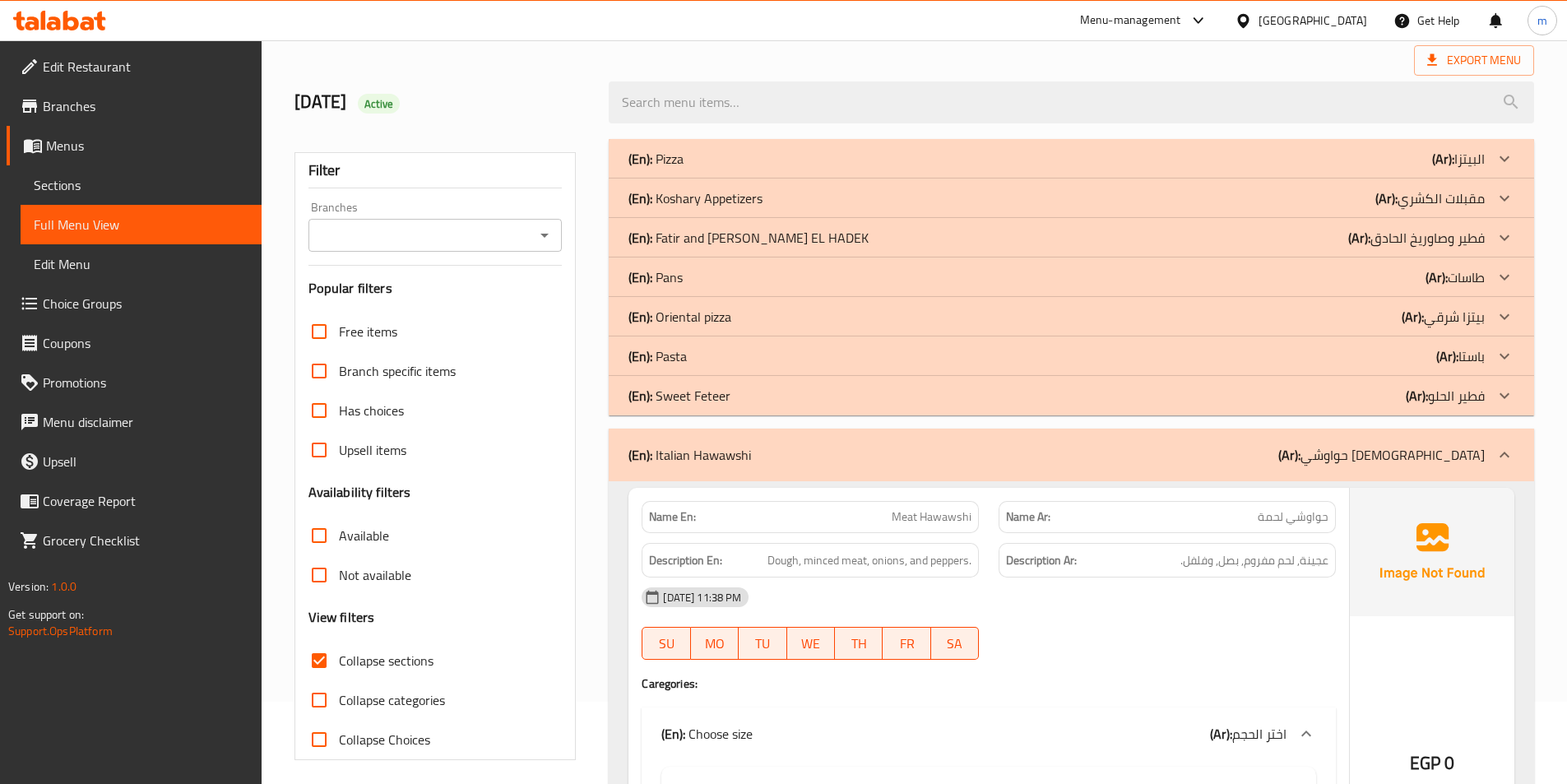
click at [1421, 351] on div "(En): Pasta (Ar): باستا" at bounding box center [1057, 357] width 856 height 20
click at [1411, 268] on div "(En): Pans (Ar): طاسات" at bounding box center [1057, 277] width 856 height 20
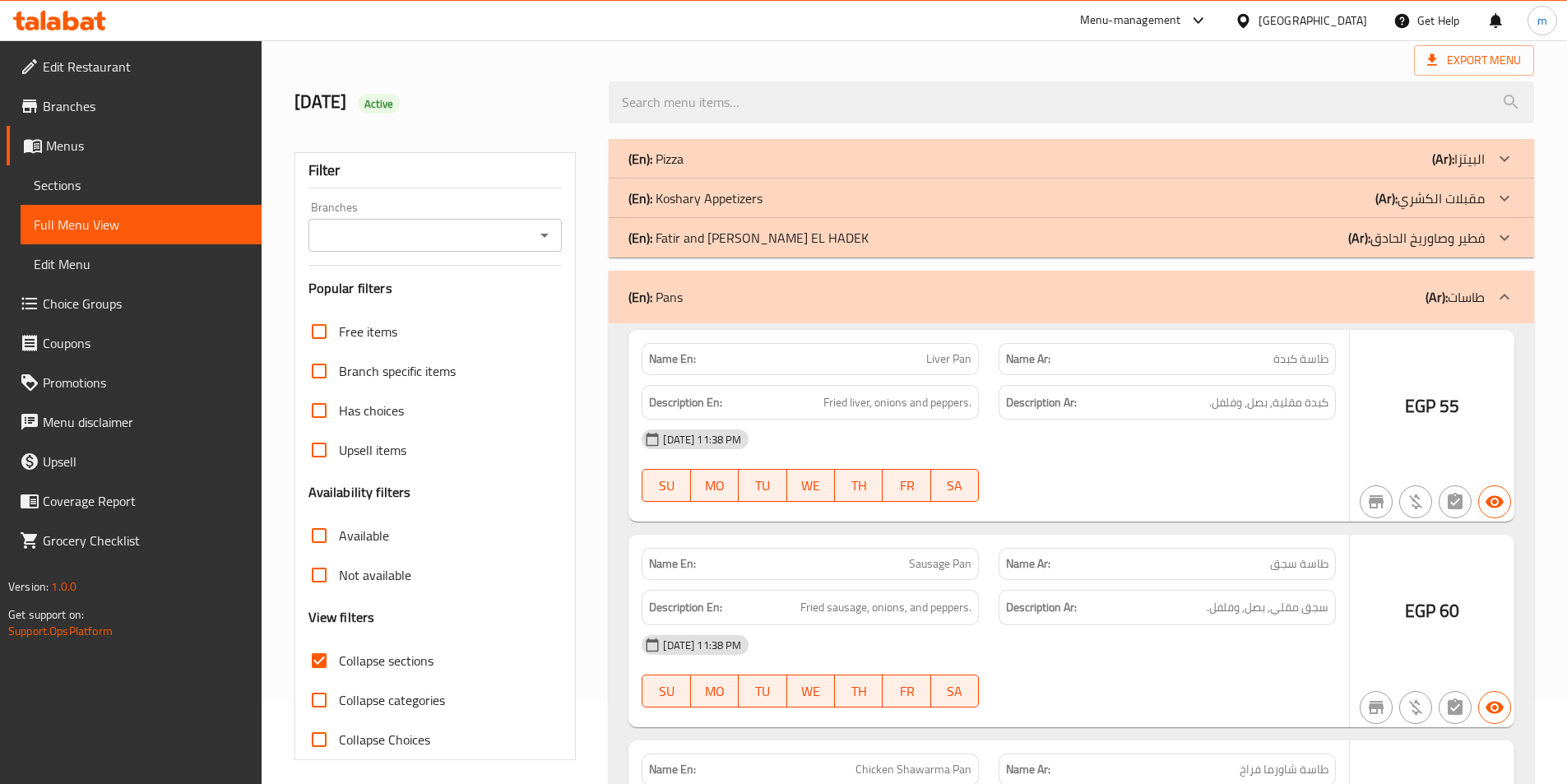
click at [1431, 197] on p "(Ar): مقبلات الكشري" at bounding box center [1430, 198] width 110 height 20
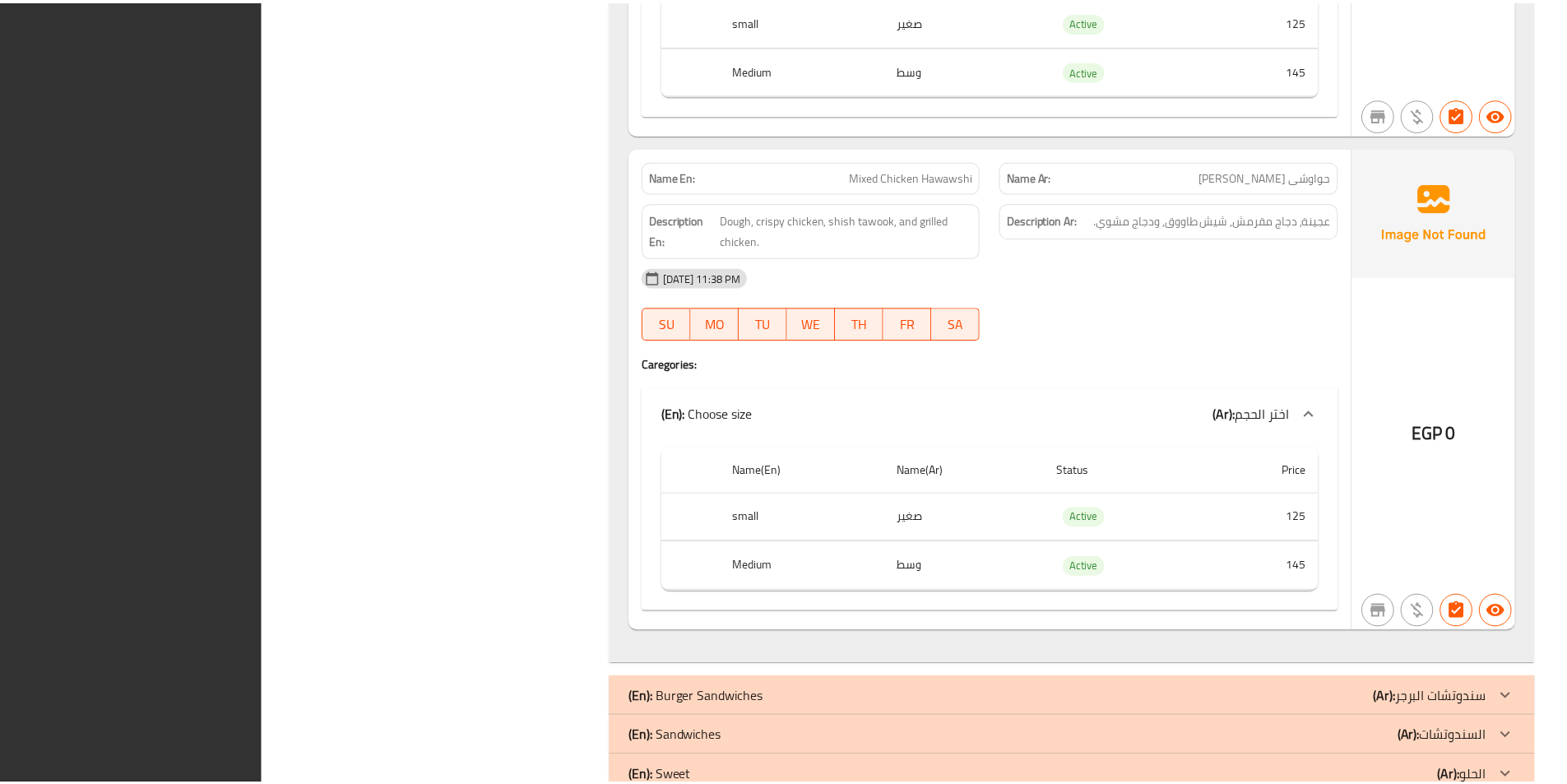
scroll to position [11195, 0]
